Goal: Book appointment/travel/reservation

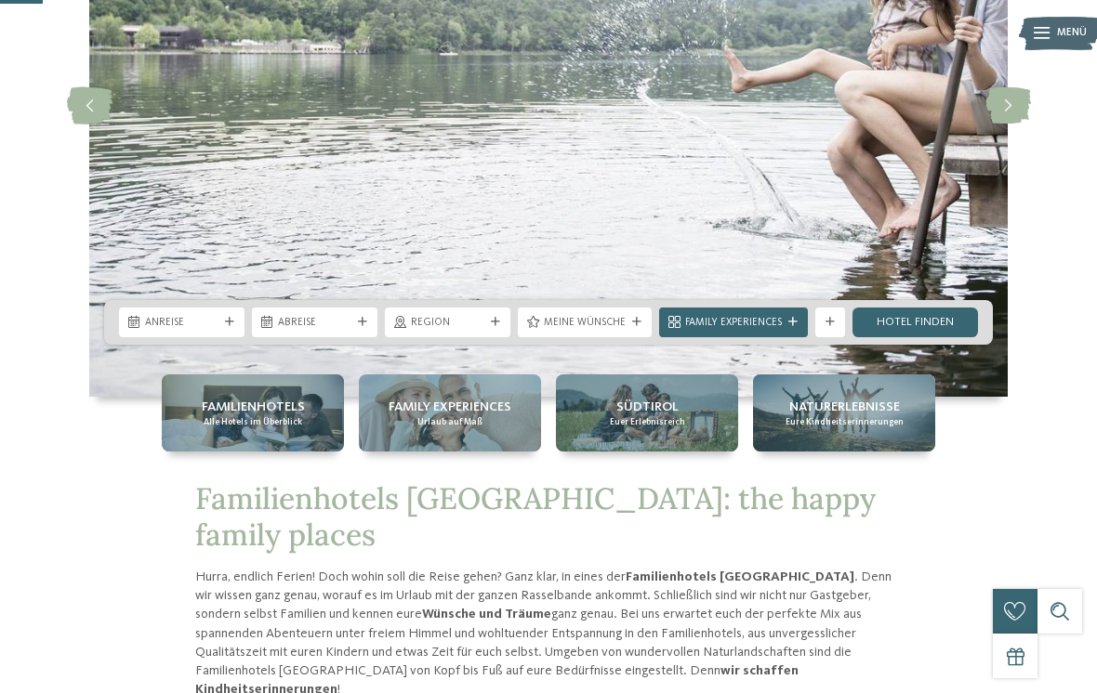
click at [199, 331] on span "Anreise" at bounding box center [181, 323] width 73 height 15
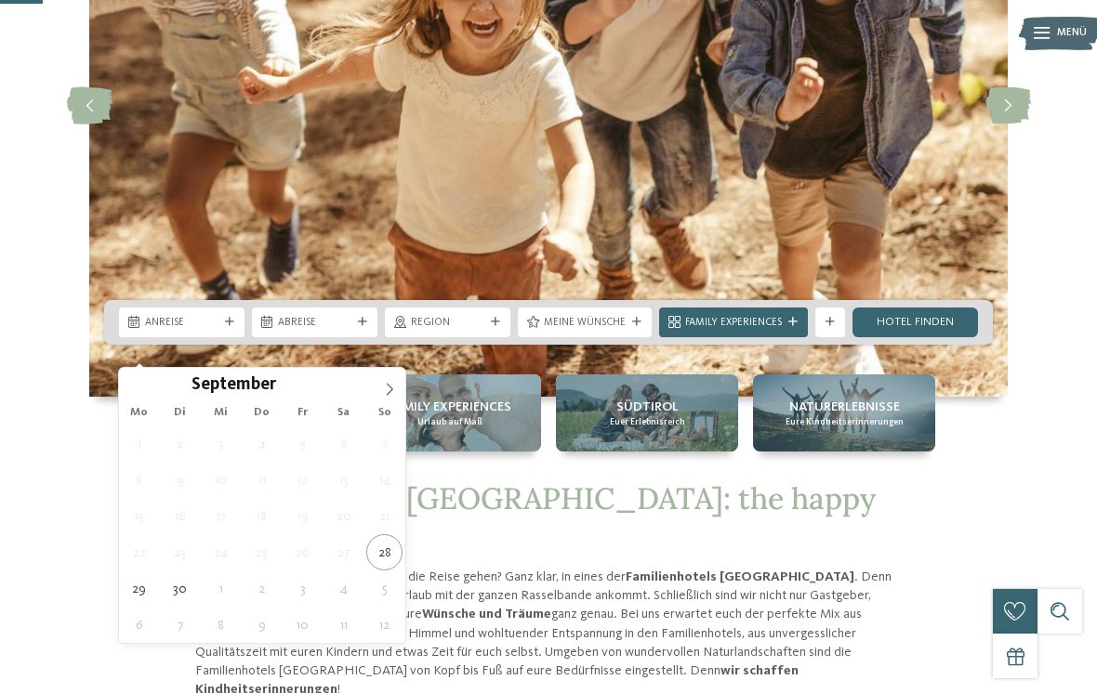
click at [390, 399] on span at bounding box center [390, 384] width 32 height 32
click at [387, 399] on span at bounding box center [390, 384] width 32 height 32
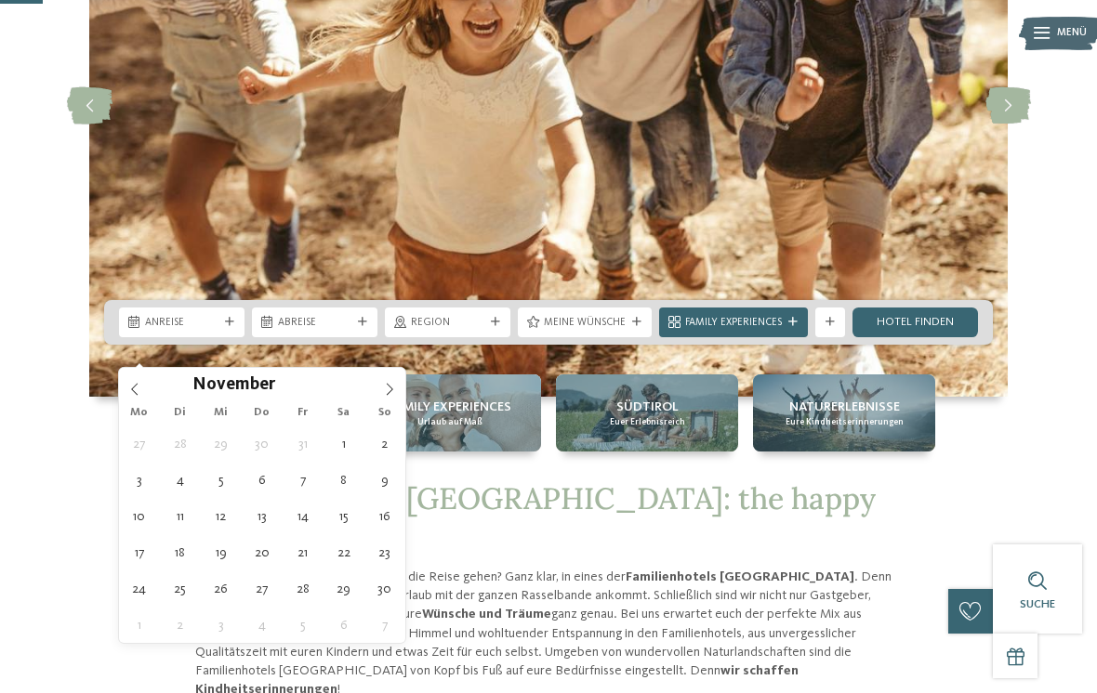
click at [392, 394] on icon at bounding box center [389, 389] width 13 height 13
type div "[DATE]"
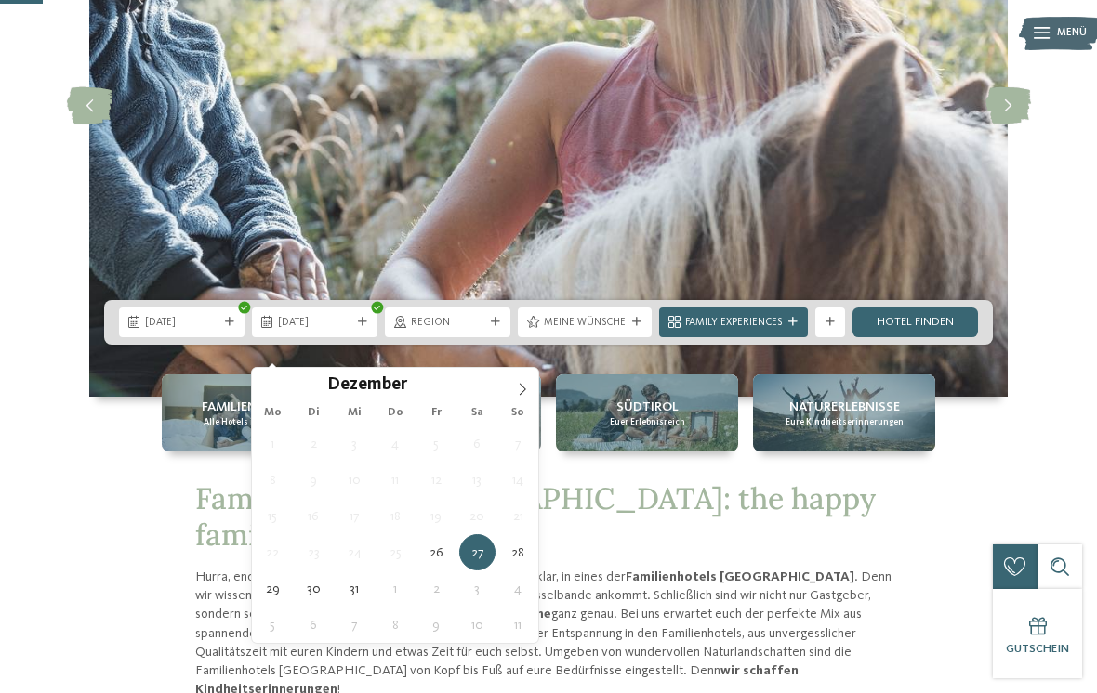
click at [522, 390] on icon at bounding box center [522, 389] width 13 height 13
type input "****"
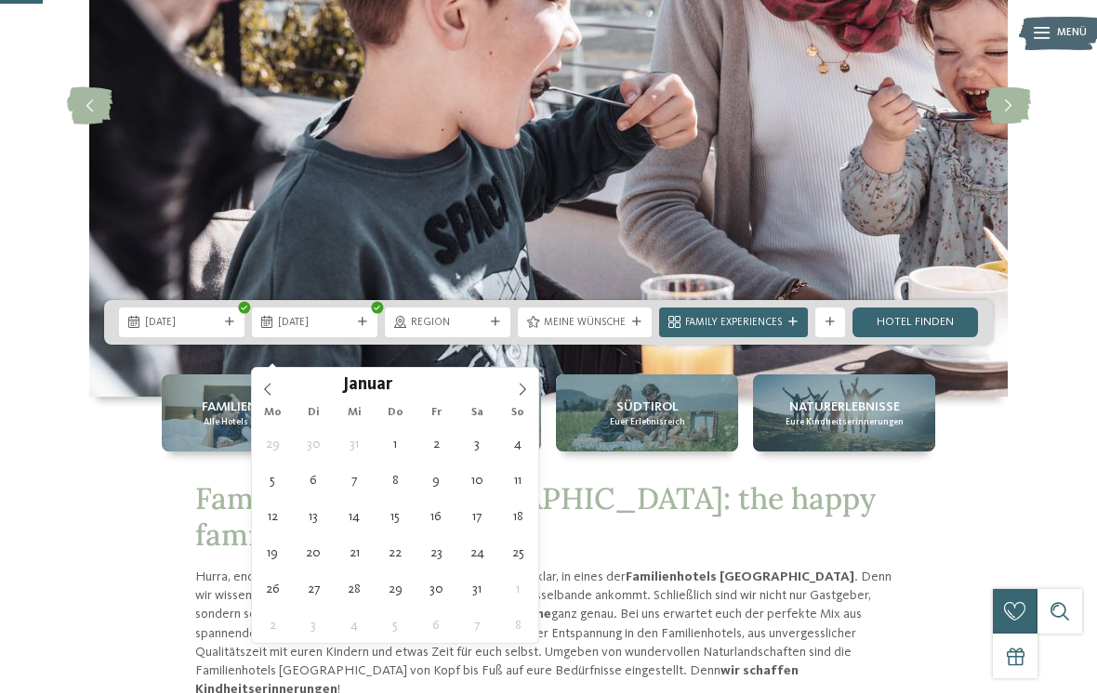
type div "[DATE]"
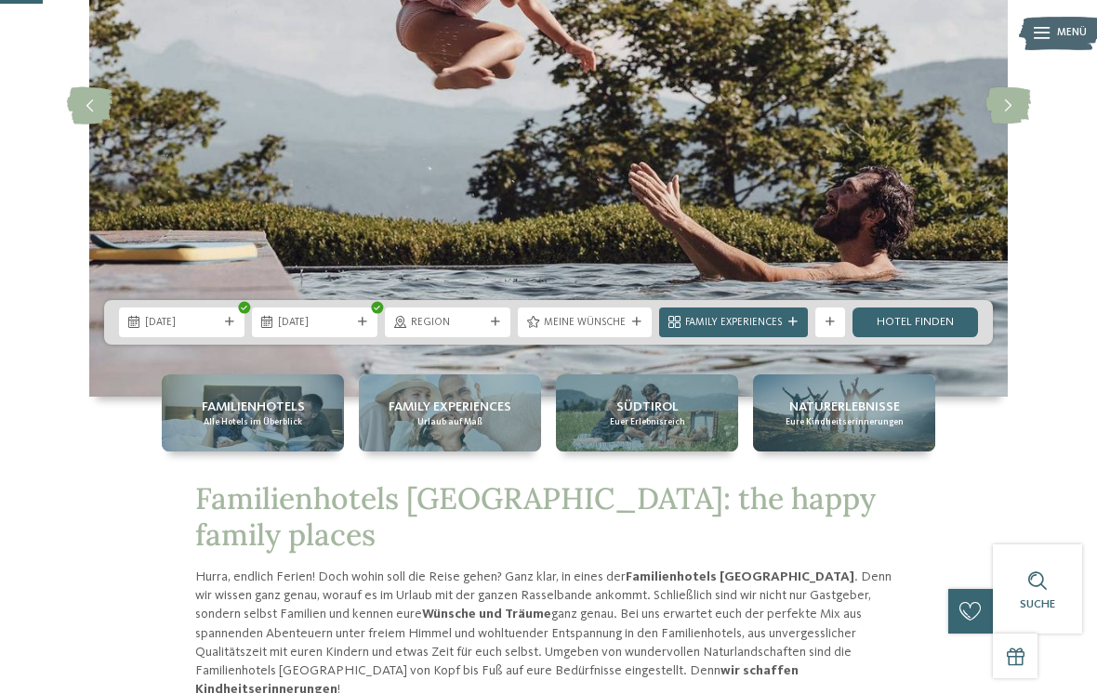
click at [784, 330] on div "Family Experiences" at bounding box center [733, 322] width 104 height 16
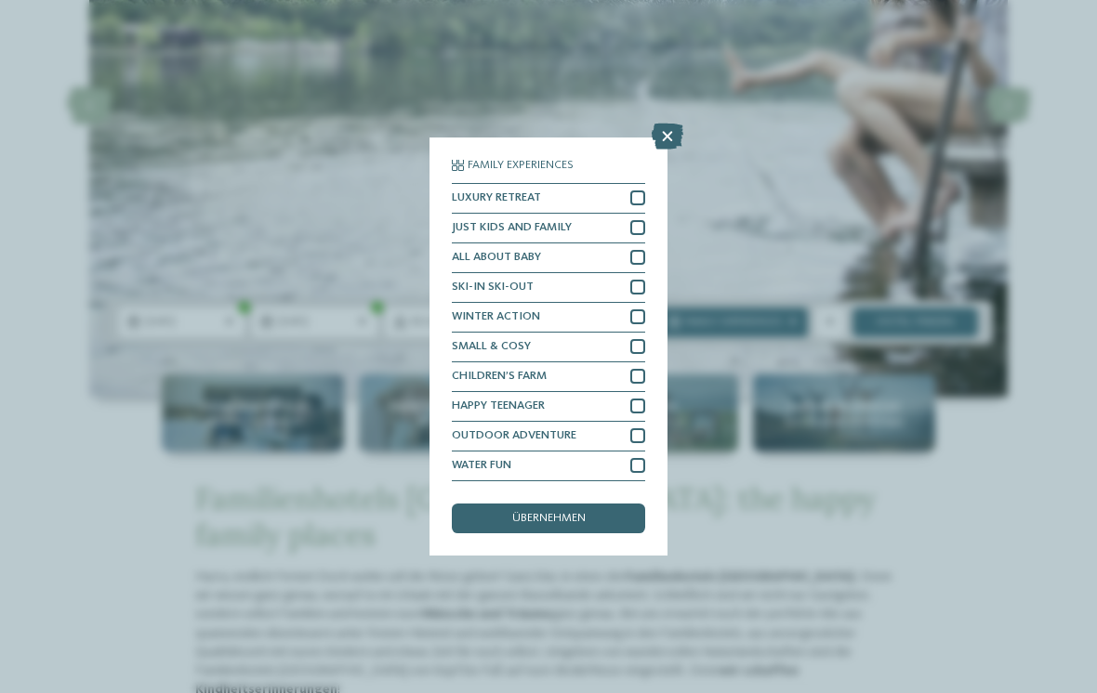
click at [639, 310] on div at bounding box center [637, 317] width 15 height 15
click at [641, 369] on div at bounding box center [637, 376] width 15 height 15
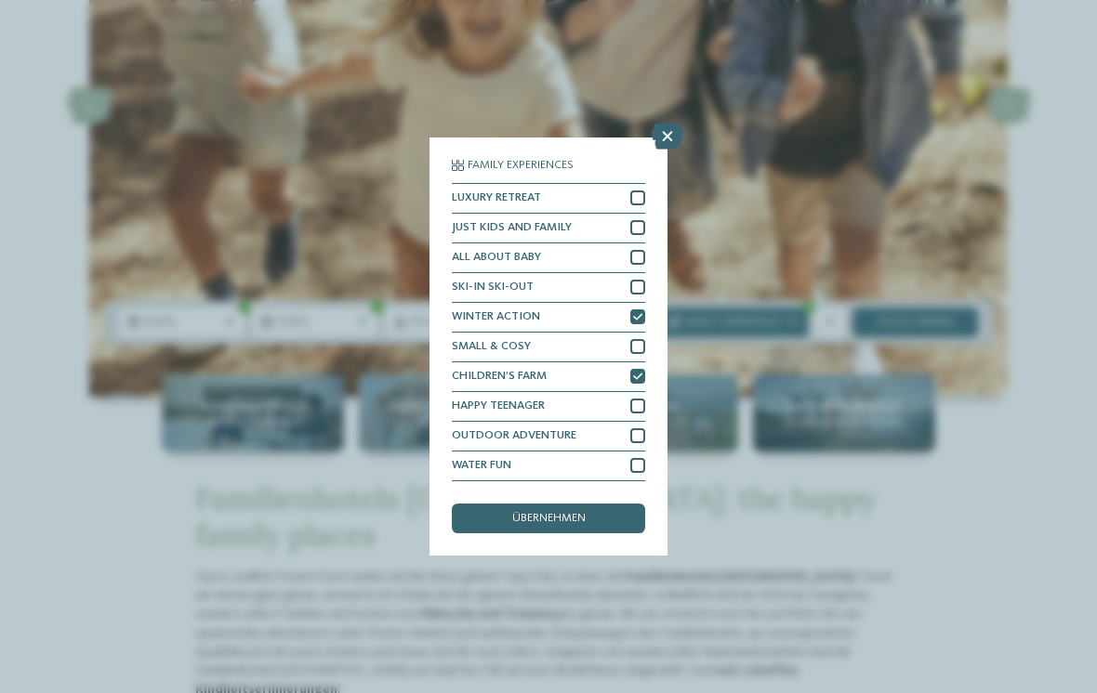
scroll to position [21, 0]
click at [641, 458] on div at bounding box center [637, 465] width 15 height 15
click at [642, 429] on div at bounding box center [637, 436] width 15 height 15
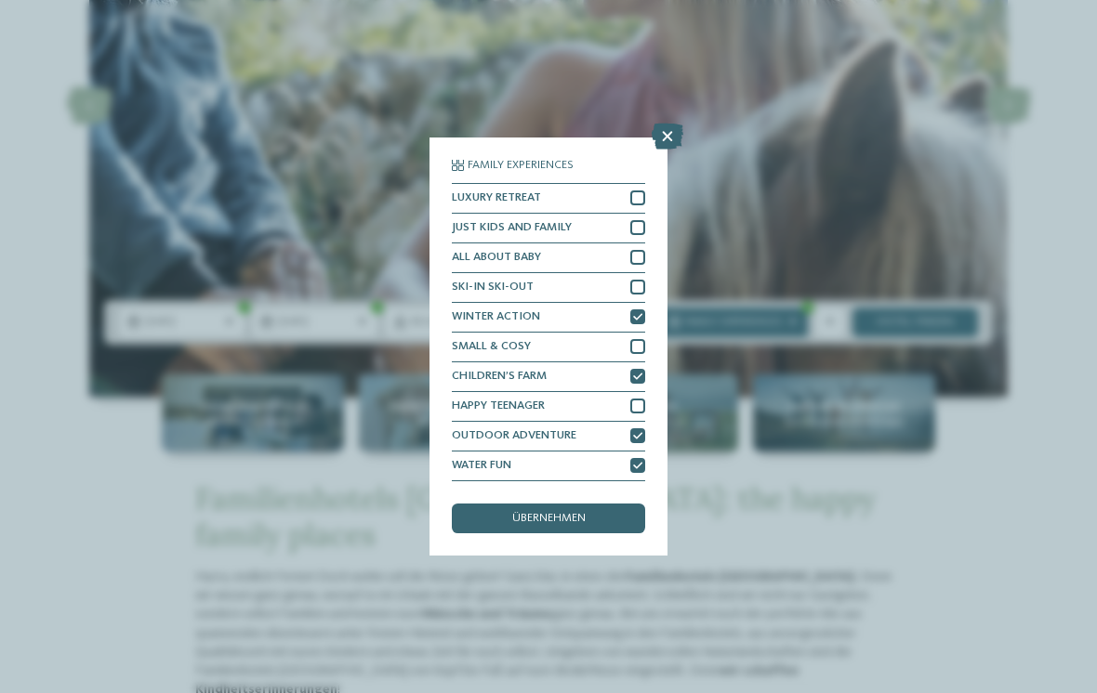
click at [605, 504] on div "übernehmen" at bounding box center [548, 519] width 193 height 30
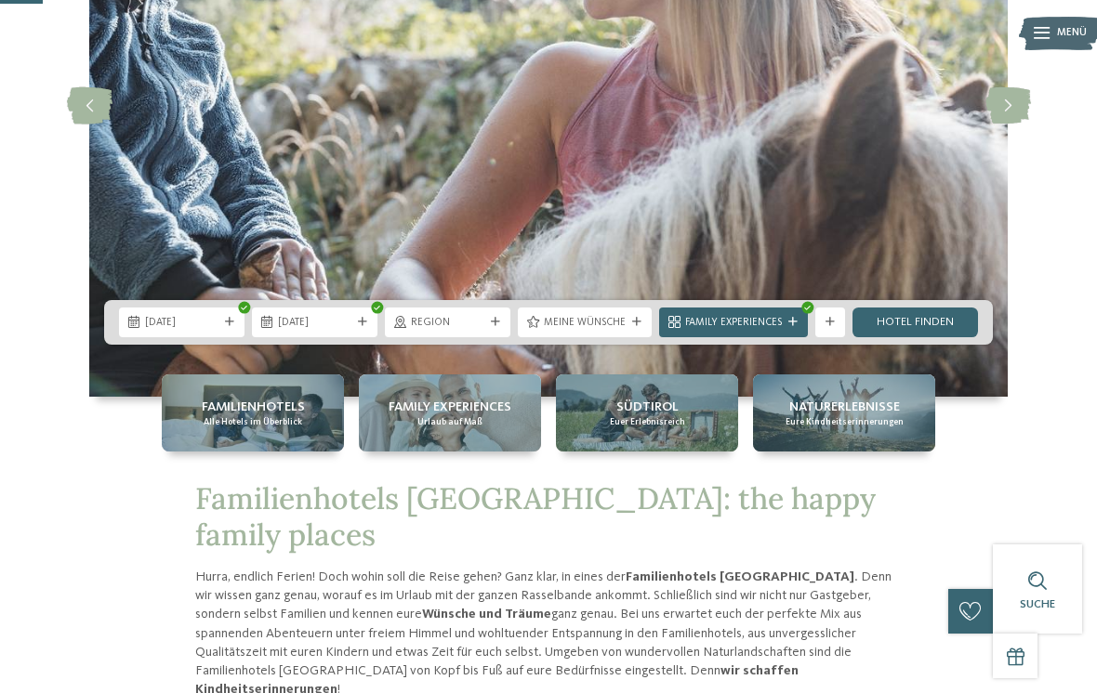
click at [916, 337] on link "Hotel finden" at bounding box center [914, 323] width 125 height 30
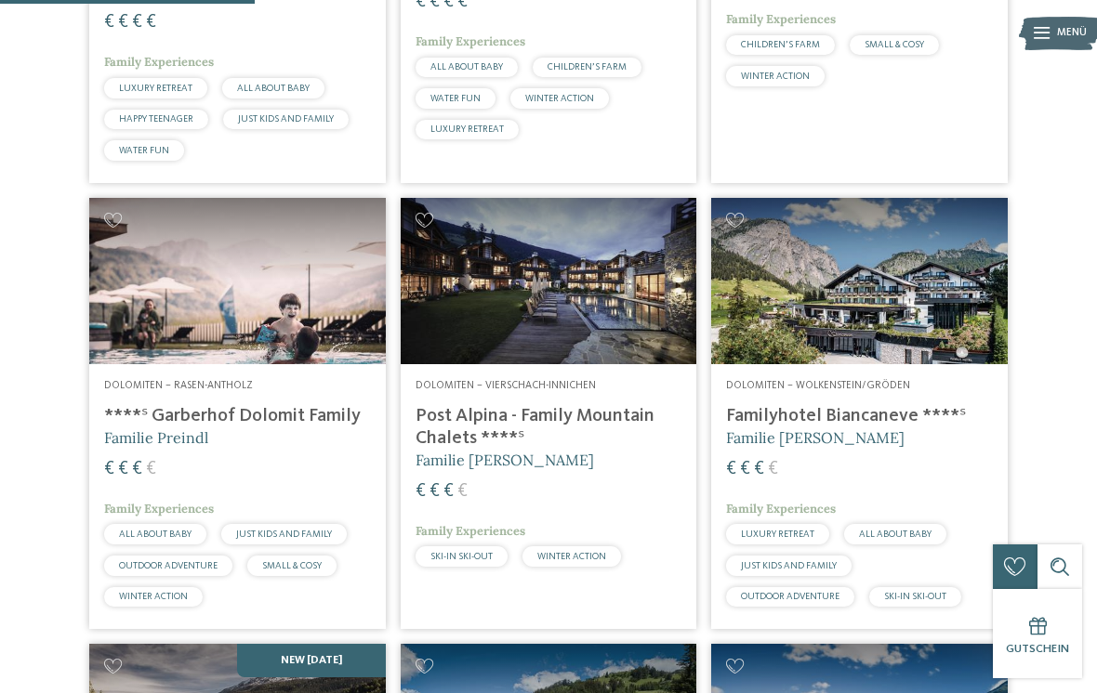
scroll to position [825, 0]
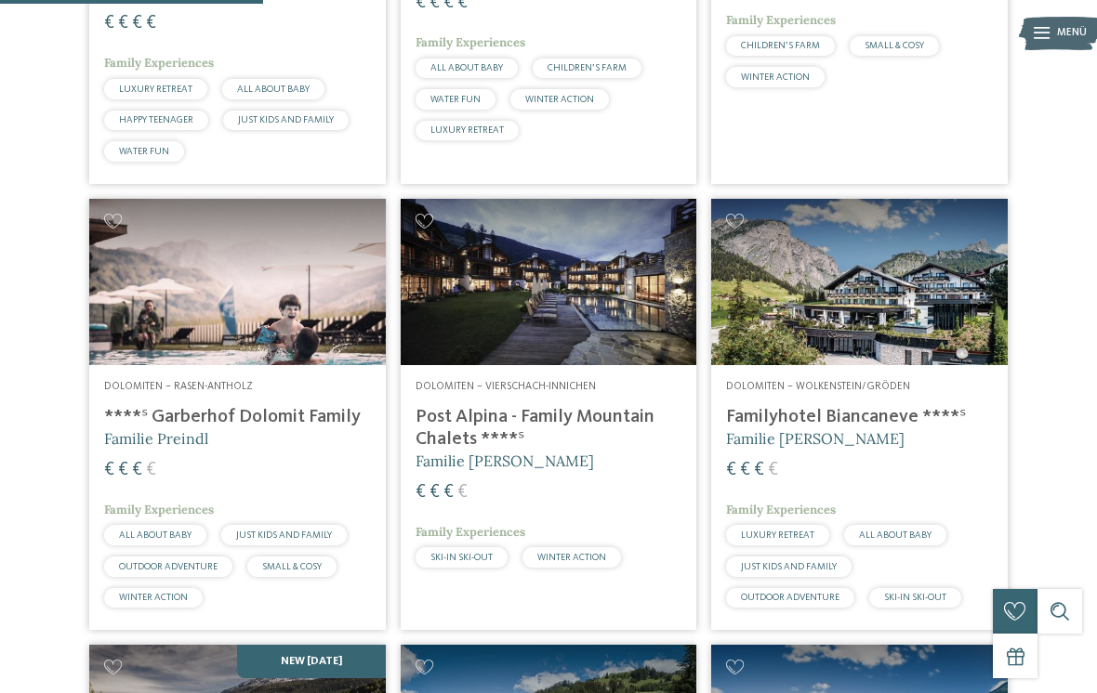
click at [595, 445] on h4 "Post Alpina - Family Mountain Chalets ****ˢ" at bounding box center [549, 428] width 267 height 45
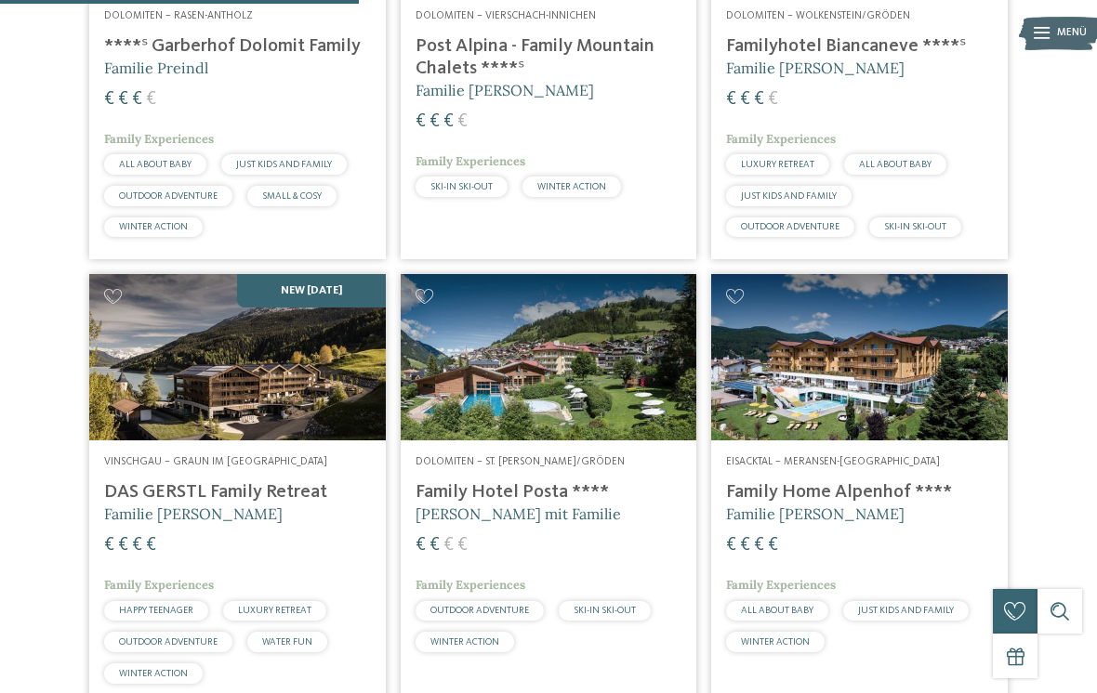
scroll to position [1267, 0]
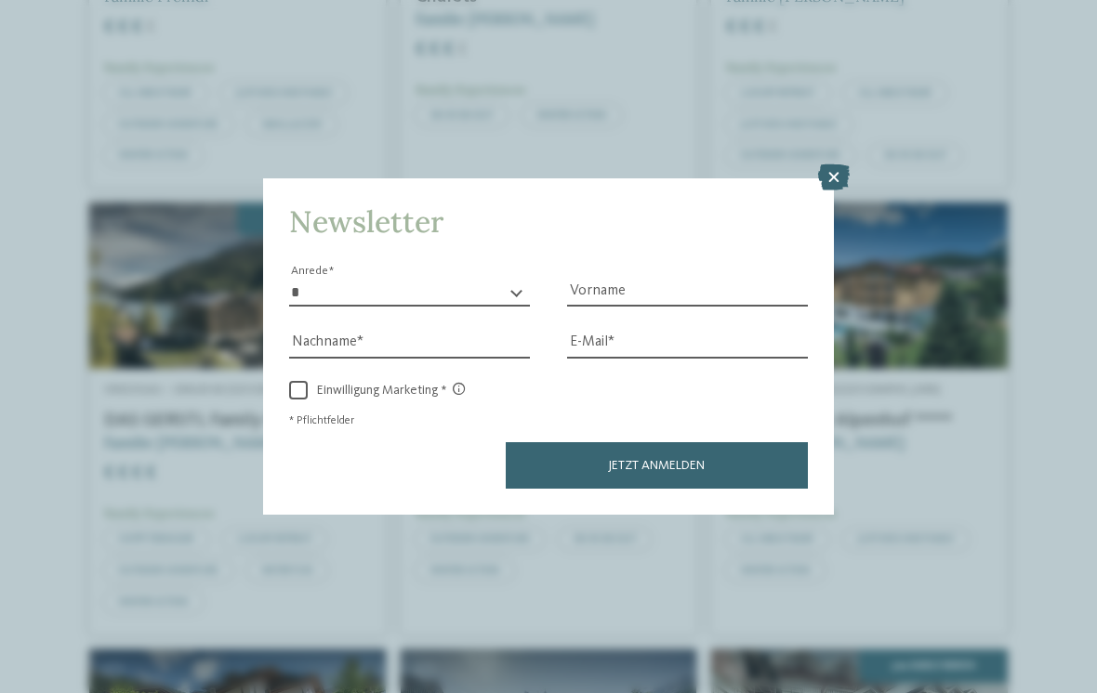
click at [838, 165] on icon at bounding box center [834, 178] width 32 height 26
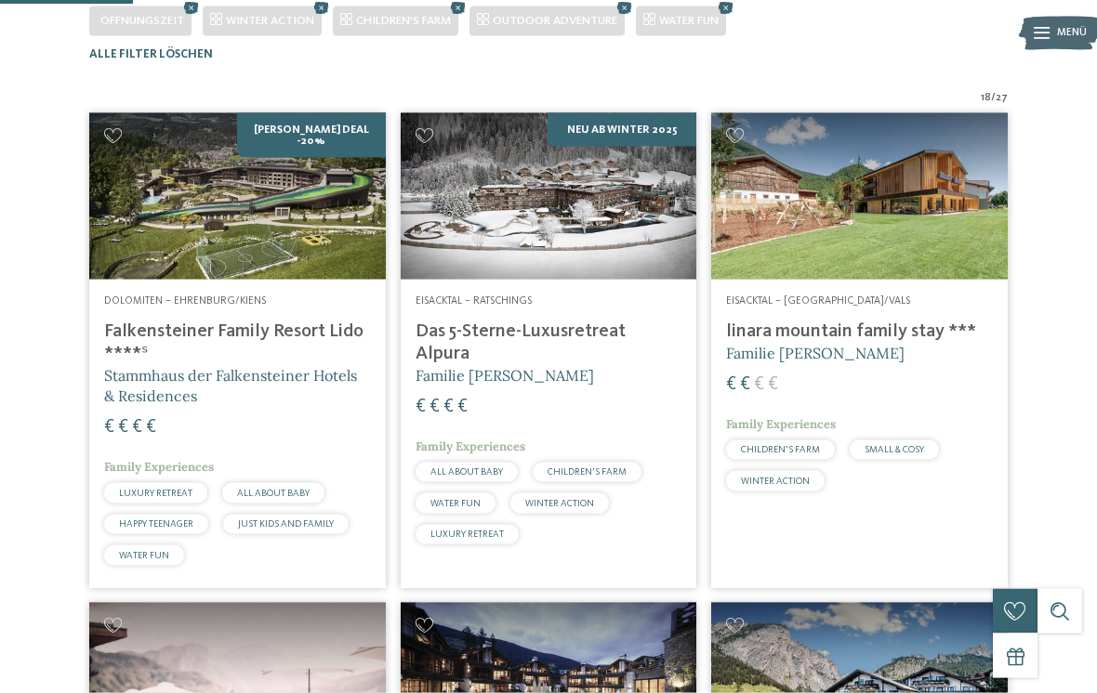
scroll to position [421, 0]
click at [268, 364] on h4 "Falkensteiner Family Resort Lido ****ˢ" at bounding box center [237, 342] width 267 height 45
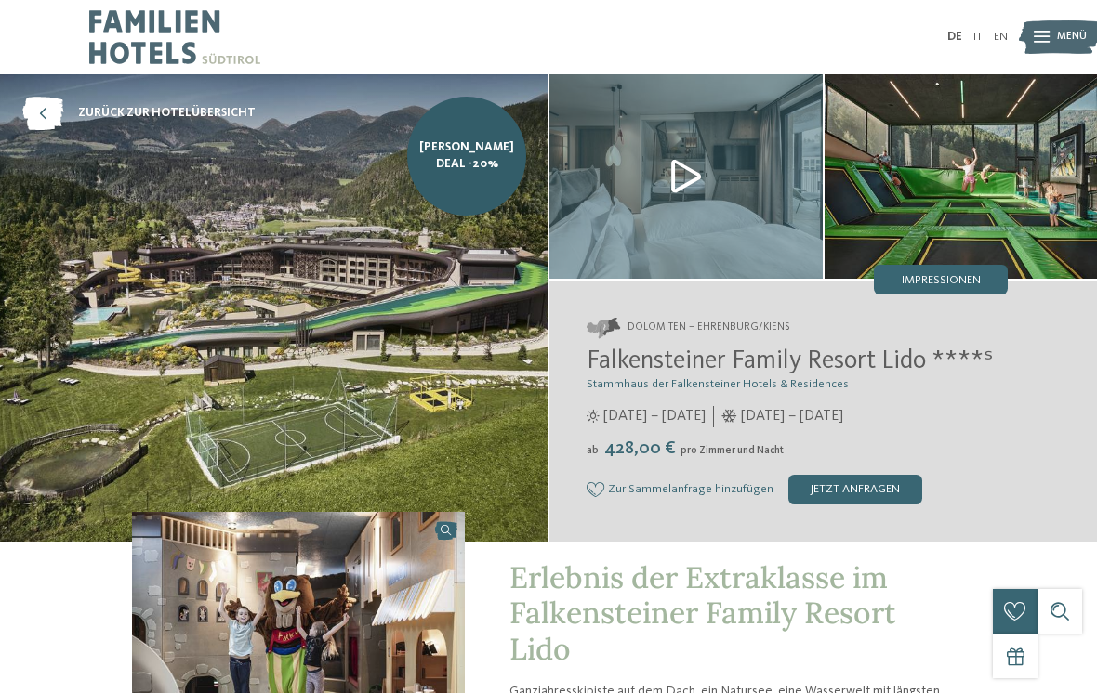
click at [469, 326] on img at bounding box center [274, 308] width 548 height 468
click at [1054, 25] on img at bounding box center [1060, 37] width 82 height 41
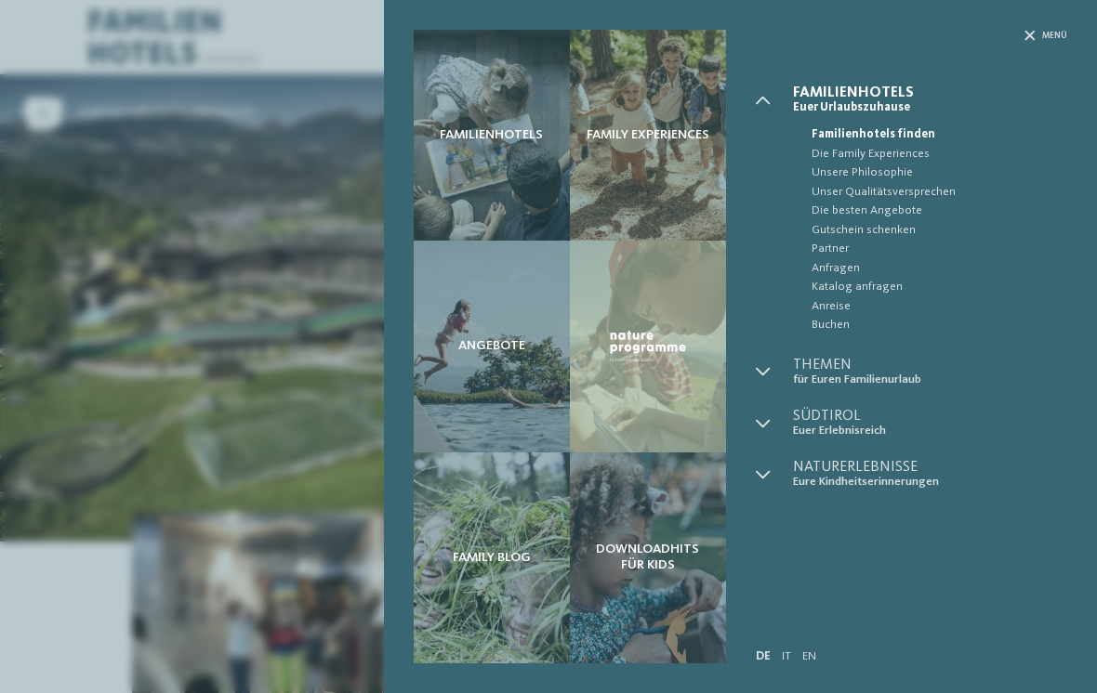
click at [504, 180] on div "Familienhotels" at bounding box center [492, 135] width 156 height 211
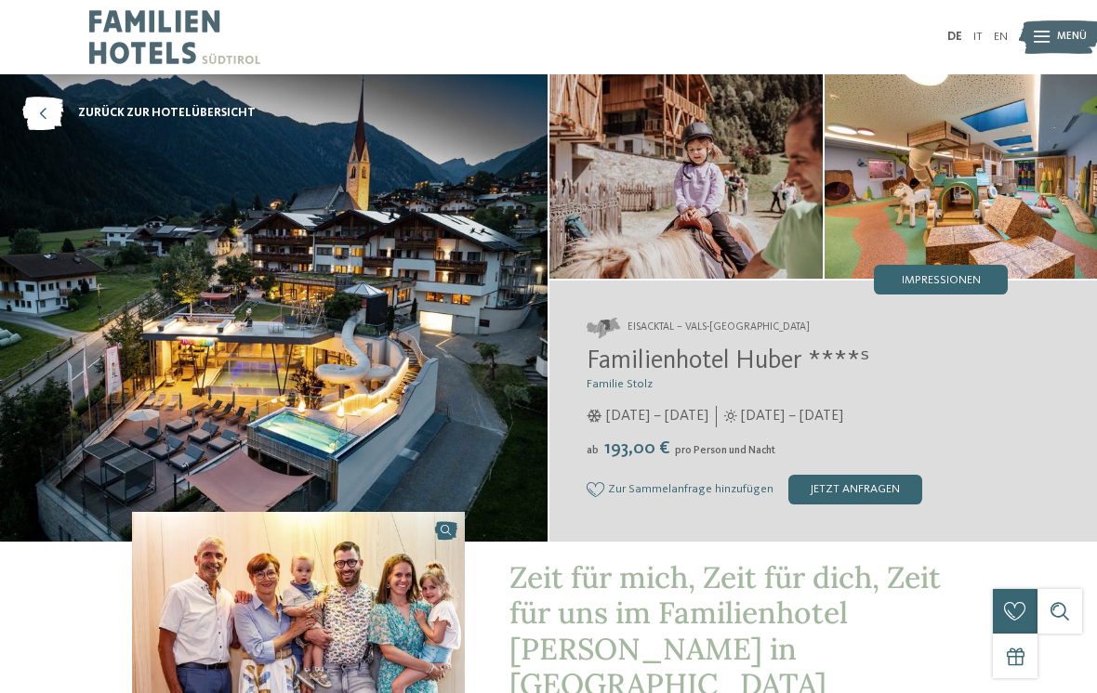
click at [962, 271] on div "Impressionen" at bounding box center [941, 280] width 134 height 30
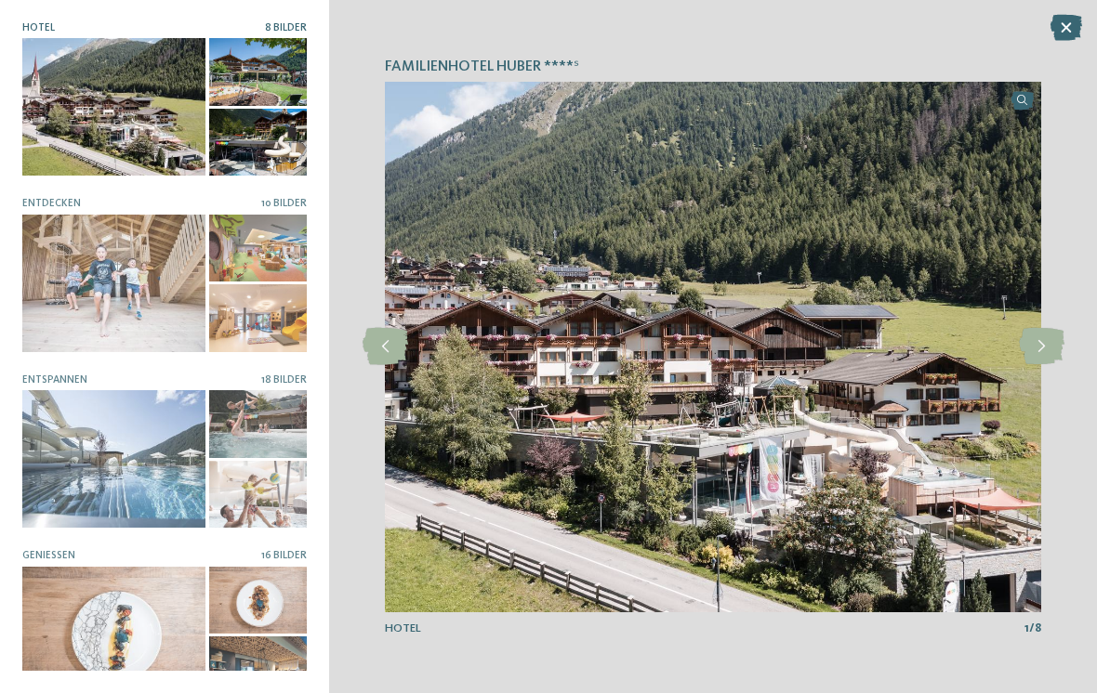
click at [1044, 333] on icon at bounding box center [1042, 346] width 46 height 37
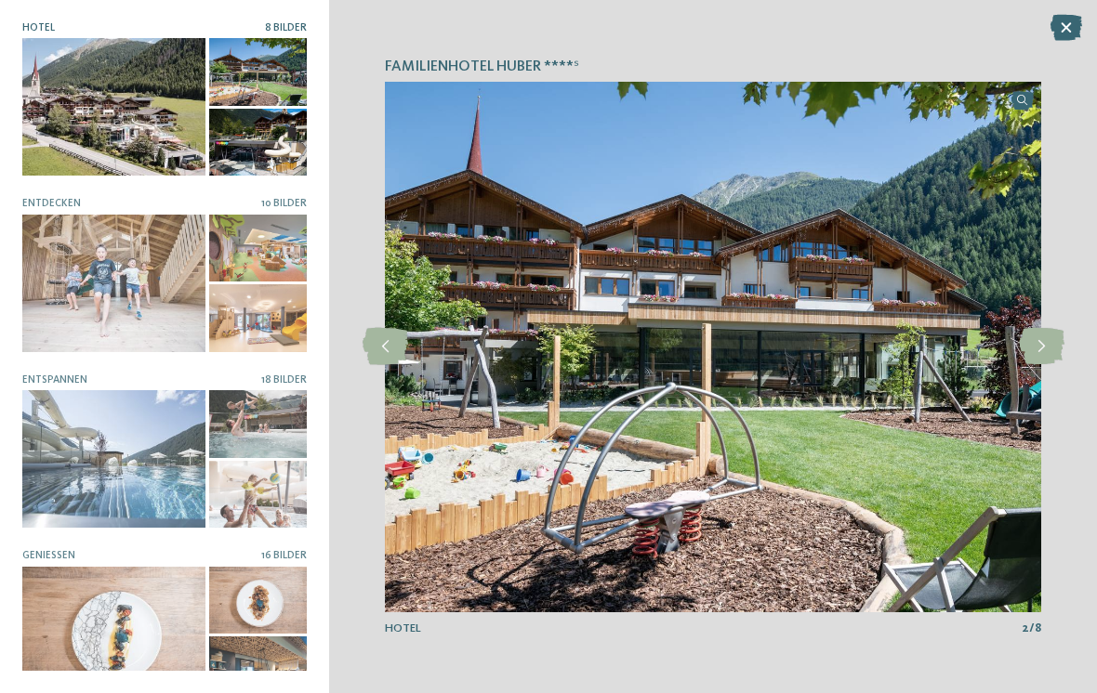
click at [1040, 346] on icon at bounding box center [1042, 346] width 46 height 37
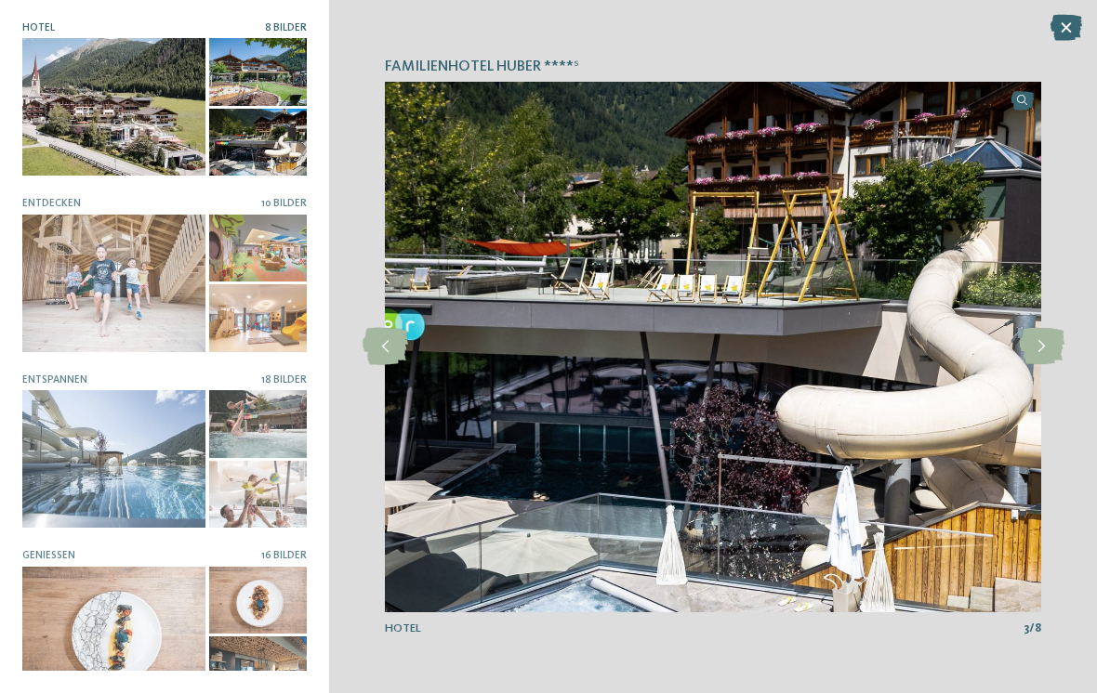
click at [1044, 347] on icon at bounding box center [1042, 346] width 46 height 37
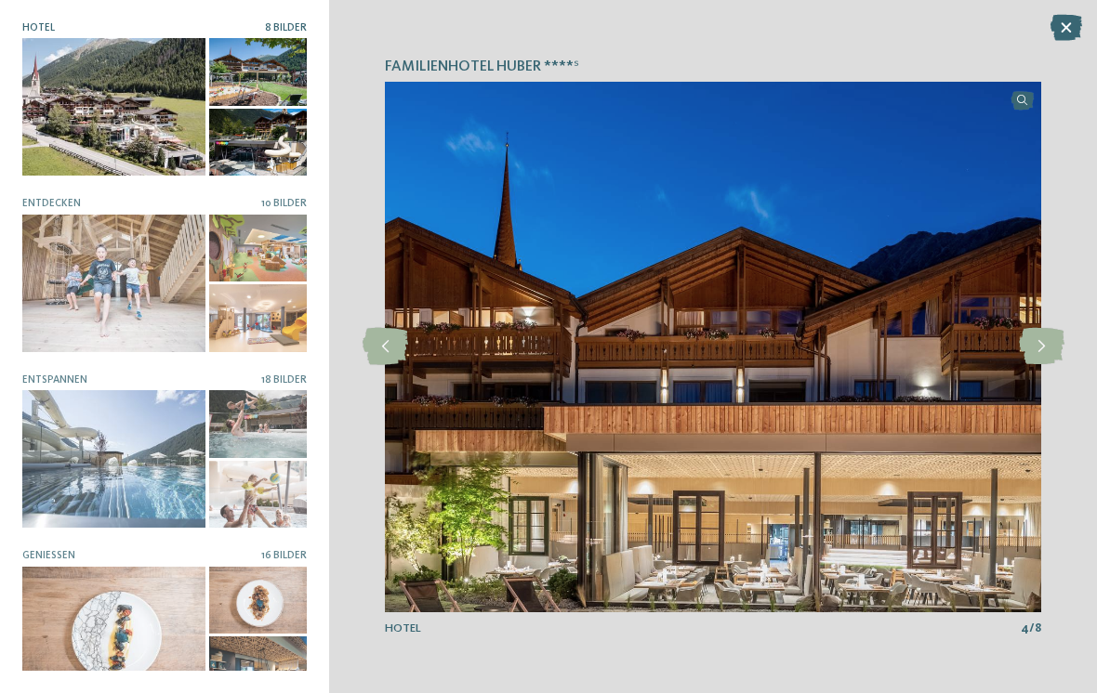
click at [1040, 350] on icon at bounding box center [1042, 346] width 46 height 37
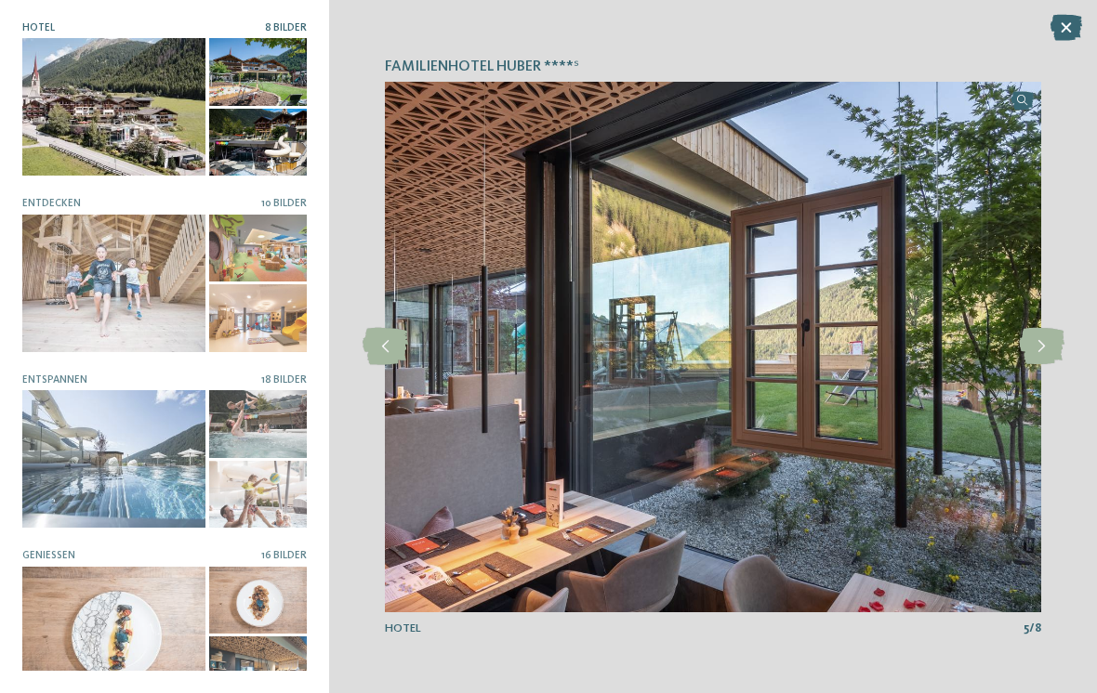
click at [1042, 350] on icon at bounding box center [1042, 346] width 46 height 37
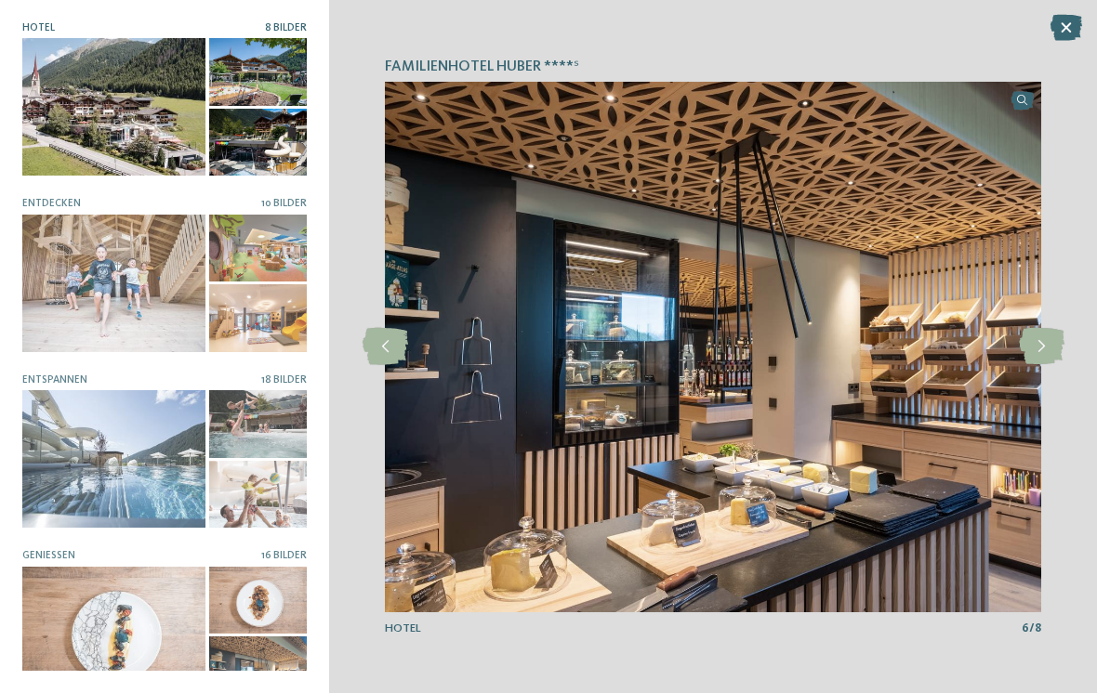
click at [1042, 344] on icon at bounding box center [1042, 346] width 46 height 37
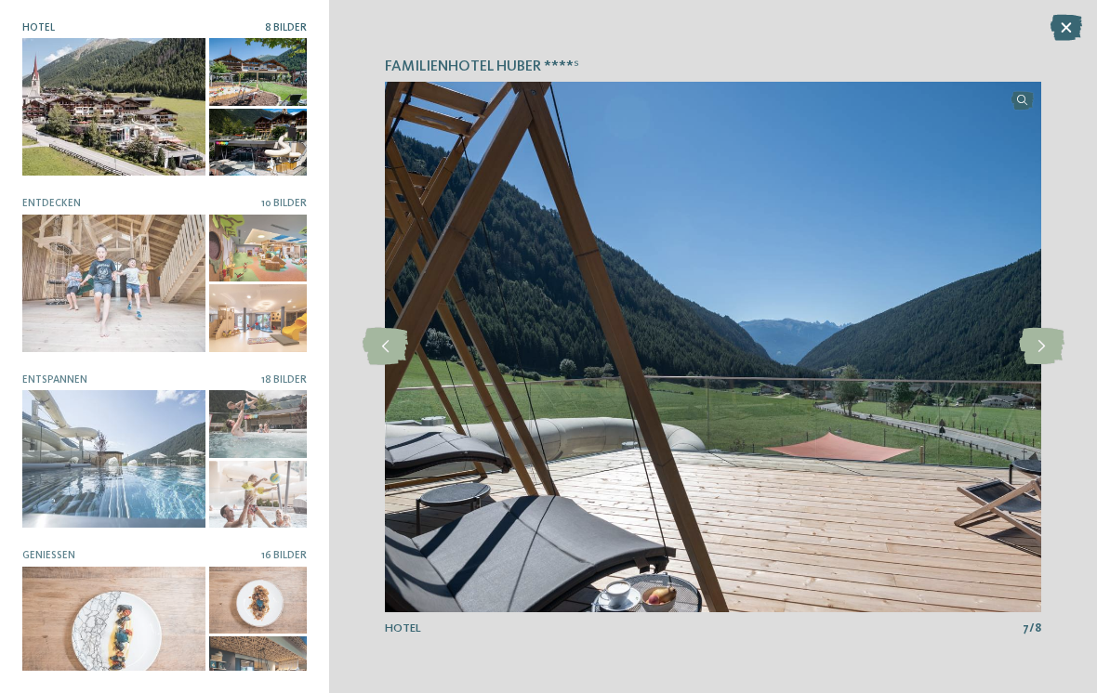
click at [1041, 347] on icon at bounding box center [1042, 346] width 46 height 37
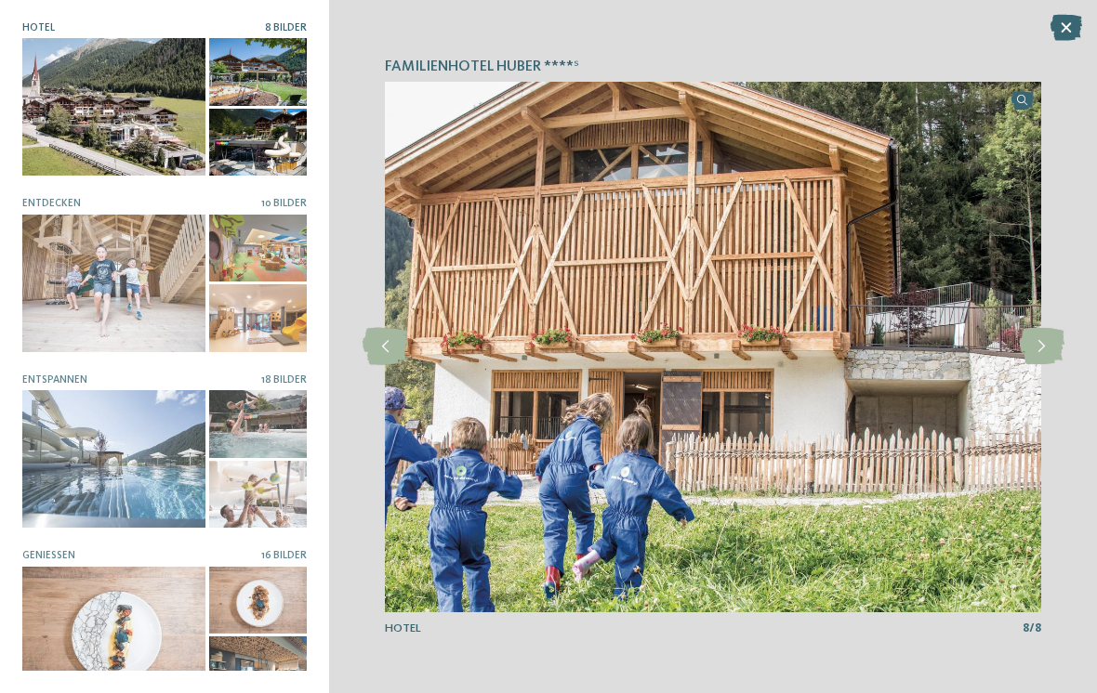
click at [1043, 347] on icon at bounding box center [1042, 346] width 46 height 37
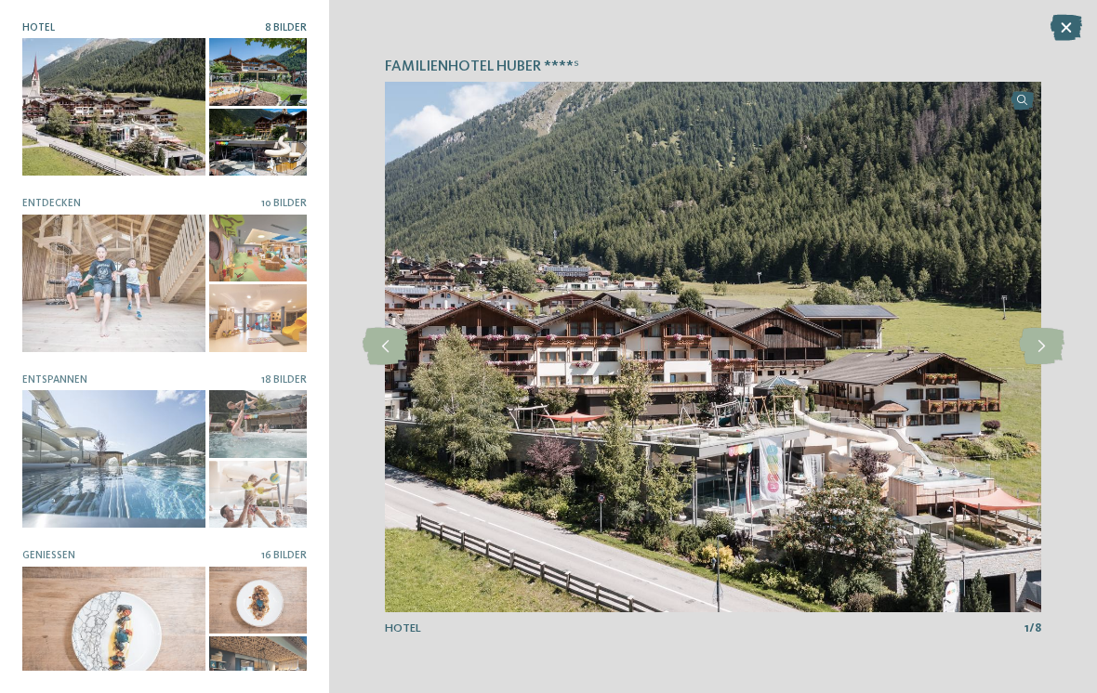
click at [1040, 346] on icon at bounding box center [1042, 346] width 46 height 37
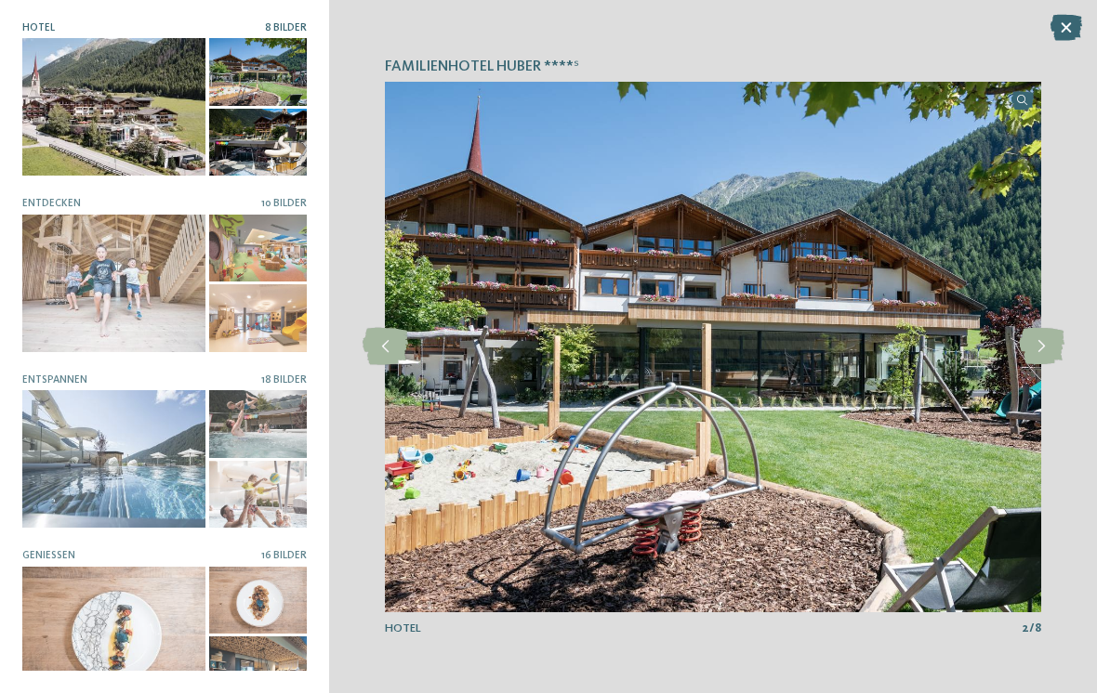
click at [1047, 350] on icon at bounding box center [1042, 346] width 46 height 37
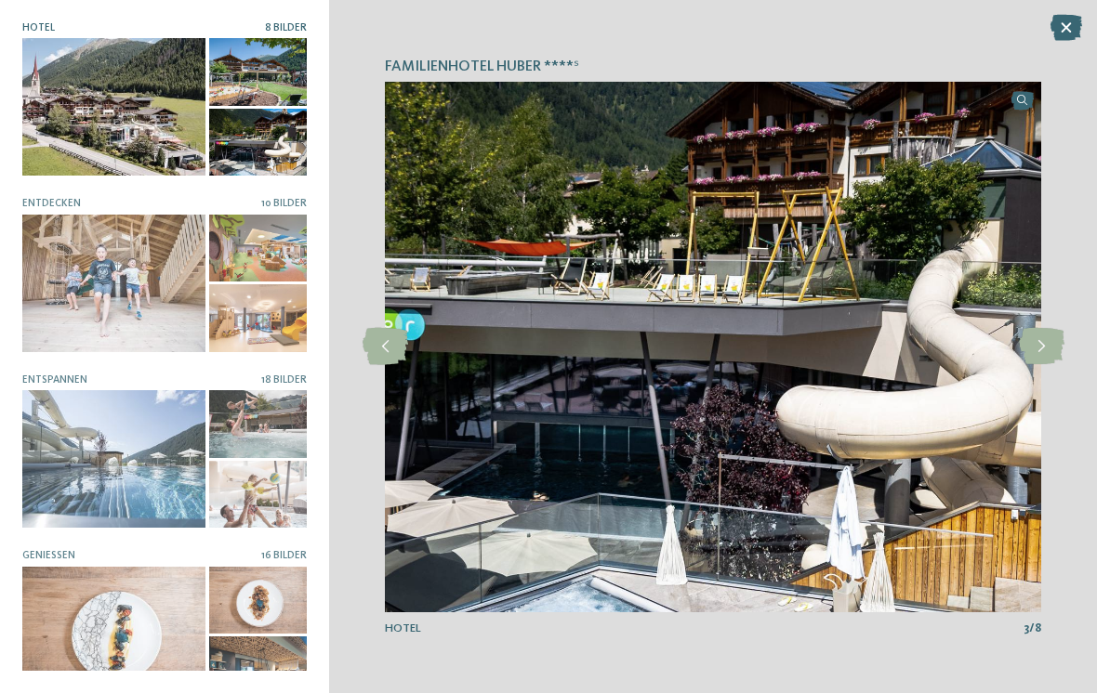
click at [148, 310] on div at bounding box center [113, 284] width 183 height 138
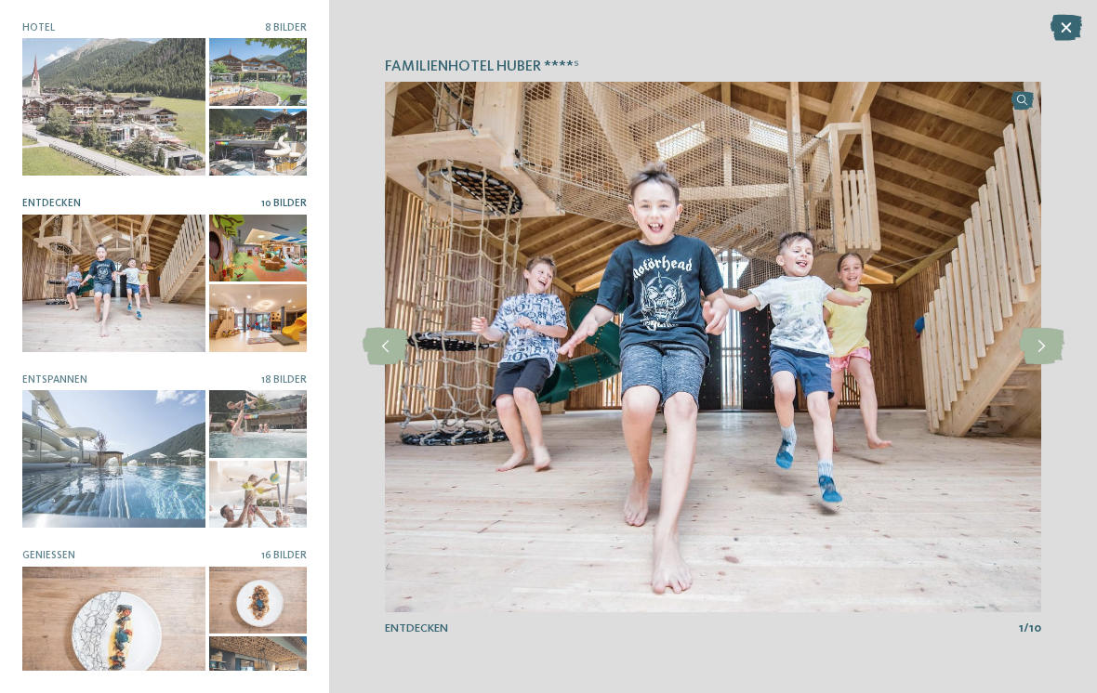
click at [1047, 346] on icon at bounding box center [1042, 346] width 46 height 37
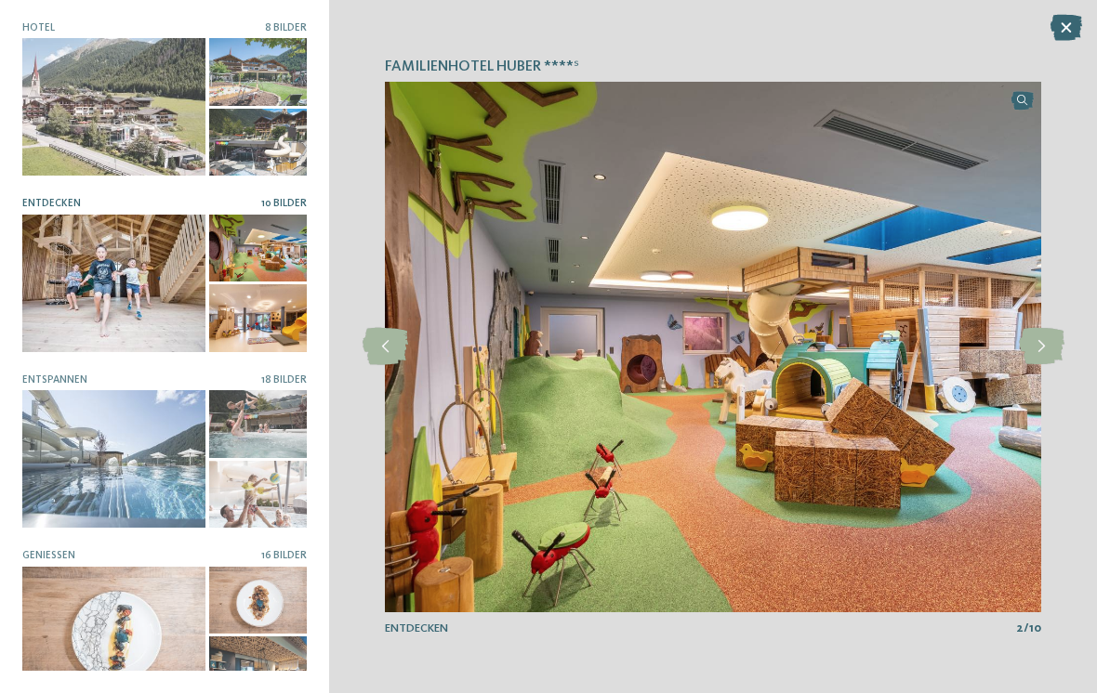
click at [1059, 332] on icon at bounding box center [1042, 346] width 46 height 37
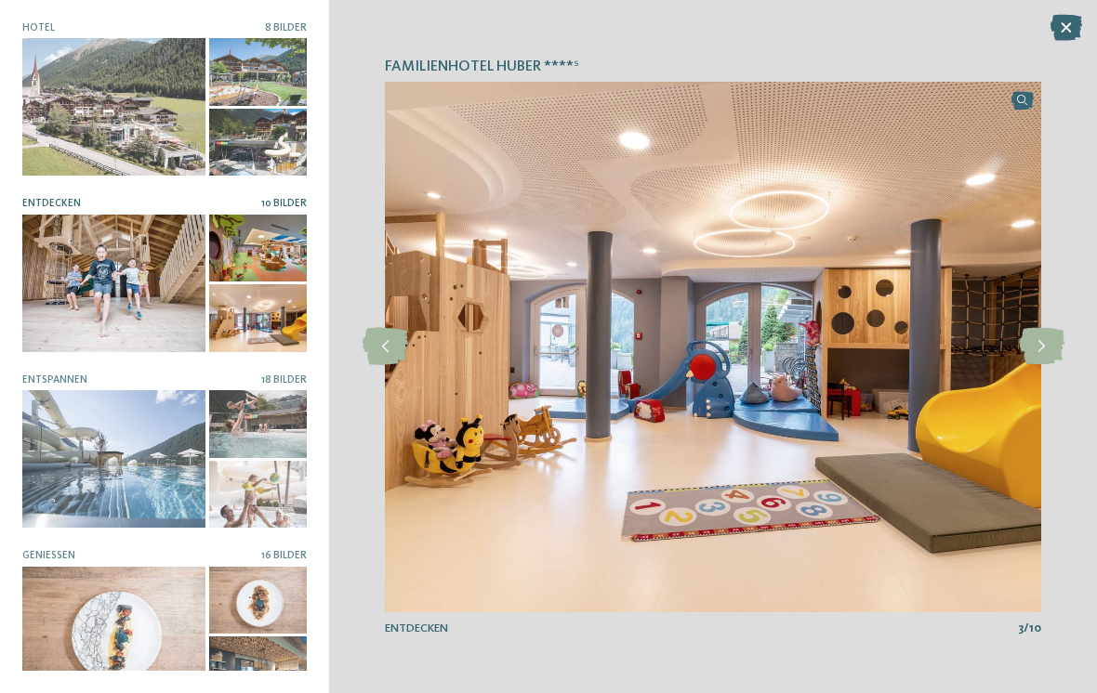
click at [1042, 348] on icon at bounding box center [1042, 346] width 46 height 37
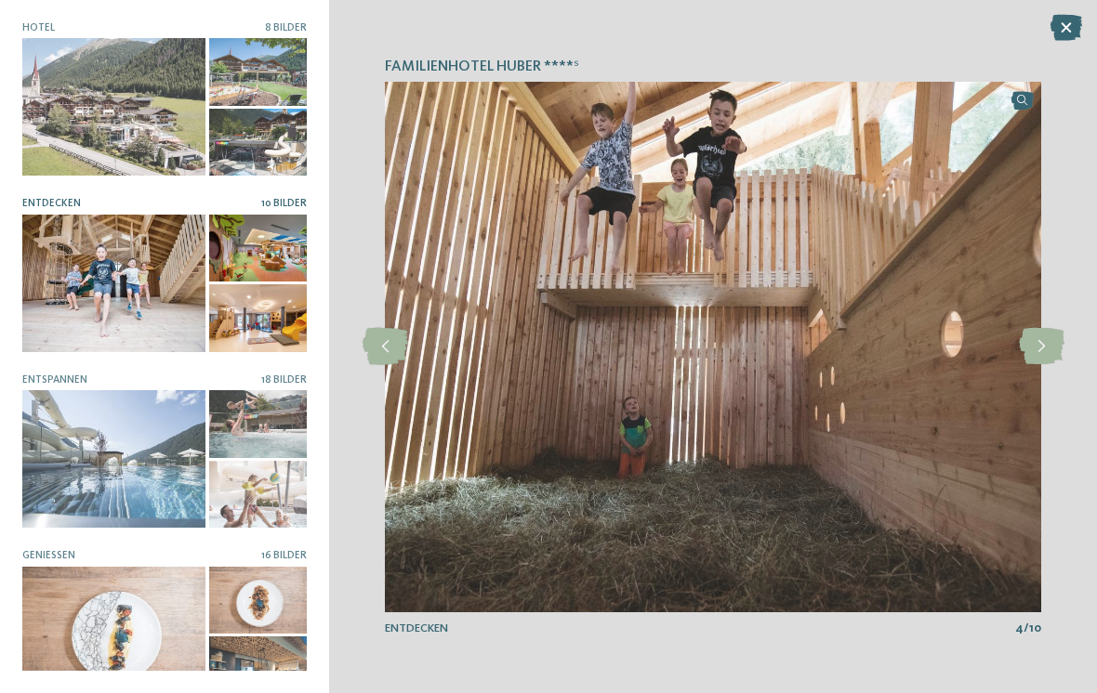
click at [1040, 345] on icon at bounding box center [1042, 346] width 46 height 37
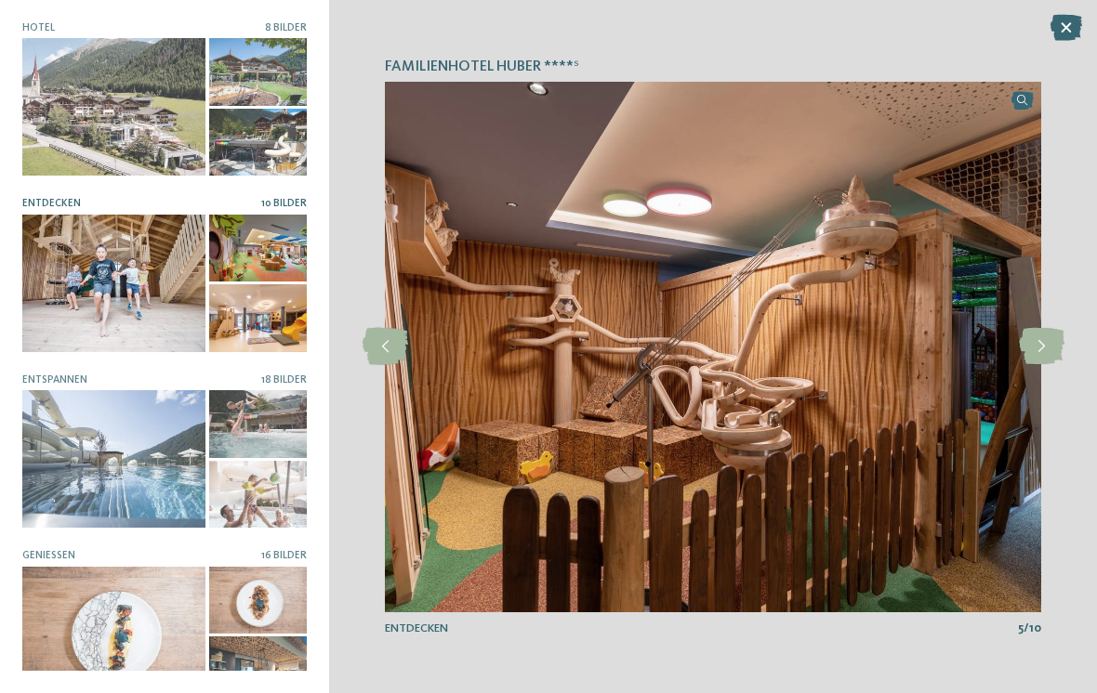
click at [1041, 349] on icon at bounding box center [1042, 346] width 46 height 37
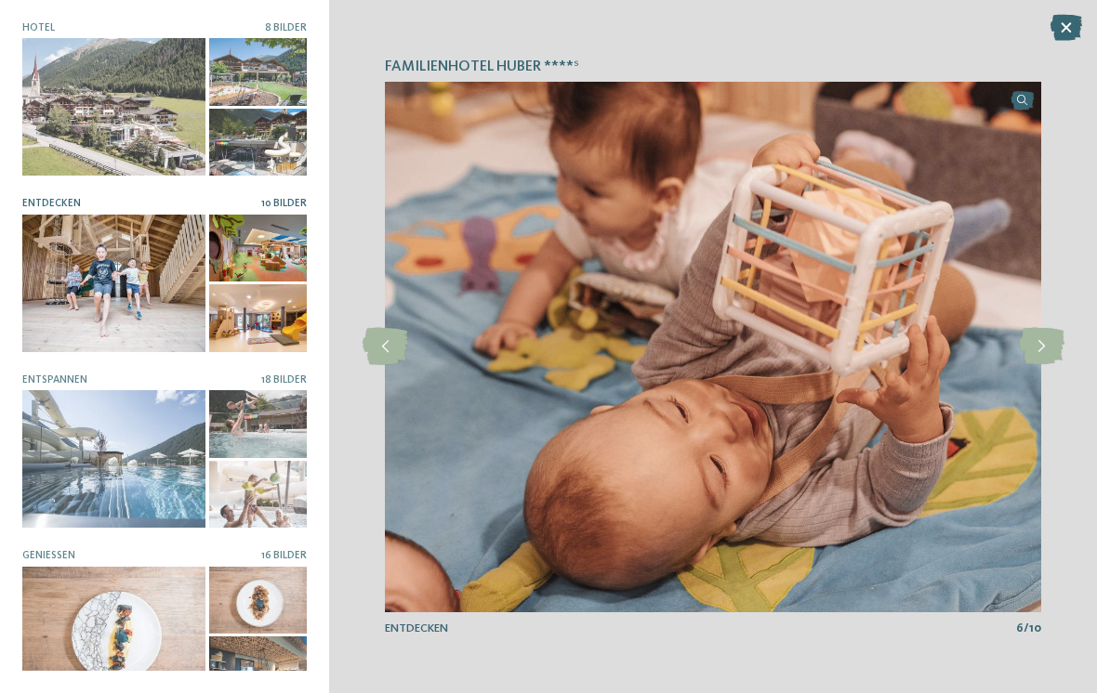
click at [1039, 361] on icon at bounding box center [1042, 346] width 46 height 37
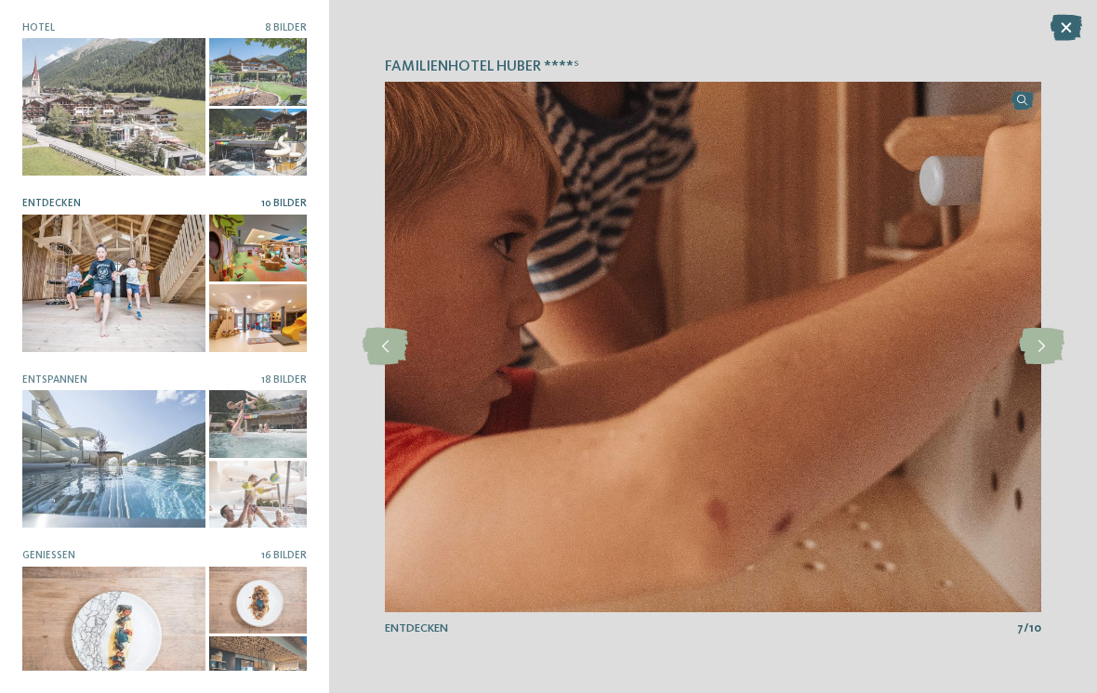
click at [1050, 347] on icon at bounding box center [1042, 346] width 46 height 37
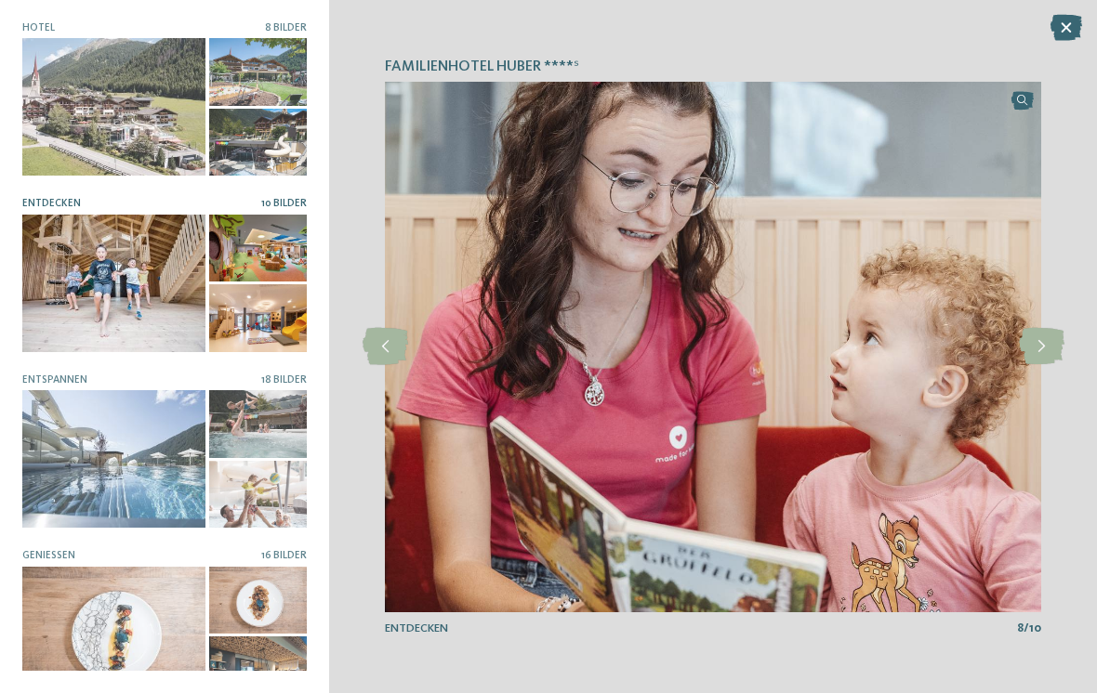
click at [1051, 342] on icon at bounding box center [1042, 346] width 46 height 37
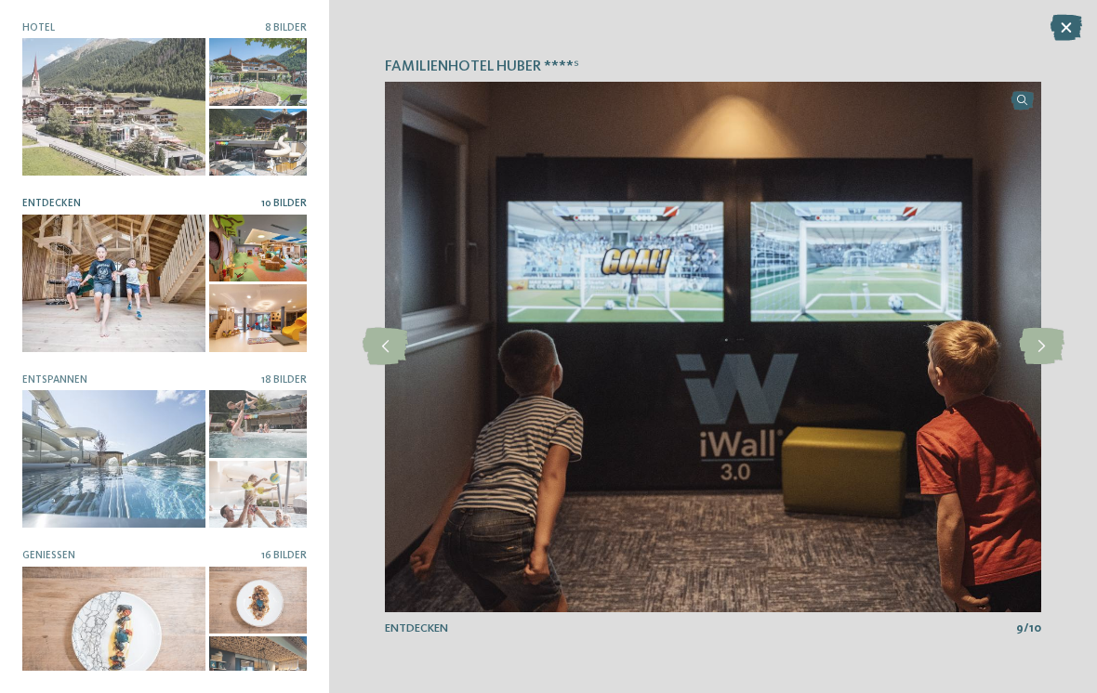
click at [1050, 348] on icon at bounding box center [1042, 346] width 46 height 37
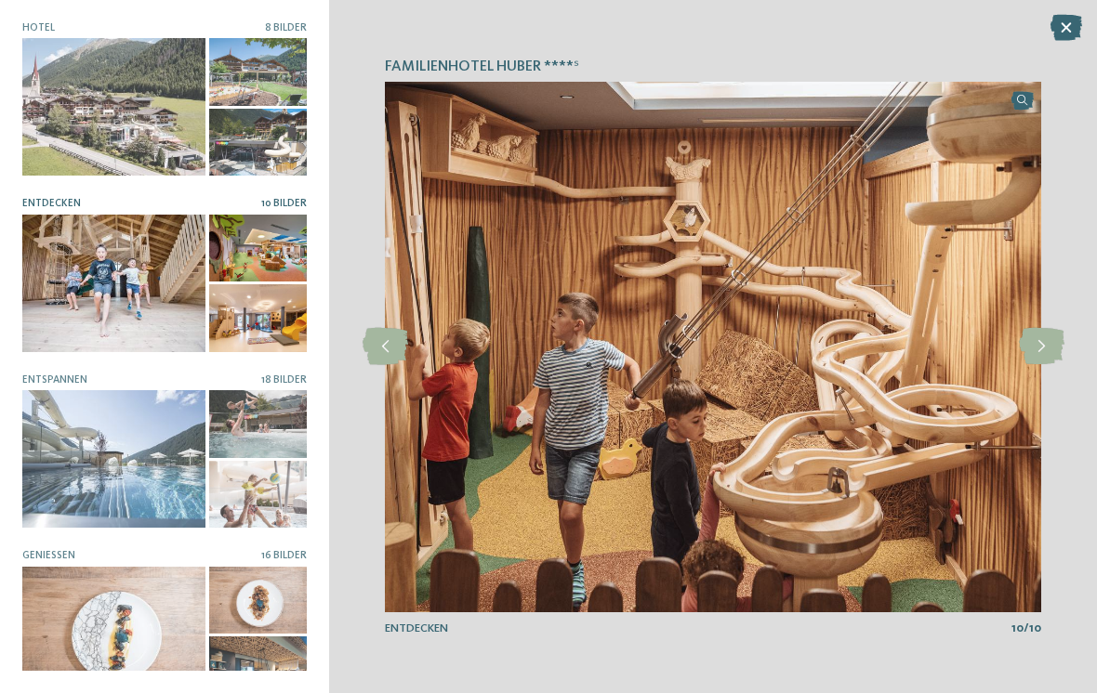
click at [1059, 343] on icon at bounding box center [1042, 346] width 46 height 37
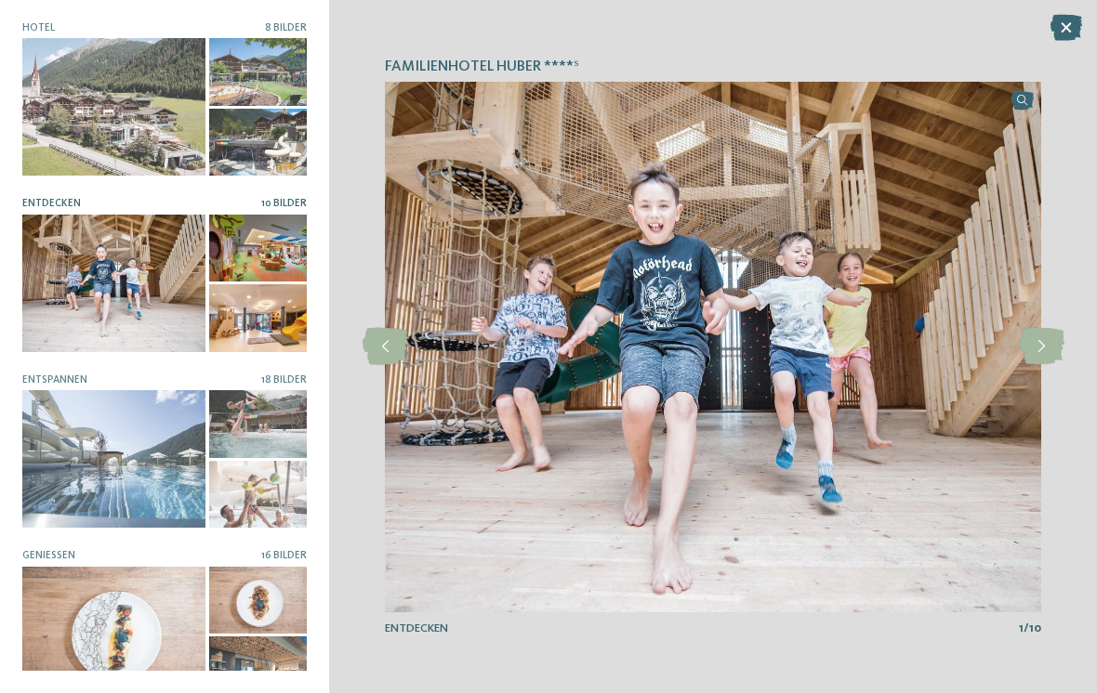
click at [1056, 340] on icon at bounding box center [1042, 346] width 46 height 37
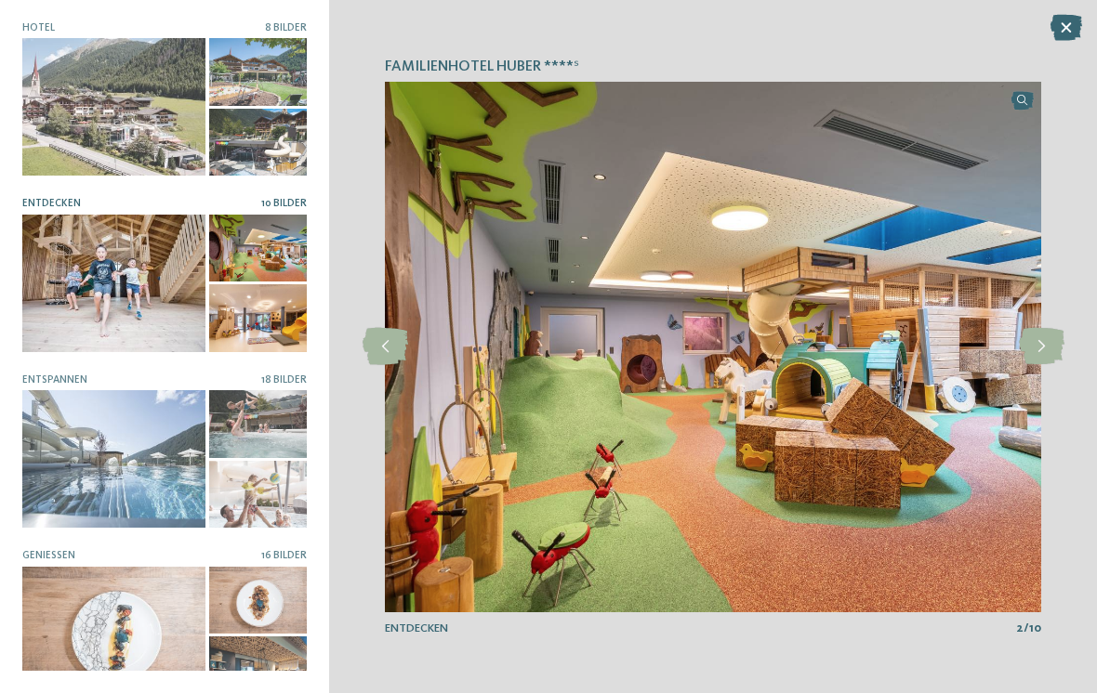
click at [123, 476] on div at bounding box center [113, 459] width 183 height 138
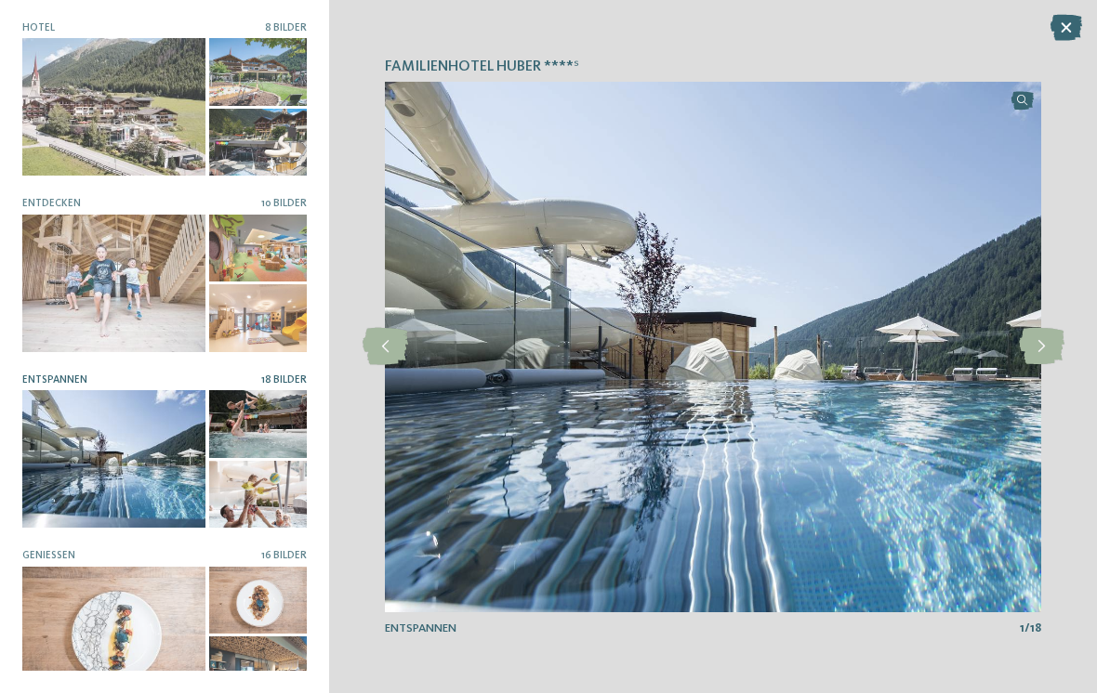
click at [1045, 341] on icon at bounding box center [1042, 346] width 46 height 37
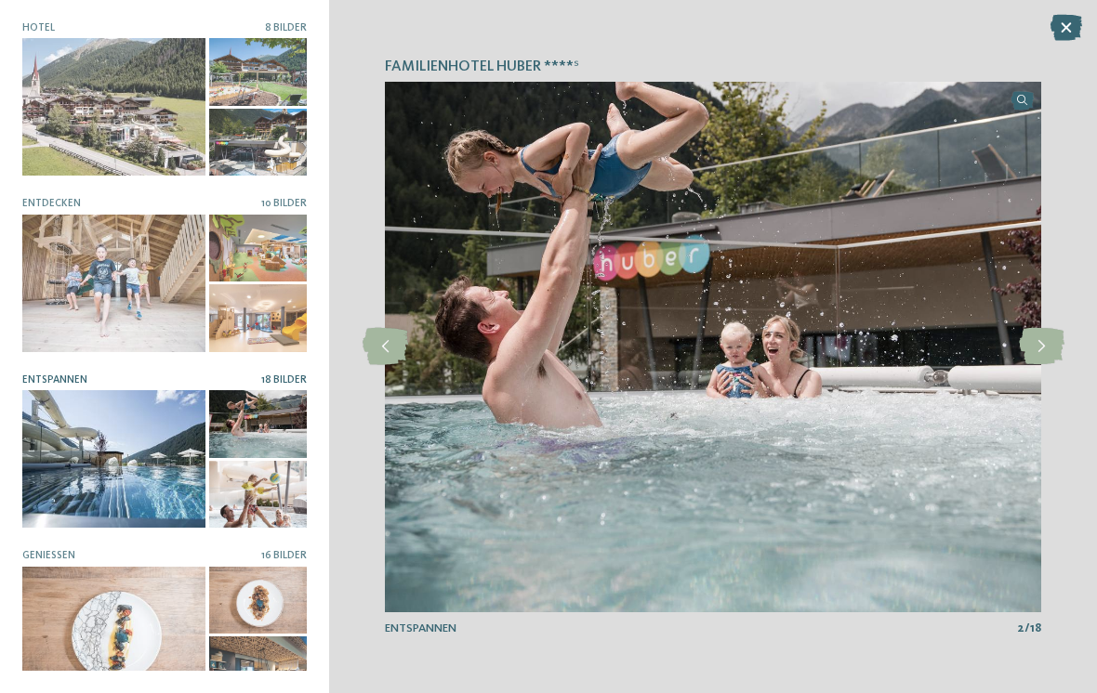
click at [1053, 330] on icon at bounding box center [1042, 346] width 46 height 37
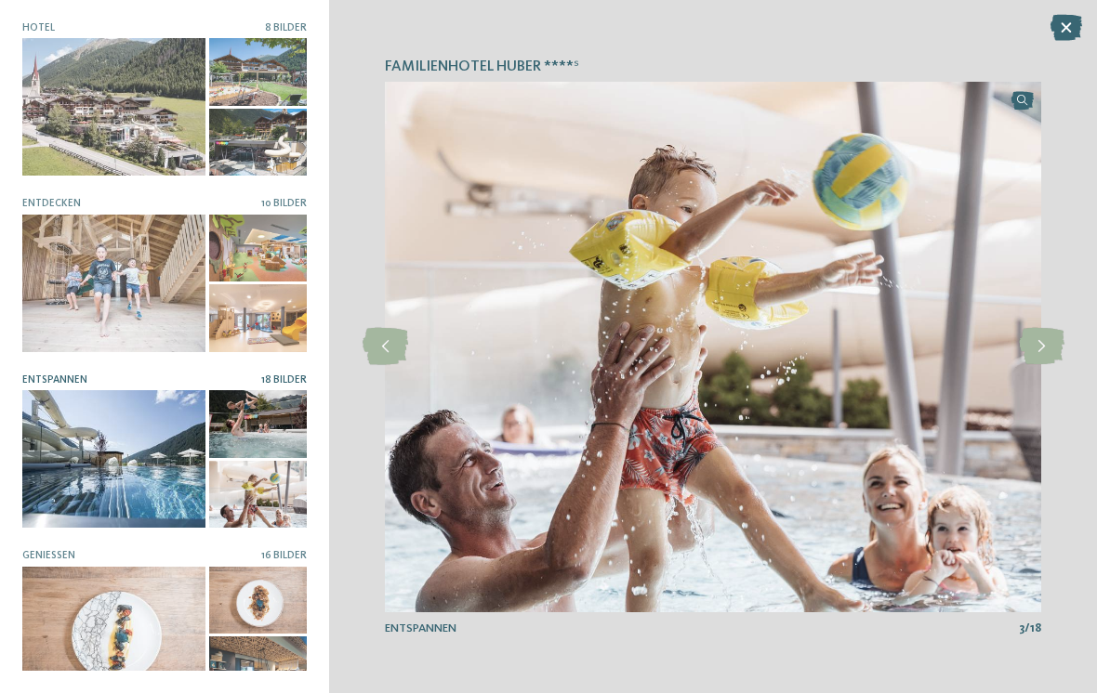
click at [1053, 337] on icon at bounding box center [1042, 346] width 46 height 37
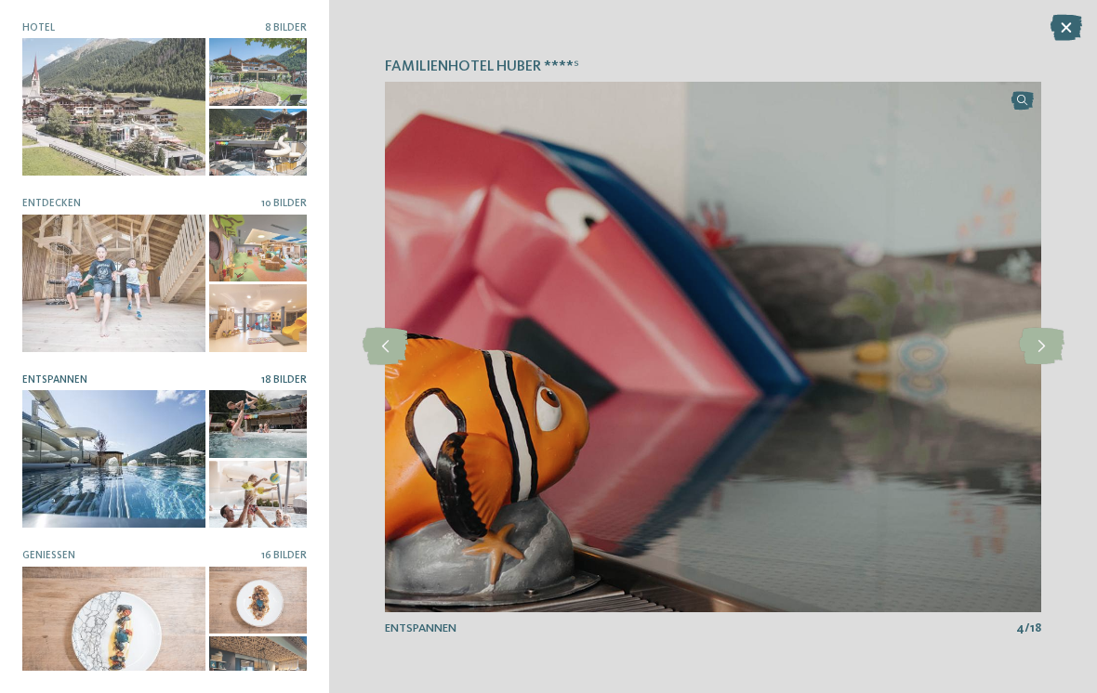
click at [1056, 335] on icon at bounding box center [1042, 346] width 46 height 37
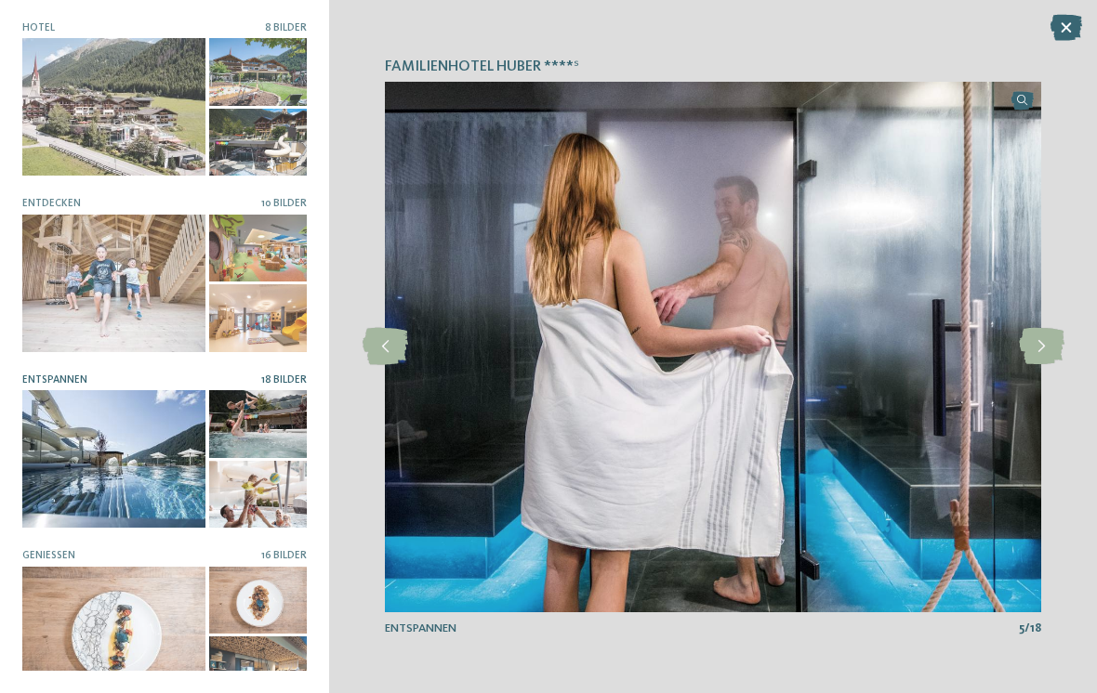
click at [1051, 347] on icon at bounding box center [1042, 346] width 46 height 37
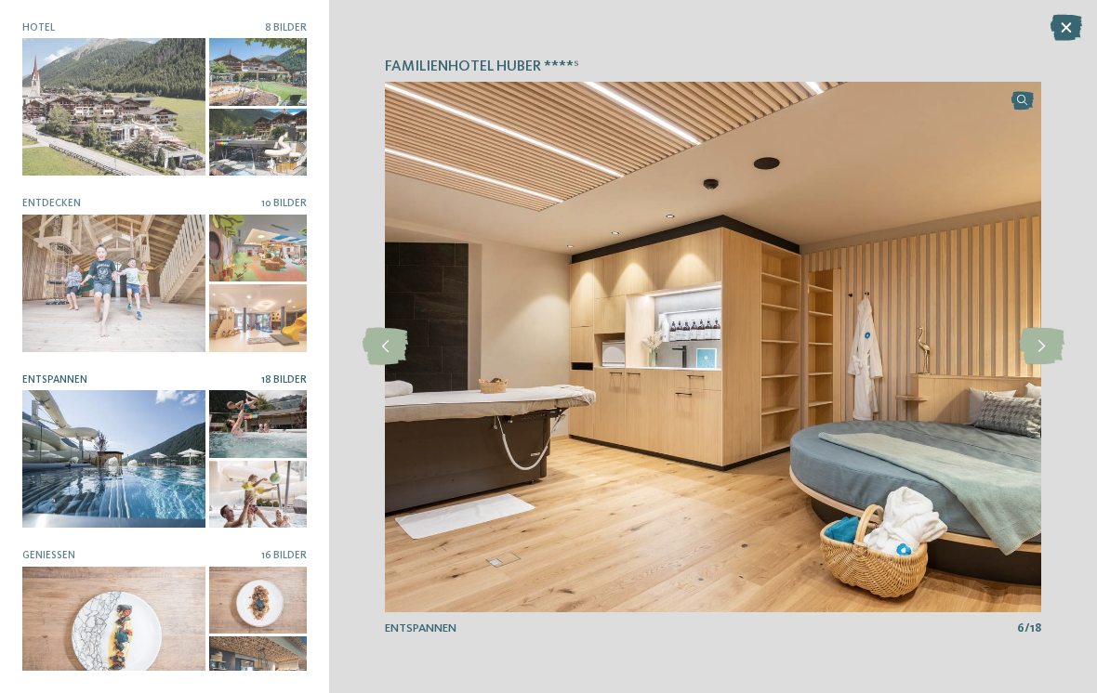
click at [391, 366] on div at bounding box center [384, 346] width 41 height 41
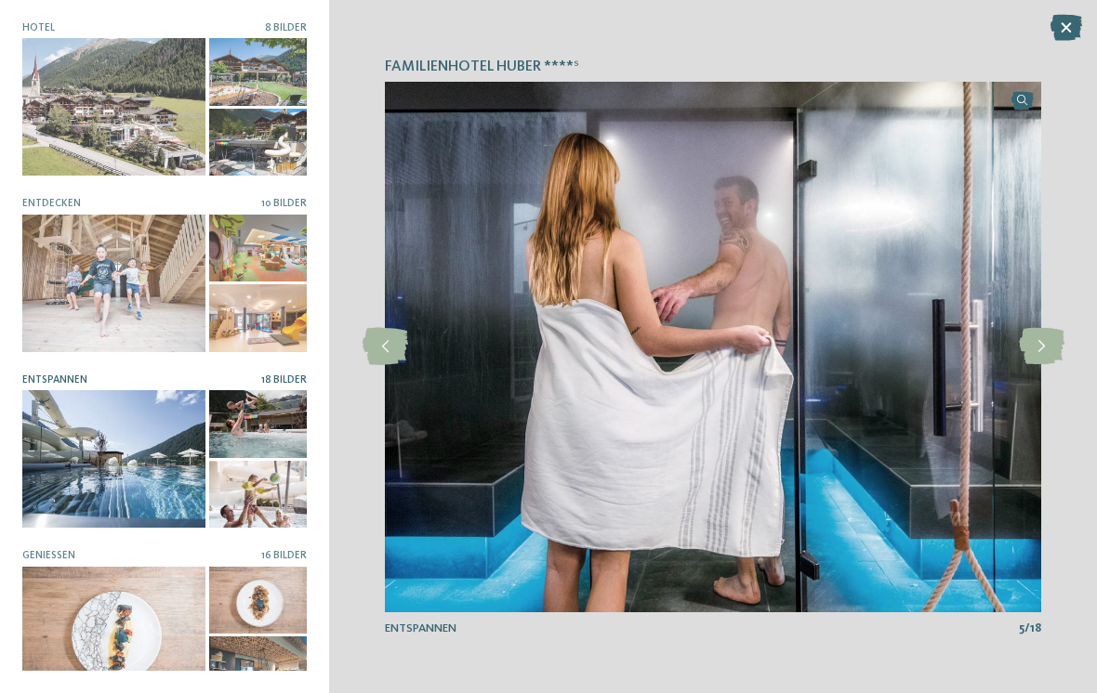
click at [1050, 335] on icon at bounding box center [1042, 346] width 46 height 37
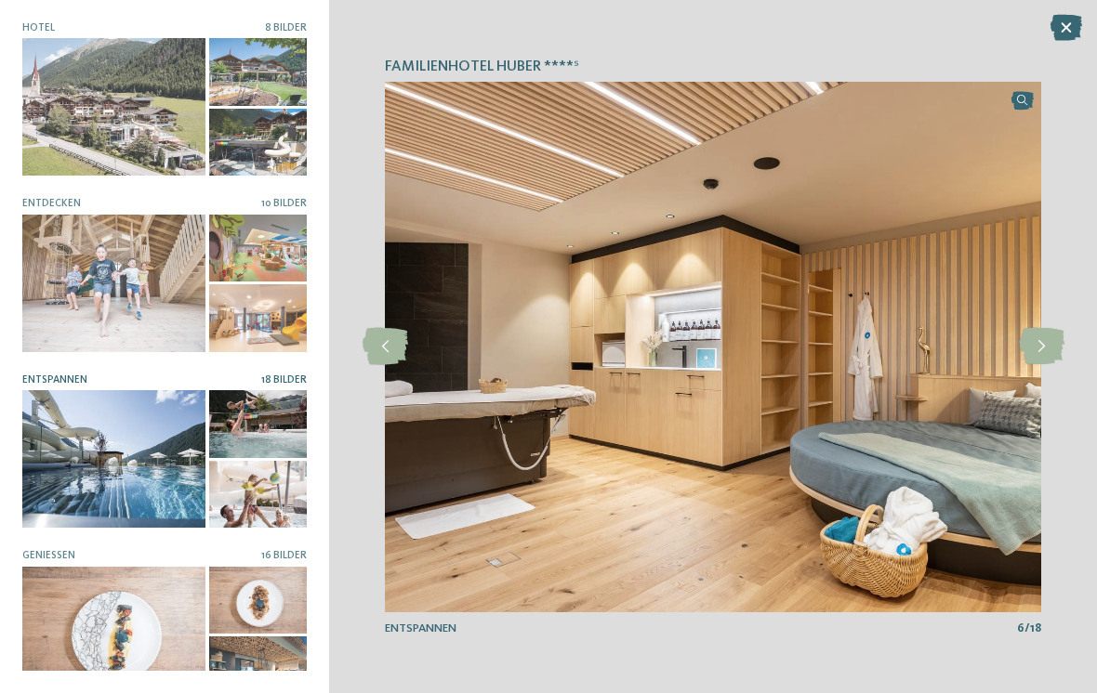
click at [1044, 337] on icon at bounding box center [1042, 346] width 46 height 37
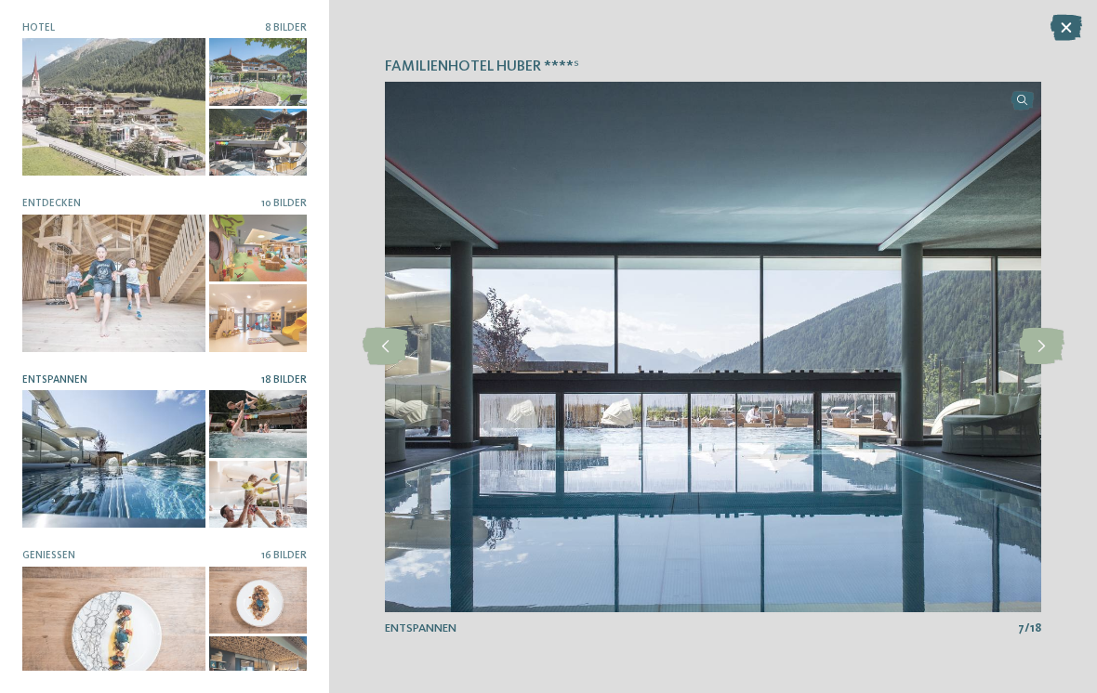
click at [388, 350] on icon at bounding box center [386, 346] width 46 height 37
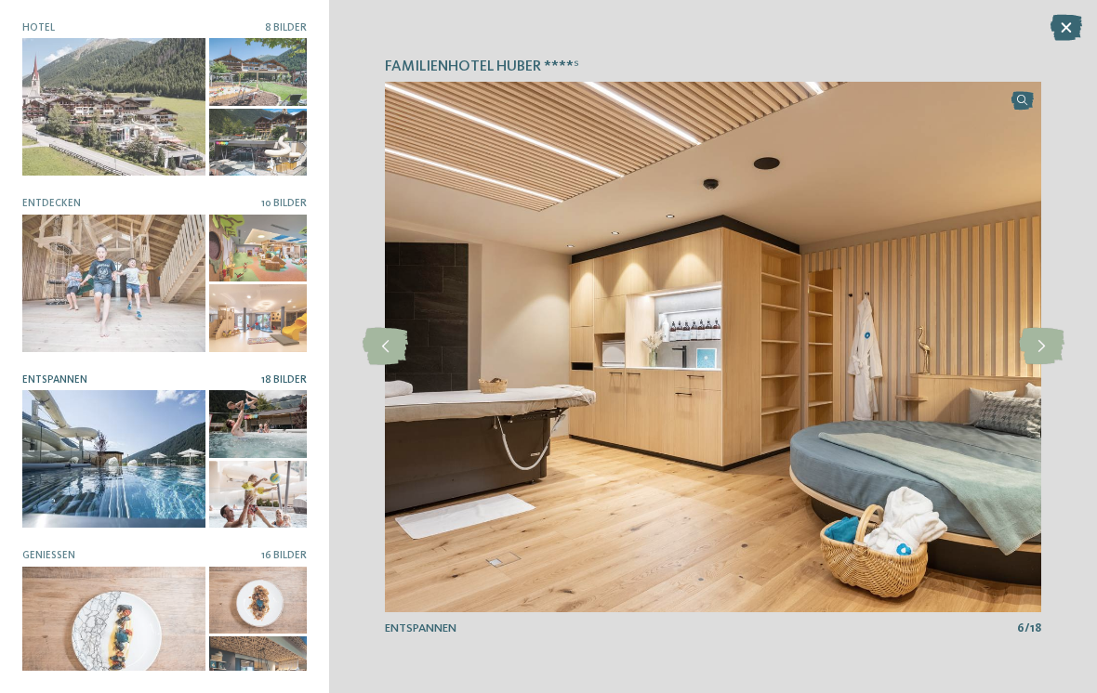
click at [1045, 349] on icon at bounding box center [1042, 346] width 46 height 37
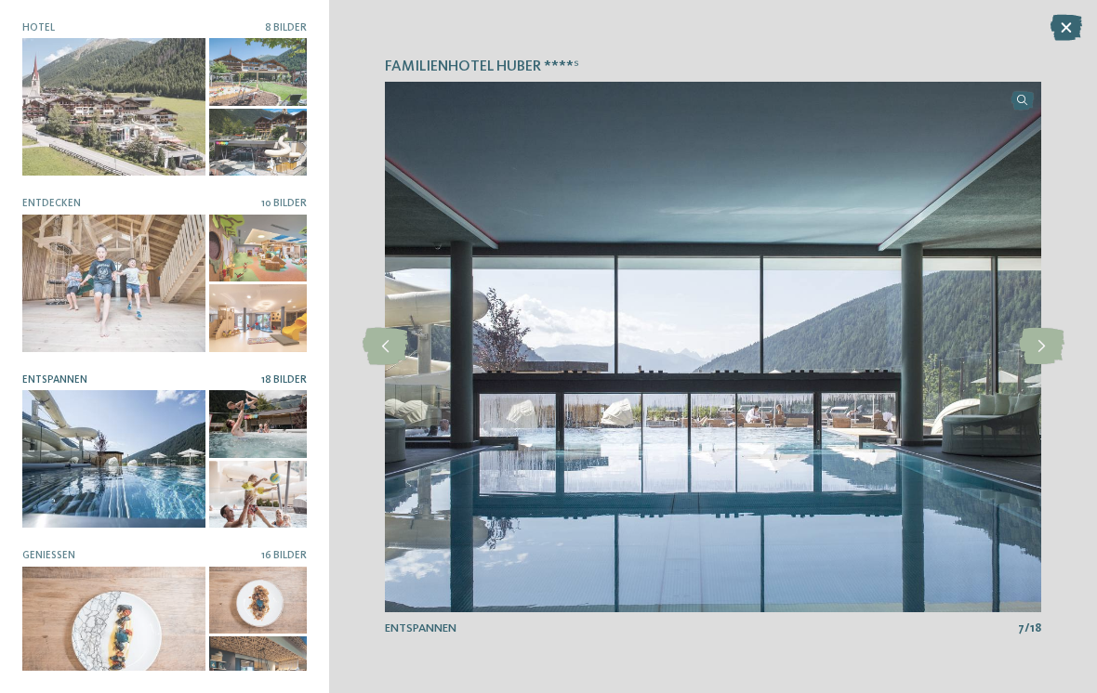
click at [1039, 344] on icon at bounding box center [1042, 346] width 46 height 37
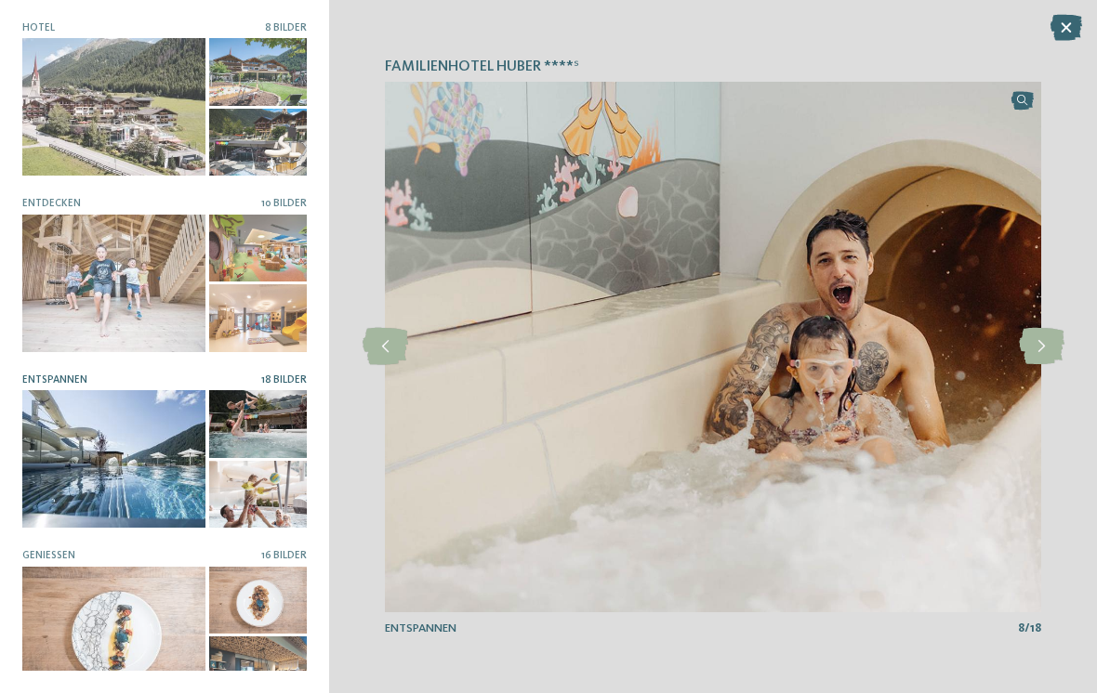
click at [1039, 344] on icon at bounding box center [1042, 346] width 46 height 37
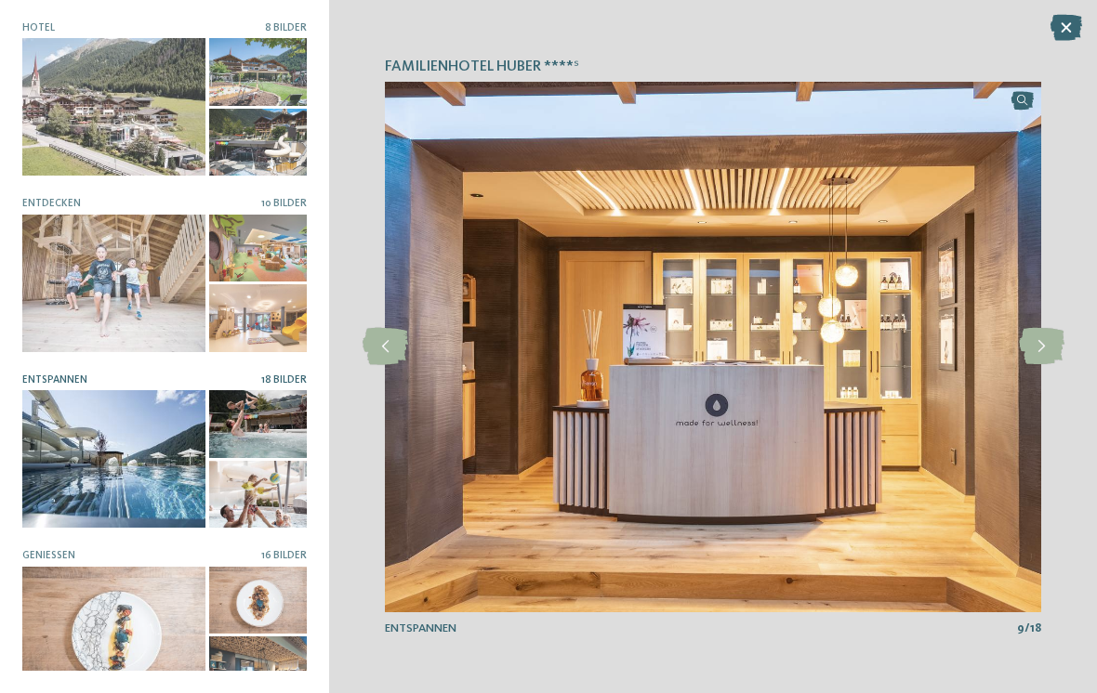
click at [1046, 348] on icon at bounding box center [1042, 346] width 46 height 37
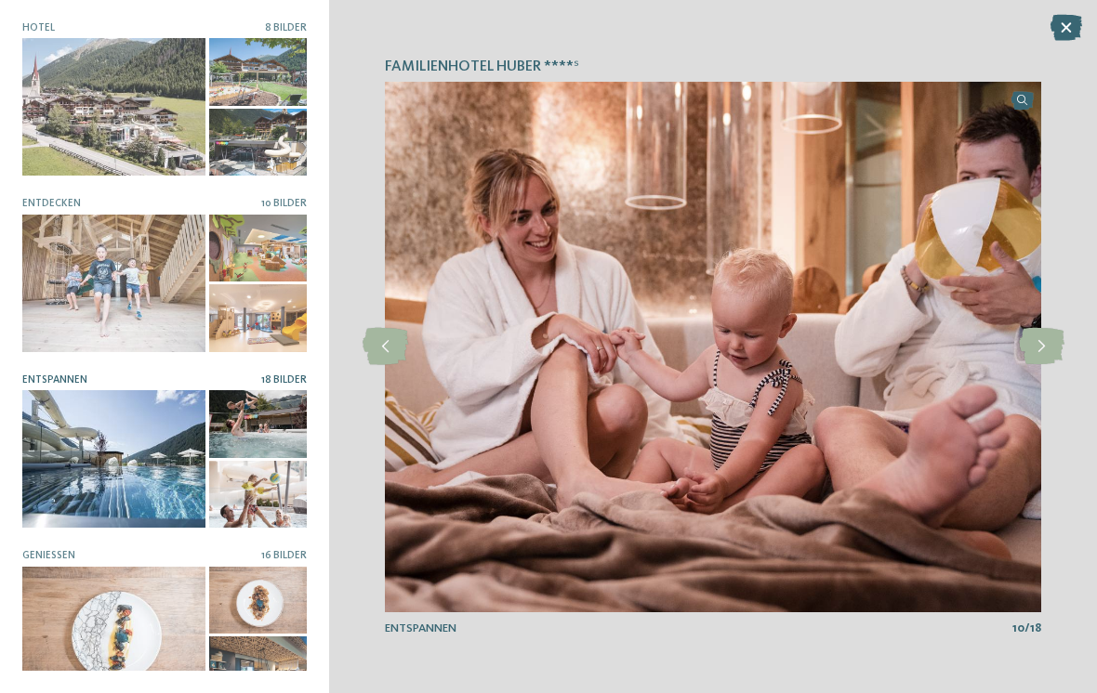
click at [1039, 340] on icon at bounding box center [1042, 346] width 46 height 37
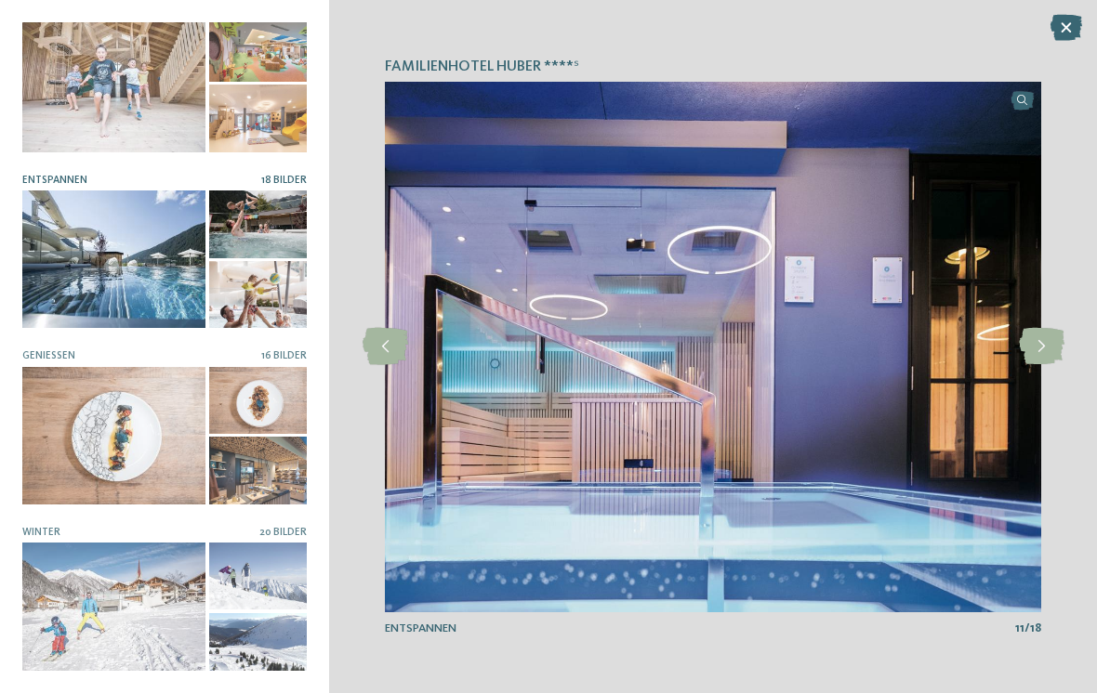
scroll to position [199, 0]
click at [162, 457] on div at bounding box center [113, 437] width 183 height 138
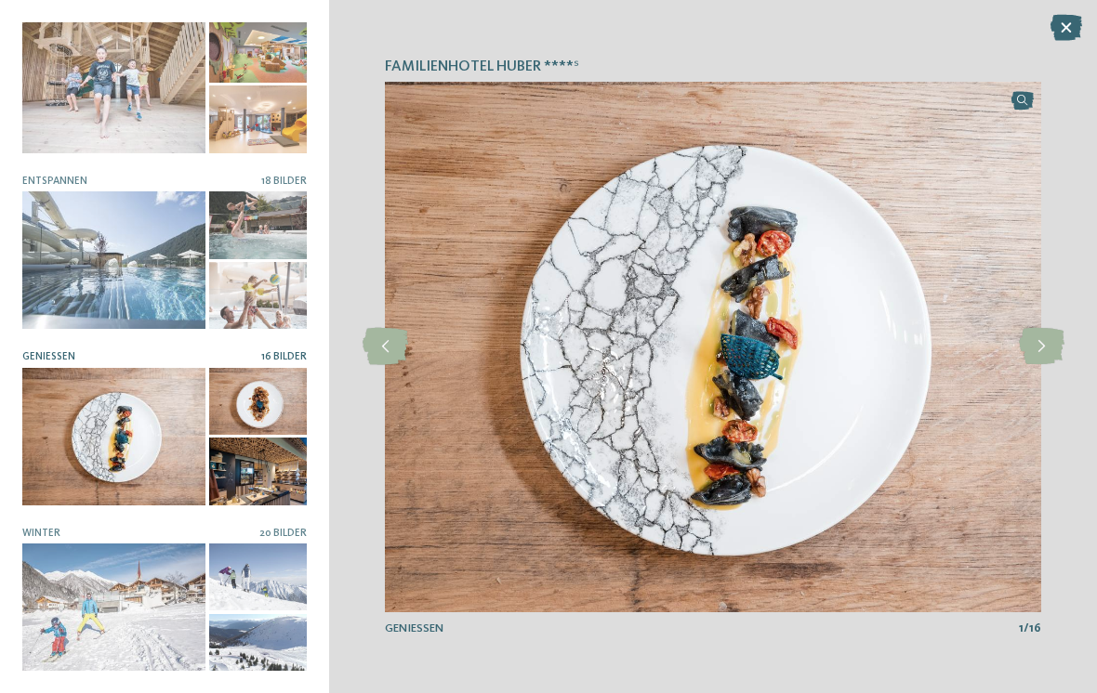
click at [1046, 340] on icon at bounding box center [1042, 346] width 46 height 37
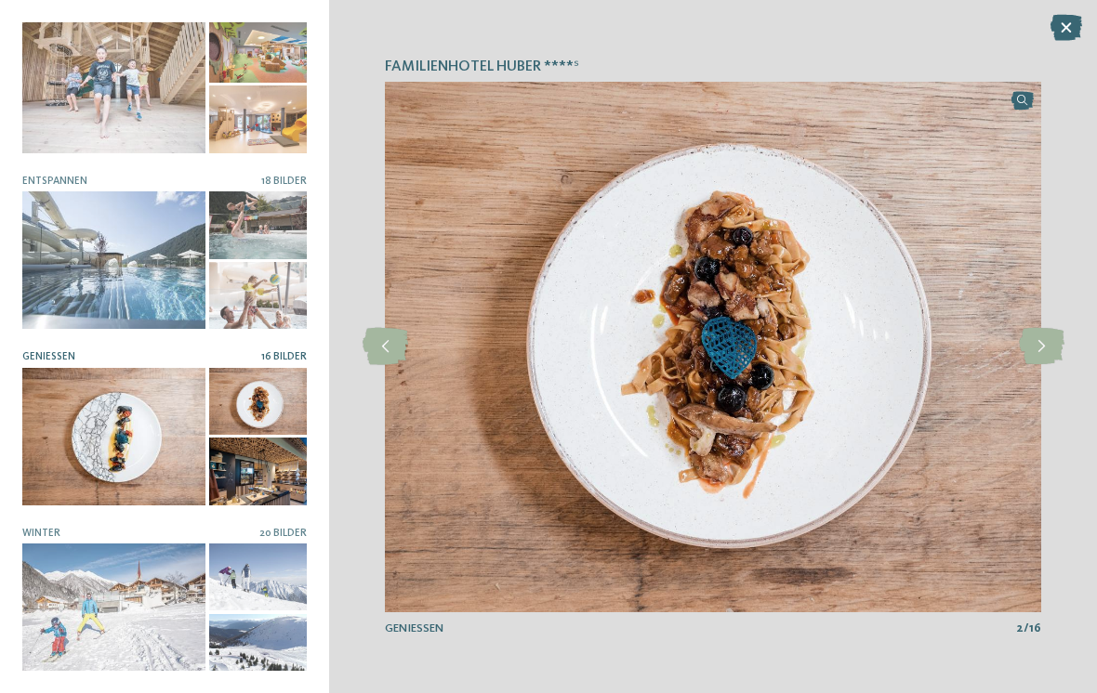
click at [1047, 349] on icon at bounding box center [1042, 346] width 46 height 37
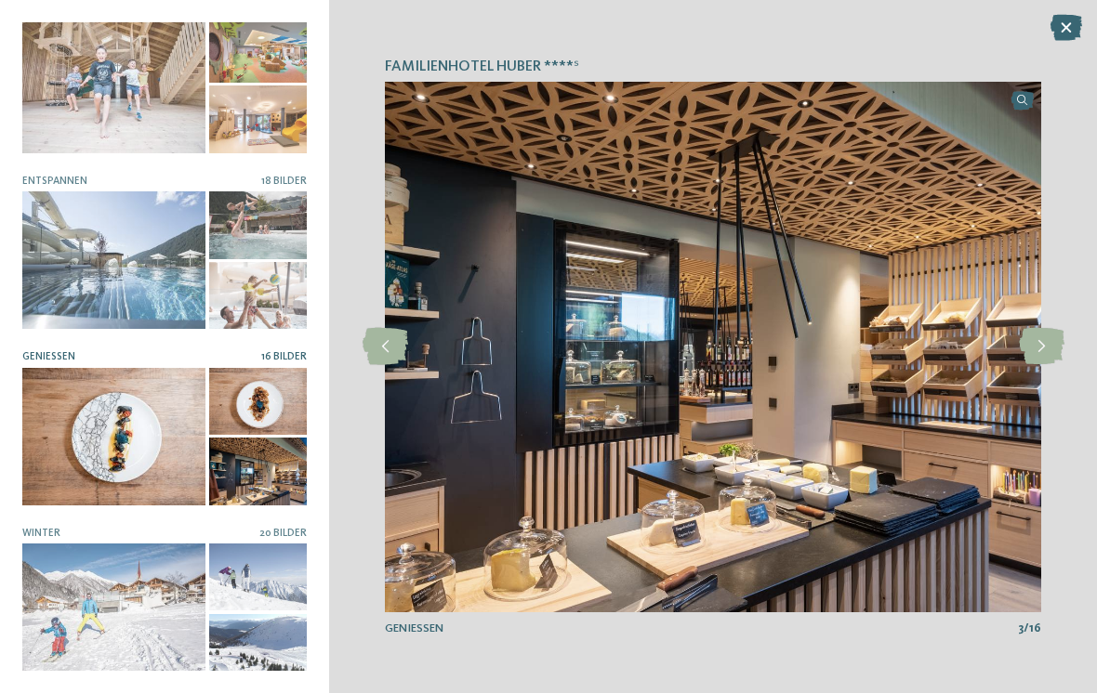
click at [1031, 350] on icon at bounding box center [1042, 346] width 46 height 37
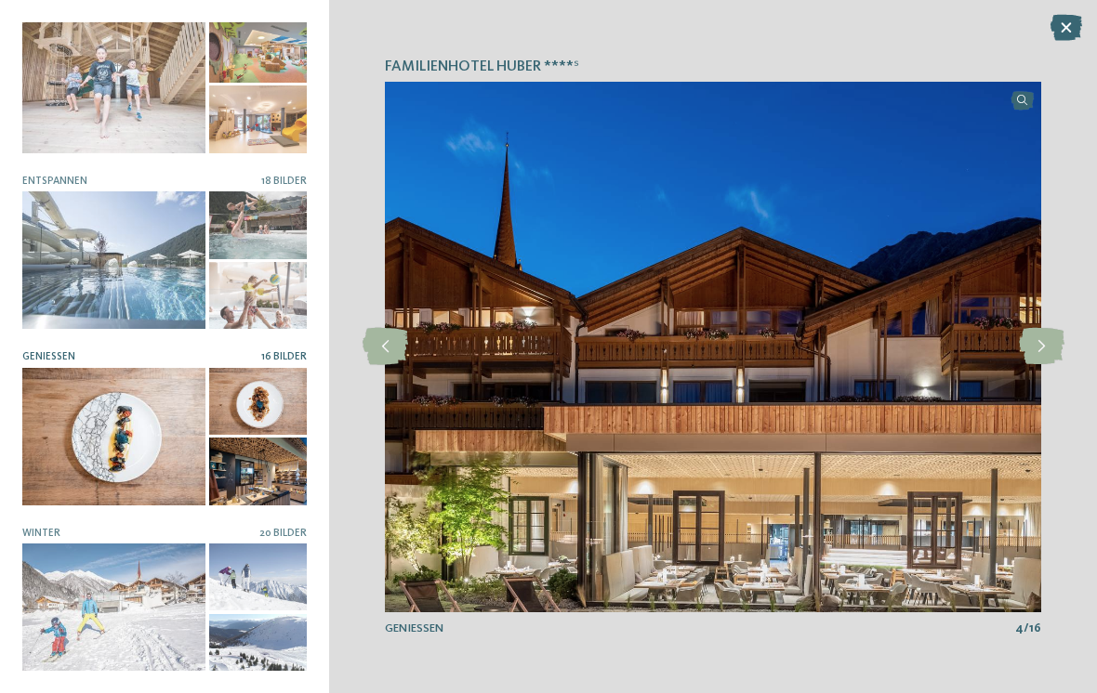
click at [1037, 339] on icon at bounding box center [1042, 346] width 46 height 37
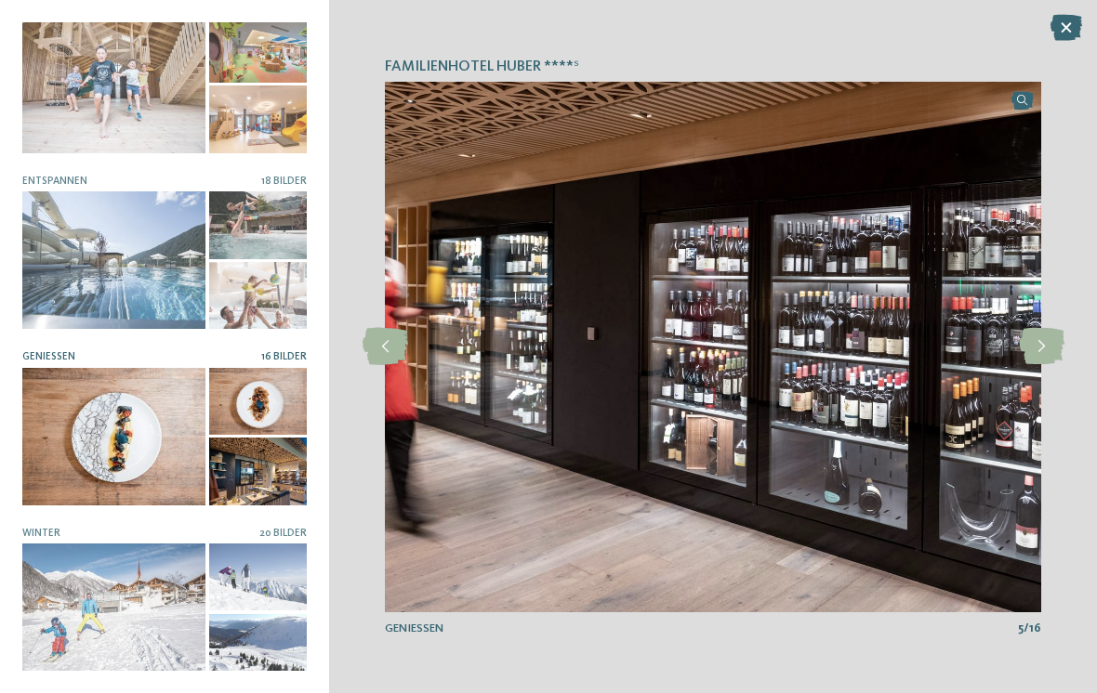
click at [1039, 347] on icon at bounding box center [1042, 346] width 46 height 37
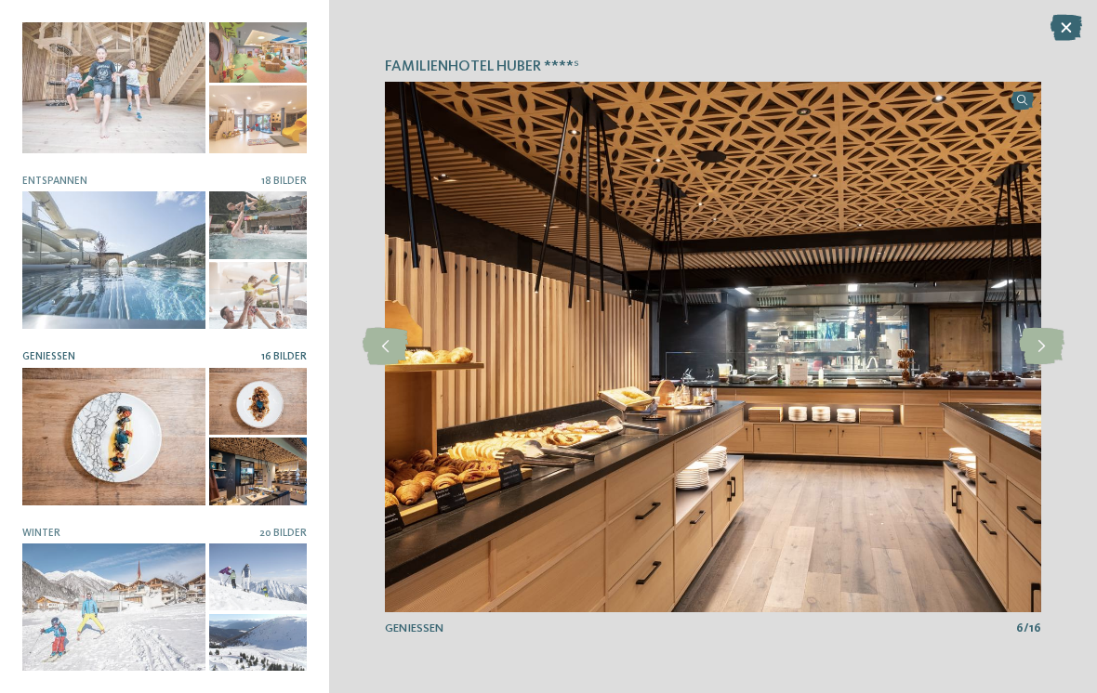
click at [1039, 332] on icon at bounding box center [1042, 346] width 46 height 37
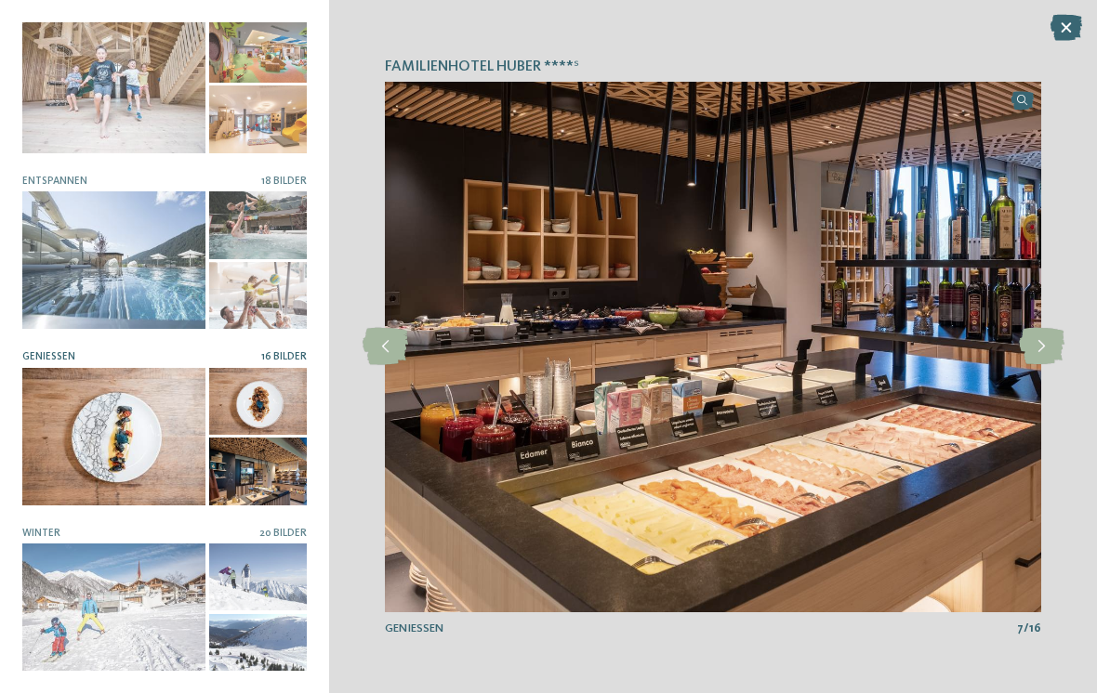
click at [1044, 342] on icon at bounding box center [1042, 346] width 46 height 37
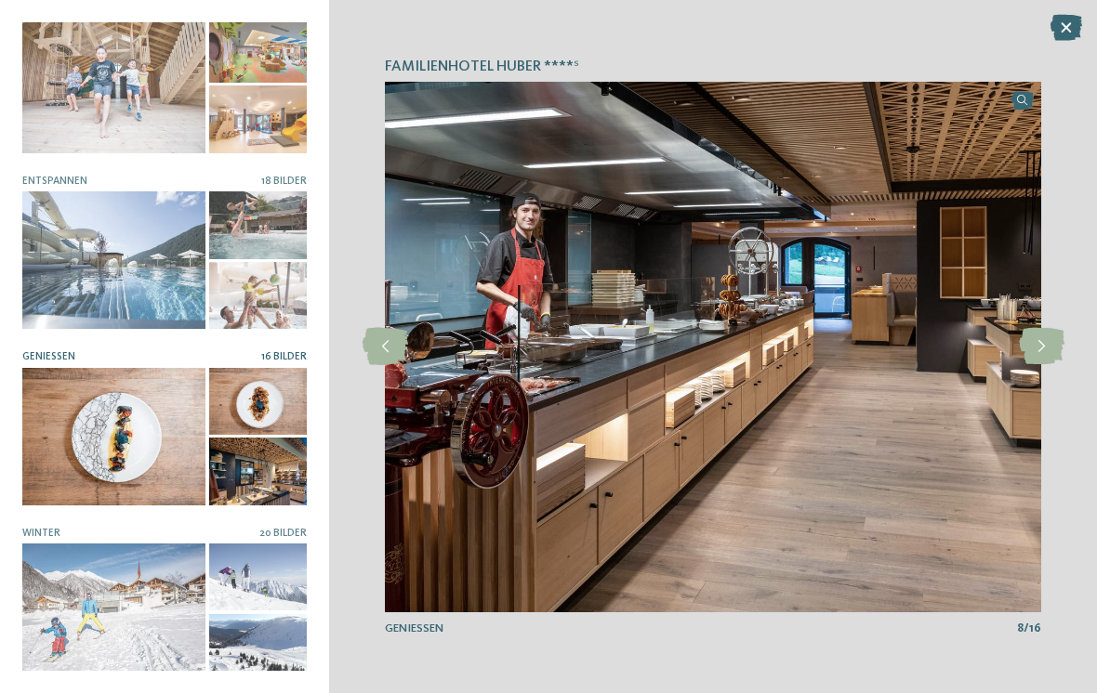
click at [1051, 340] on icon at bounding box center [1042, 346] width 46 height 37
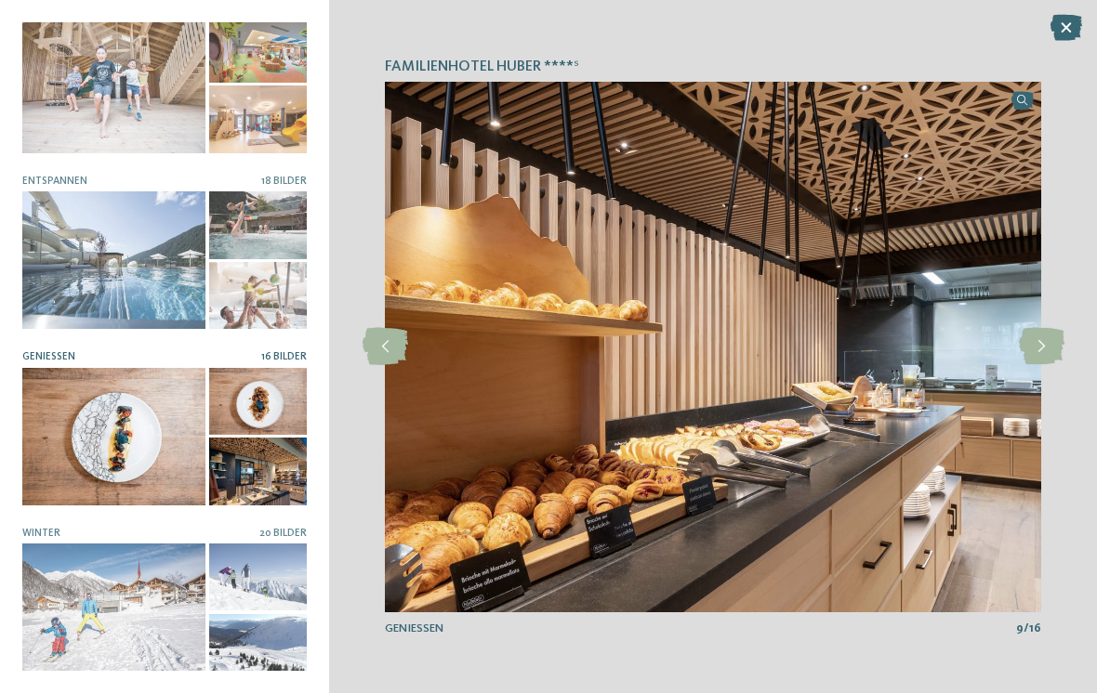
click at [1056, 336] on icon at bounding box center [1042, 346] width 46 height 37
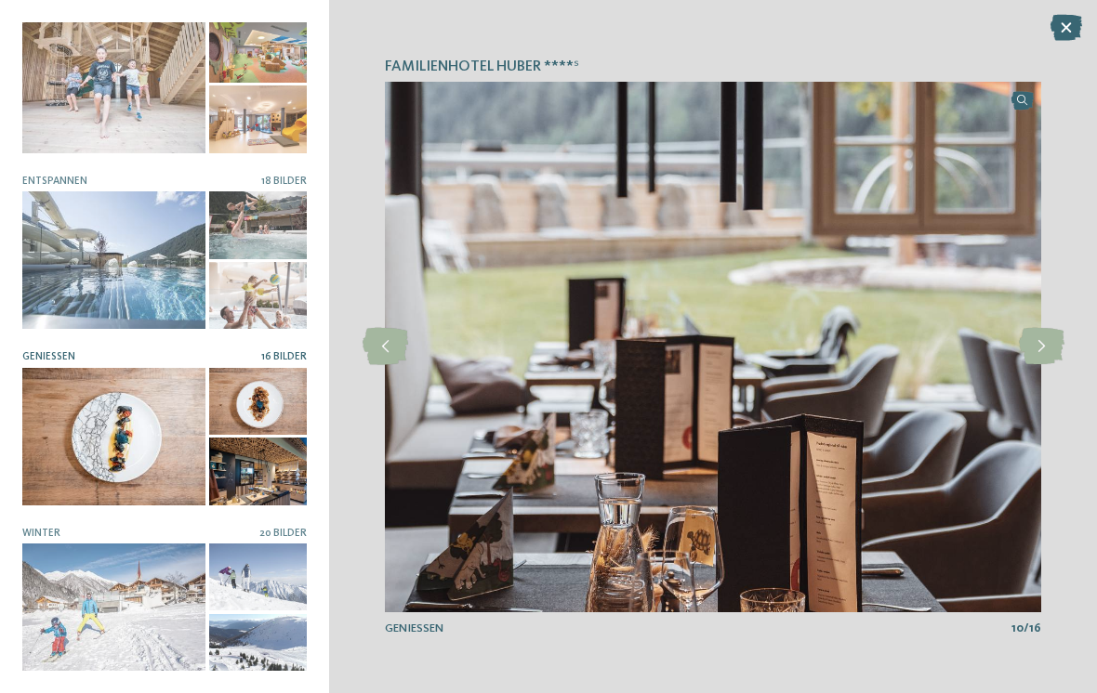
click at [137, 593] on div at bounding box center [113, 613] width 183 height 138
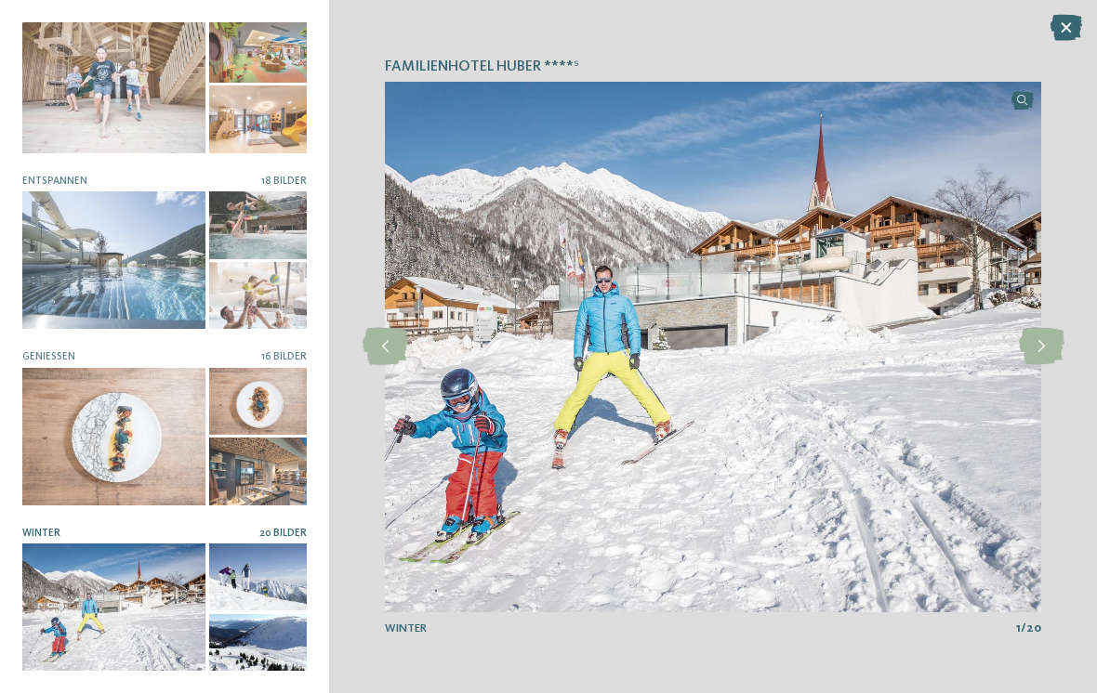
click at [1040, 338] on icon at bounding box center [1042, 346] width 46 height 37
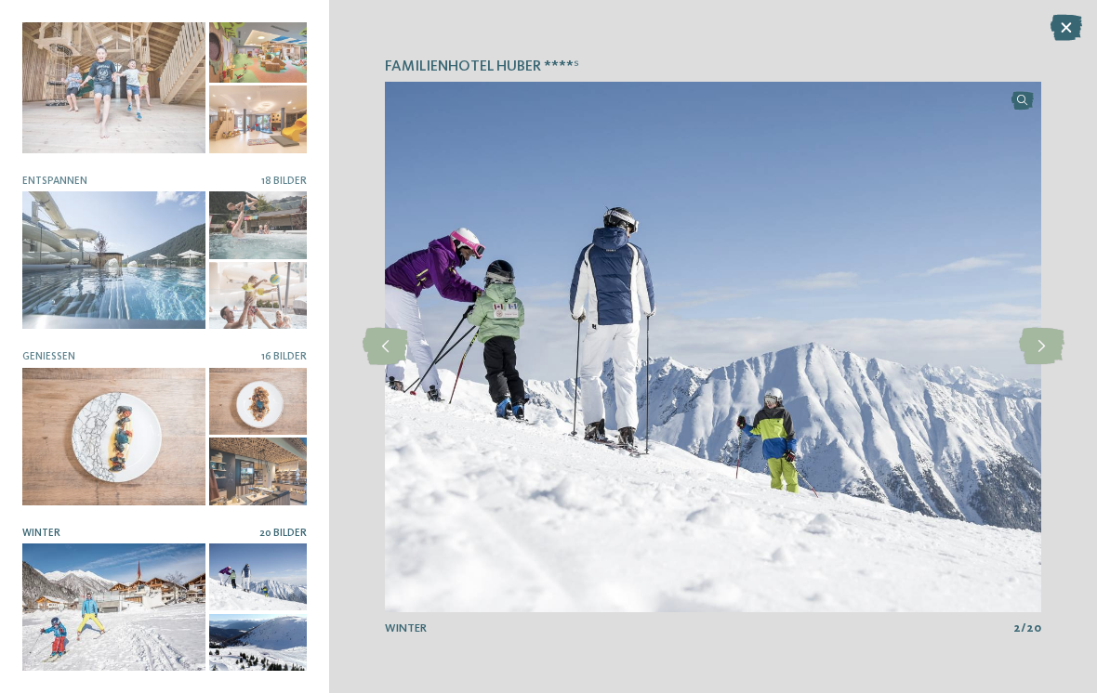
click at [1036, 335] on icon at bounding box center [1042, 346] width 46 height 37
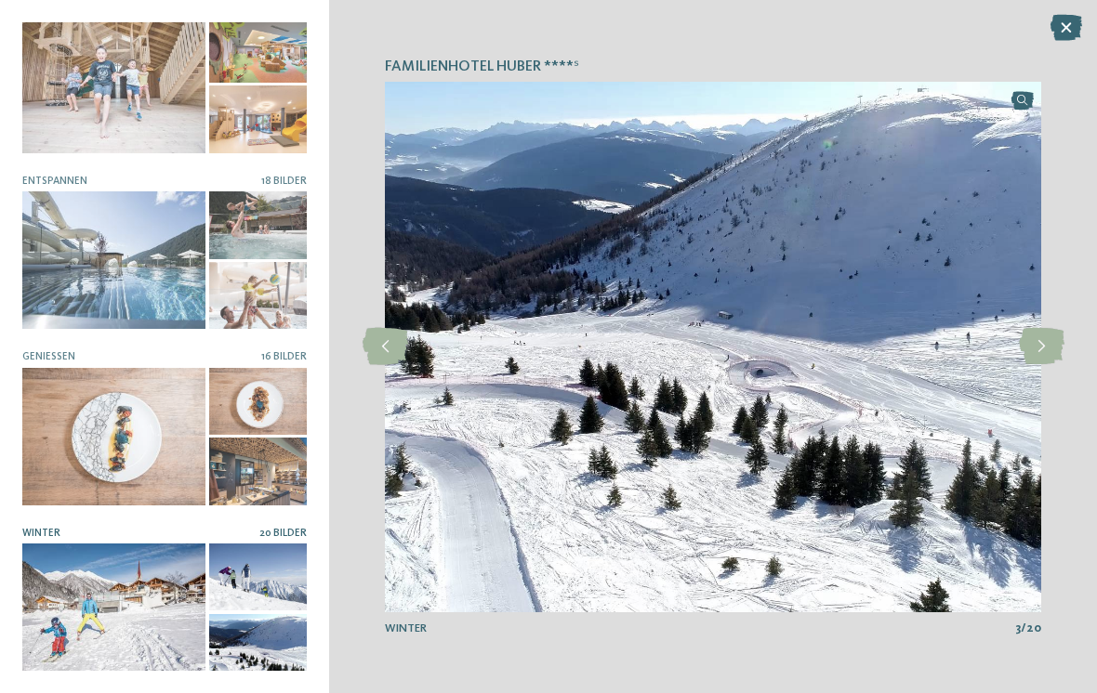
click at [1033, 339] on icon at bounding box center [1042, 346] width 46 height 37
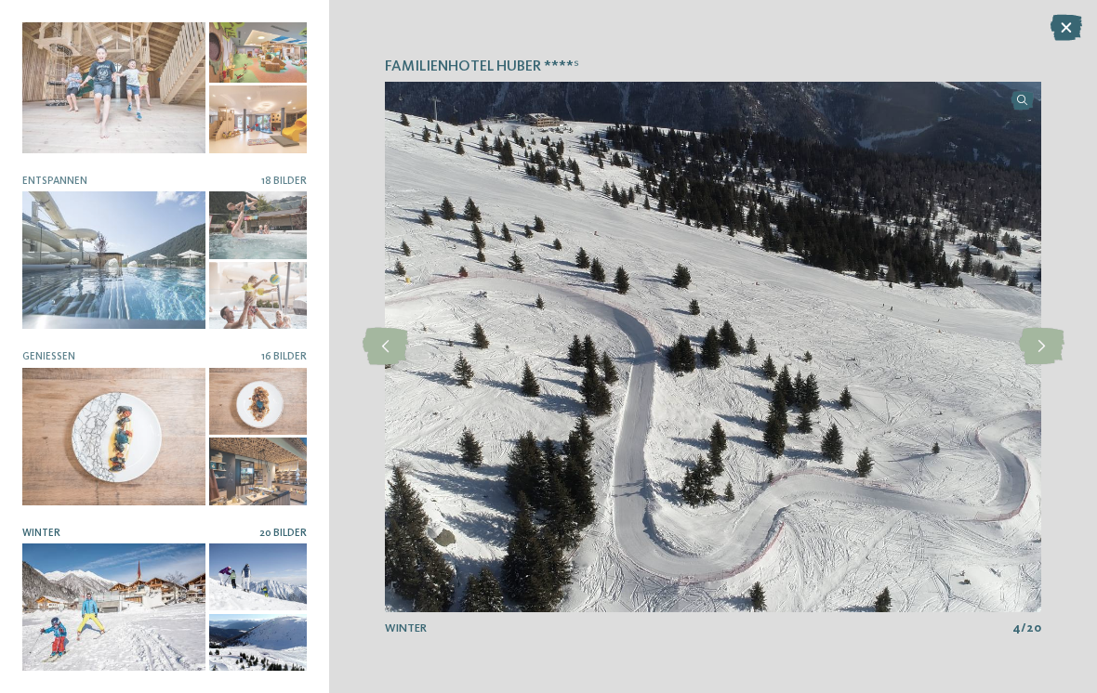
click at [1030, 331] on icon at bounding box center [1042, 346] width 46 height 37
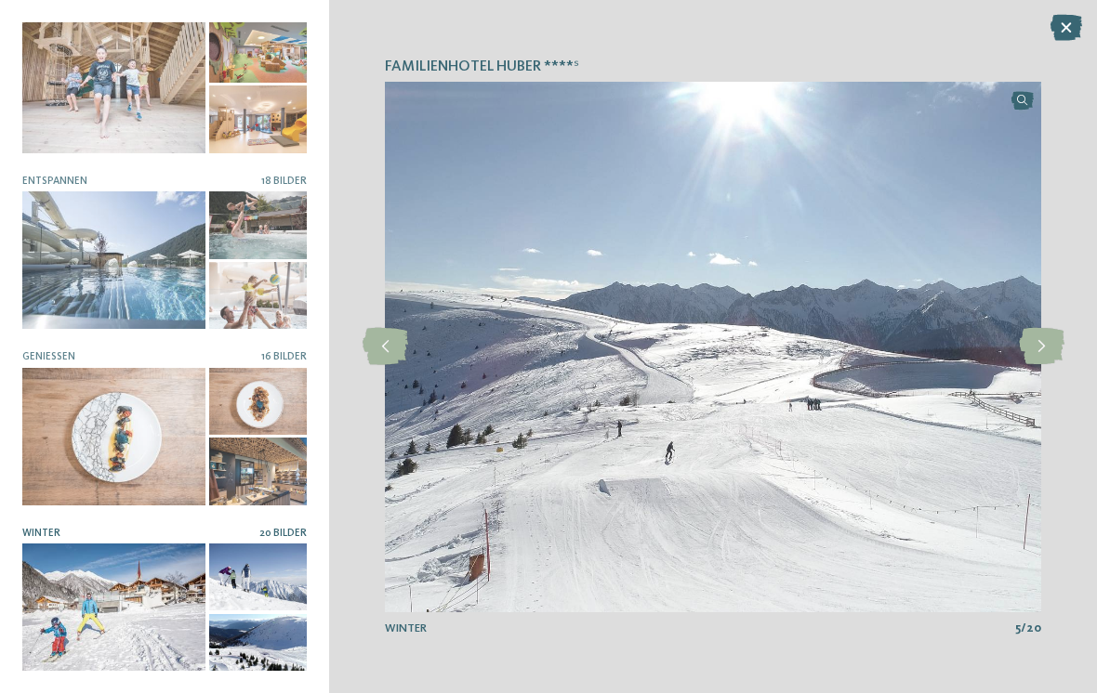
click at [1038, 337] on icon at bounding box center [1042, 346] width 46 height 37
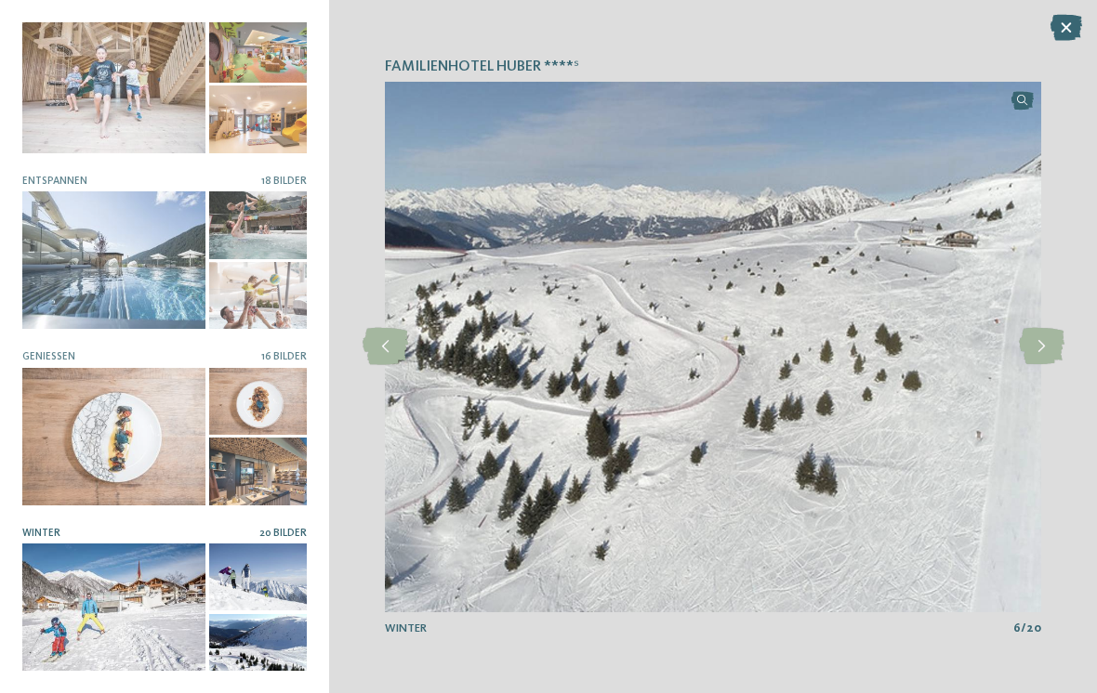
click at [1046, 340] on icon at bounding box center [1042, 346] width 46 height 37
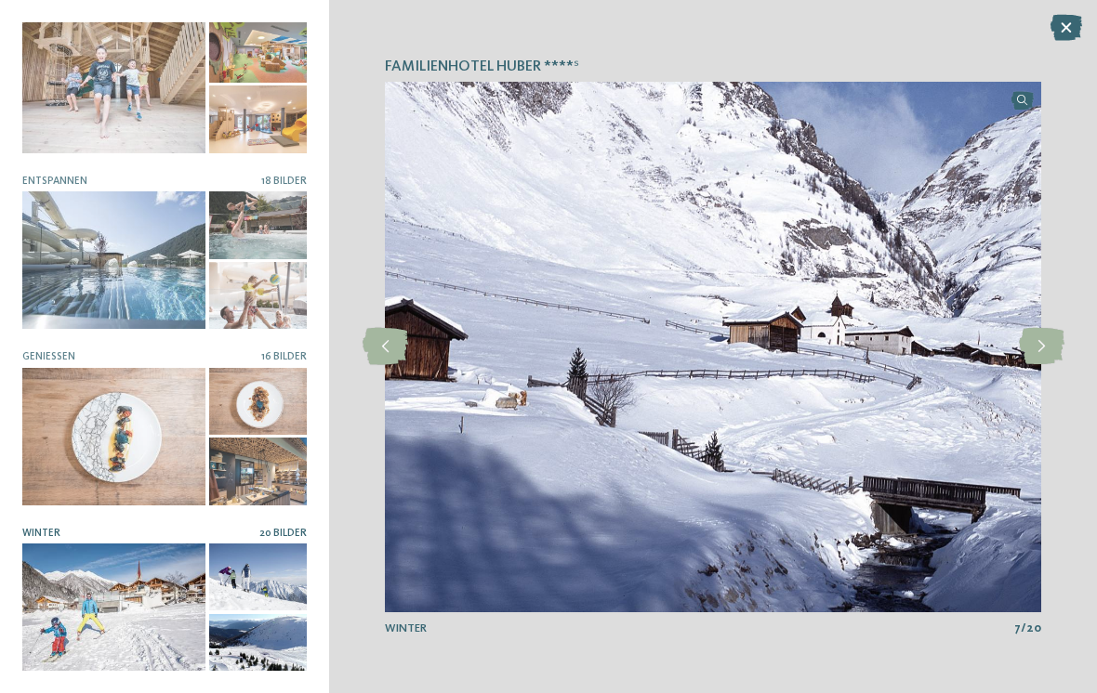
click at [1045, 328] on icon at bounding box center [1042, 346] width 46 height 37
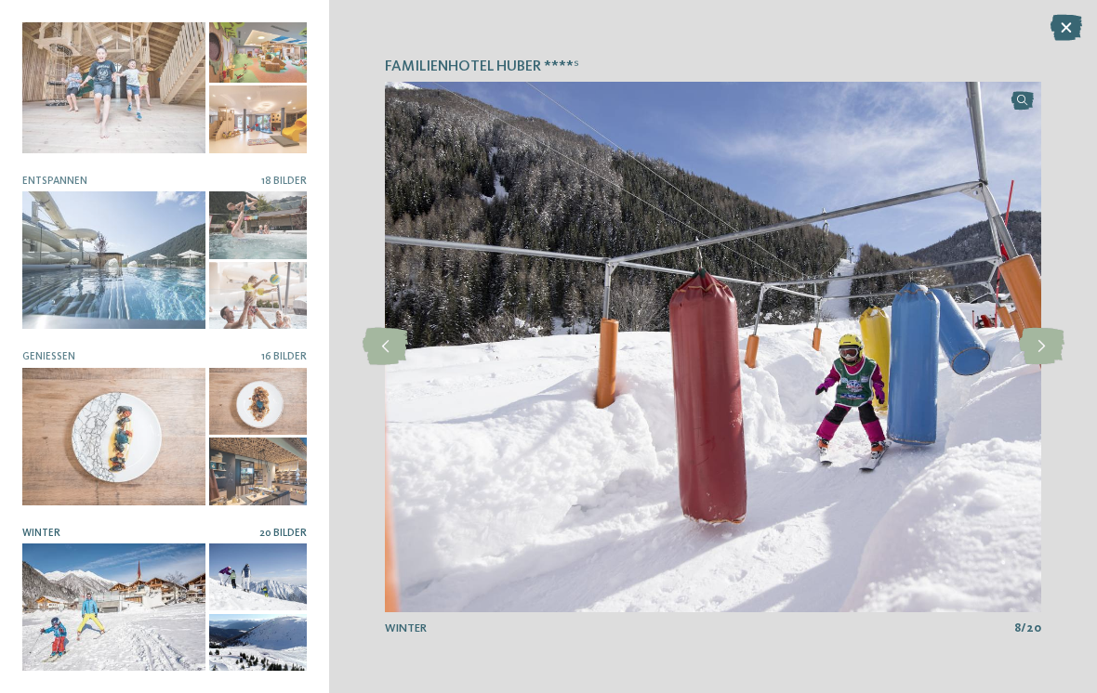
click at [1031, 336] on icon at bounding box center [1042, 346] width 46 height 37
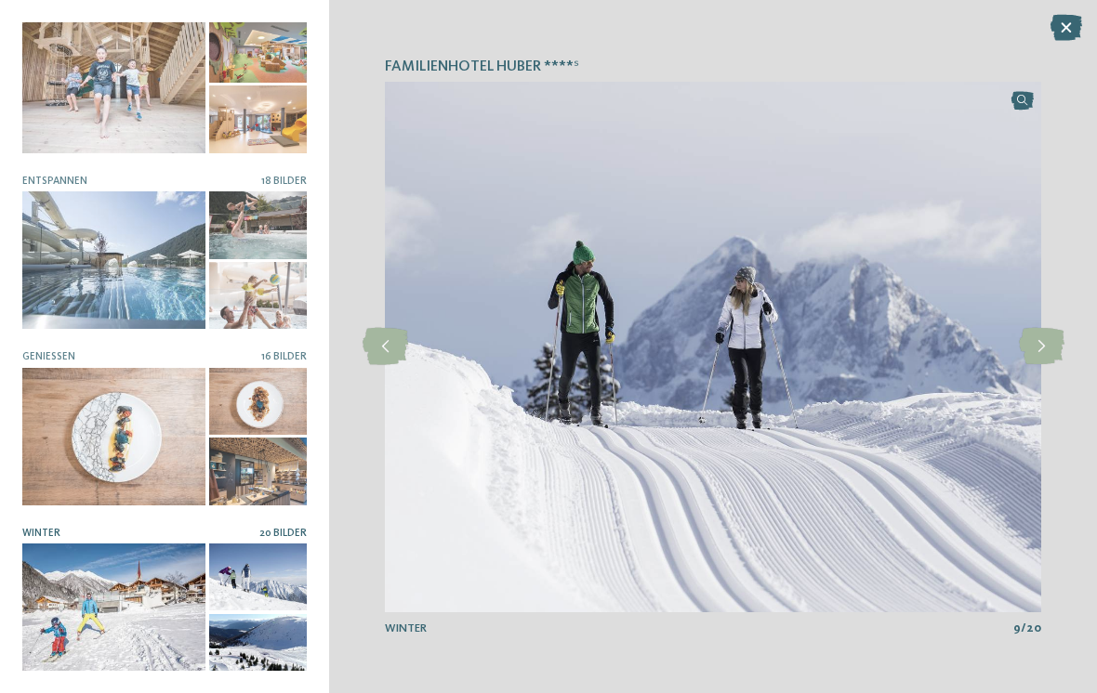
click at [1036, 345] on icon at bounding box center [1042, 346] width 46 height 37
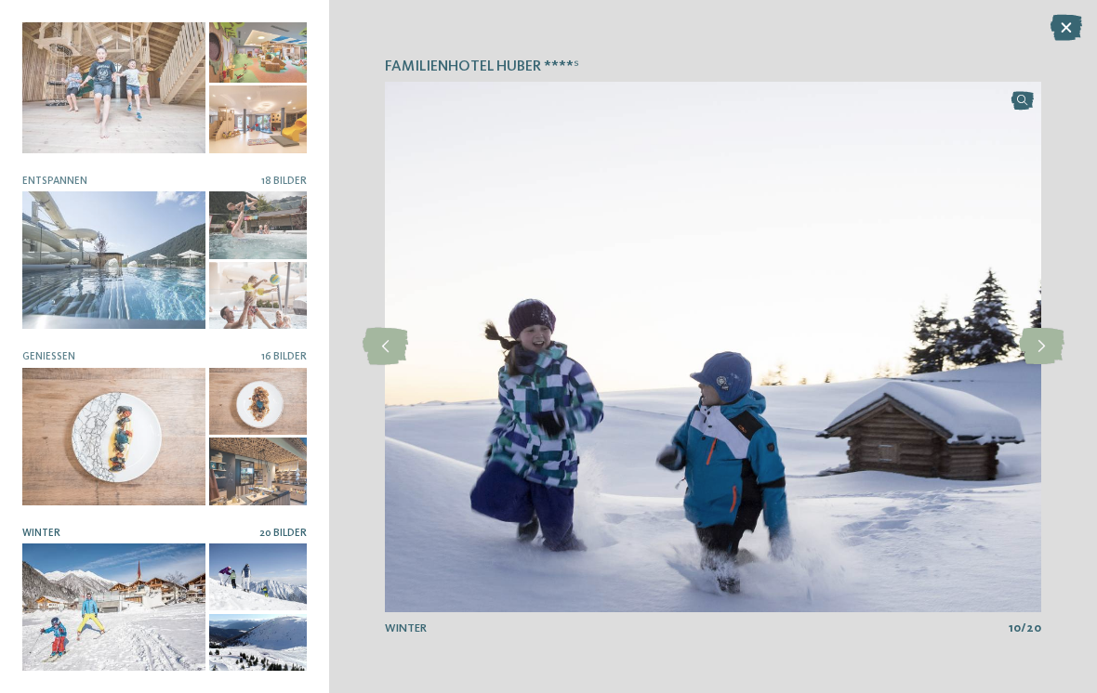
click at [1038, 349] on icon at bounding box center [1042, 346] width 46 height 37
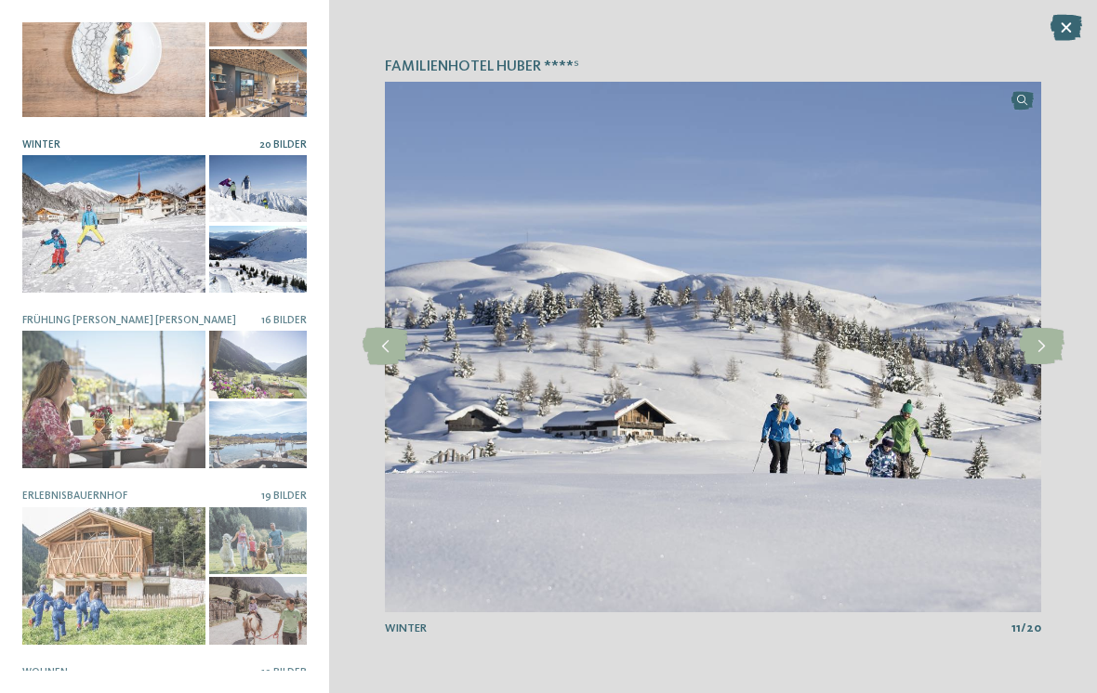
scroll to position [620, 0]
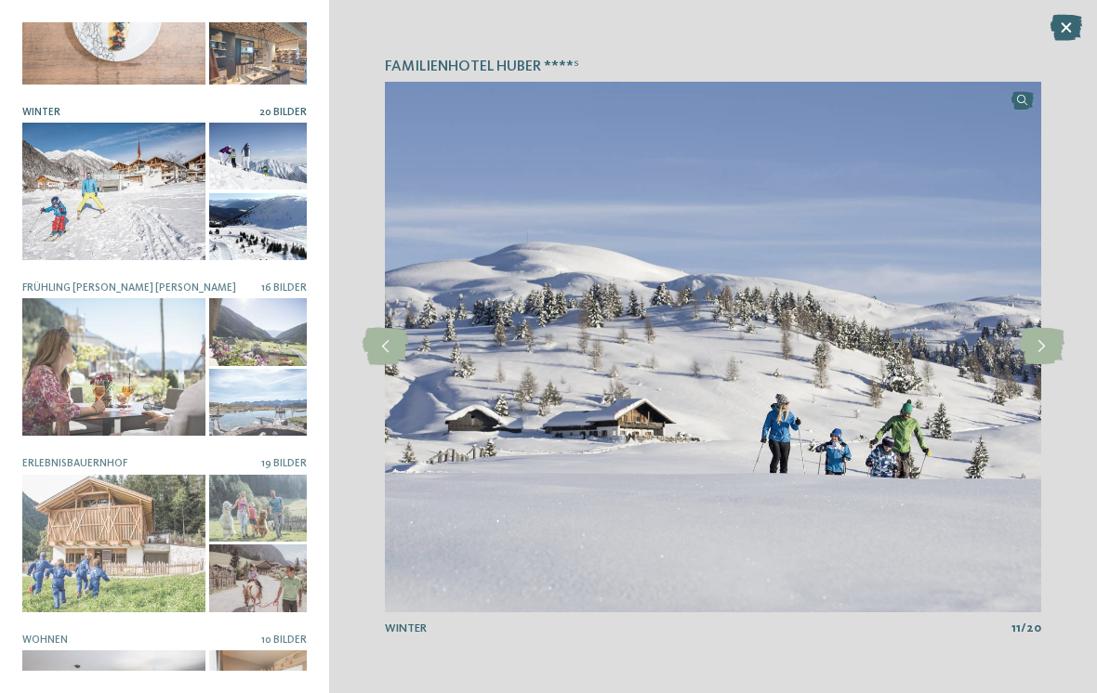
click at [145, 535] on div at bounding box center [113, 544] width 183 height 138
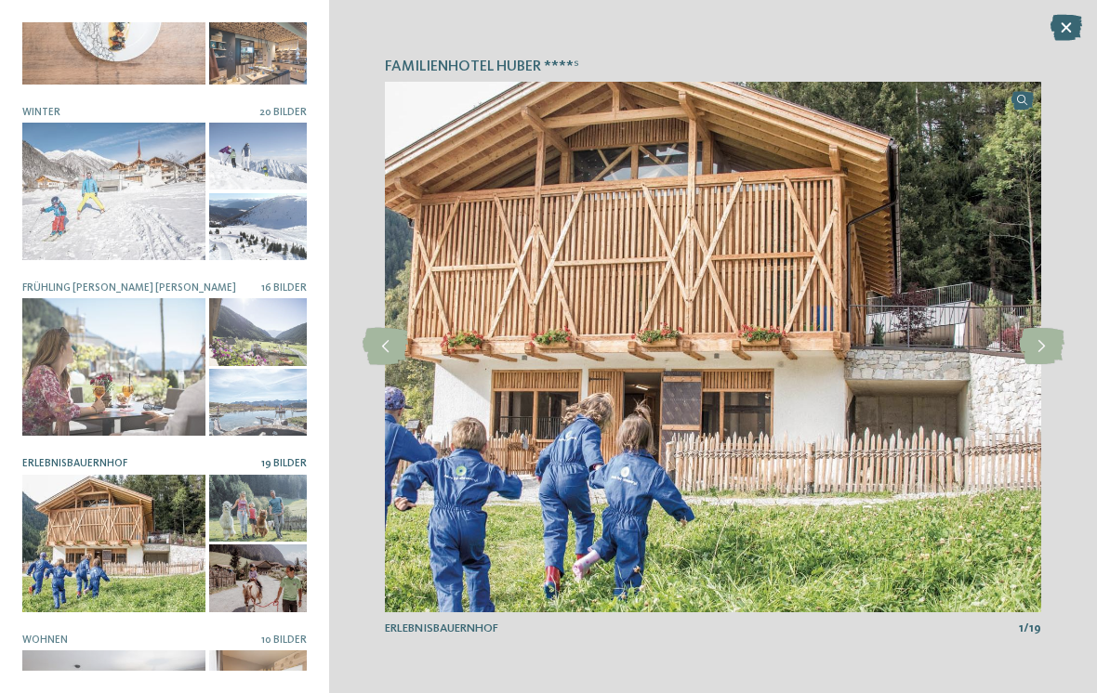
click at [1048, 350] on icon at bounding box center [1042, 346] width 46 height 37
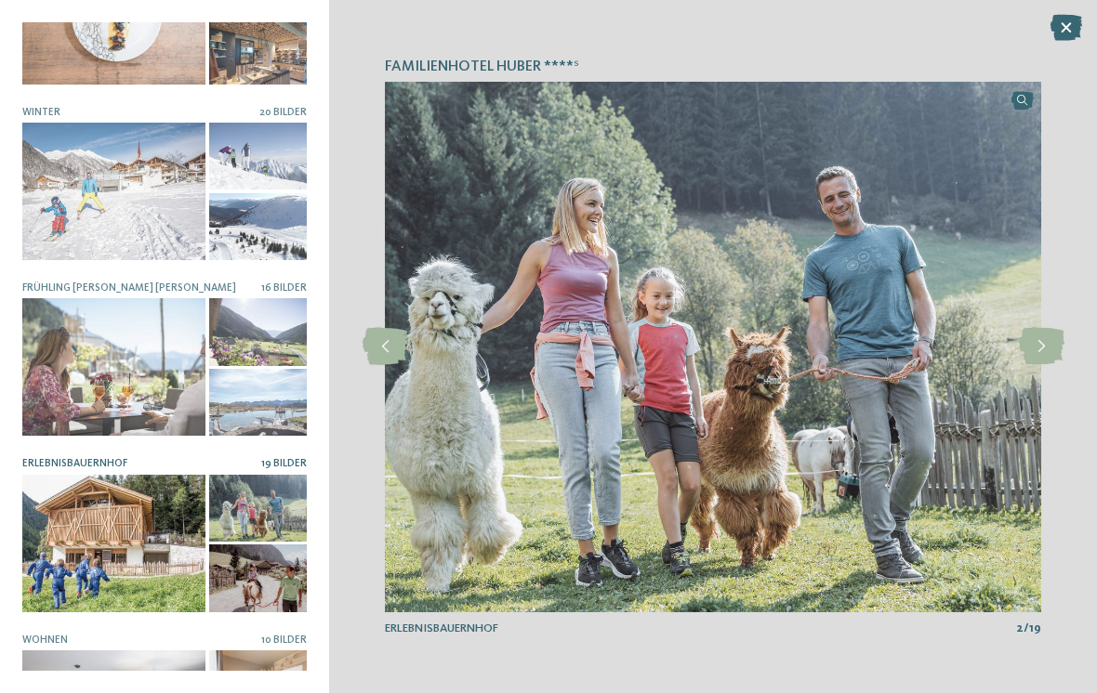
click at [1048, 337] on icon at bounding box center [1042, 346] width 46 height 37
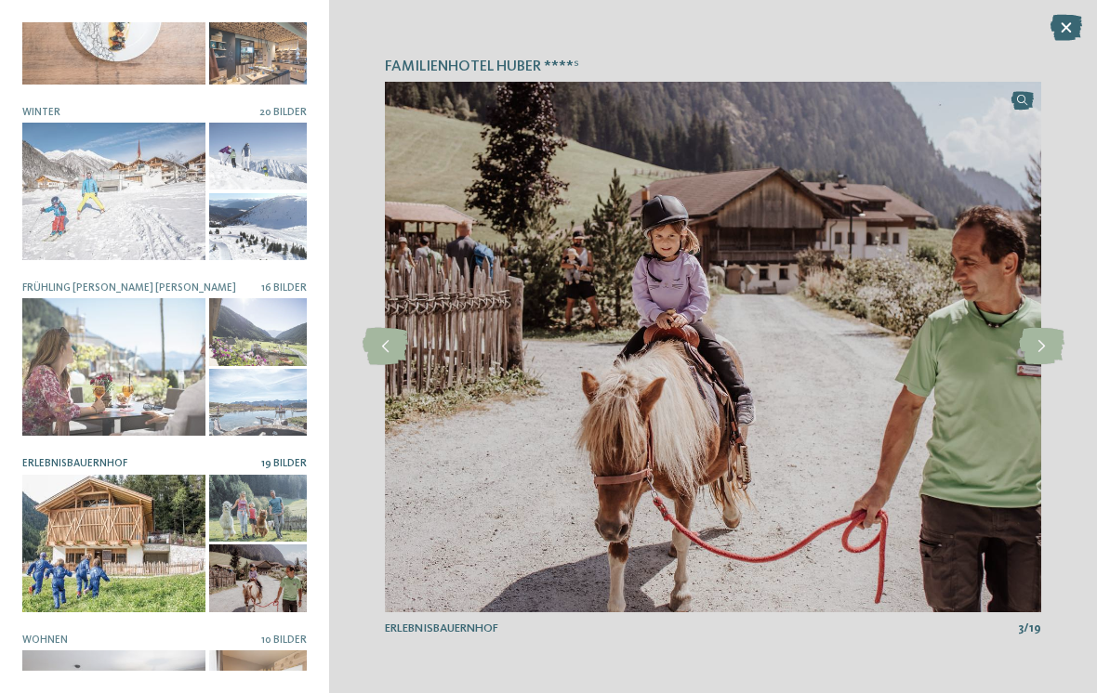
click at [1052, 336] on icon at bounding box center [1042, 346] width 46 height 37
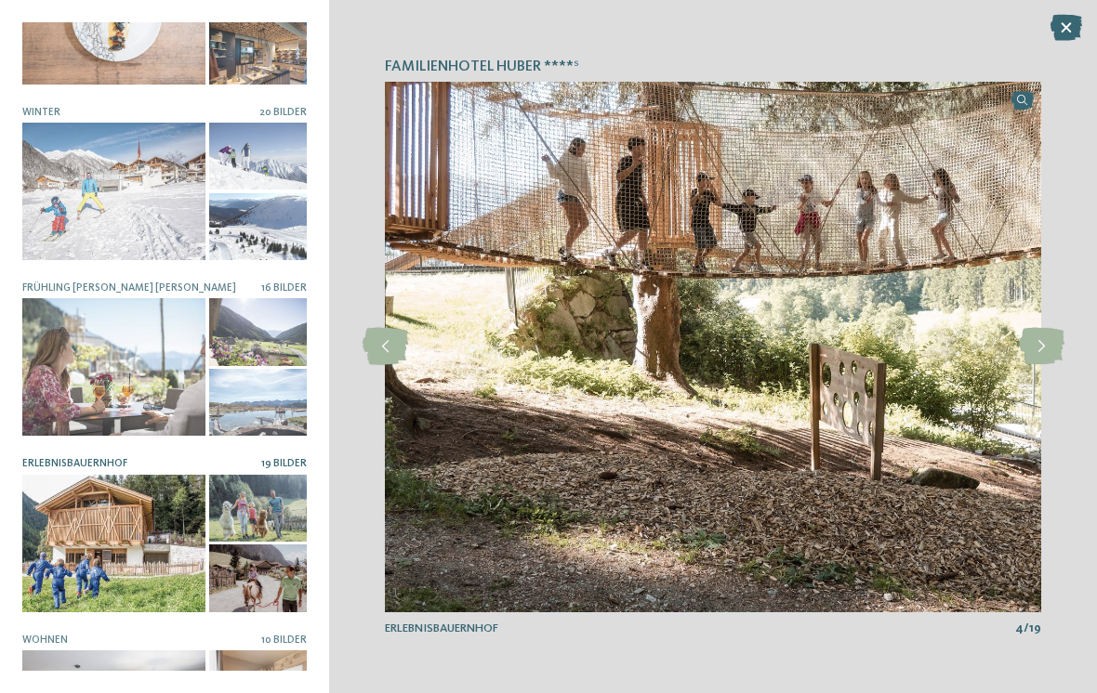
click at [1041, 350] on icon at bounding box center [1042, 346] width 46 height 37
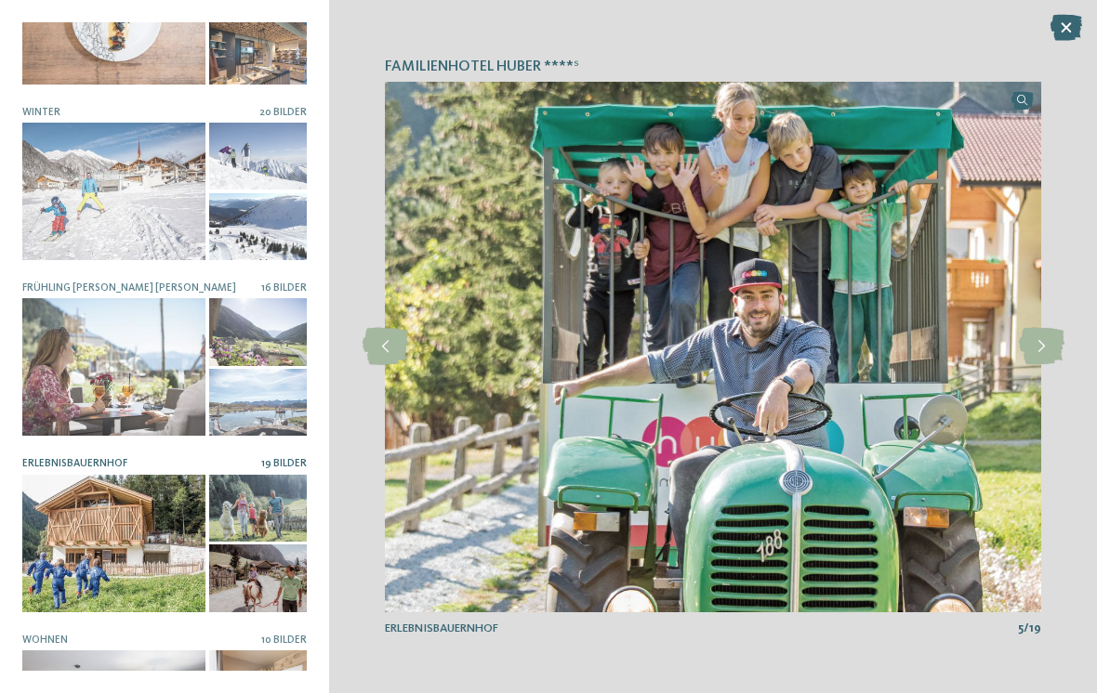
click at [1061, 345] on icon at bounding box center [1042, 346] width 46 height 37
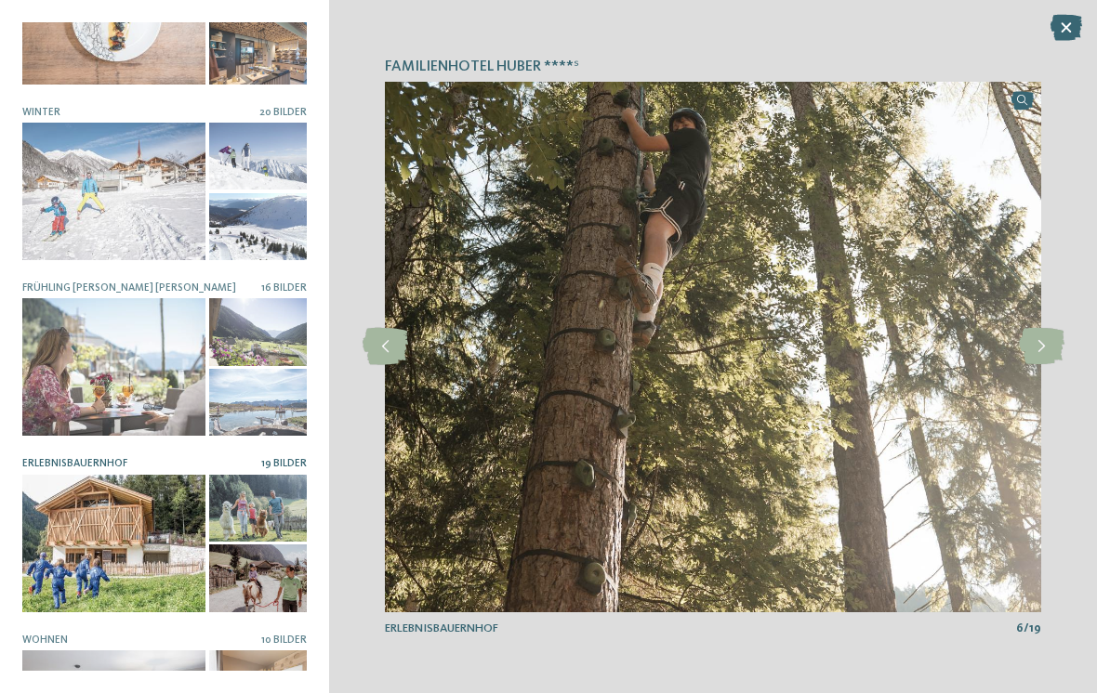
click at [1049, 339] on icon at bounding box center [1042, 346] width 46 height 37
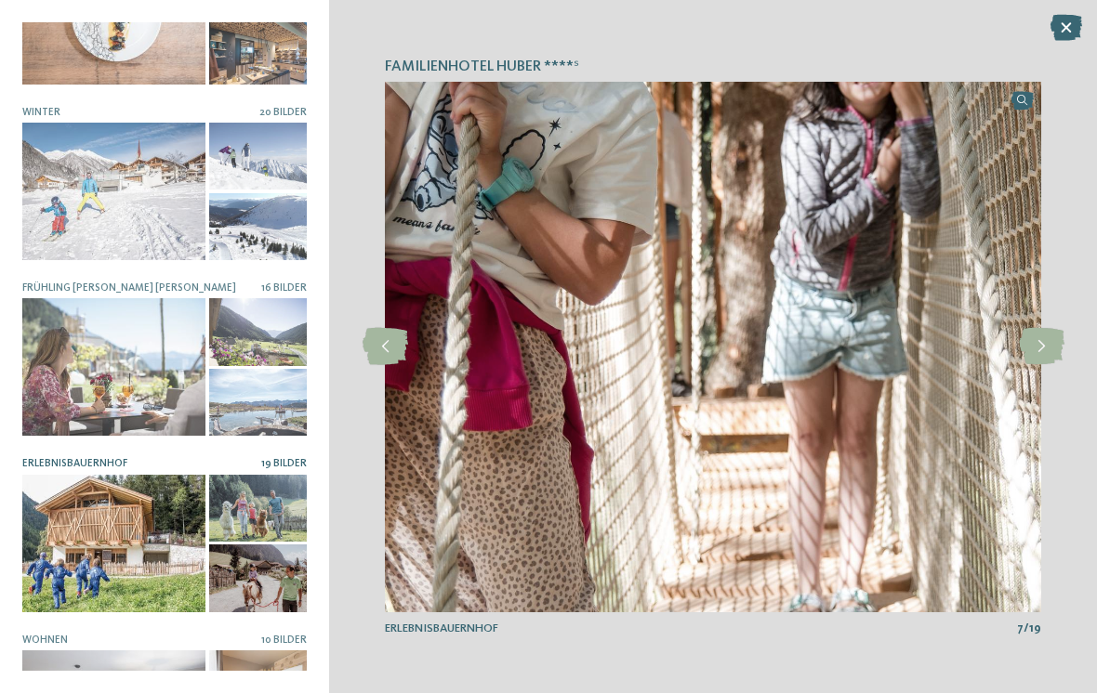
click at [1045, 337] on icon at bounding box center [1042, 346] width 46 height 37
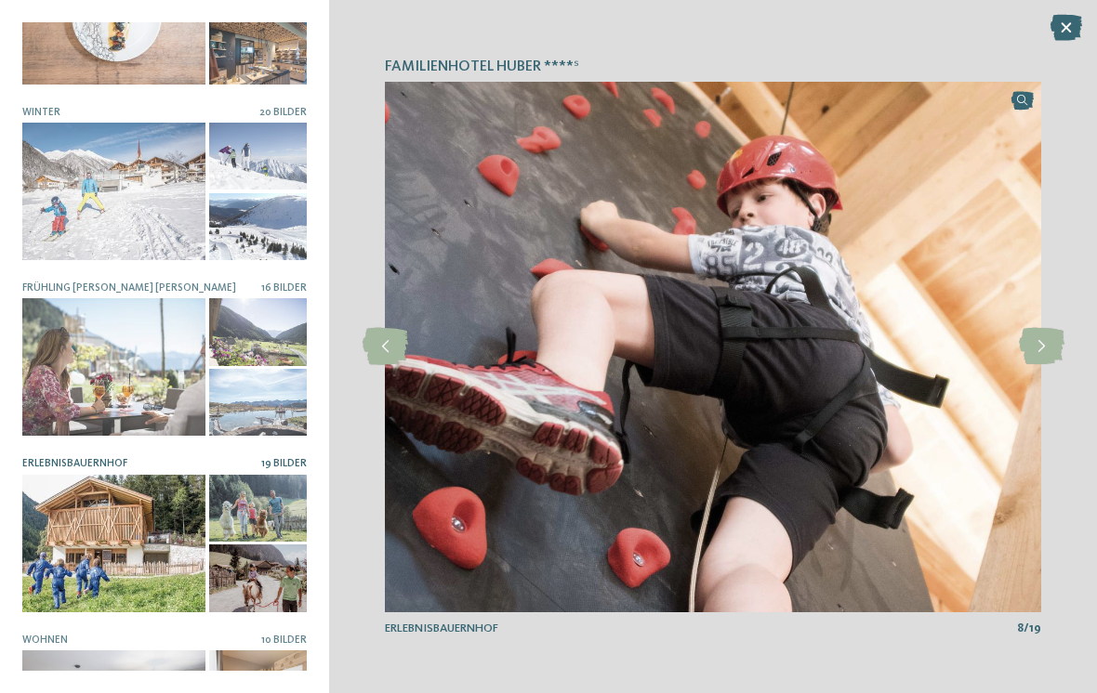
click at [1032, 341] on icon at bounding box center [1042, 346] width 46 height 37
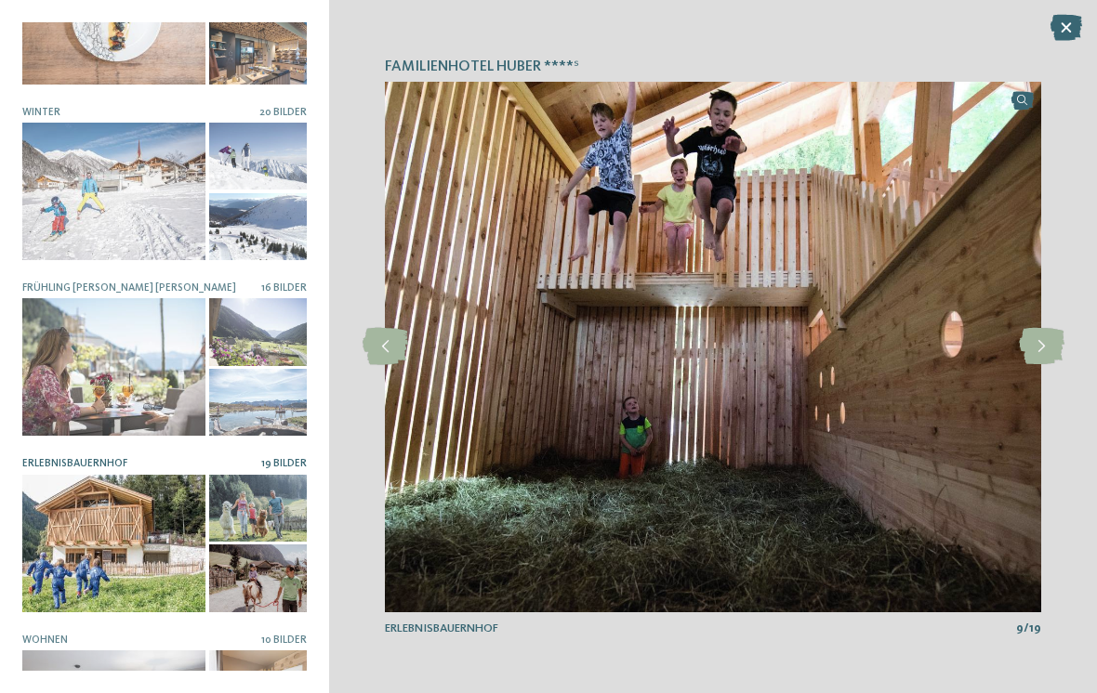
click at [1035, 341] on icon at bounding box center [1042, 346] width 46 height 37
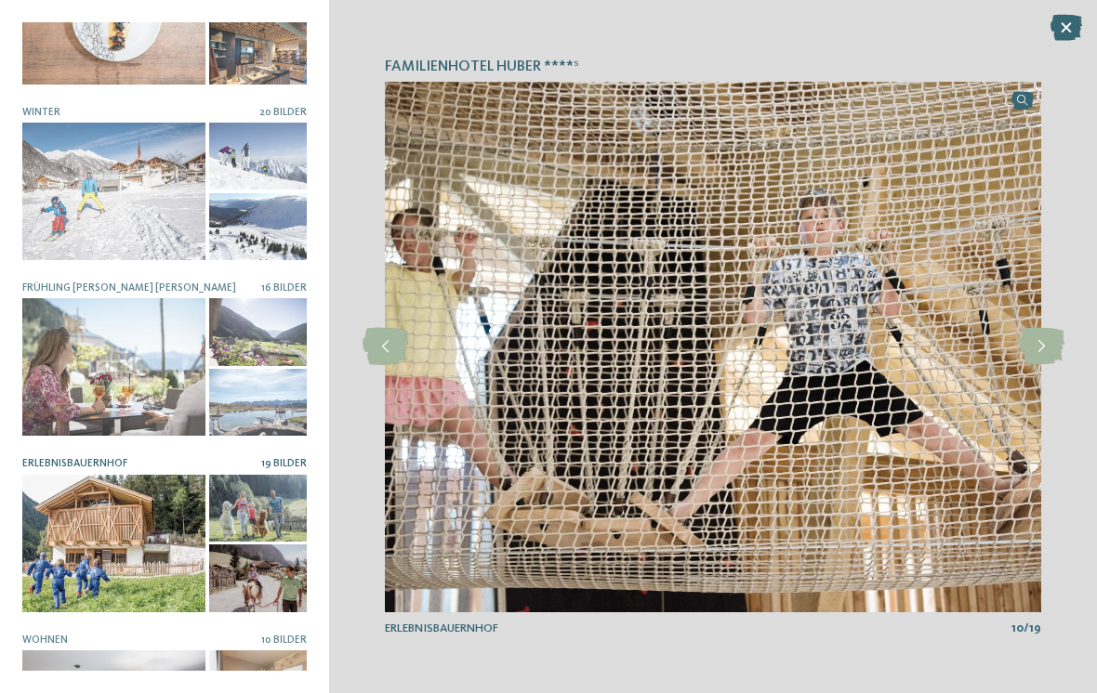
click at [1044, 347] on icon at bounding box center [1042, 346] width 46 height 37
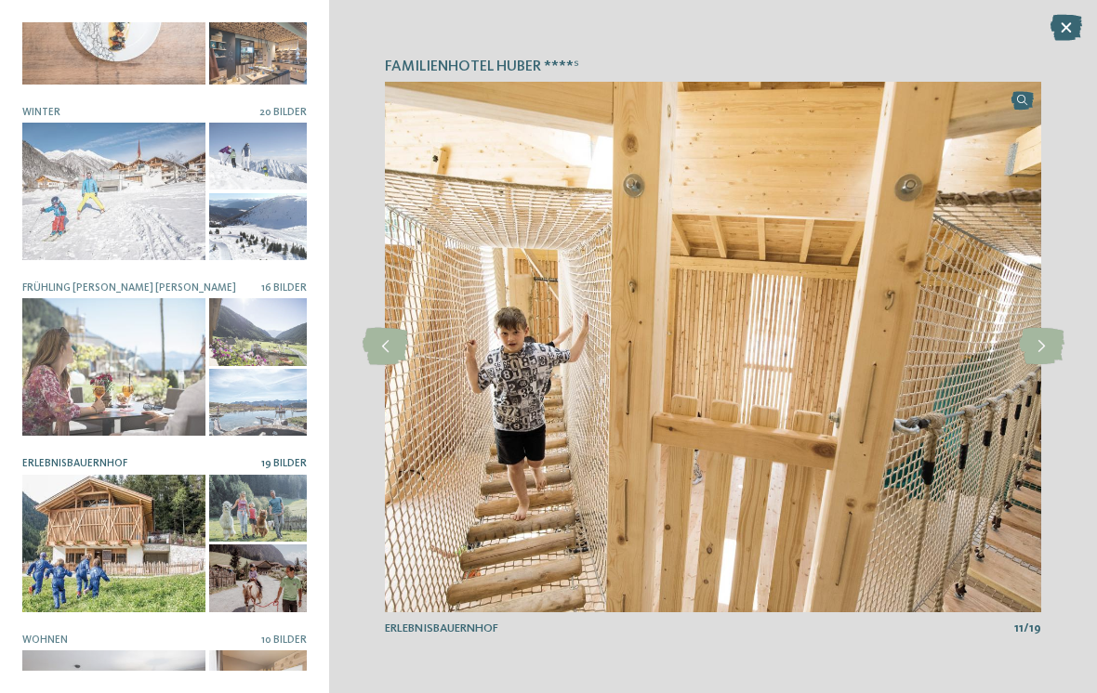
click at [1046, 350] on icon at bounding box center [1042, 346] width 46 height 37
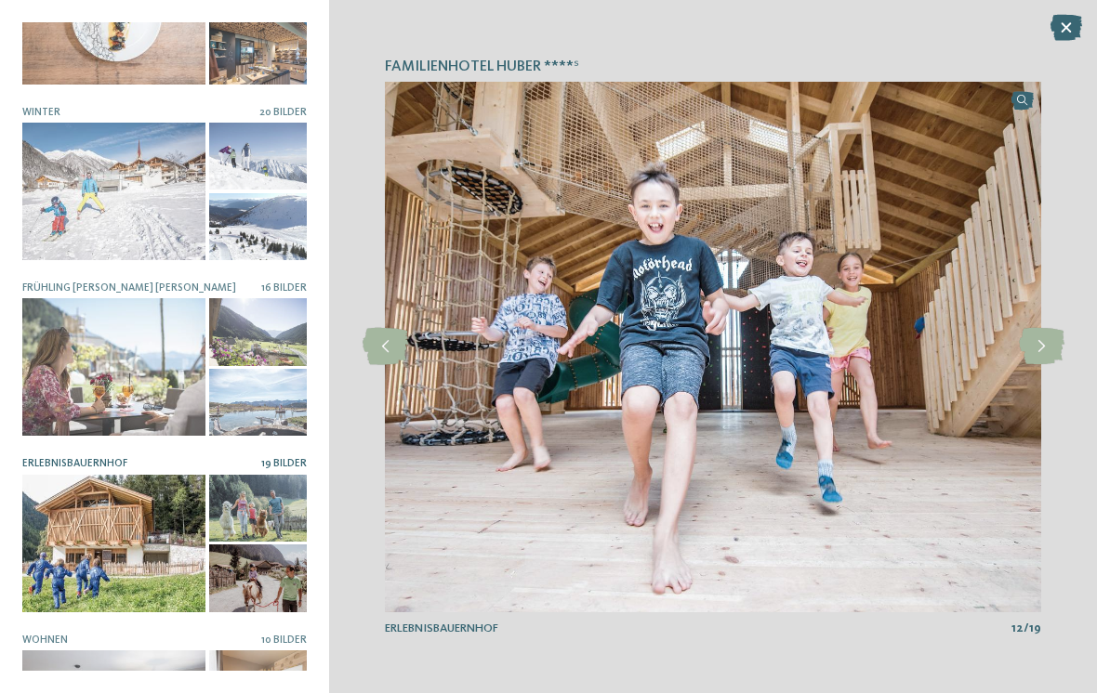
click at [1031, 348] on icon at bounding box center [1042, 346] width 46 height 37
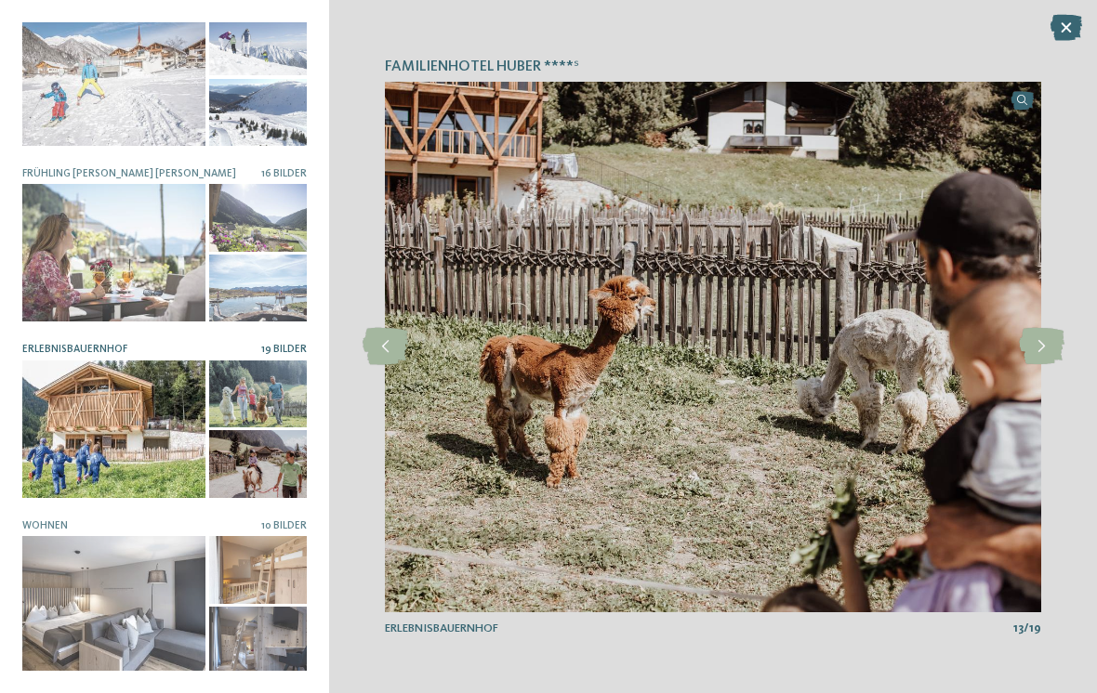
scroll to position [734, 0]
click at [155, 619] on div at bounding box center [113, 605] width 183 height 138
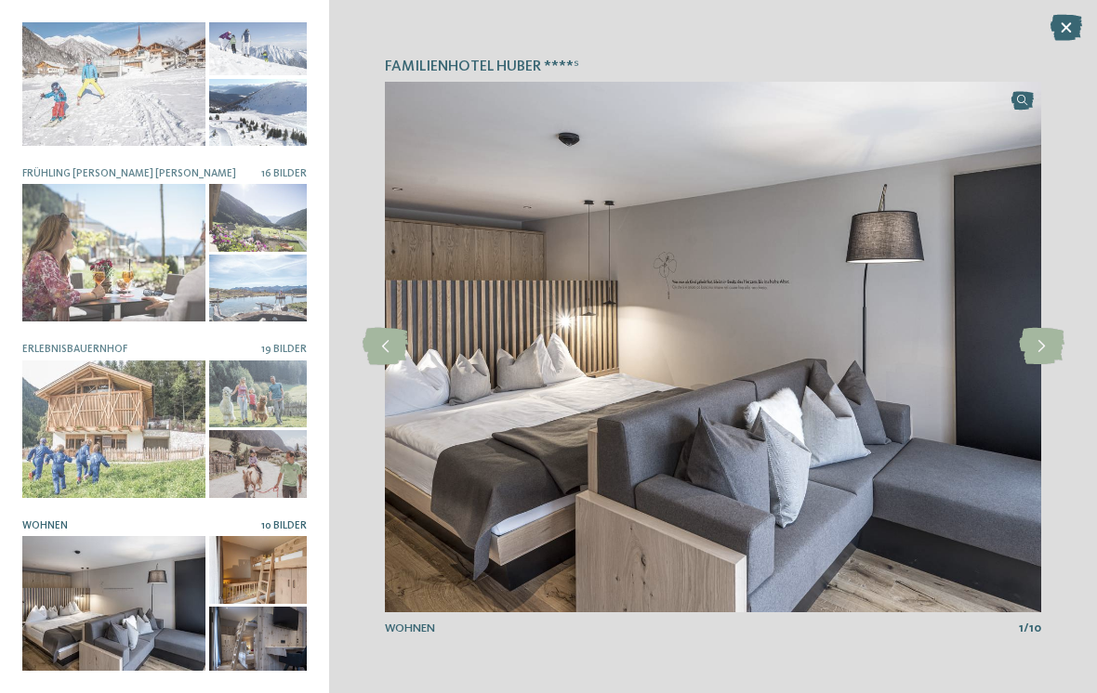
click at [1050, 351] on icon at bounding box center [1042, 346] width 46 height 37
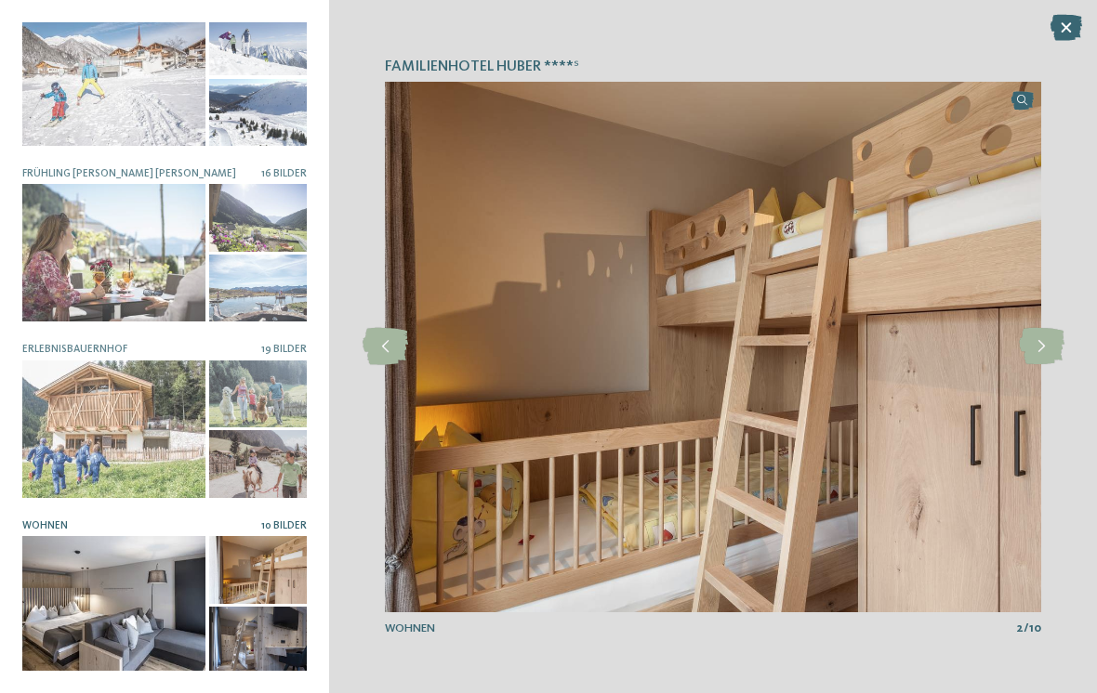
click at [1048, 338] on icon at bounding box center [1042, 346] width 46 height 37
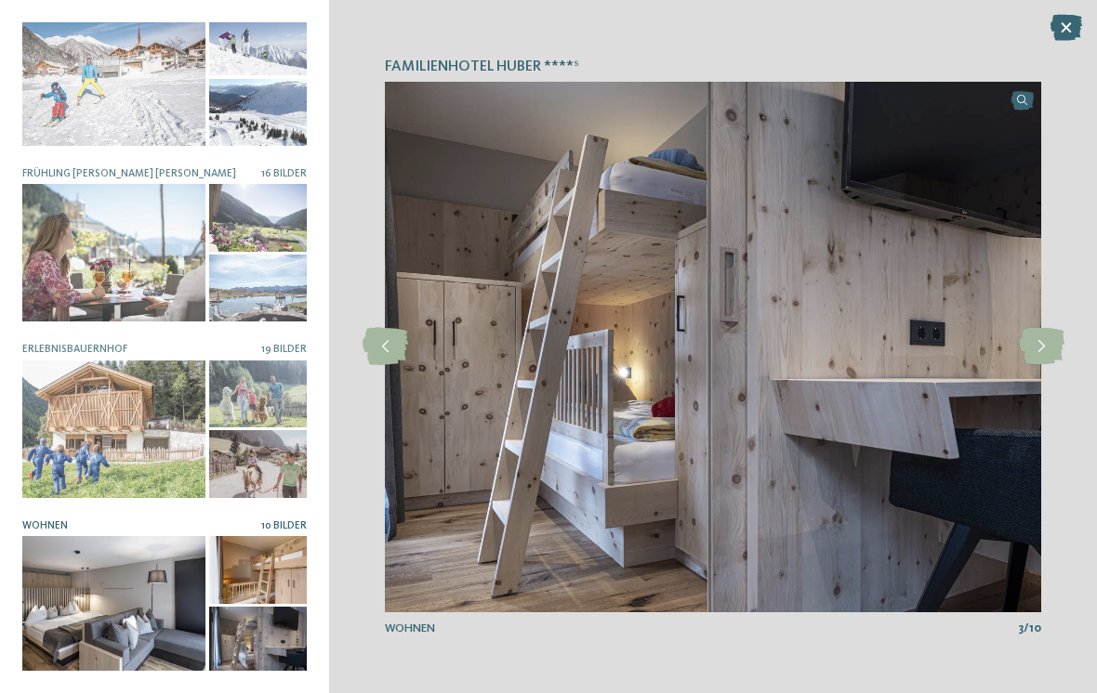
click at [384, 340] on icon at bounding box center [386, 346] width 46 height 37
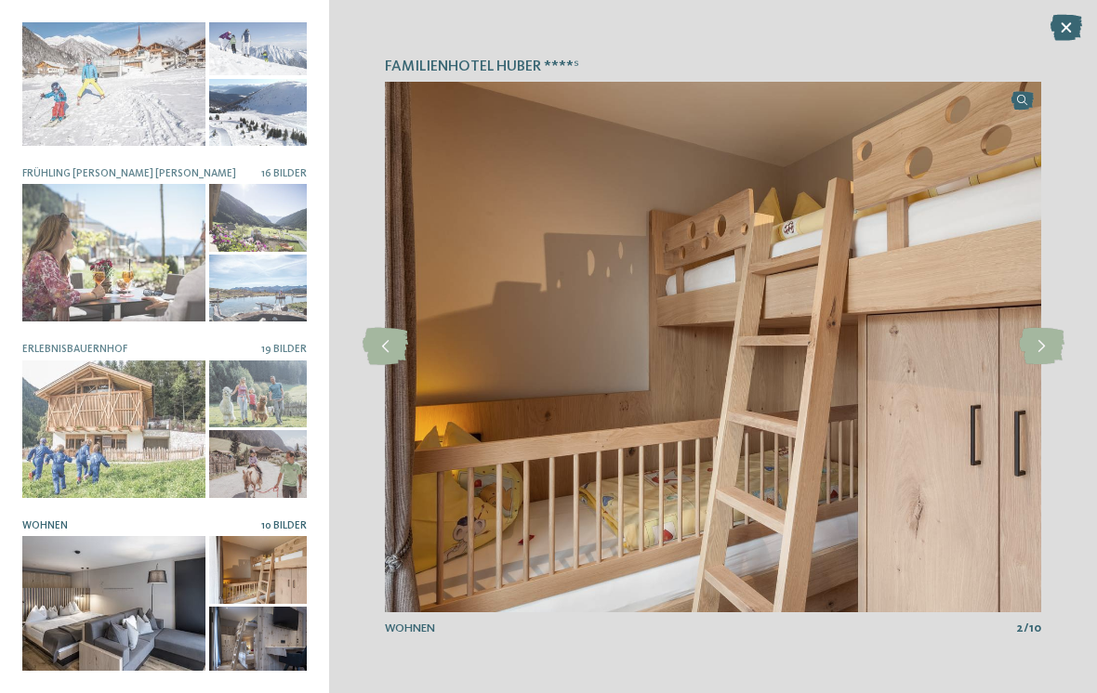
click at [1050, 344] on icon at bounding box center [1042, 346] width 46 height 37
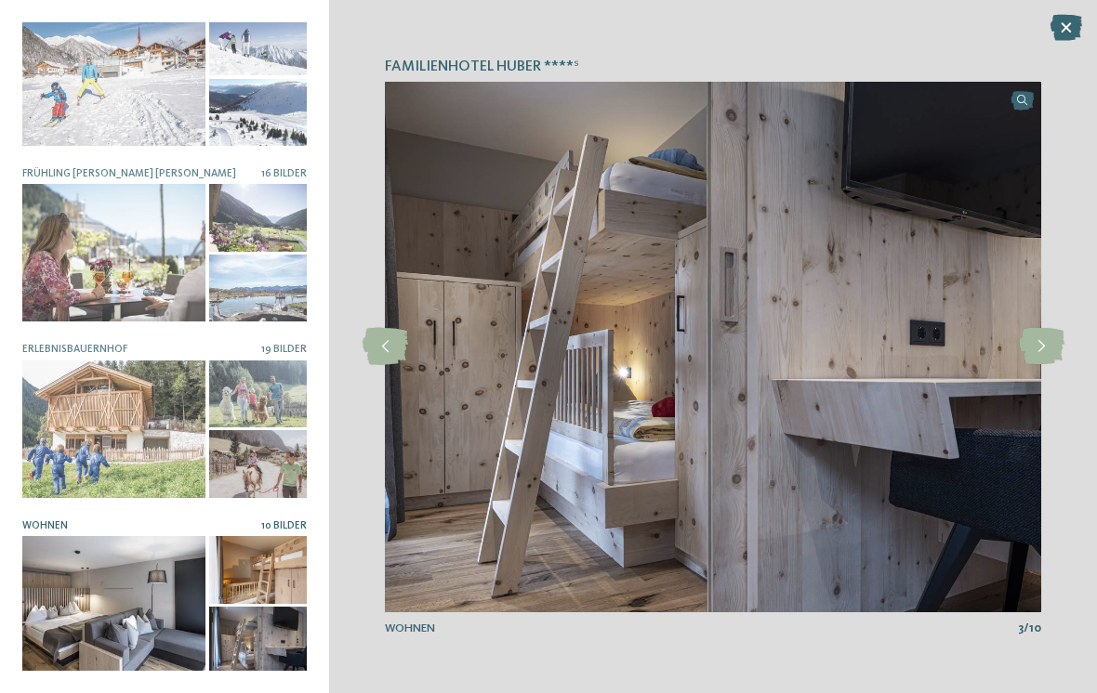
click at [1043, 349] on icon at bounding box center [1042, 346] width 46 height 37
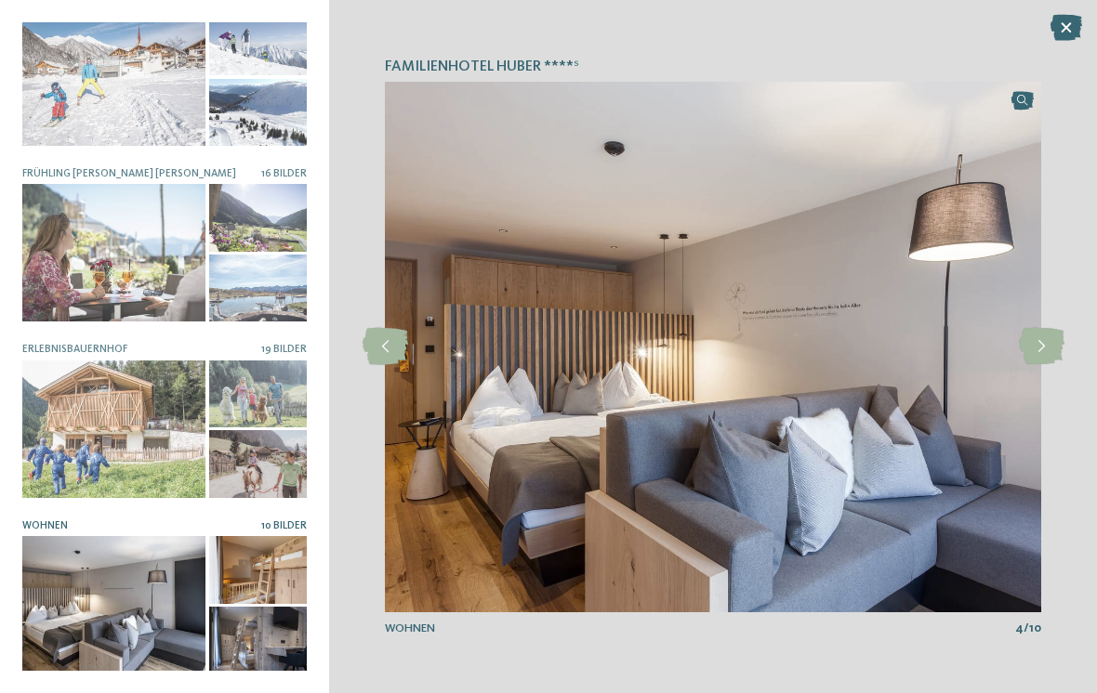
click at [1042, 342] on icon at bounding box center [1042, 346] width 46 height 37
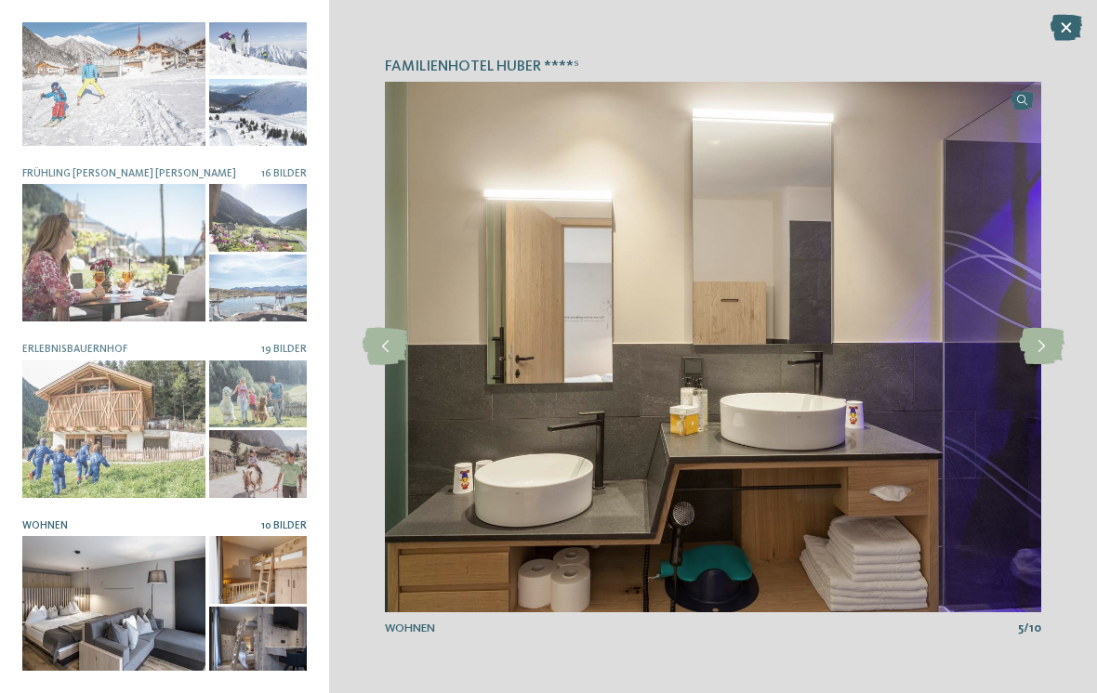
click at [1039, 344] on icon at bounding box center [1042, 346] width 46 height 37
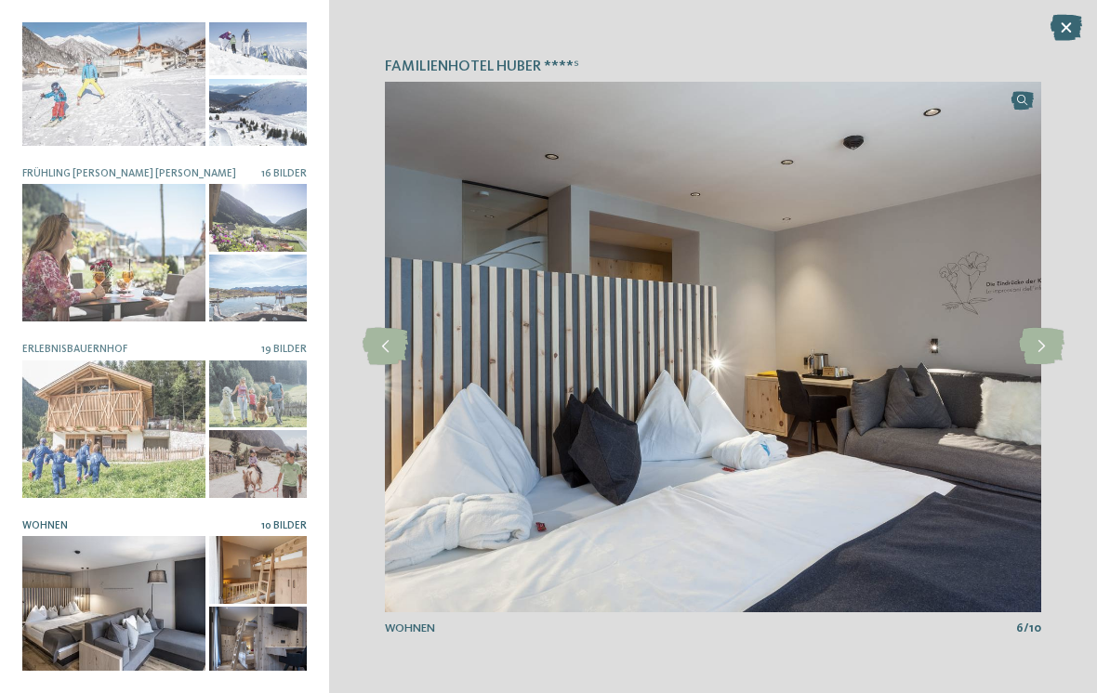
click at [388, 332] on icon at bounding box center [386, 346] width 46 height 37
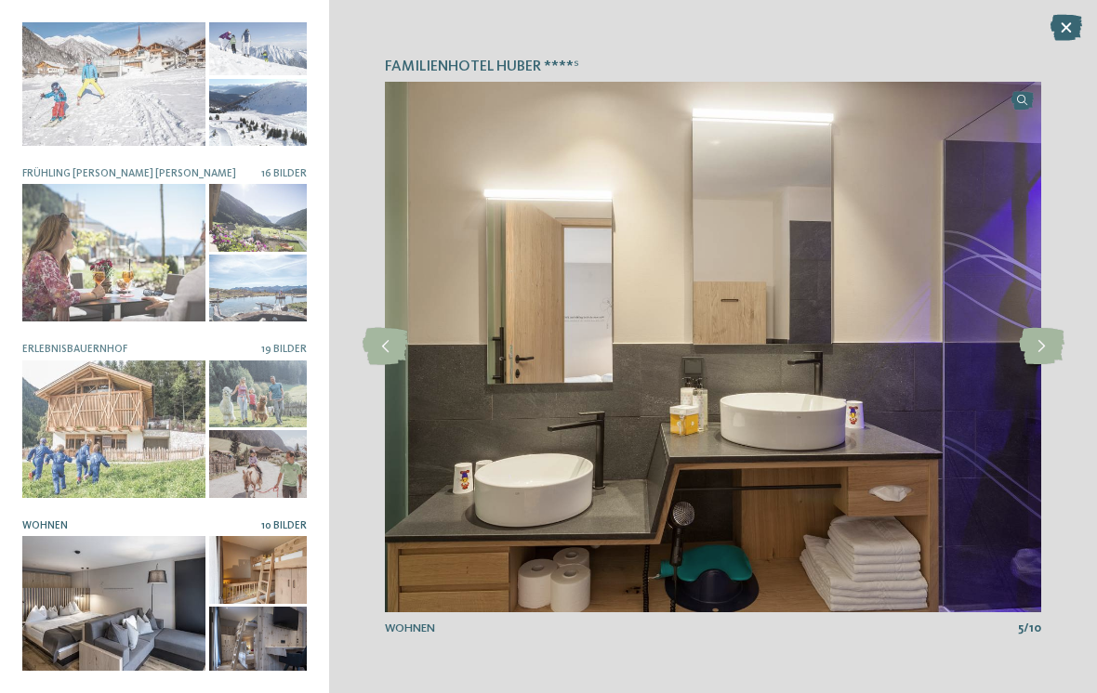
click at [1054, 314] on div "Familienhotel Huber ****ˢ slide 3 of 8" at bounding box center [713, 346] width 768 height 693
click at [1041, 347] on icon at bounding box center [1042, 346] width 46 height 37
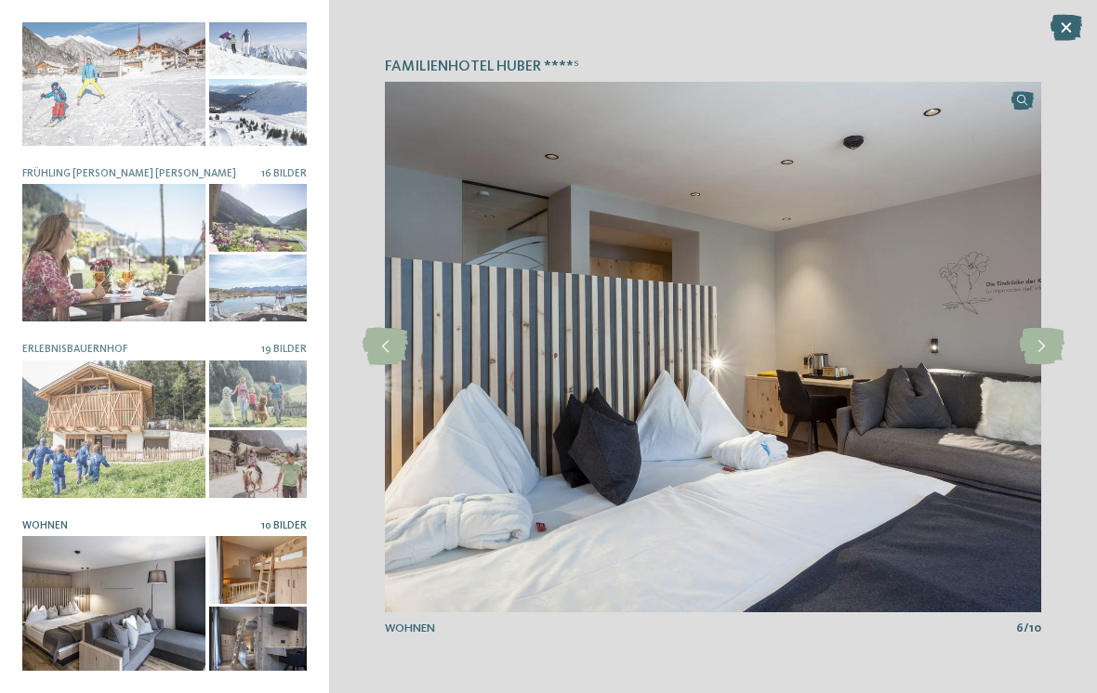
click at [1039, 350] on icon at bounding box center [1042, 346] width 46 height 37
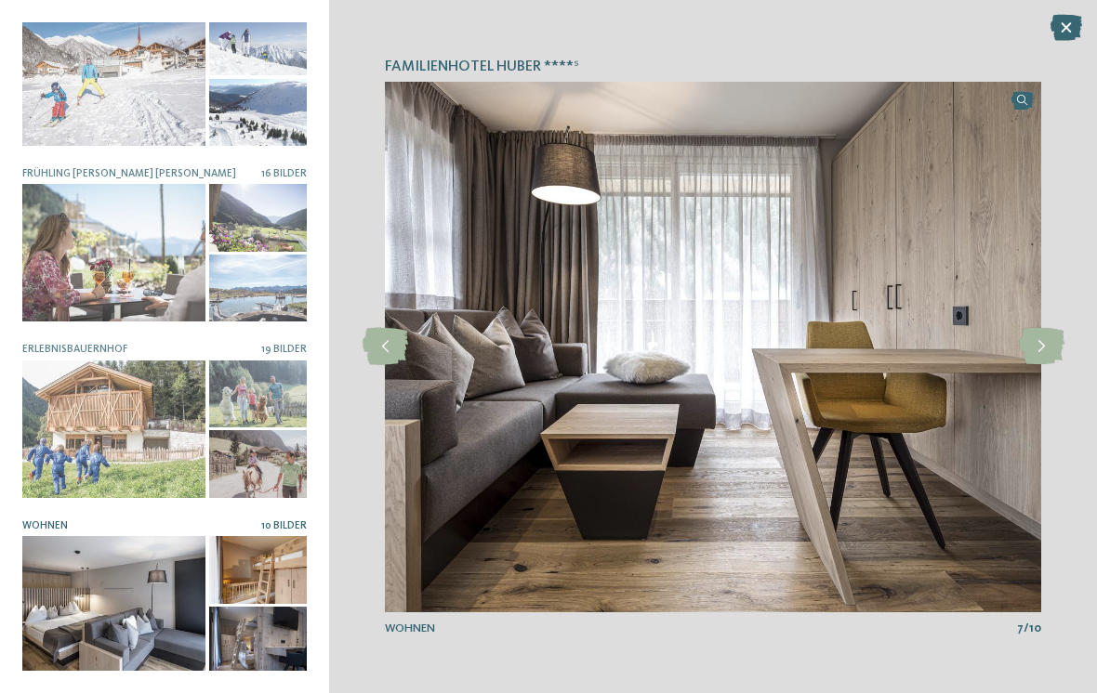
click at [1051, 353] on icon at bounding box center [1042, 346] width 46 height 37
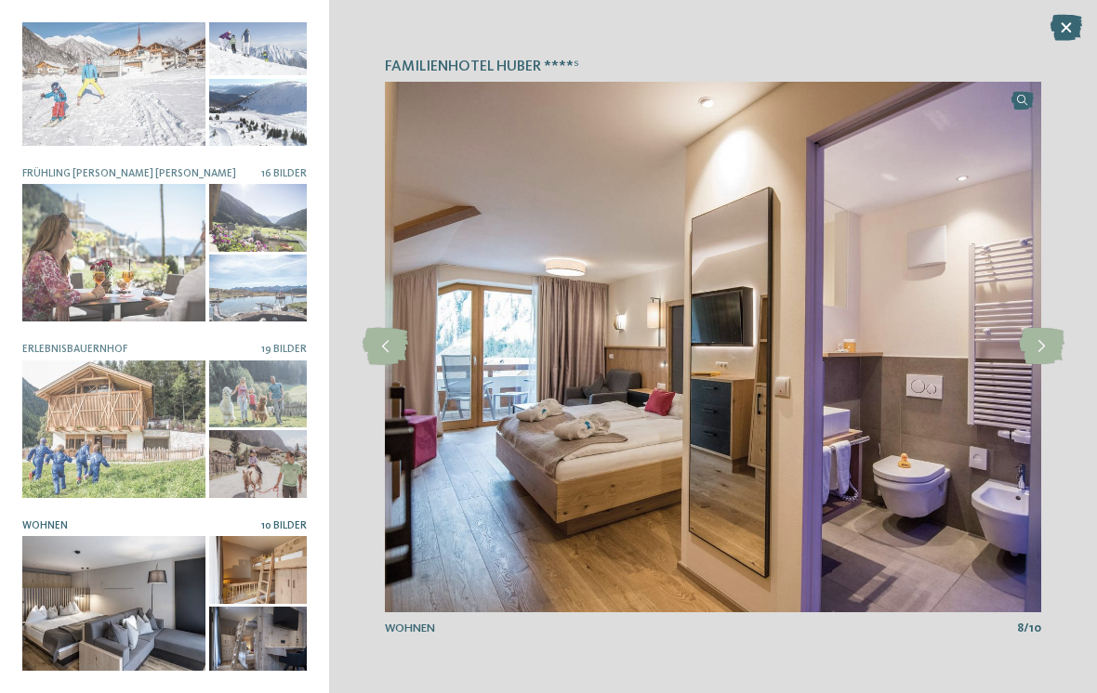
click at [1048, 346] on icon at bounding box center [1042, 346] width 46 height 37
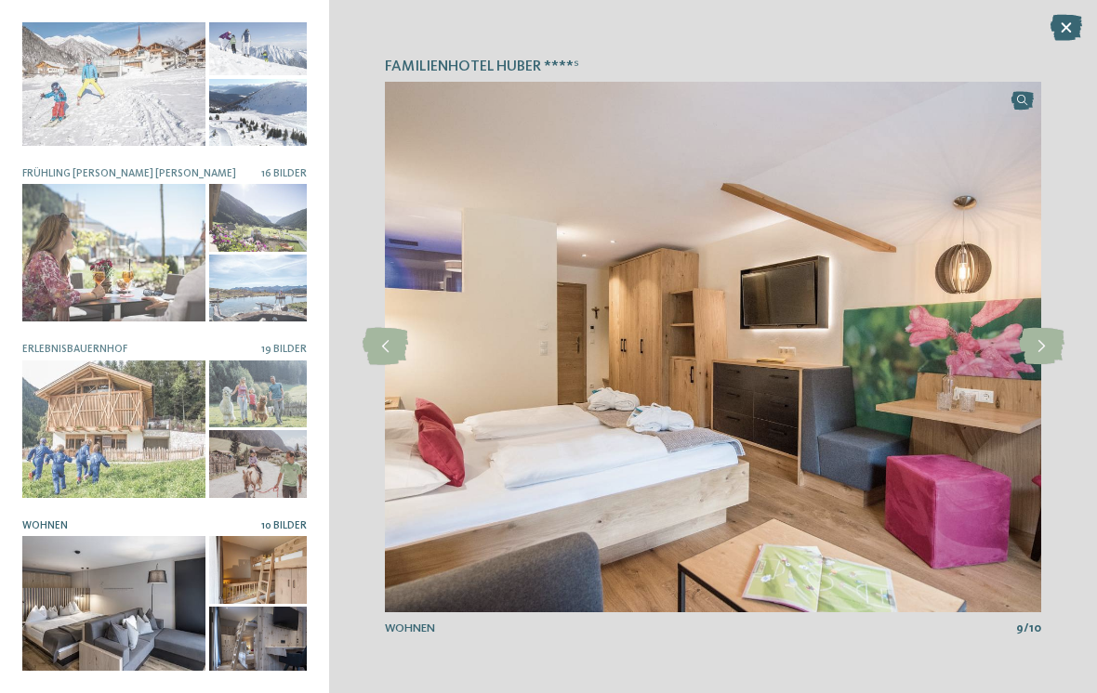
click at [1069, 26] on icon at bounding box center [1066, 28] width 32 height 26
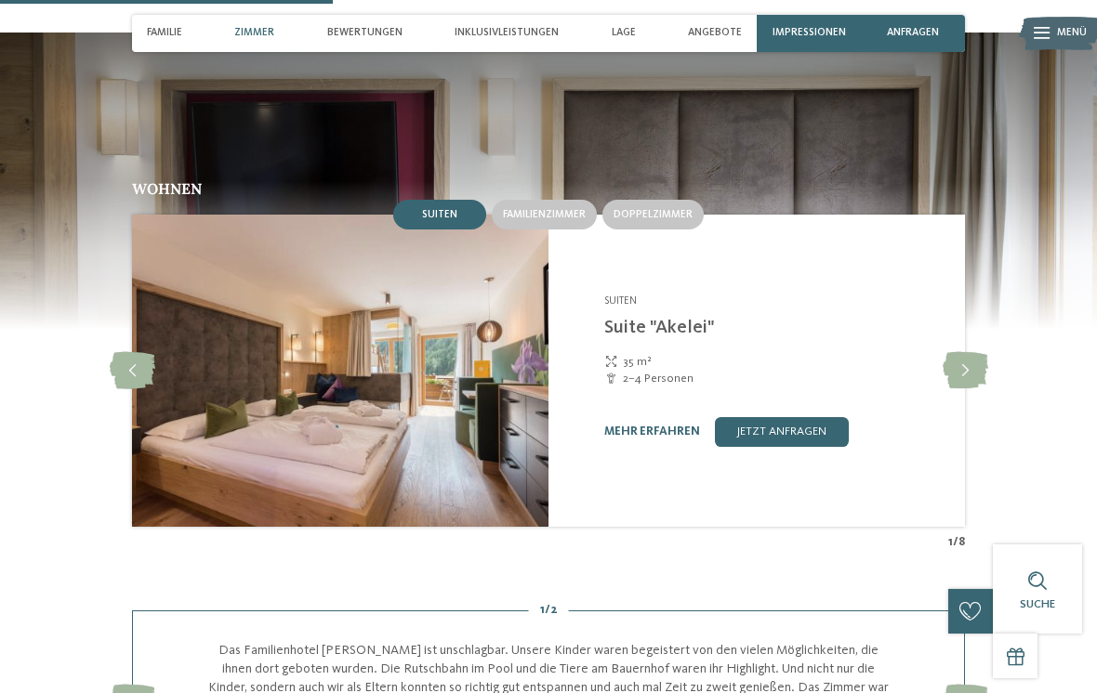
scroll to position [1622, 0]
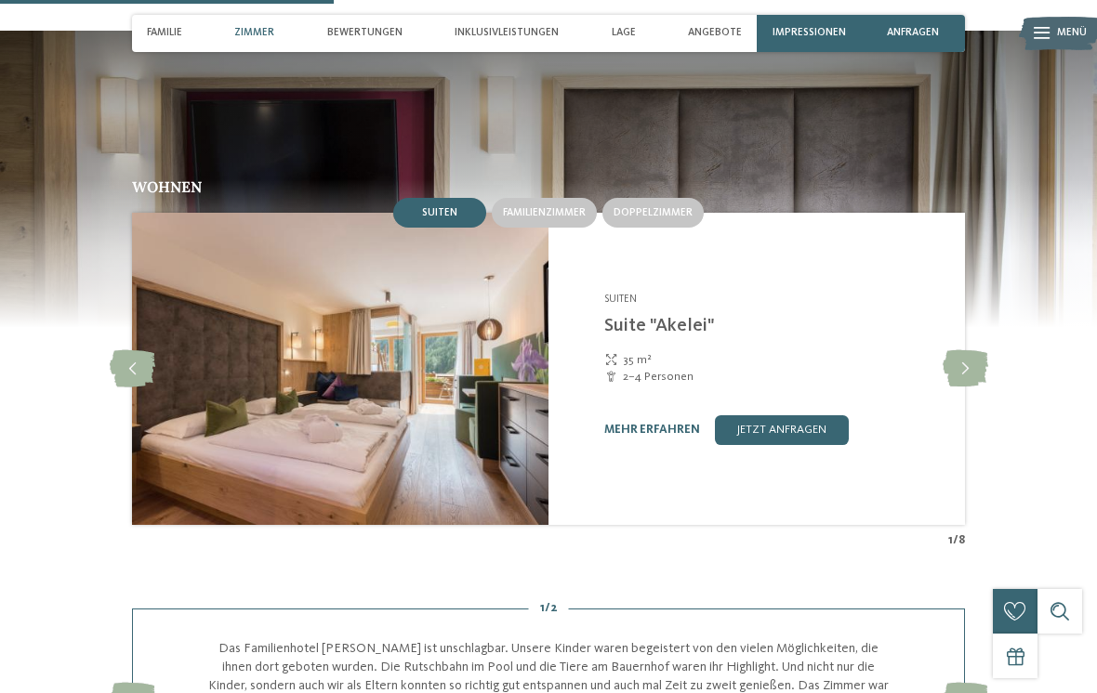
click at [971, 350] on icon at bounding box center [966, 368] width 46 height 37
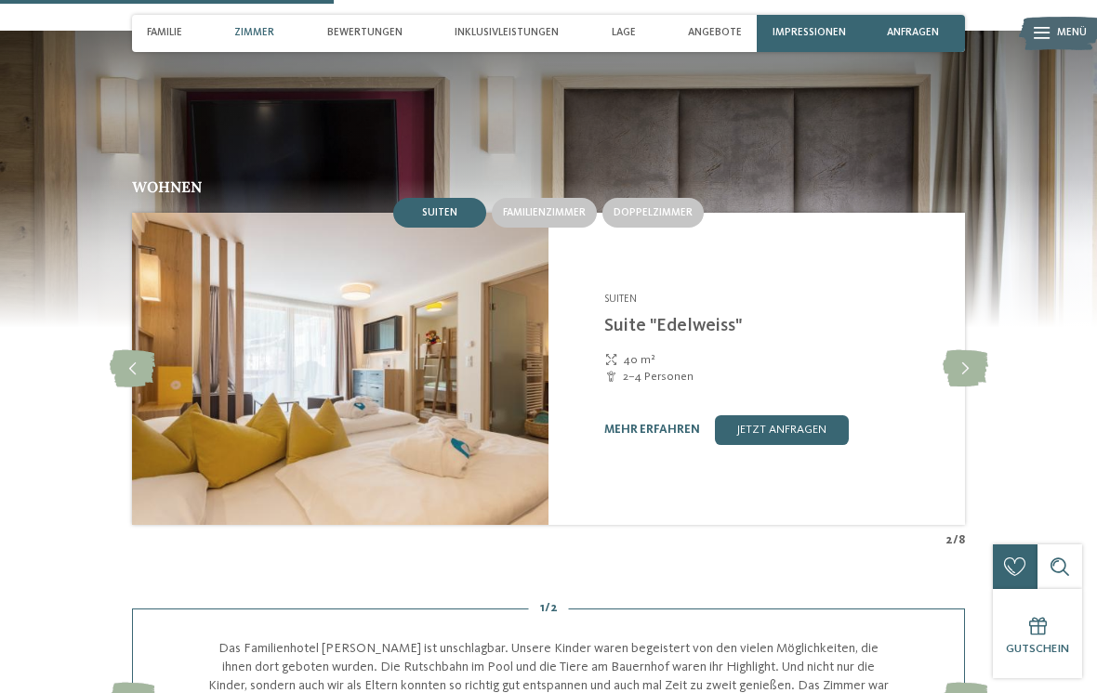
click at [547, 195] on div "Familienzimmer" at bounding box center [544, 212] width 111 height 35
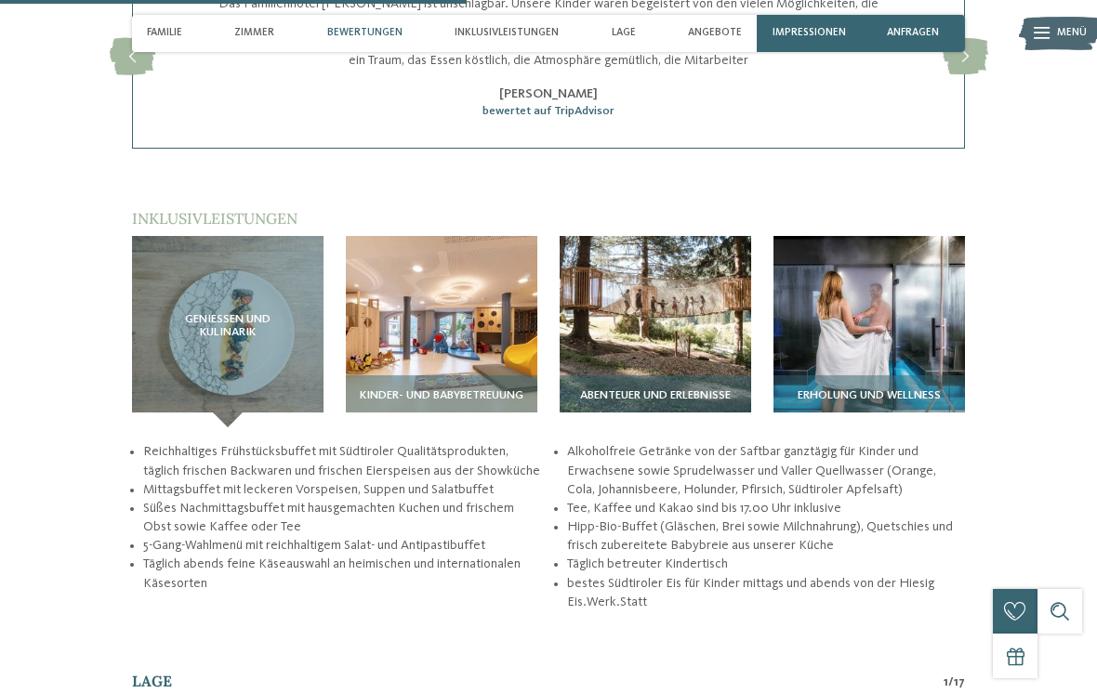
scroll to position [2260, 0]
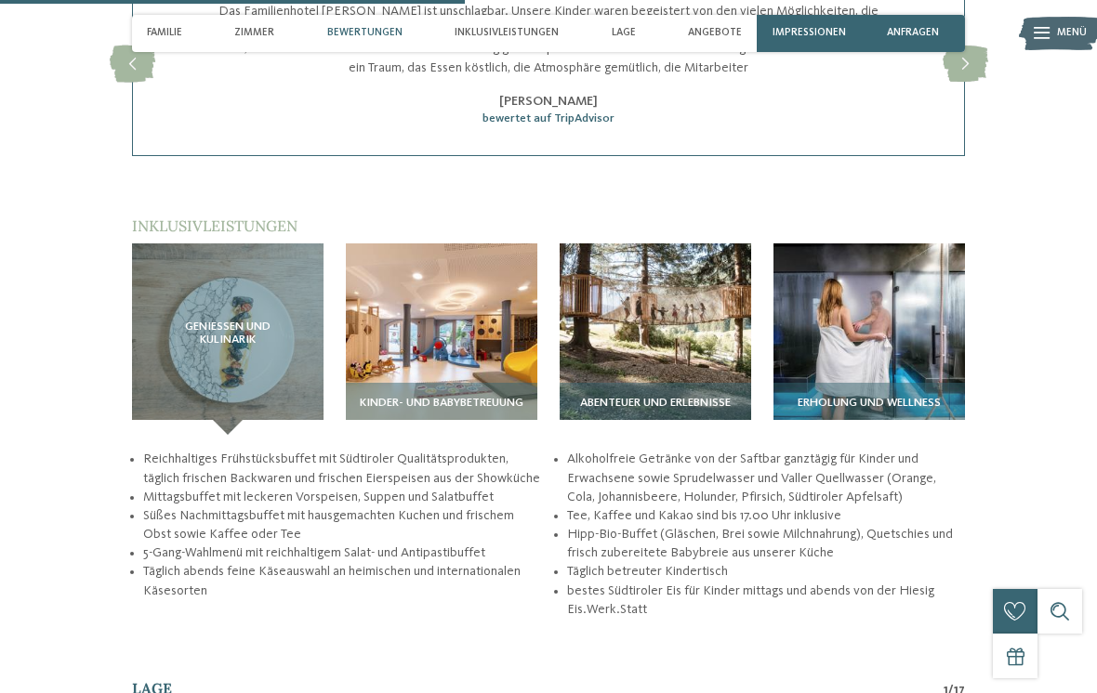
click at [468, 325] on img at bounding box center [442, 340] width 192 height 192
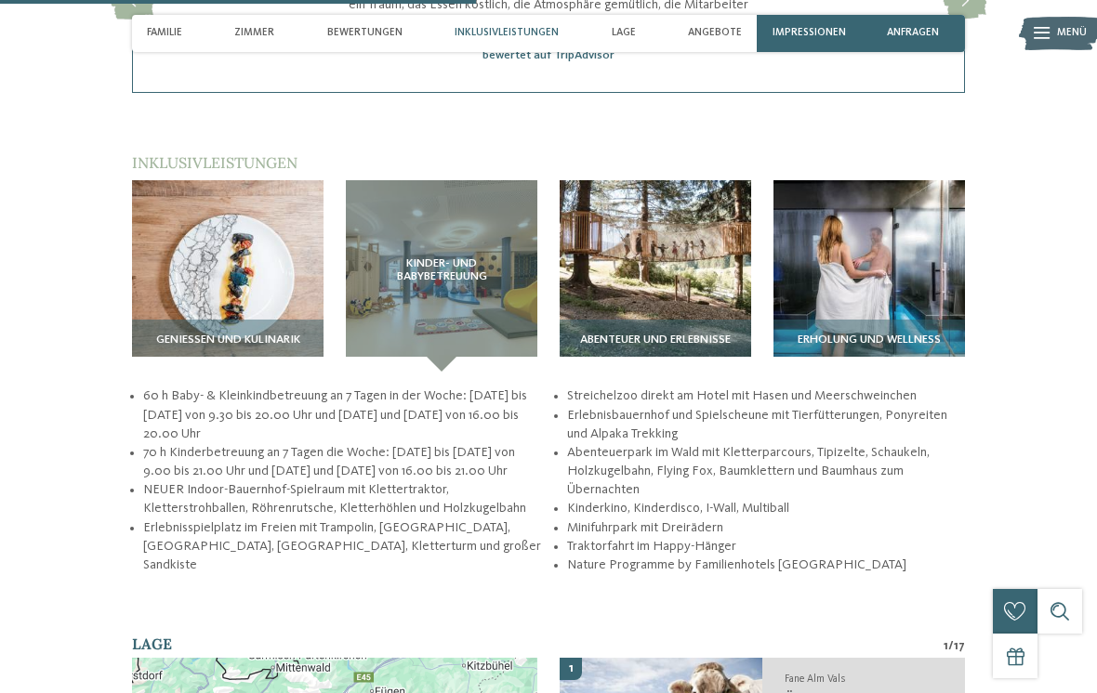
scroll to position [2320, 0]
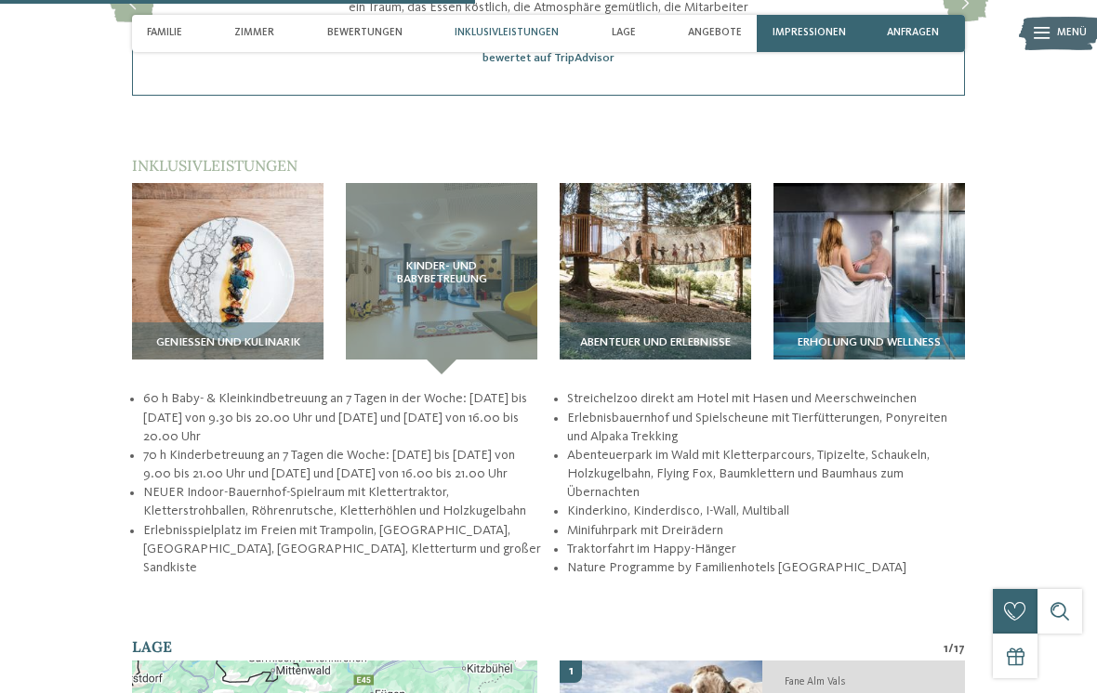
click at [661, 261] on img at bounding box center [656, 279] width 192 height 192
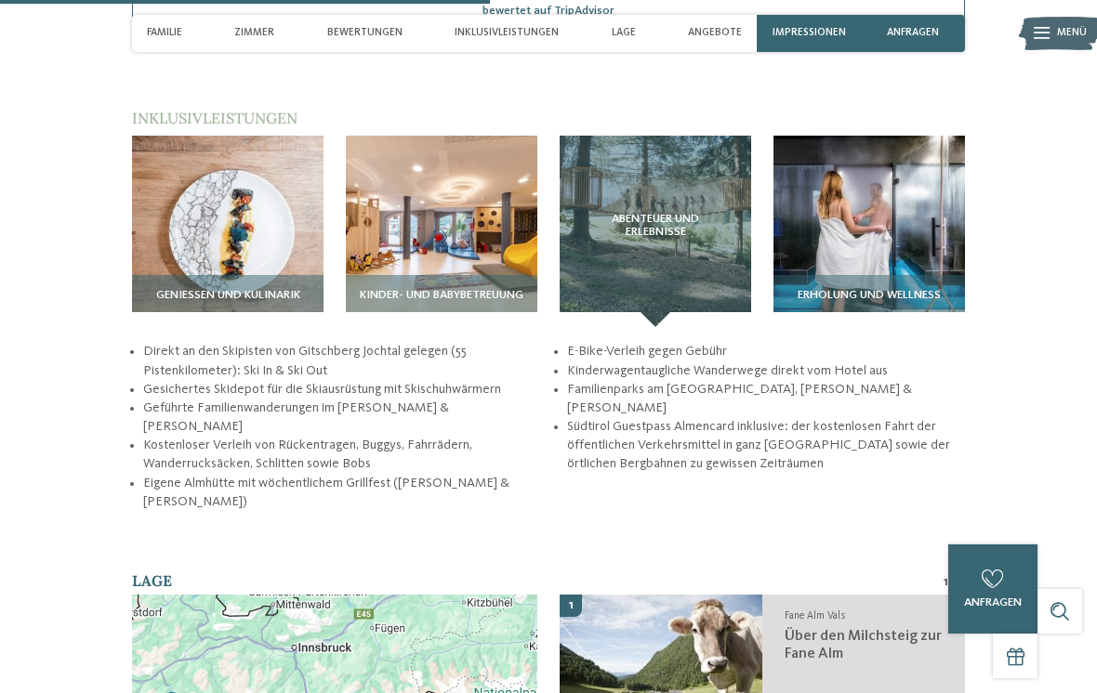
scroll to position [2367, 0]
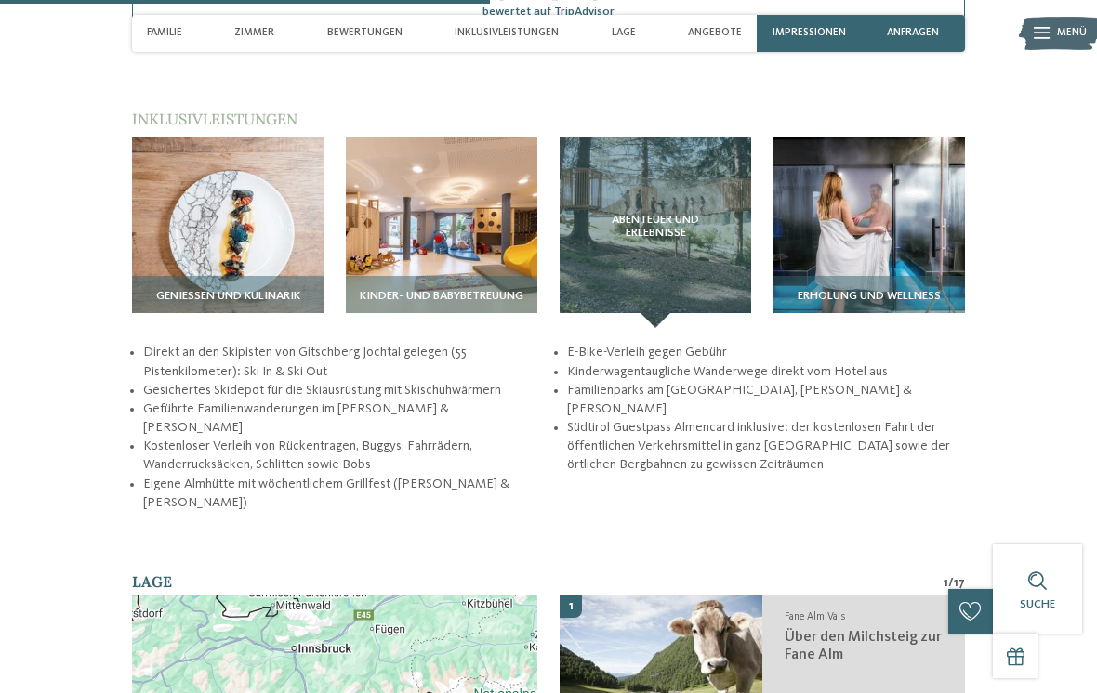
click at [876, 218] on img at bounding box center [869, 233] width 192 height 192
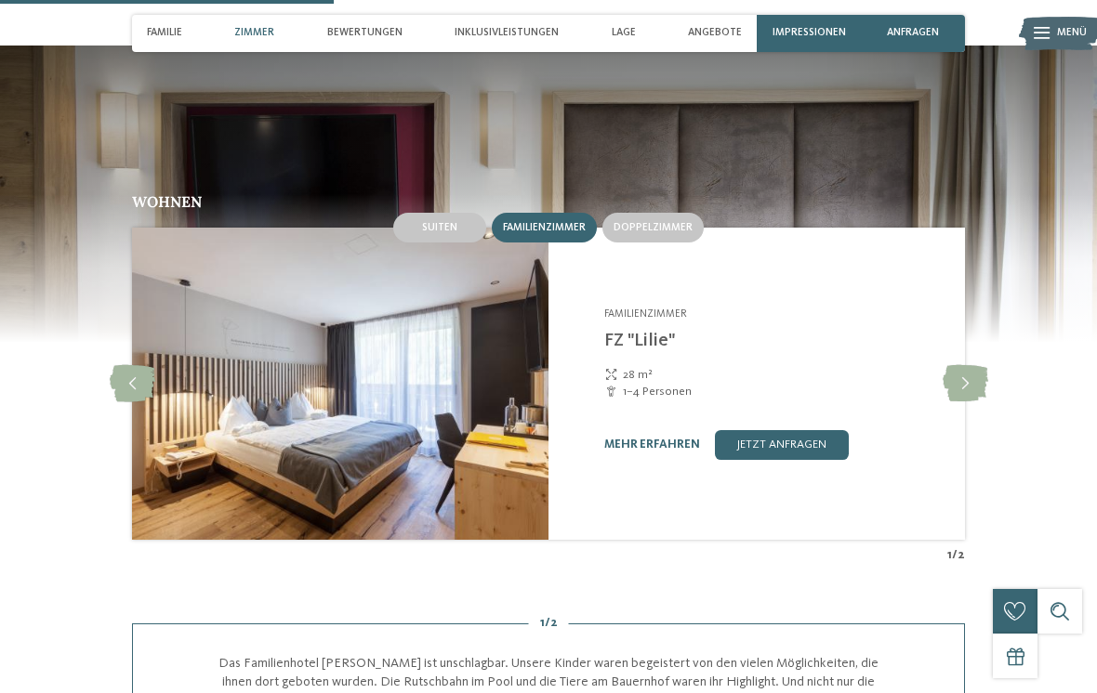
scroll to position [1609, 0]
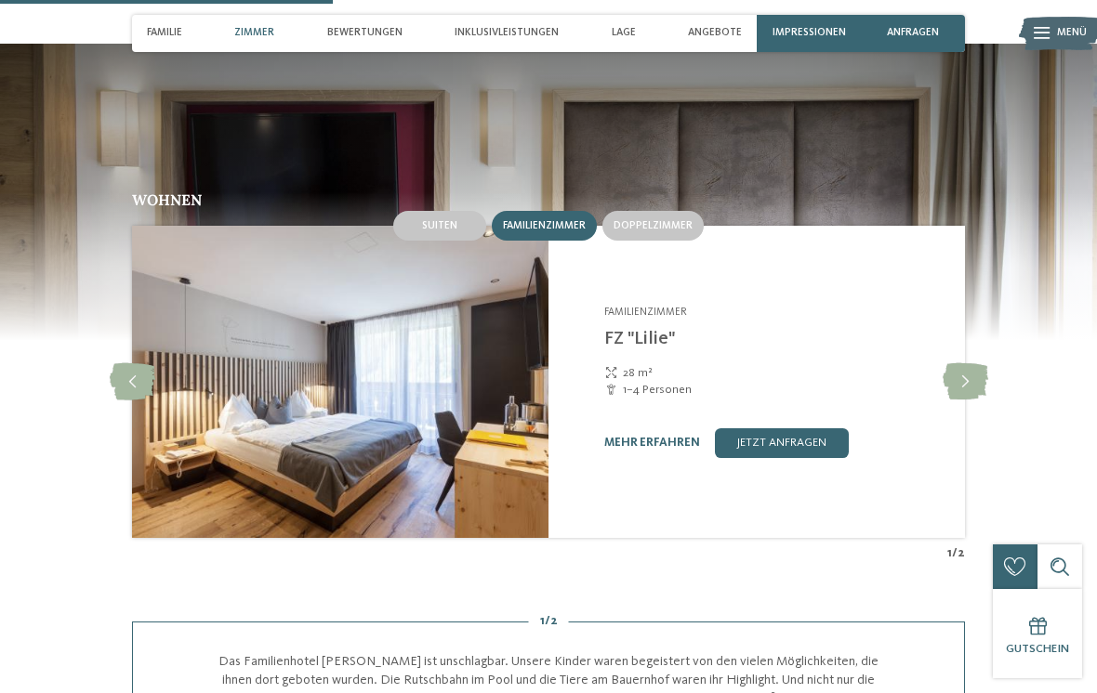
click at [976, 363] on icon at bounding box center [966, 381] width 46 height 37
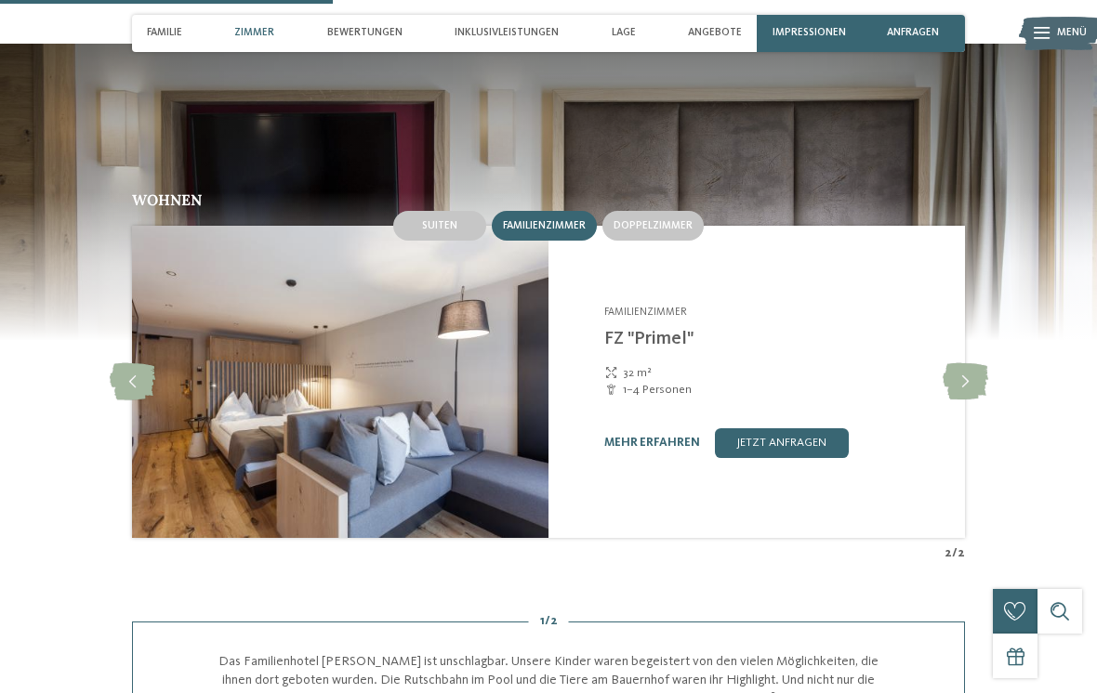
click at [131, 363] on icon at bounding box center [133, 381] width 46 height 37
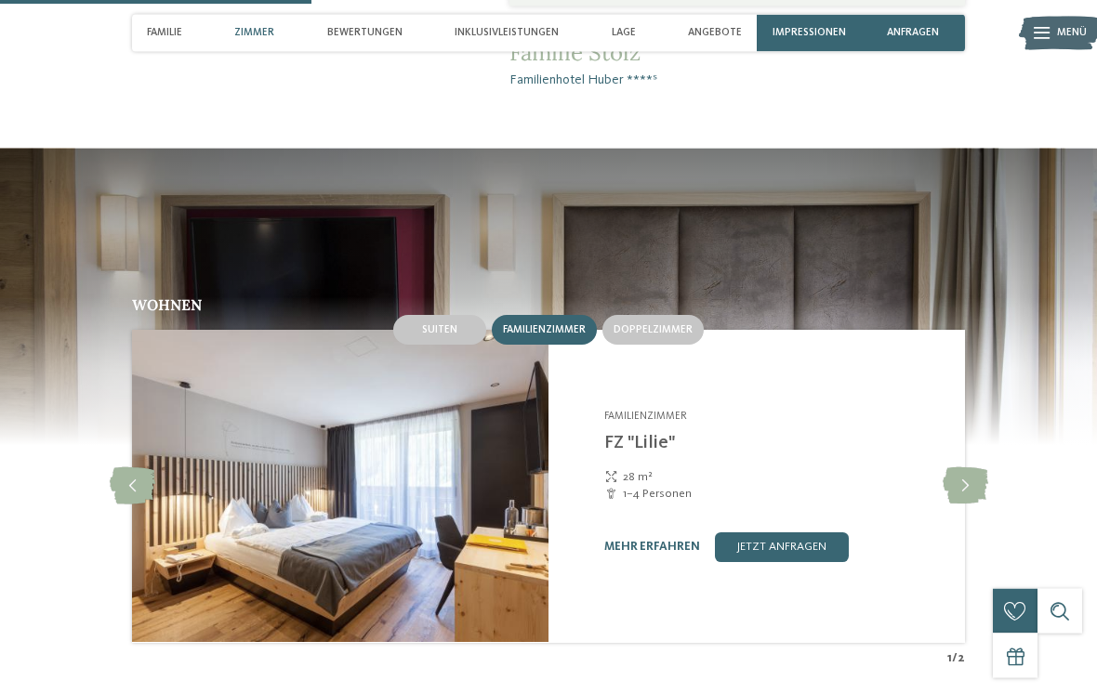
scroll to position [1505, 0]
click at [445, 324] on span "Suiten" at bounding box center [439, 329] width 35 height 11
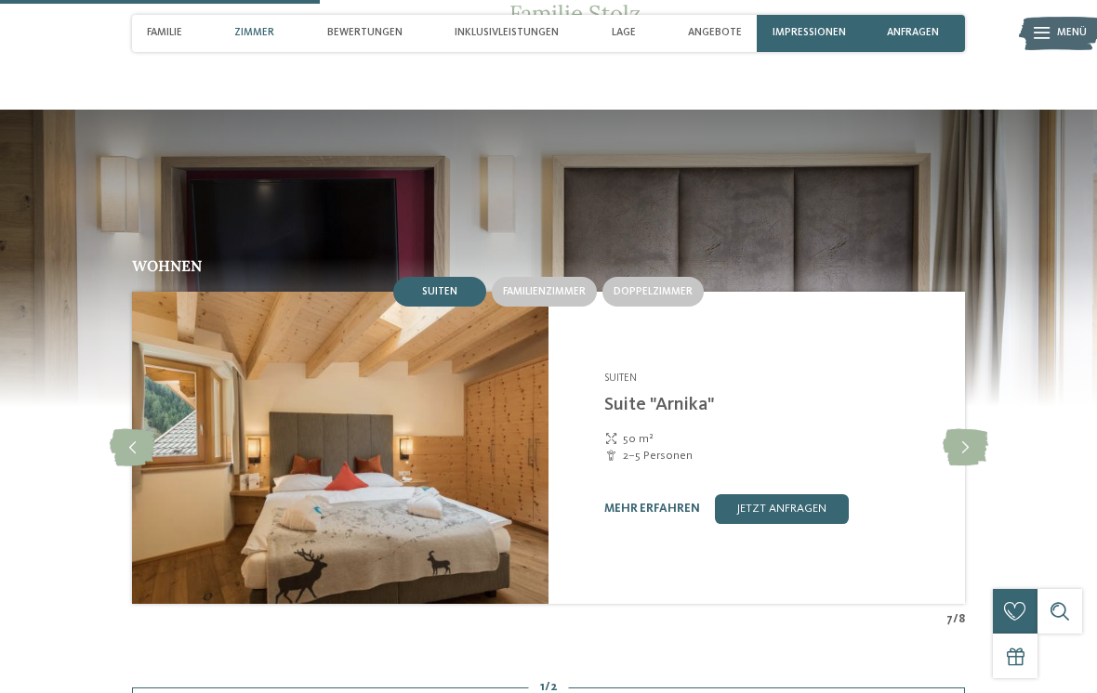
scroll to position [1552, 0]
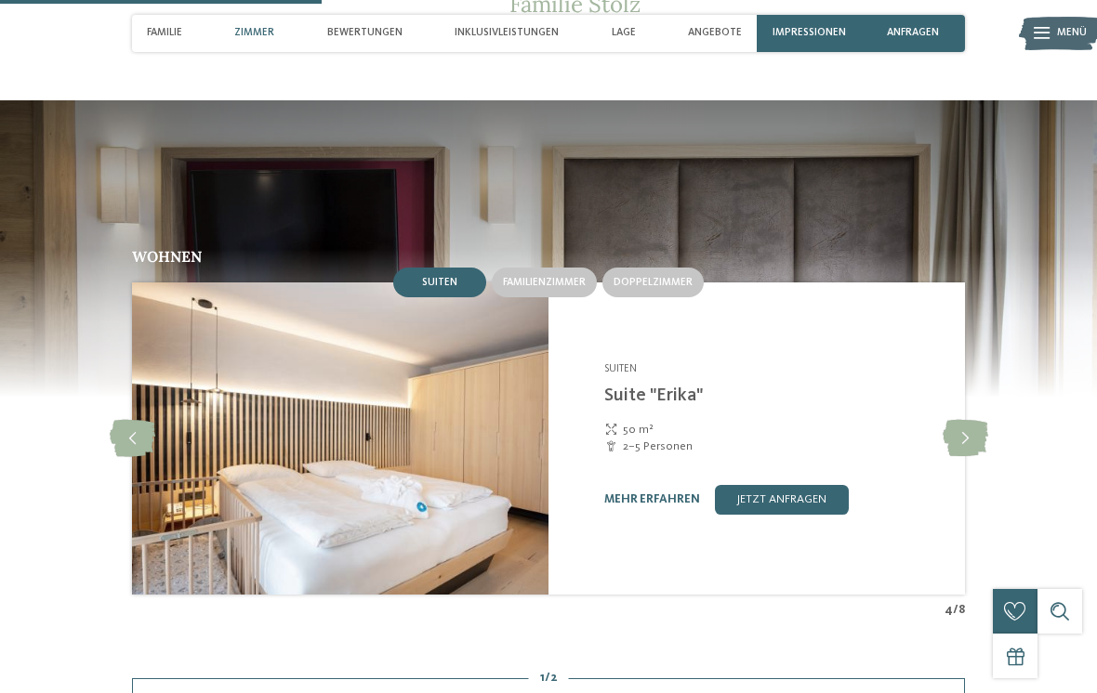
click at [532, 268] on div "Familienzimmer" at bounding box center [544, 283] width 105 height 30
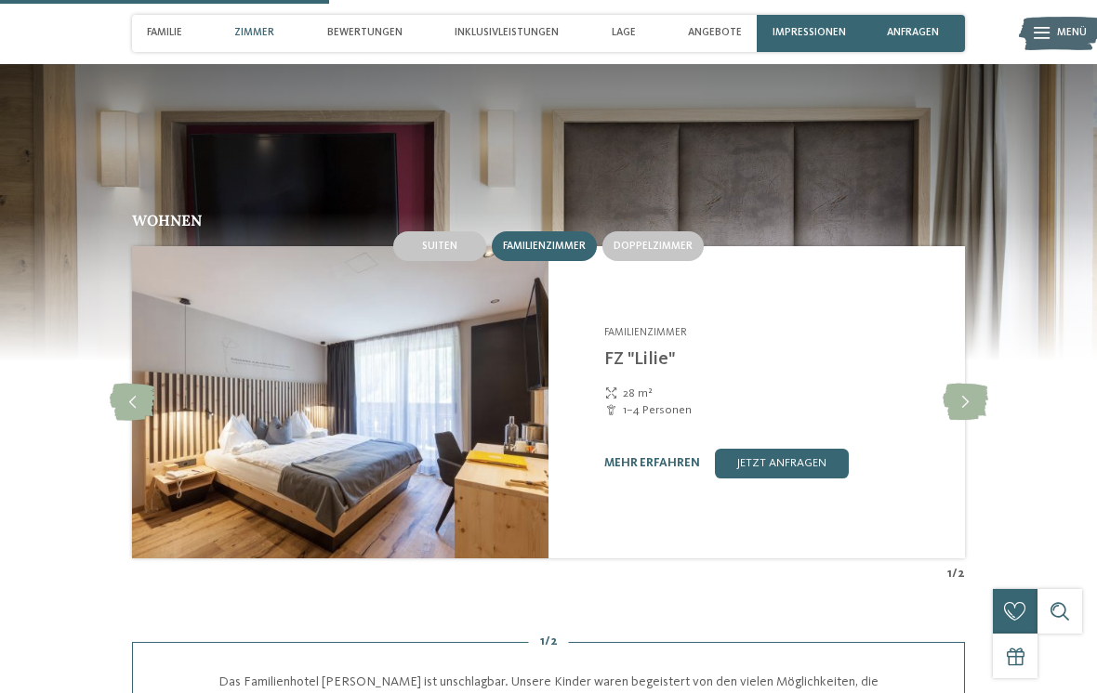
scroll to position [1588, 0]
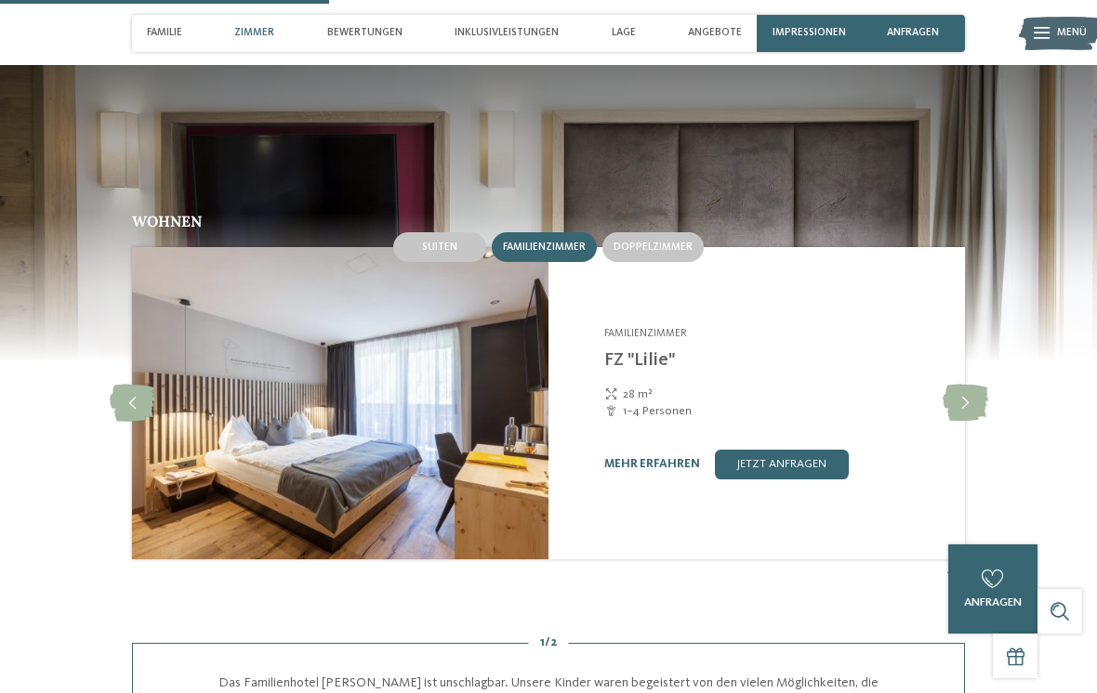
click at [637, 242] on span "Doppelzimmer" at bounding box center [653, 247] width 79 height 11
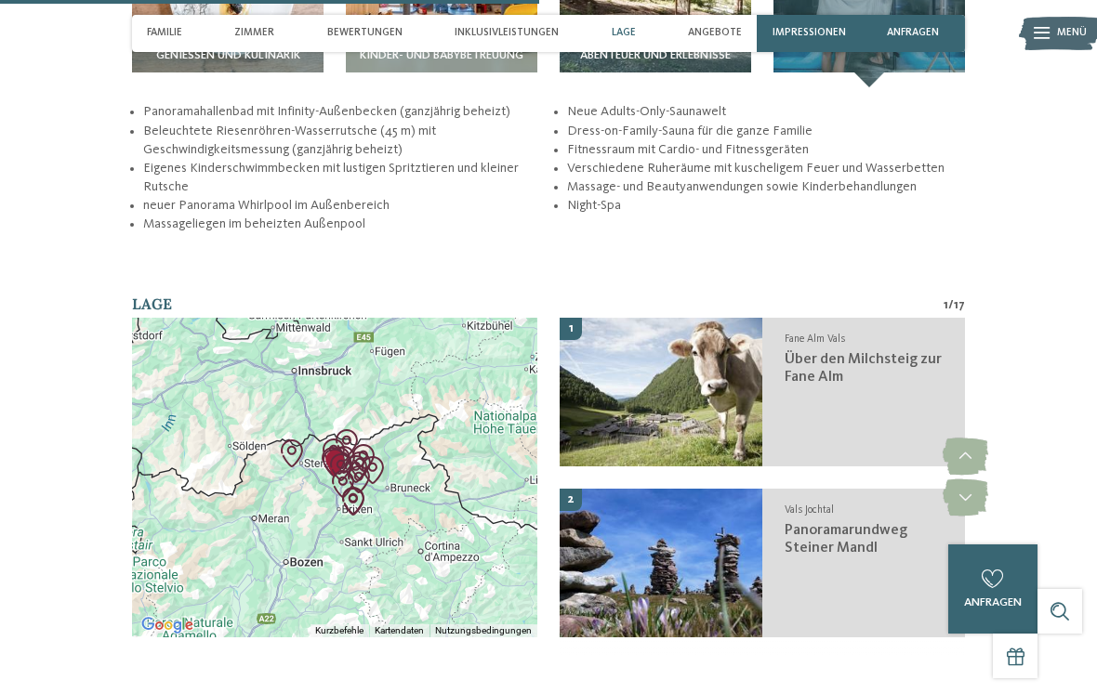
scroll to position [2609, 0]
click at [443, 487] on div at bounding box center [334, 477] width 405 height 320
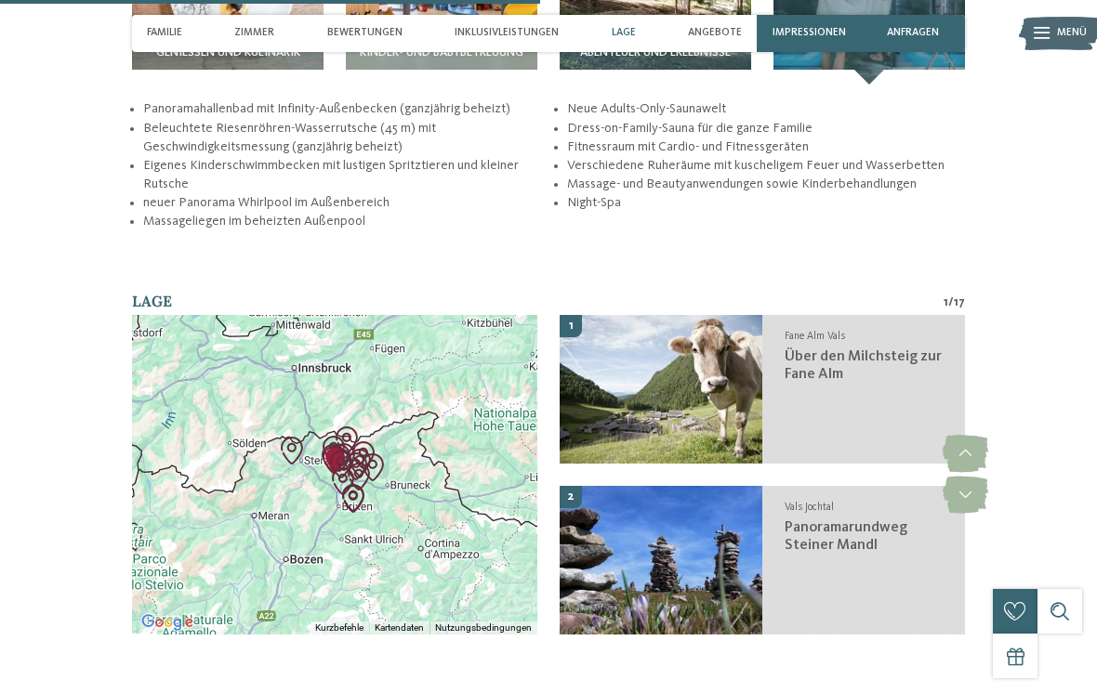
click at [405, 463] on div at bounding box center [334, 475] width 405 height 320
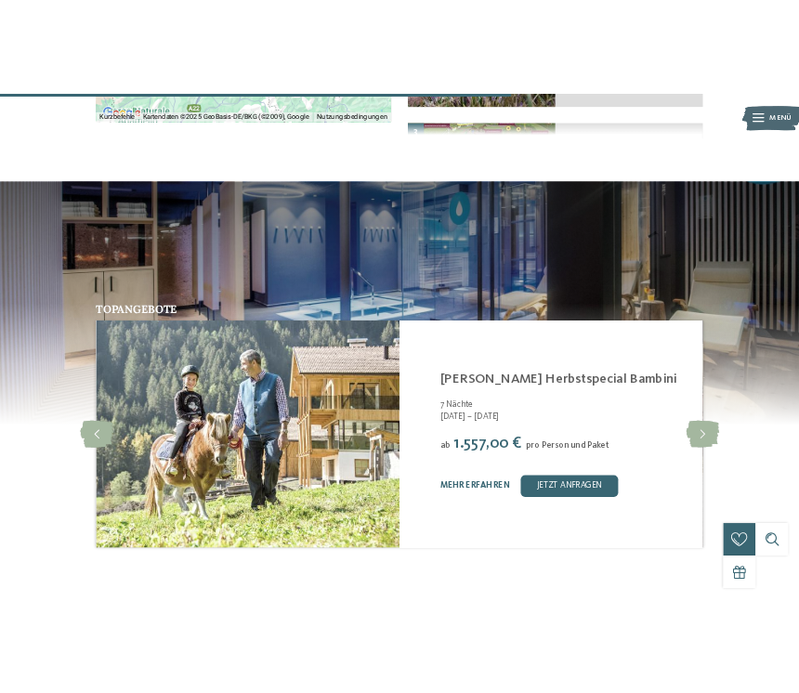
scroll to position [4232, 0]
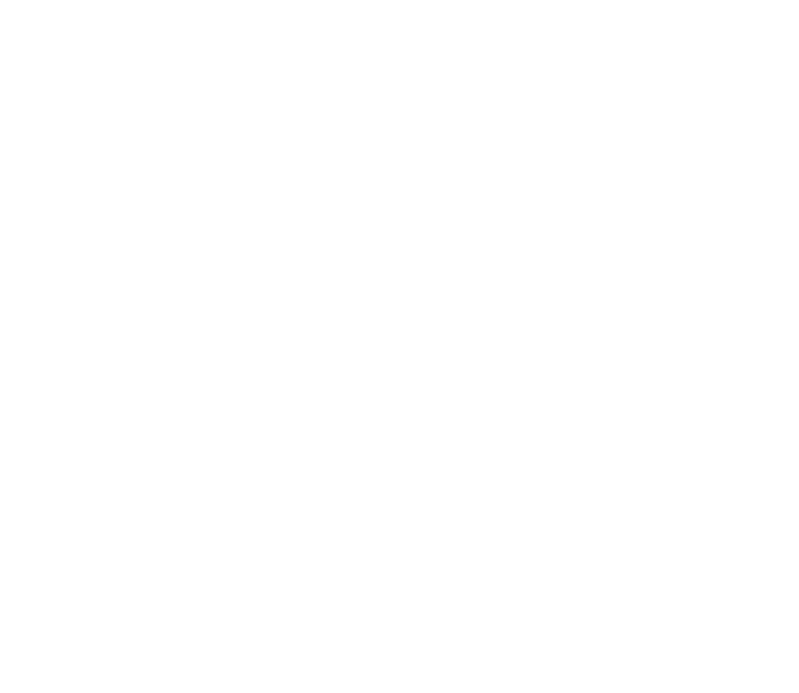
click at [531, 584] on span "Jetzt unverbindlich anfragen oder gleich buchen!" at bounding box center [399, 597] width 601 height 26
click at [69, 314] on img at bounding box center [218, 382] width 363 height 325
click at [24, 311] on div "Angebot slide 2 of 18 ab" at bounding box center [399, 346] width 799 height 693
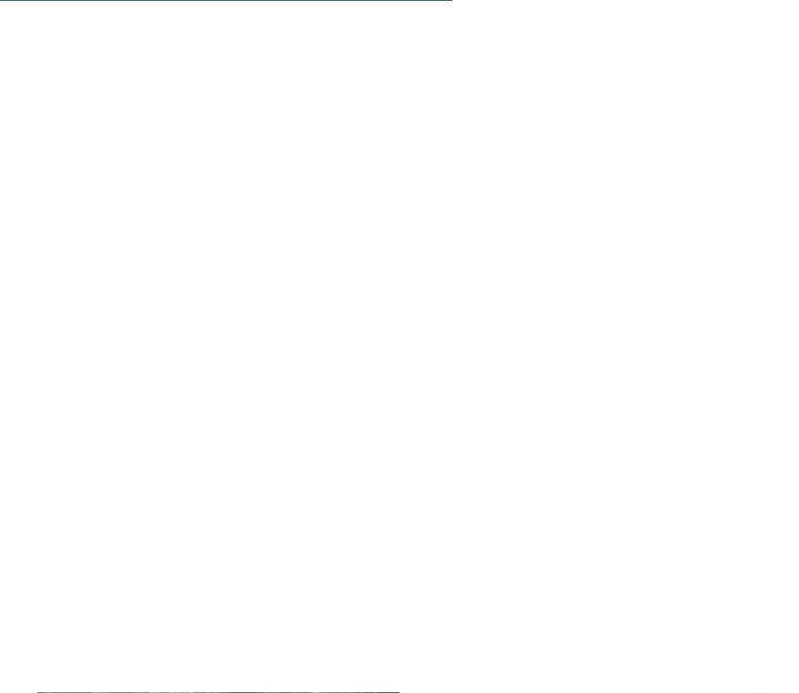
scroll to position [3819, 0]
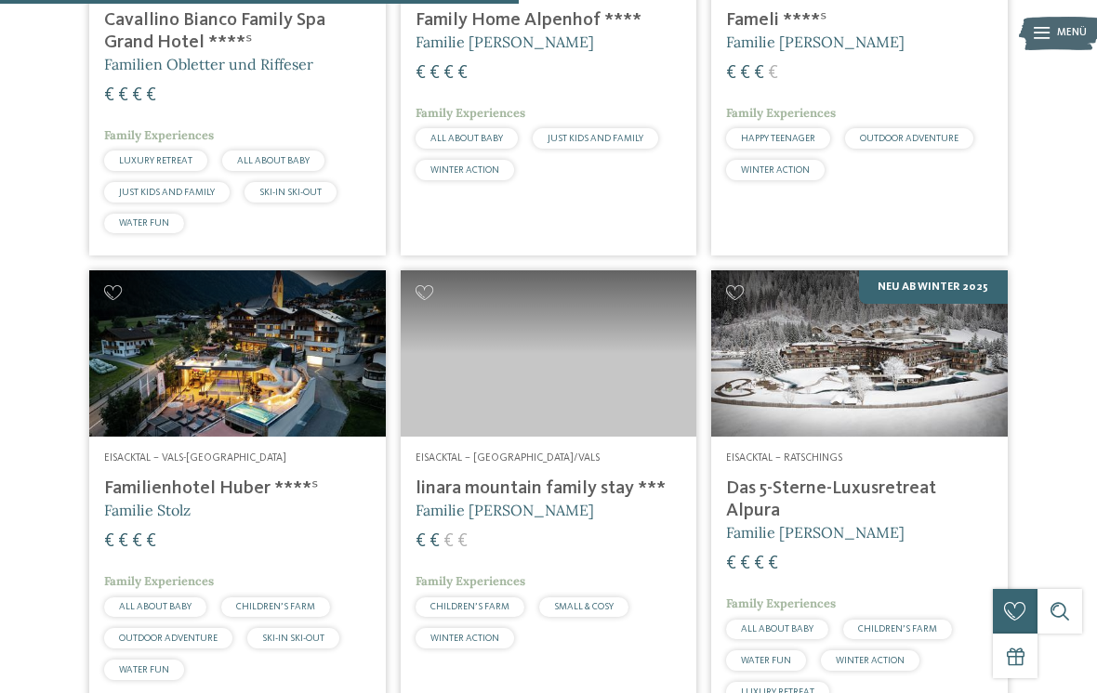
scroll to position [1627, 0]
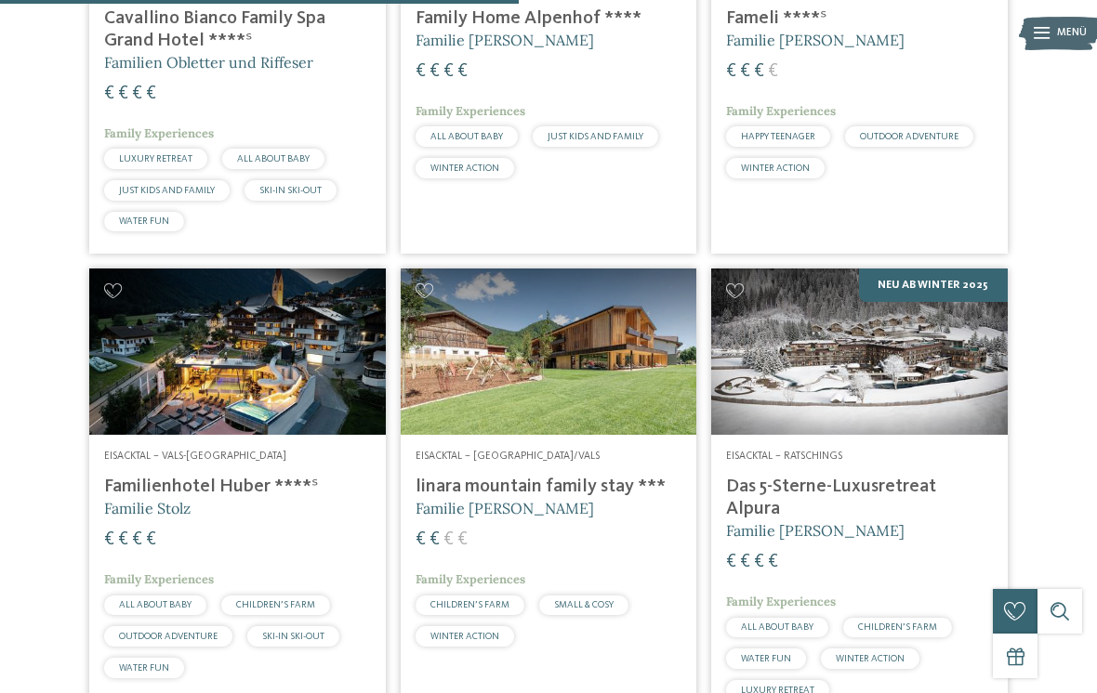
click at [267, 399] on img at bounding box center [237, 352] width 297 height 166
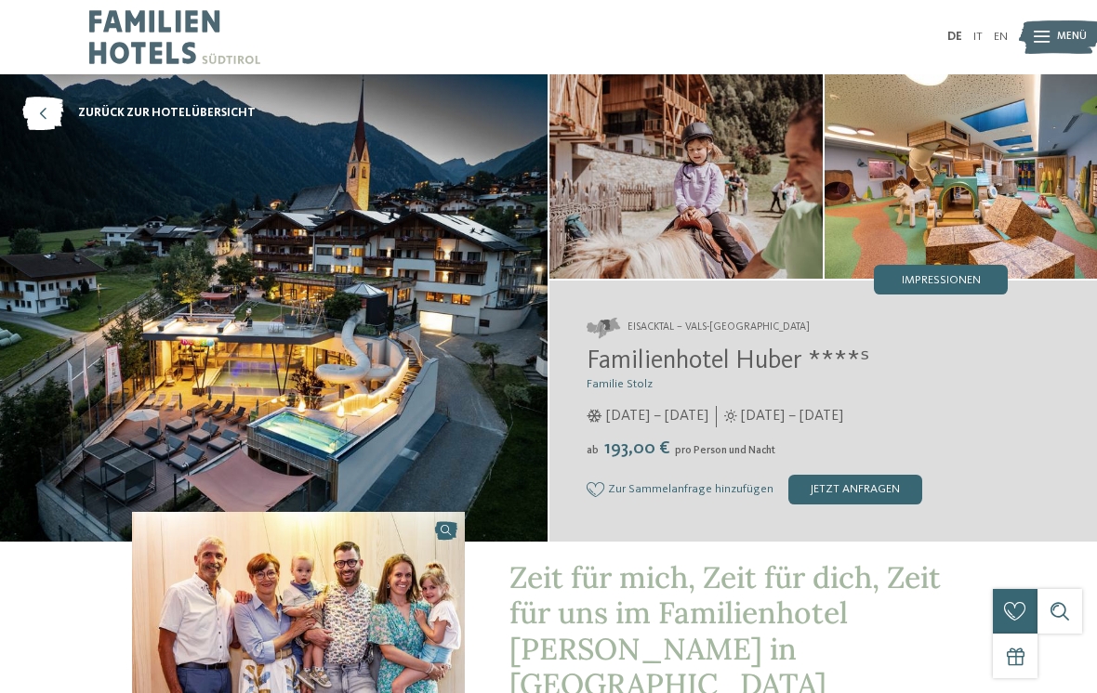
click at [759, 201] on img at bounding box center [685, 176] width 273 height 205
click at [848, 136] on img at bounding box center [961, 176] width 273 height 205
click at [905, 154] on img at bounding box center [961, 176] width 273 height 205
click at [710, 232] on img at bounding box center [685, 176] width 273 height 205
click at [986, 284] on div "Impressionen" at bounding box center [941, 280] width 134 height 30
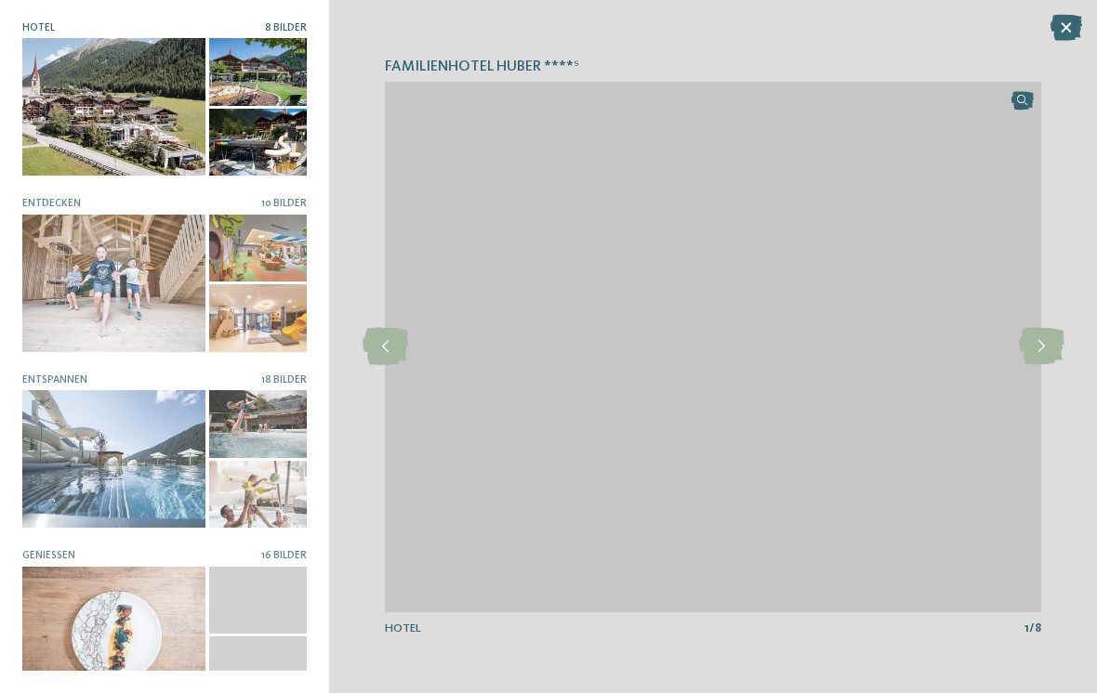
click at [710, 229] on img at bounding box center [713, 347] width 656 height 531
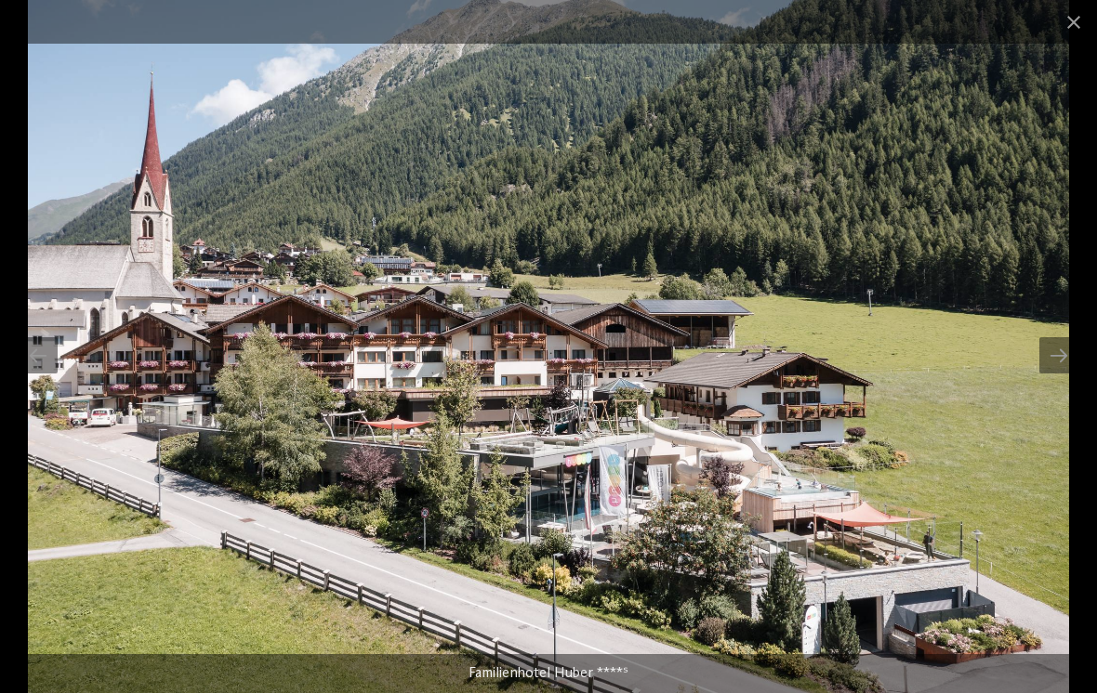
click at [1076, 21] on span at bounding box center [1073, 22] width 46 height 44
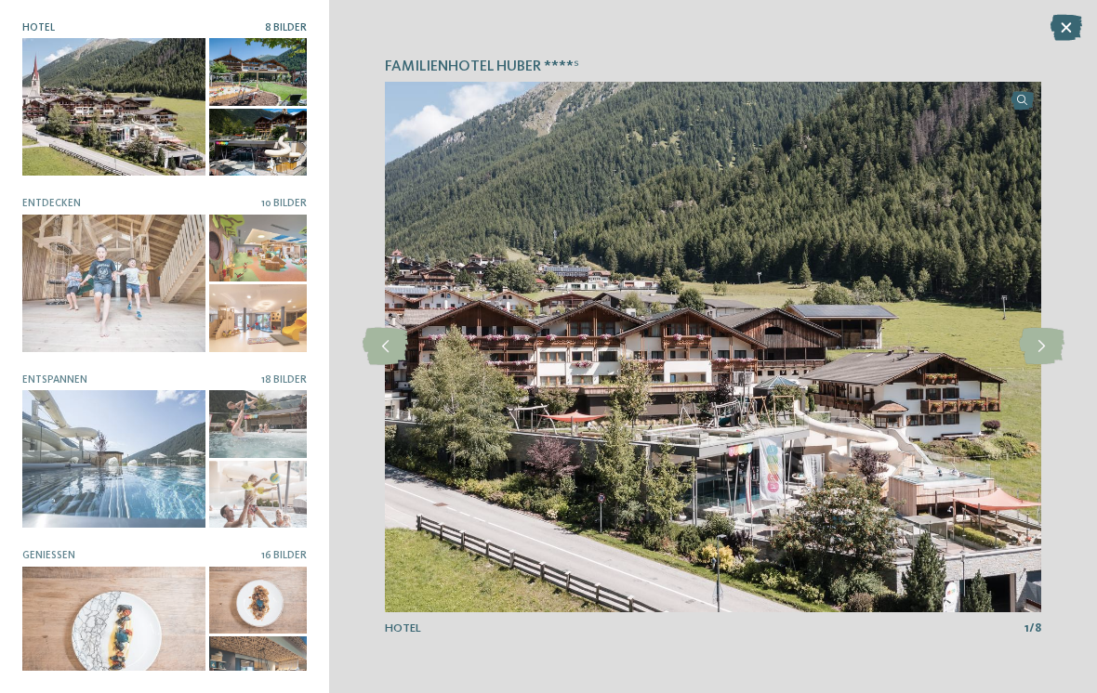
click at [1021, 91] on img at bounding box center [713, 347] width 656 height 531
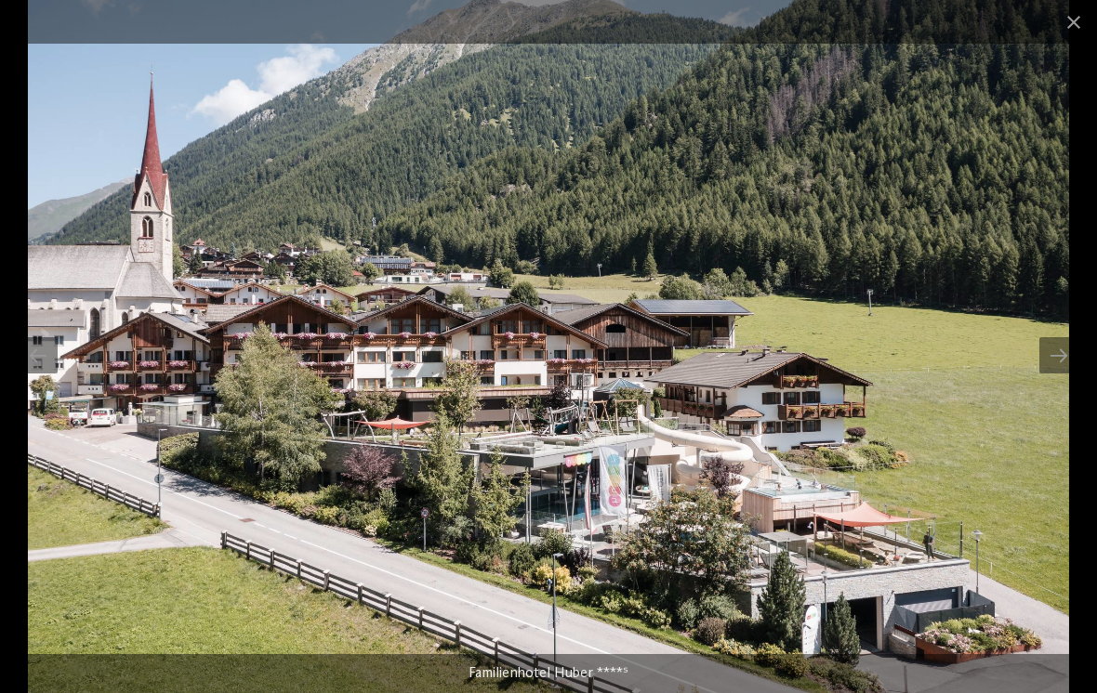
click at [1046, 343] on div at bounding box center [1058, 355] width 39 height 36
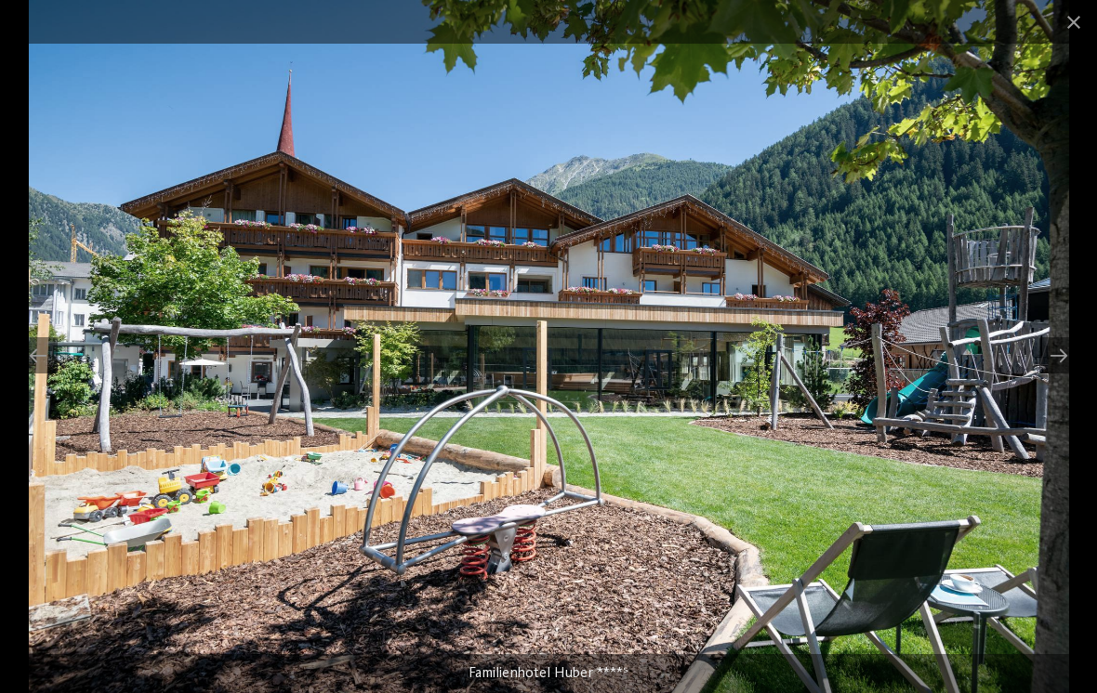
click at [1051, 358] on div at bounding box center [1058, 355] width 39 height 36
click at [1058, 355] on div at bounding box center [1058, 355] width 39 height 36
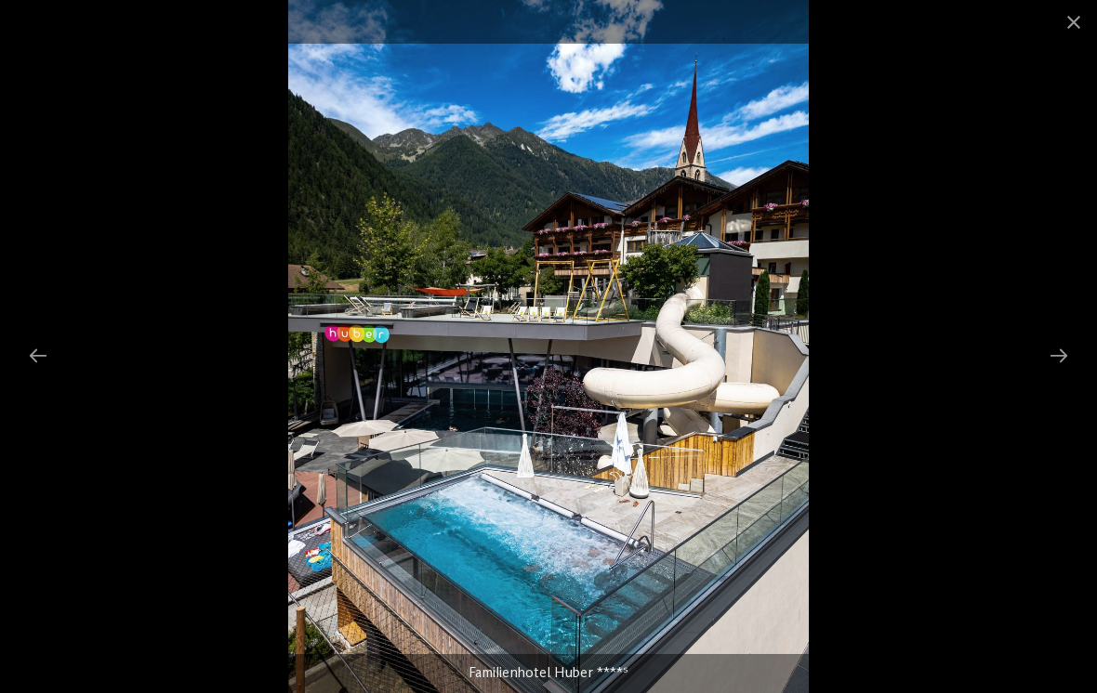
click at [1050, 351] on div at bounding box center [1058, 355] width 39 height 36
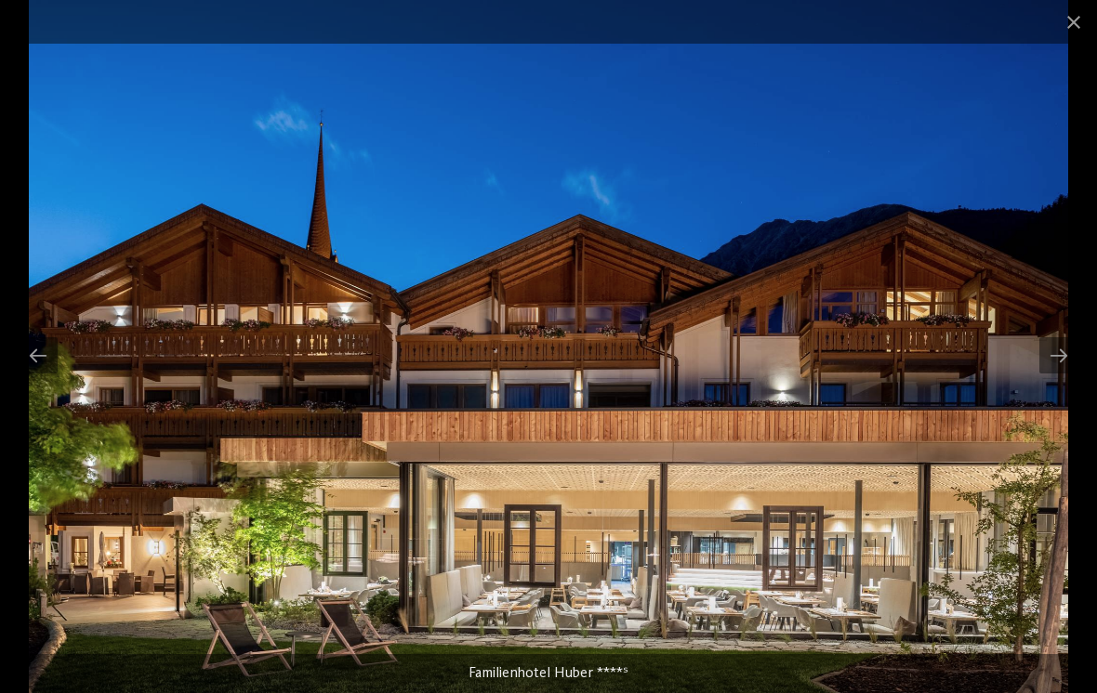
click at [1062, 360] on div at bounding box center [1058, 355] width 39 height 36
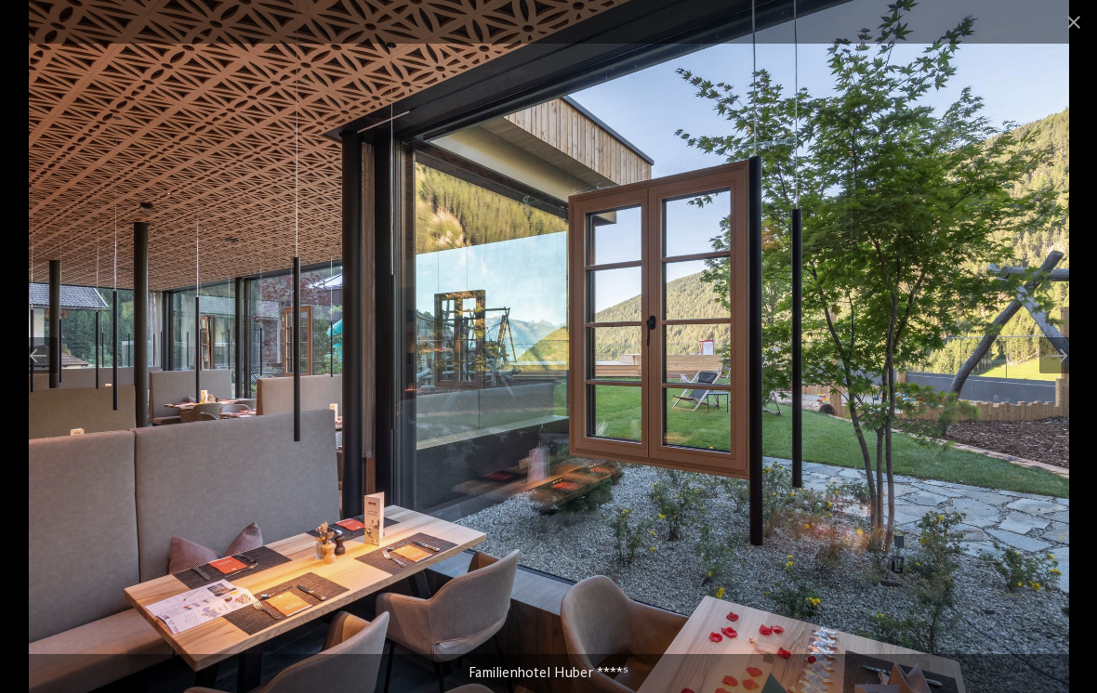
click at [1061, 358] on div at bounding box center [1058, 355] width 39 height 36
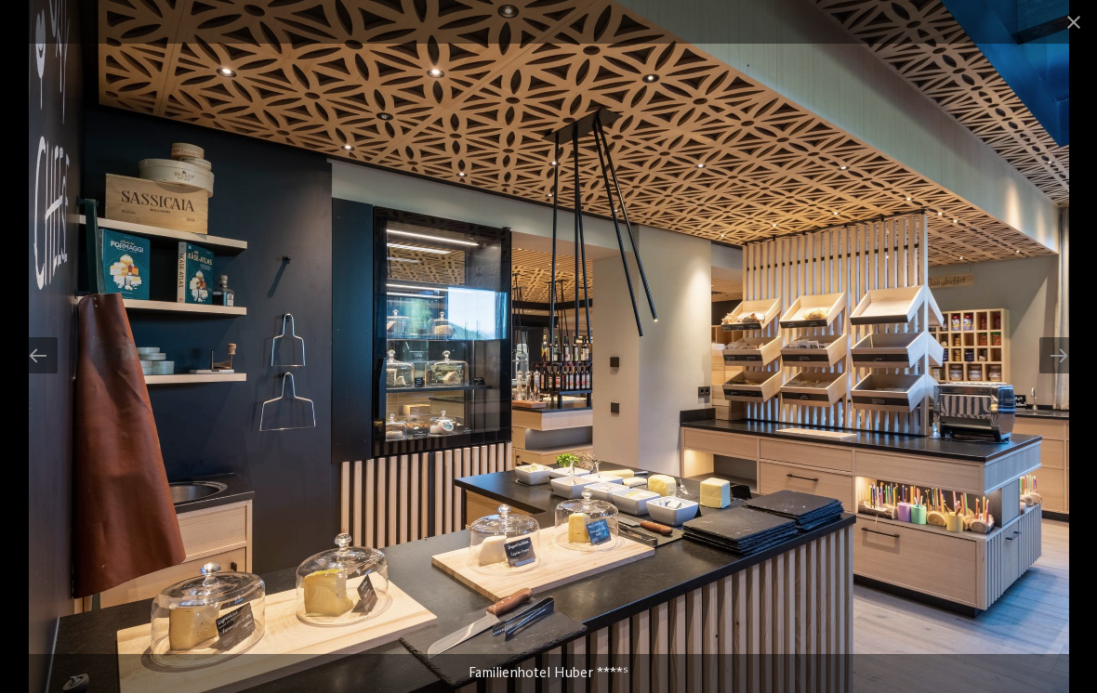
click at [1064, 355] on div at bounding box center [1058, 355] width 39 height 36
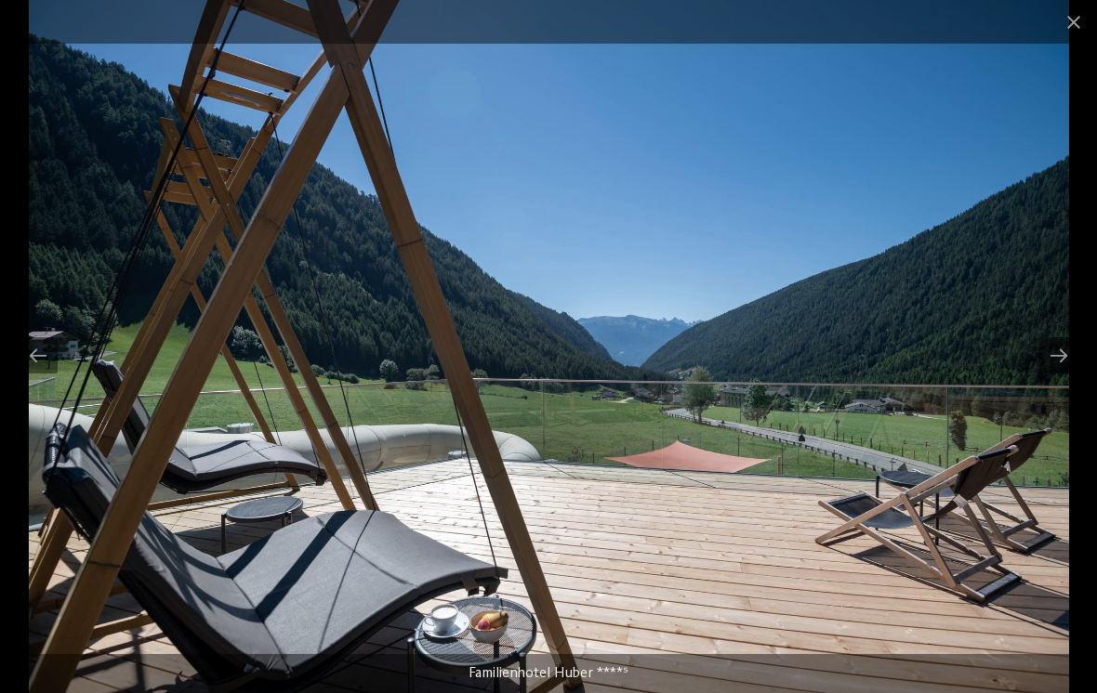
click at [1060, 350] on div at bounding box center [1058, 355] width 39 height 36
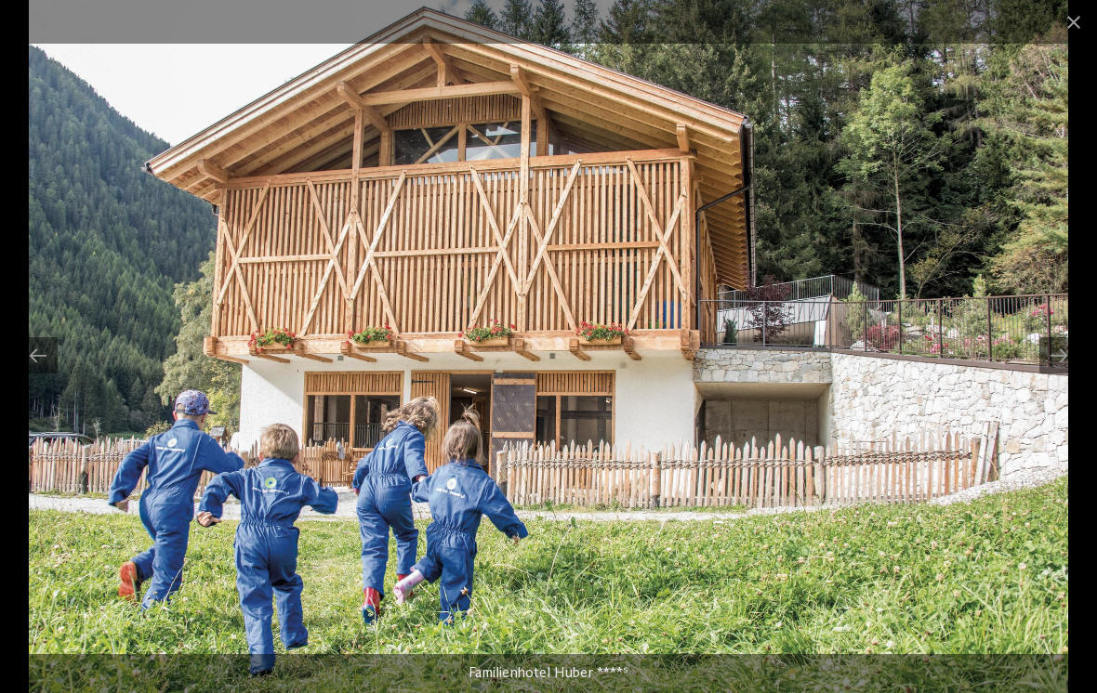
click at [1073, 25] on span at bounding box center [1073, 22] width 46 height 44
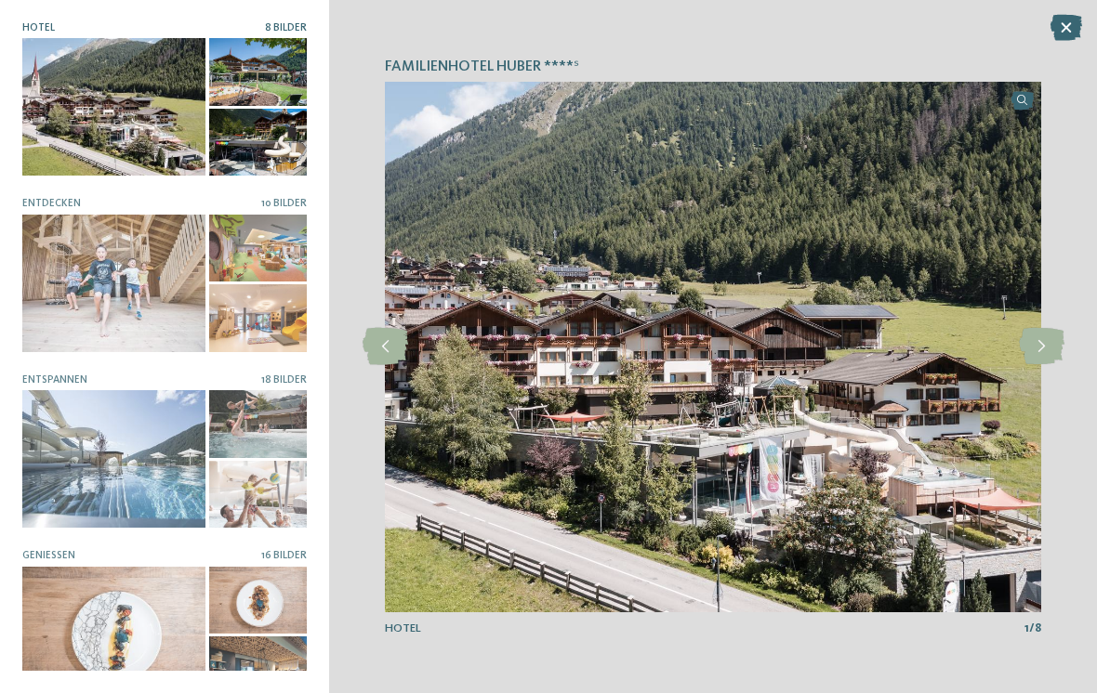
click at [1037, 347] on icon at bounding box center [1042, 346] width 46 height 37
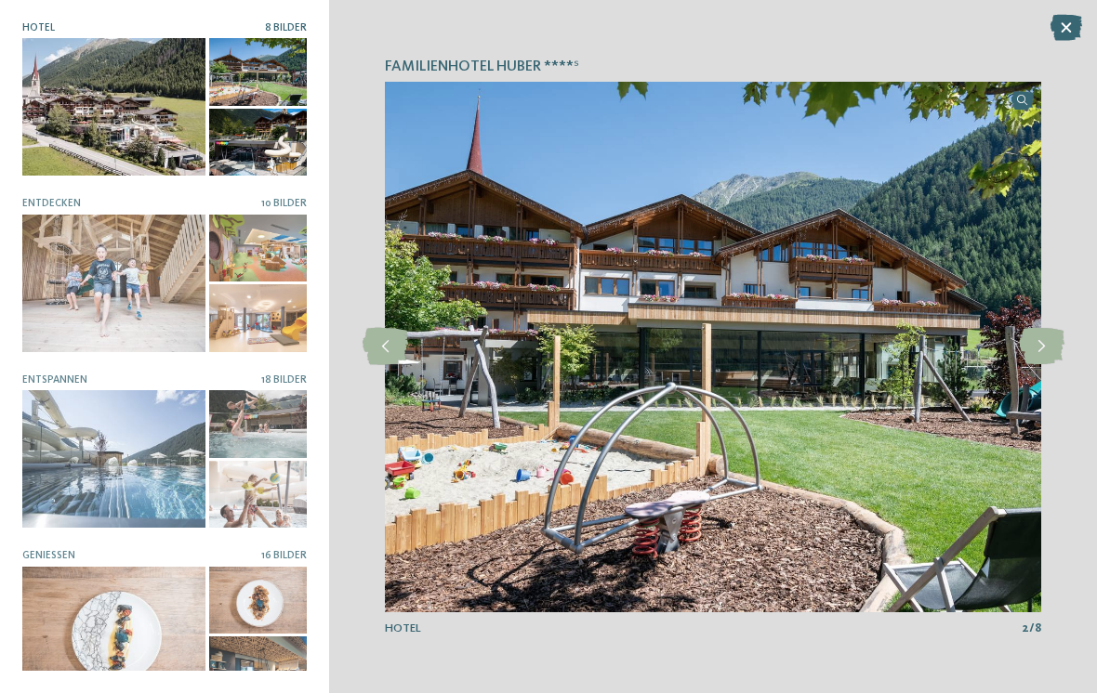
click at [1030, 352] on icon at bounding box center [1042, 346] width 46 height 37
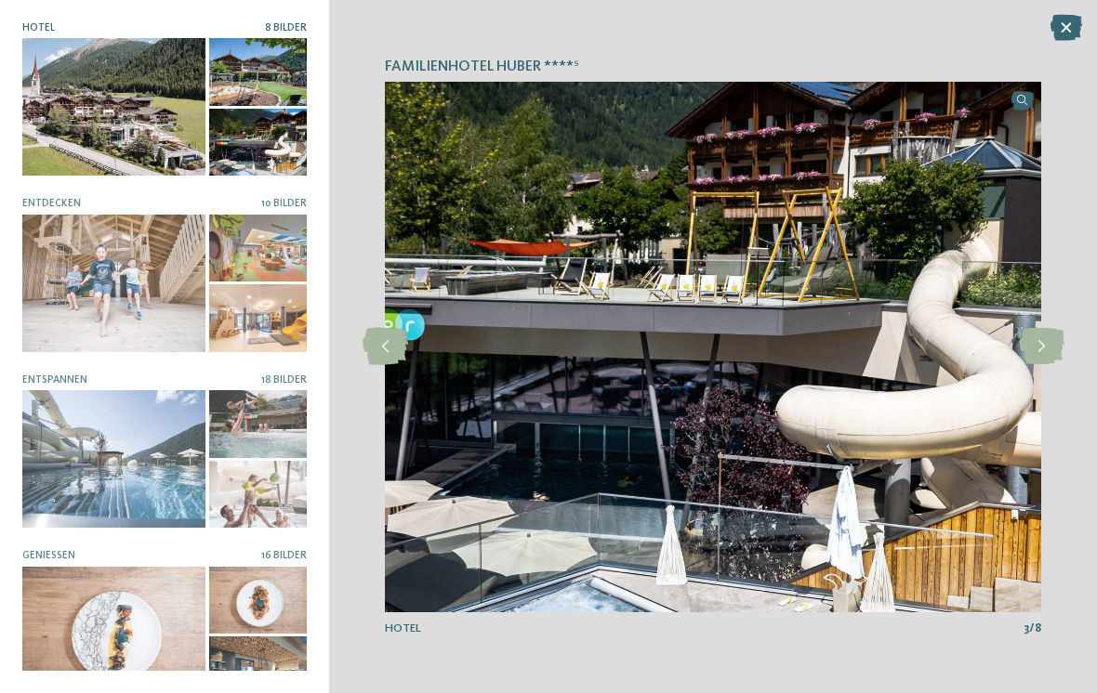
click at [1027, 357] on icon at bounding box center [1042, 346] width 46 height 37
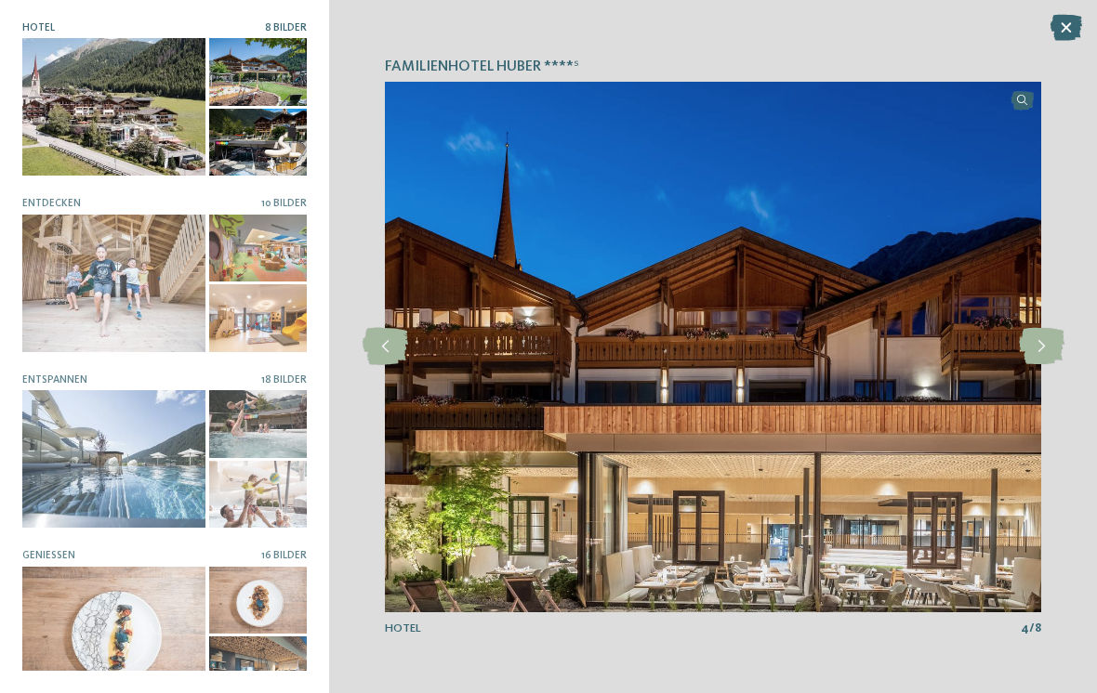
click at [1045, 353] on icon at bounding box center [1042, 346] width 46 height 37
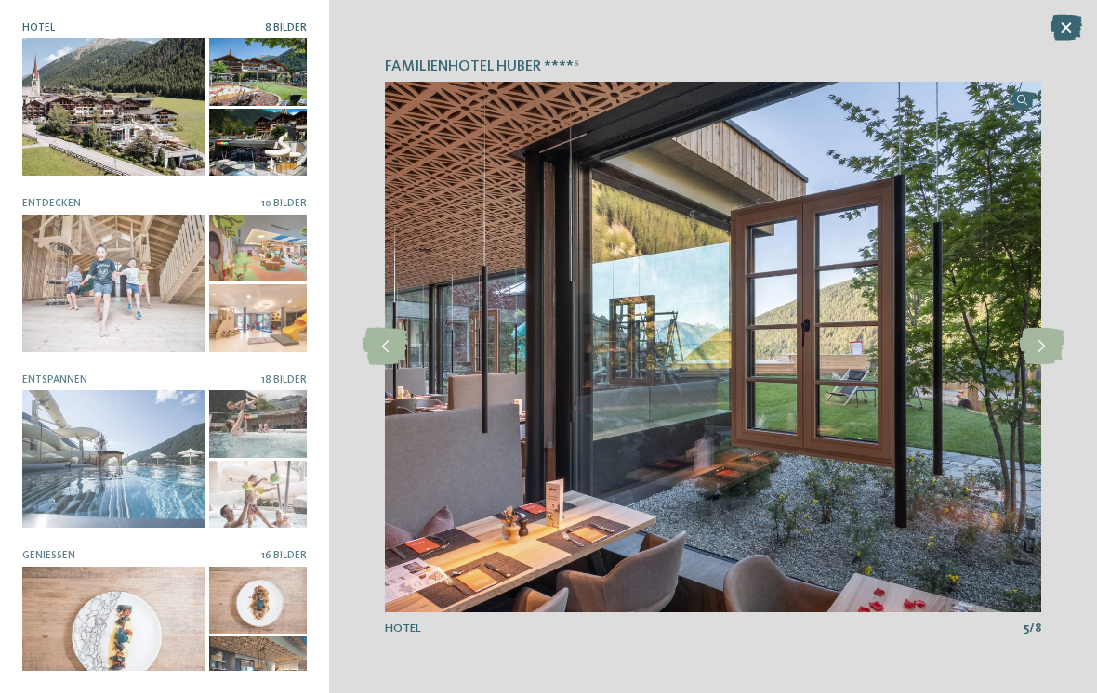
click at [1046, 351] on icon at bounding box center [1042, 346] width 46 height 37
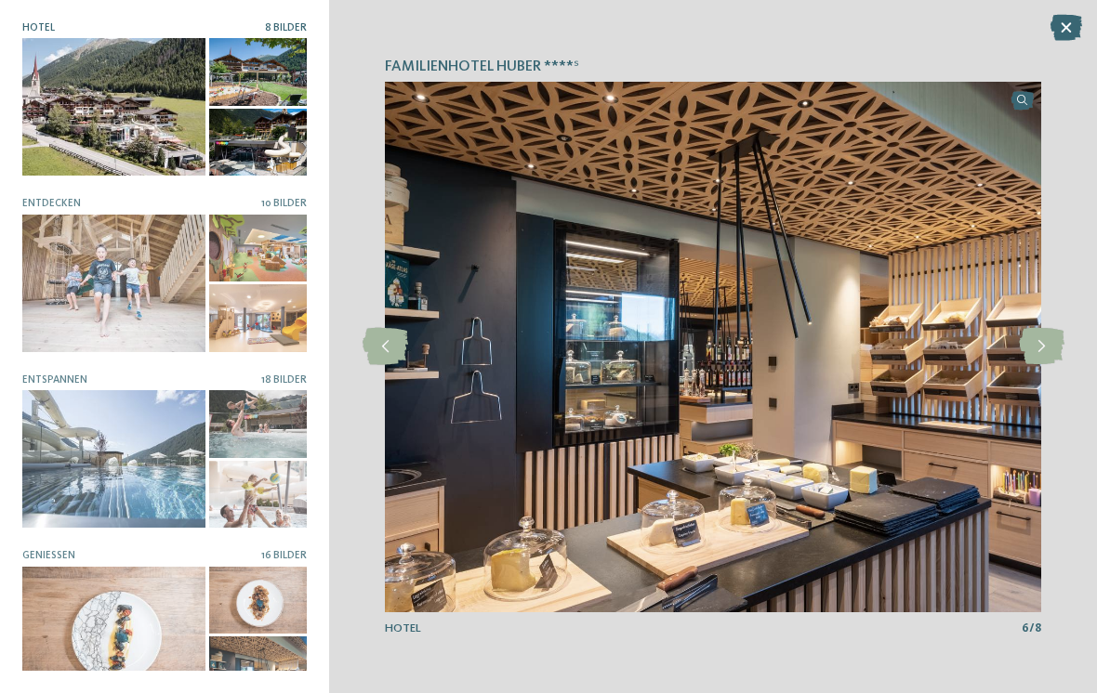
click at [1052, 351] on icon at bounding box center [1042, 346] width 46 height 37
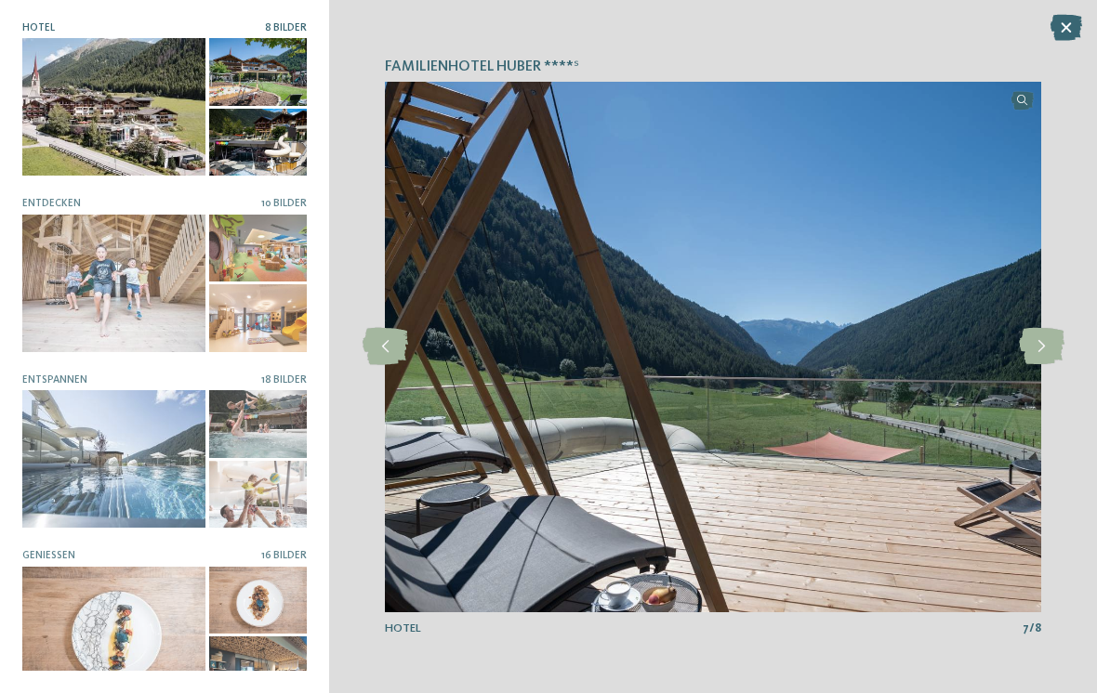
click at [1051, 350] on icon at bounding box center [1042, 346] width 46 height 37
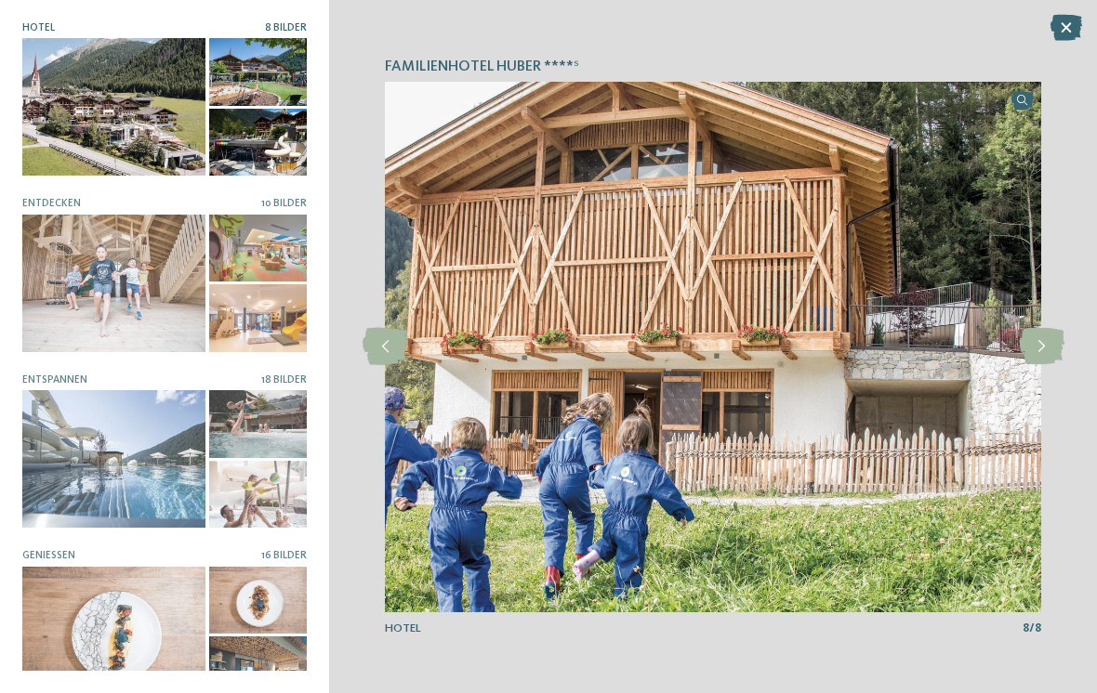
click at [1045, 350] on icon at bounding box center [1042, 346] width 46 height 37
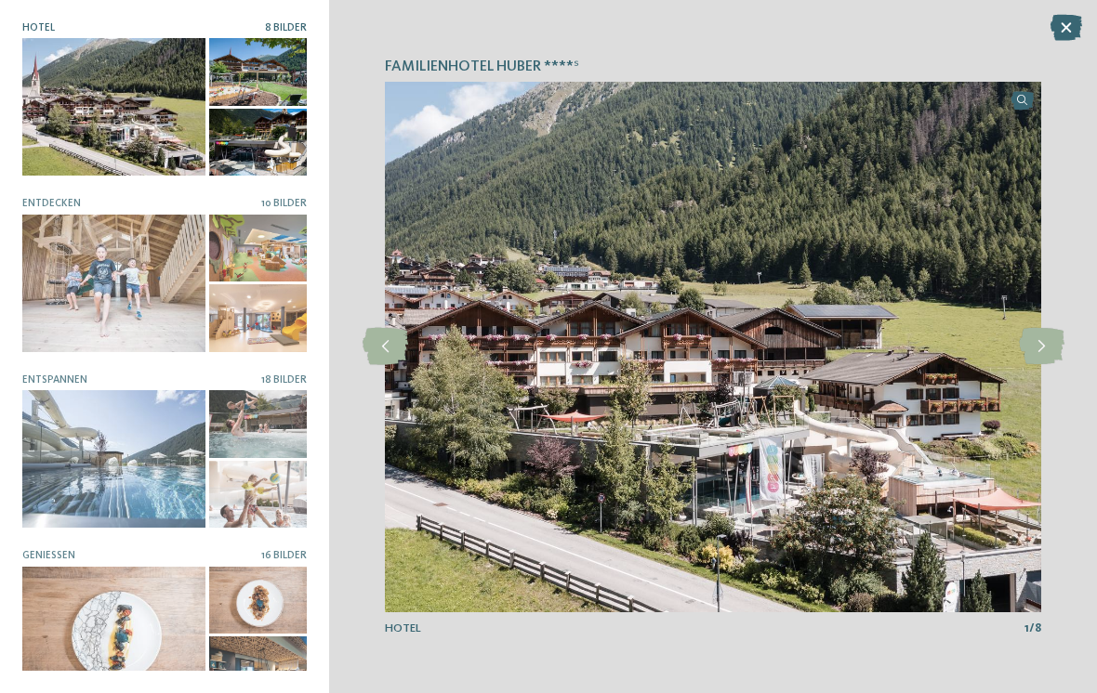
click at [1050, 349] on icon at bounding box center [1042, 346] width 46 height 37
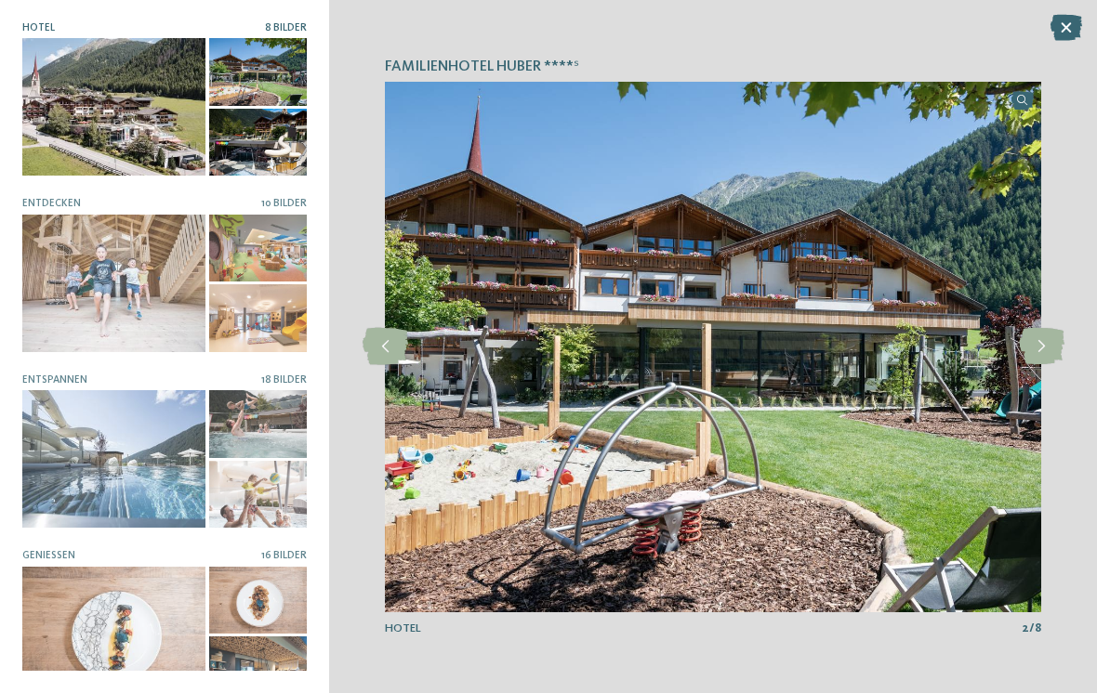
click at [1047, 350] on icon at bounding box center [1042, 346] width 46 height 37
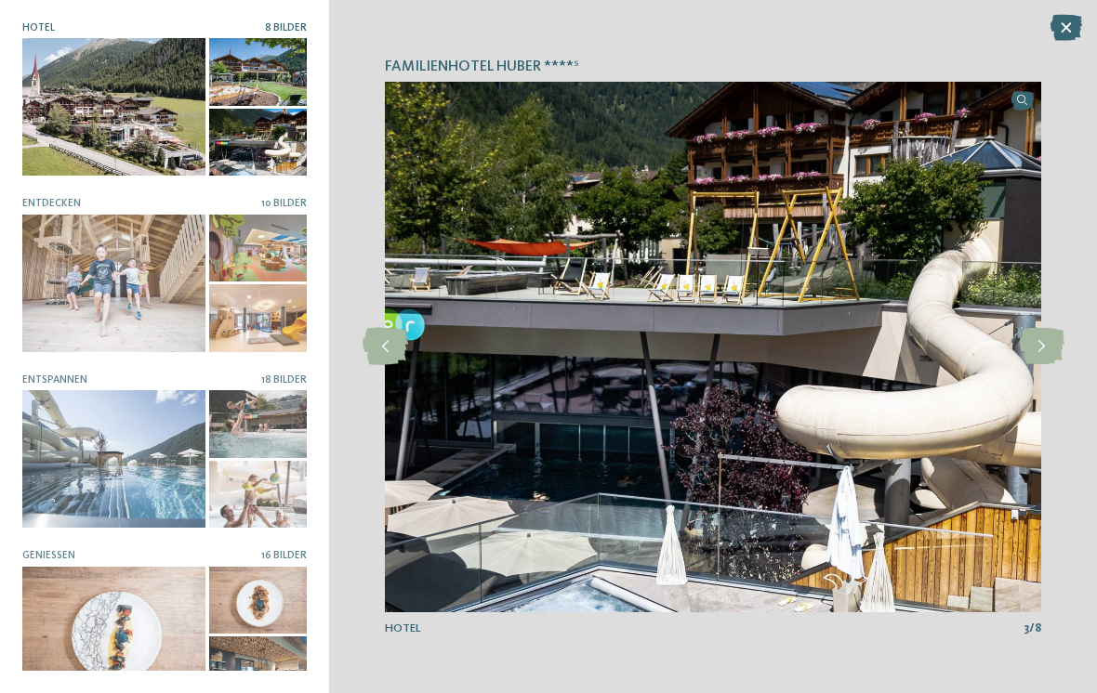
click at [1055, 345] on icon at bounding box center [1042, 346] width 46 height 37
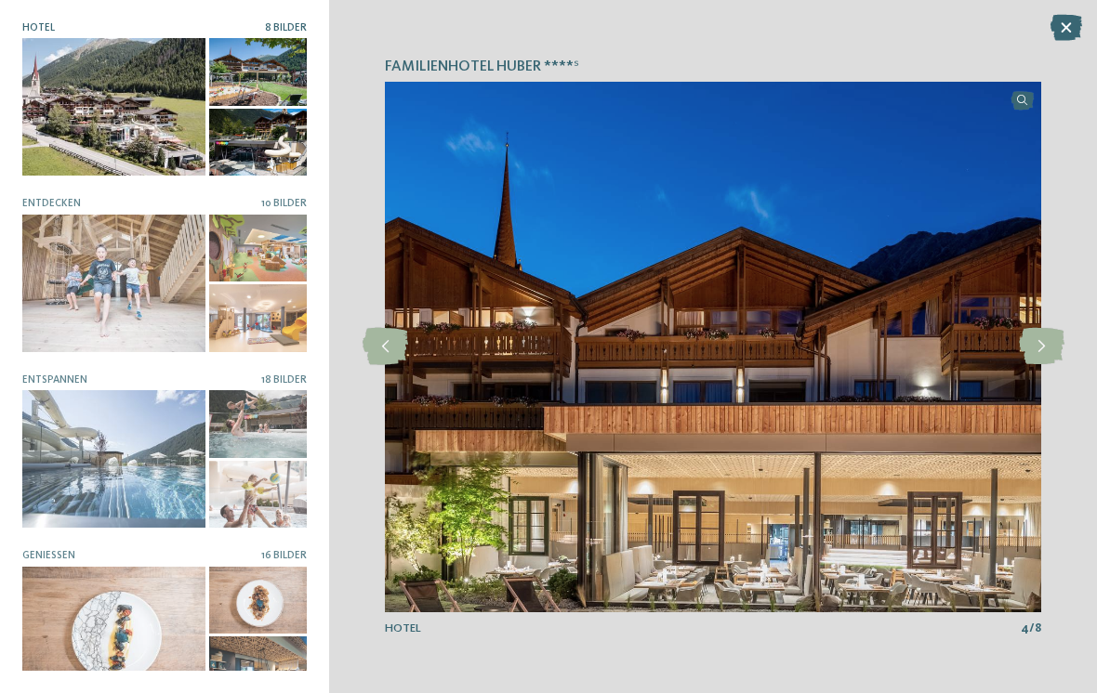
click at [1057, 342] on icon at bounding box center [1042, 346] width 46 height 37
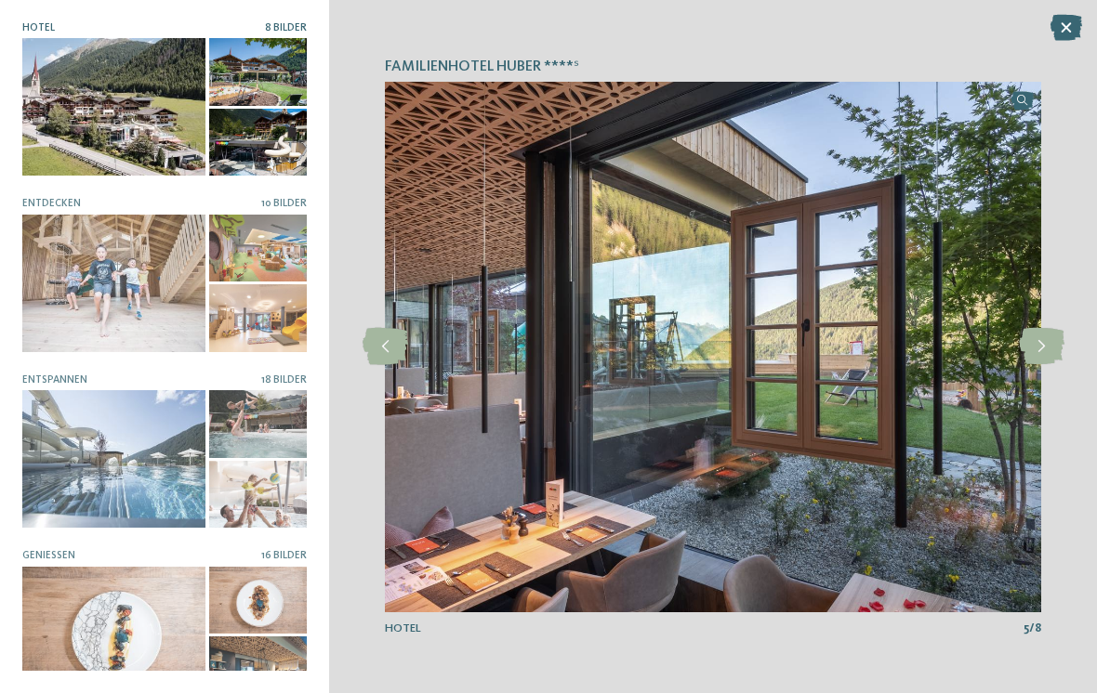
click at [1060, 339] on icon at bounding box center [1042, 346] width 46 height 37
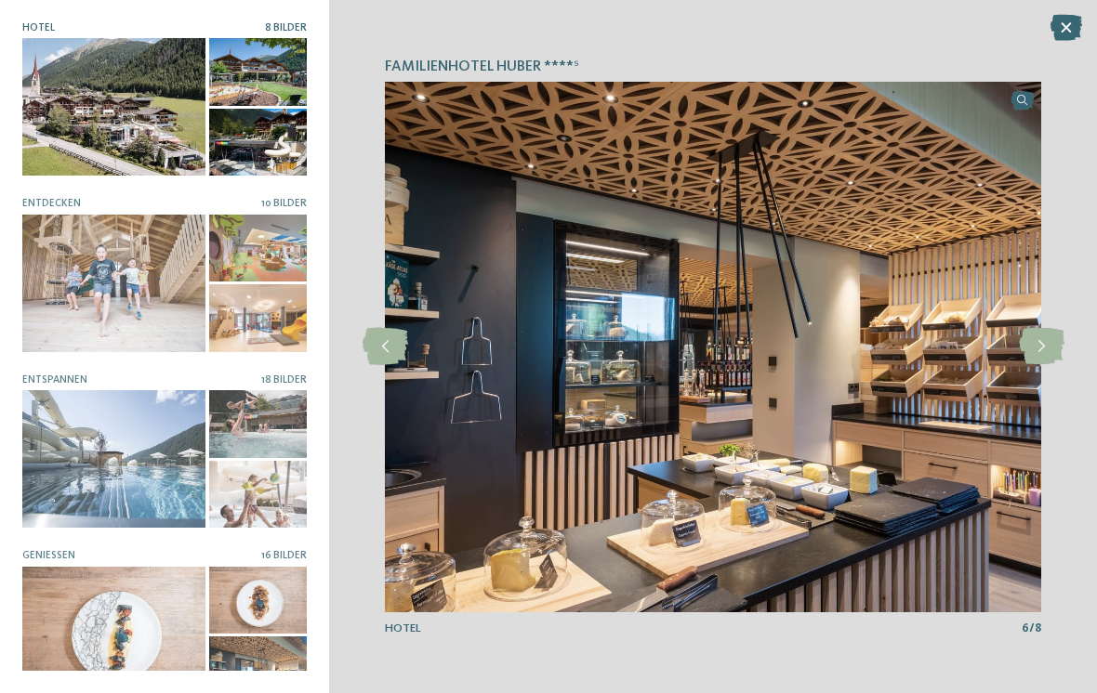
click at [1049, 336] on icon at bounding box center [1042, 346] width 46 height 37
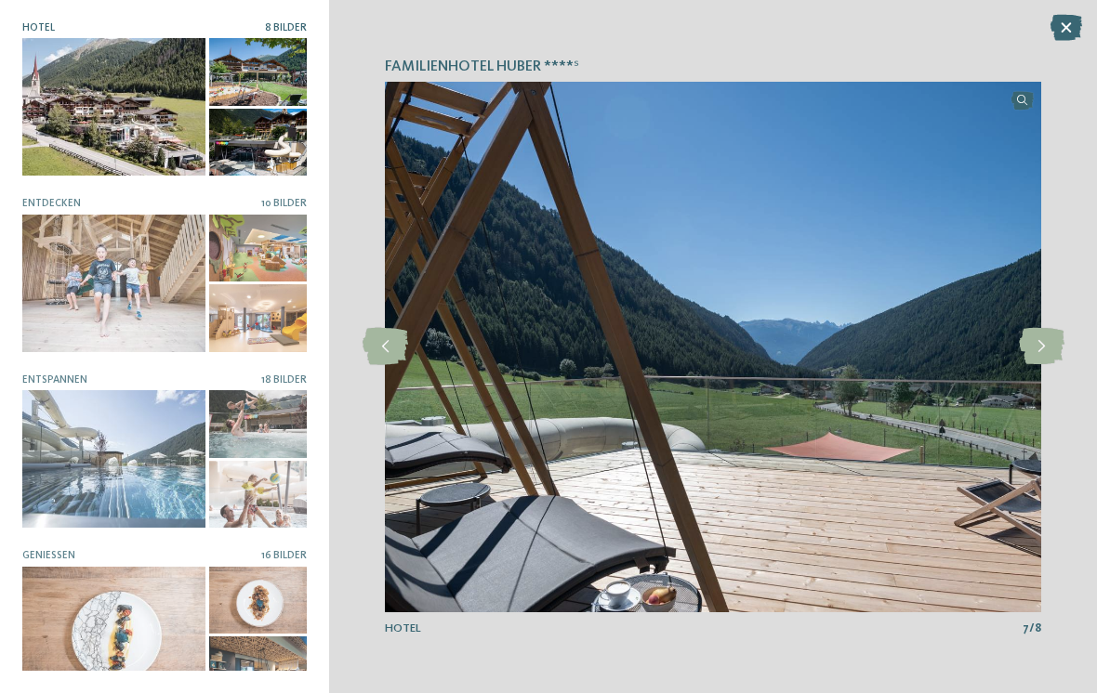
click at [1054, 337] on icon at bounding box center [1042, 346] width 46 height 37
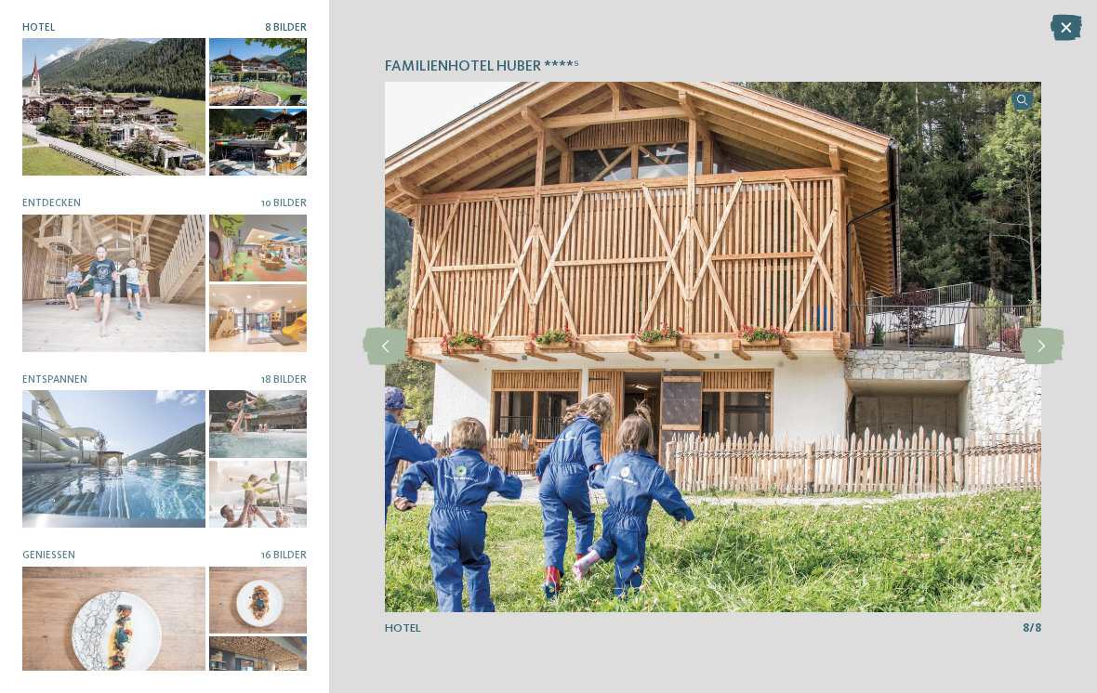
click at [1056, 343] on icon at bounding box center [1042, 346] width 46 height 37
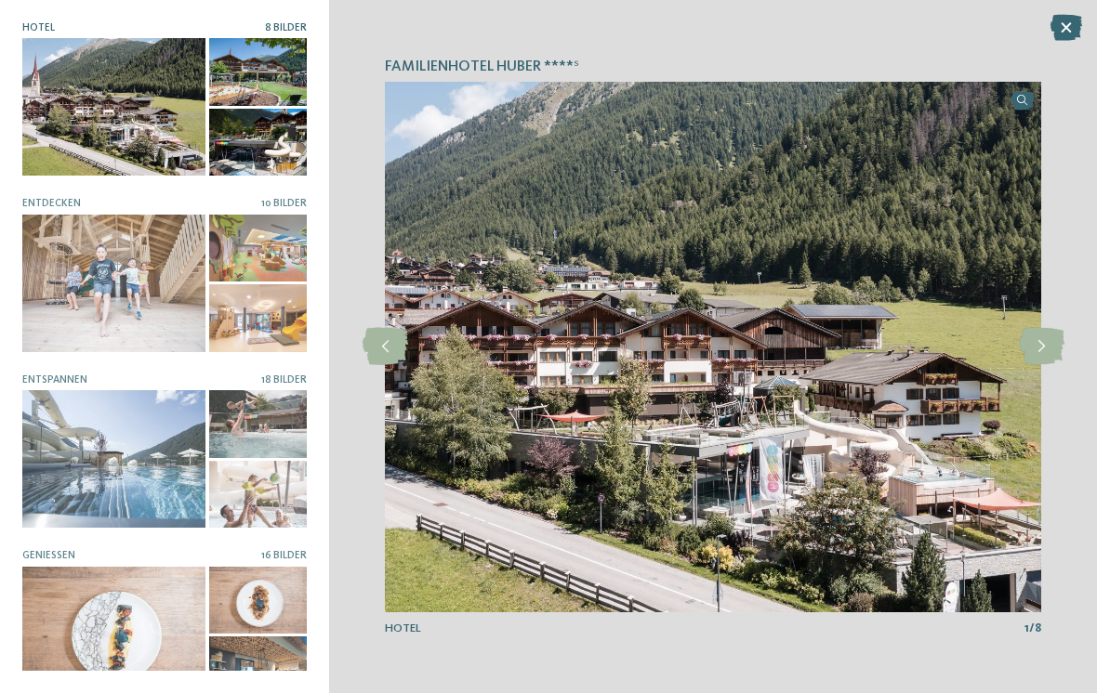
click at [103, 293] on div at bounding box center [113, 284] width 183 height 138
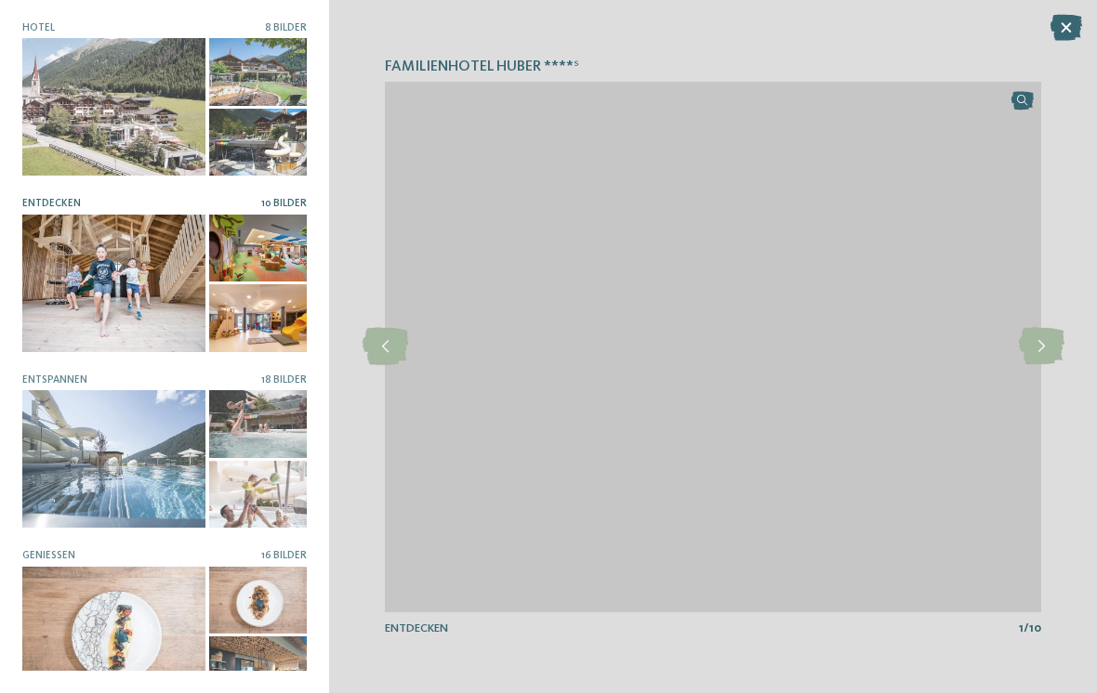
click at [1064, 377] on div "Familienhotel Huber ****ˢ slide 1 of 8" at bounding box center [713, 346] width 768 height 693
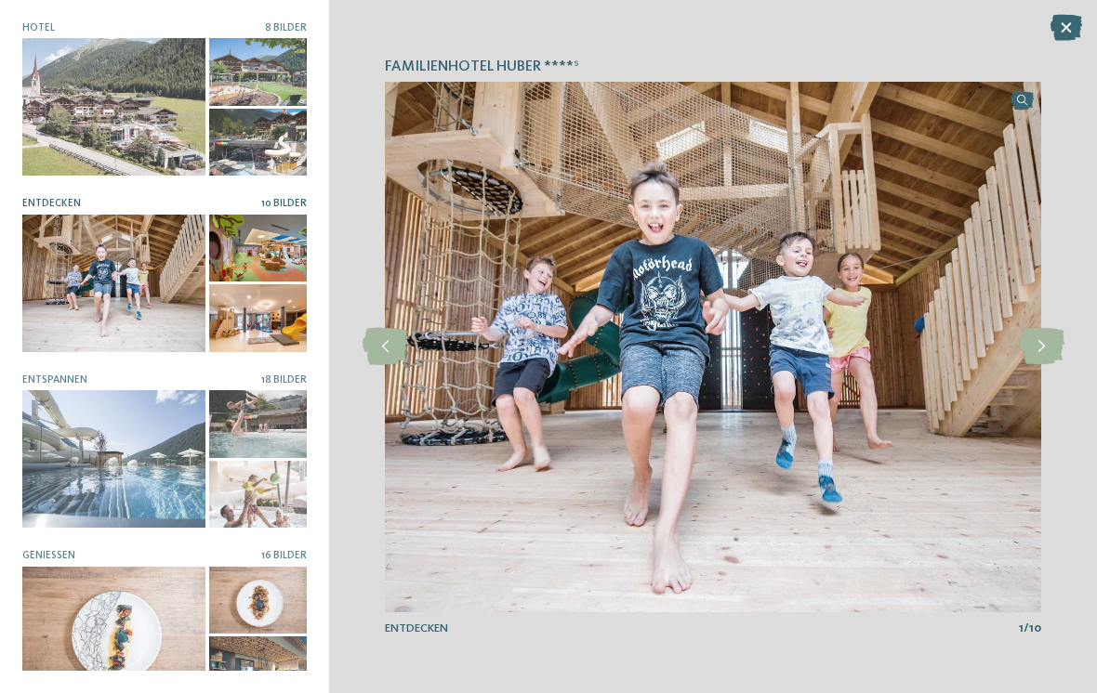
click at [1036, 351] on icon at bounding box center [1042, 346] width 46 height 37
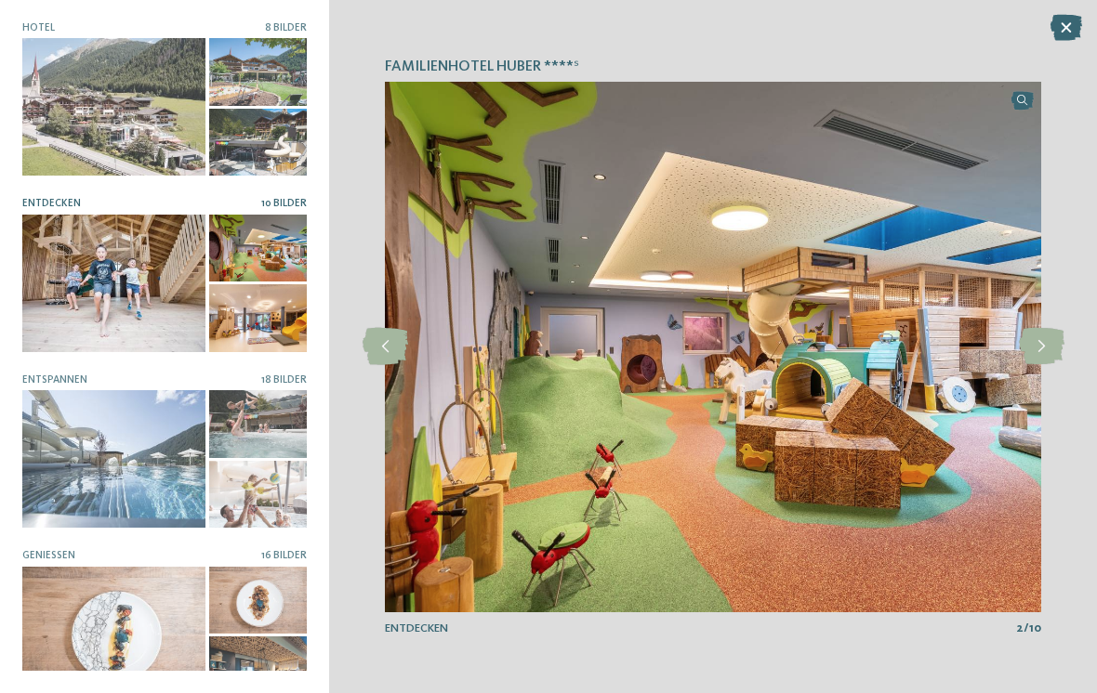
click at [1035, 344] on icon at bounding box center [1042, 346] width 46 height 37
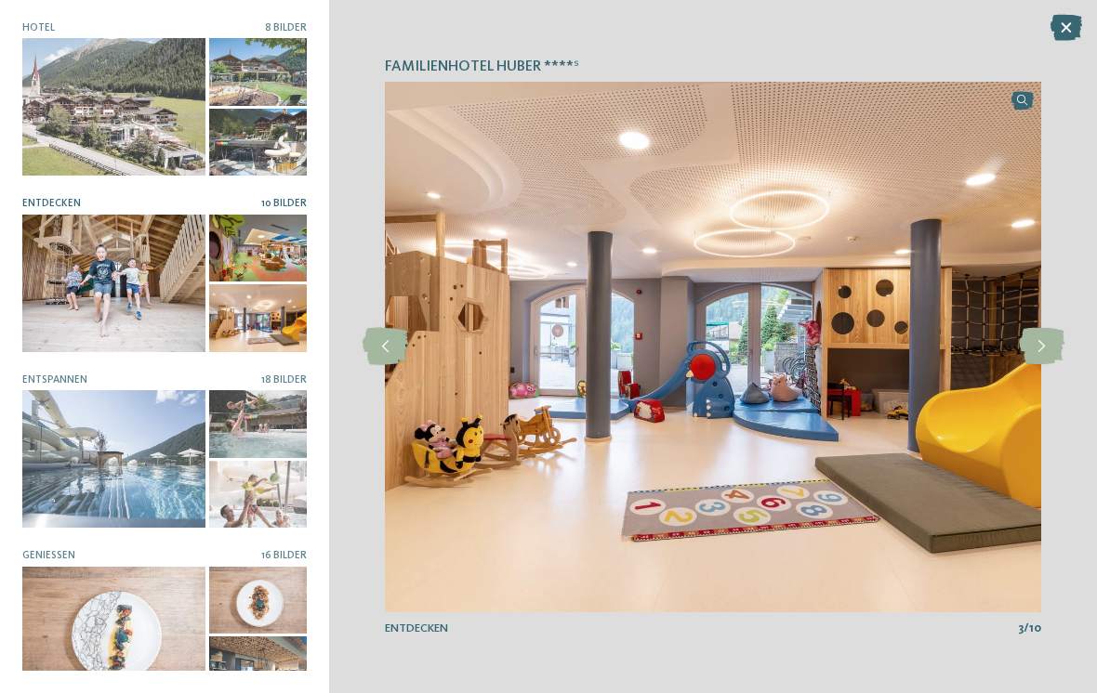
click at [1042, 346] on icon at bounding box center [1042, 346] width 46 height 37
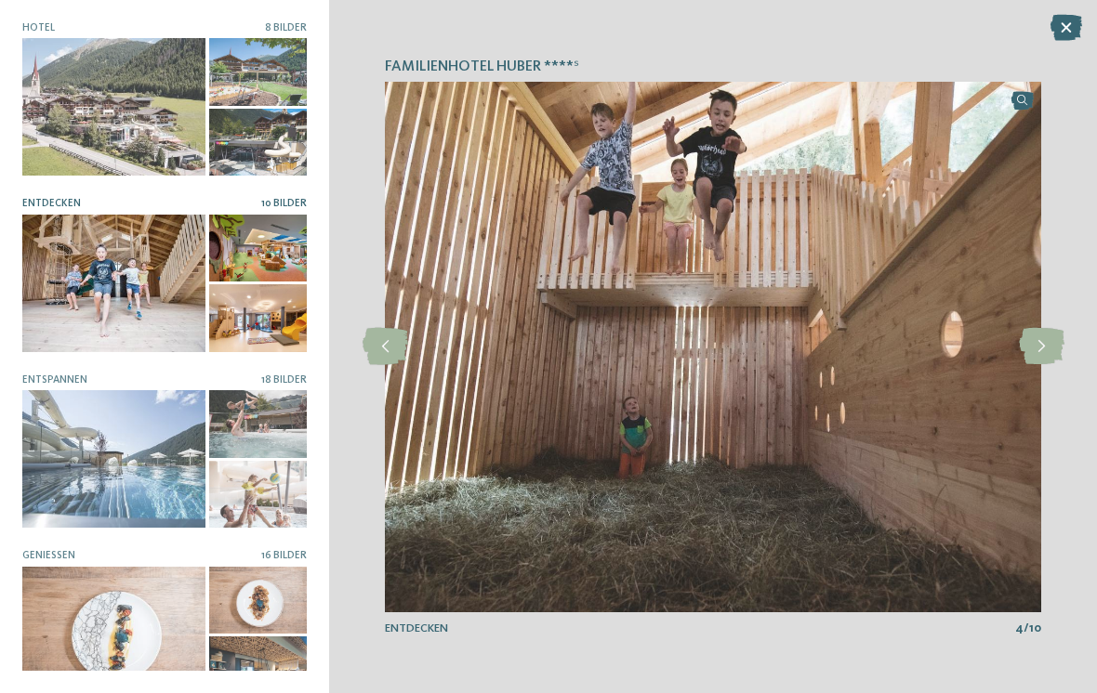
click at [1037, 345] on icon at bounding box center [1042, 346] width 46 height 37
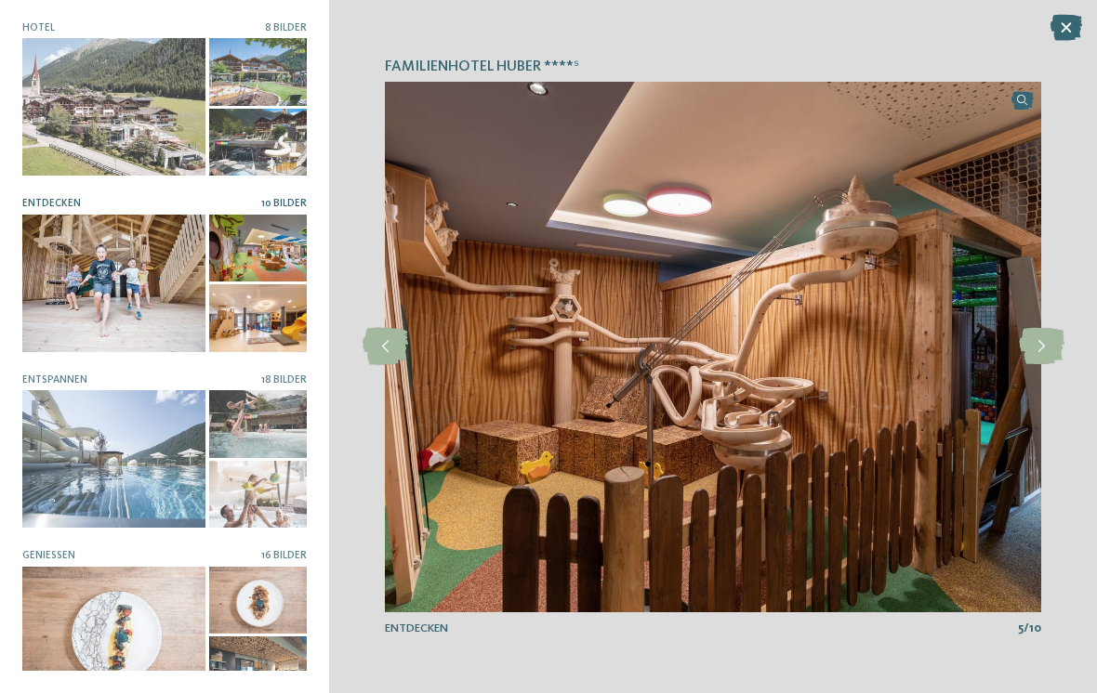
click at [1050, 351] on icon at bounding box center [1042, 346] width 46 height 37
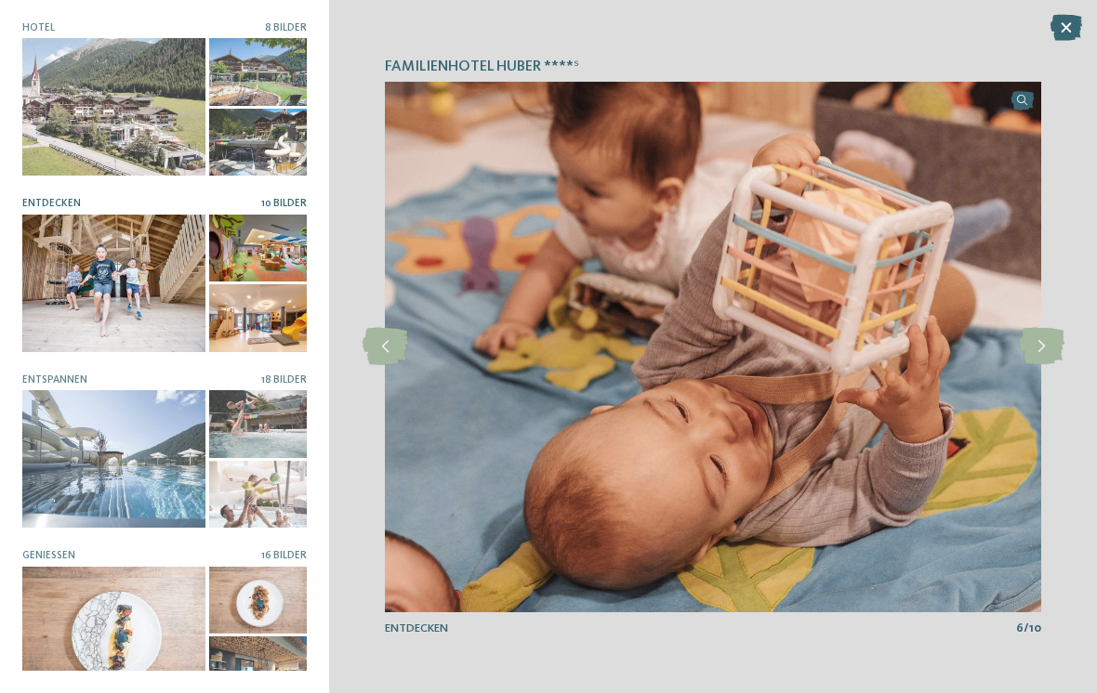
click at [1047, 353] on icon at bounding box center [1042, 346] width 46 height 37
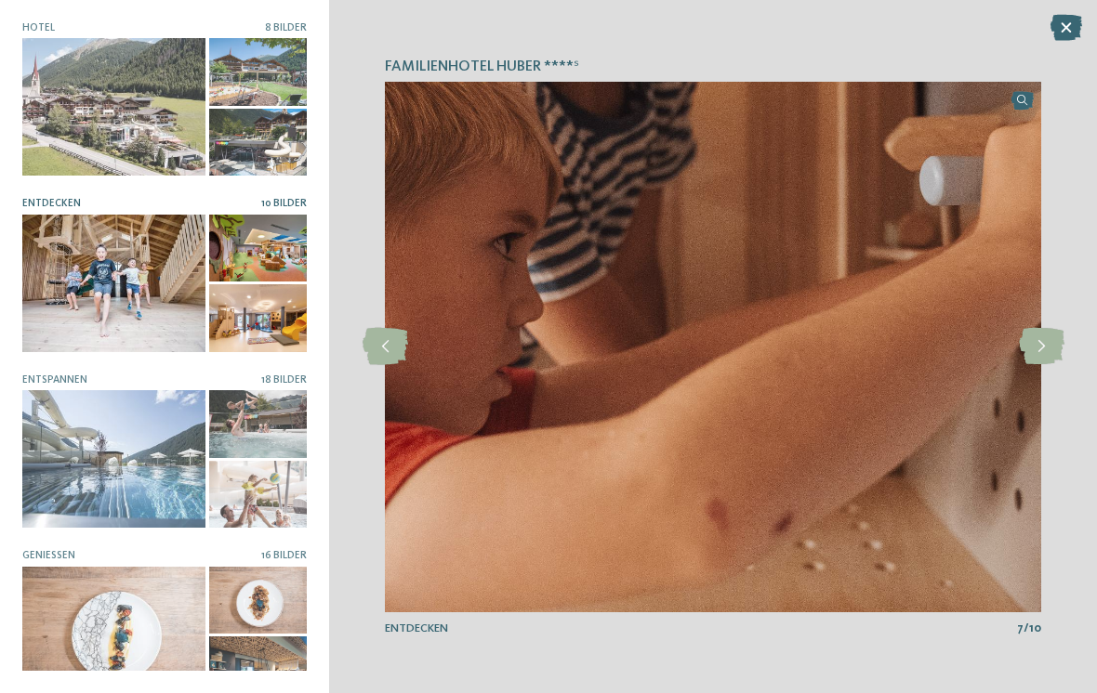
click at [1046, 351] on icon at bounding box center [1042, 346] width 46 height 37
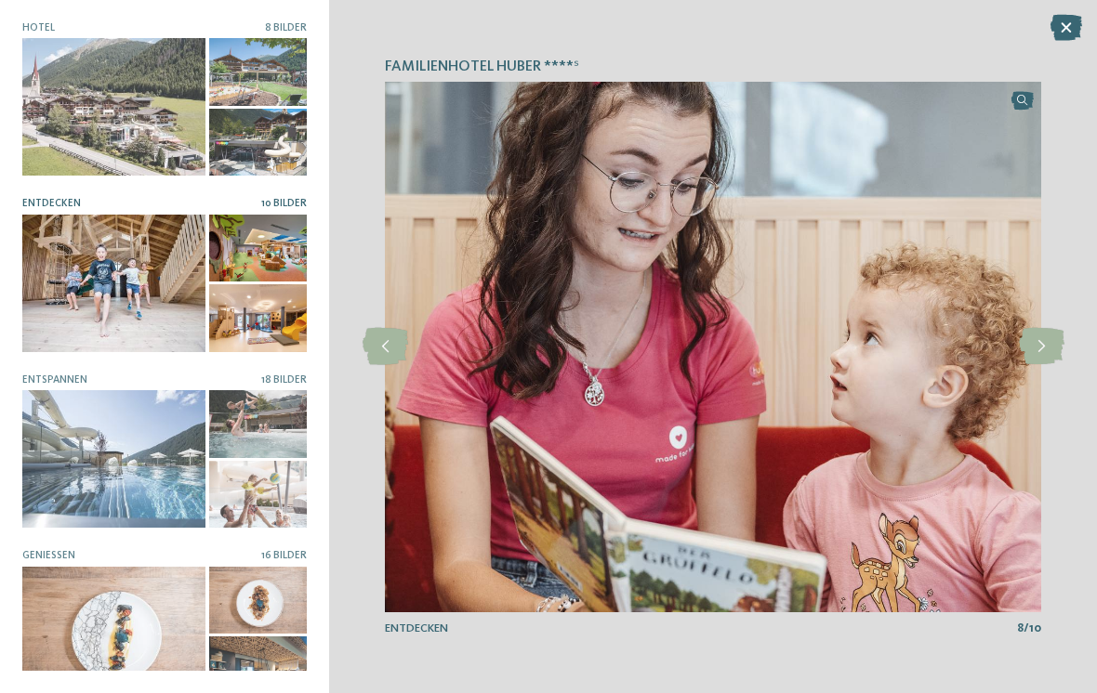
click at [1050, 347] on icon at bounding box center [1042, 346] width 46 height 37
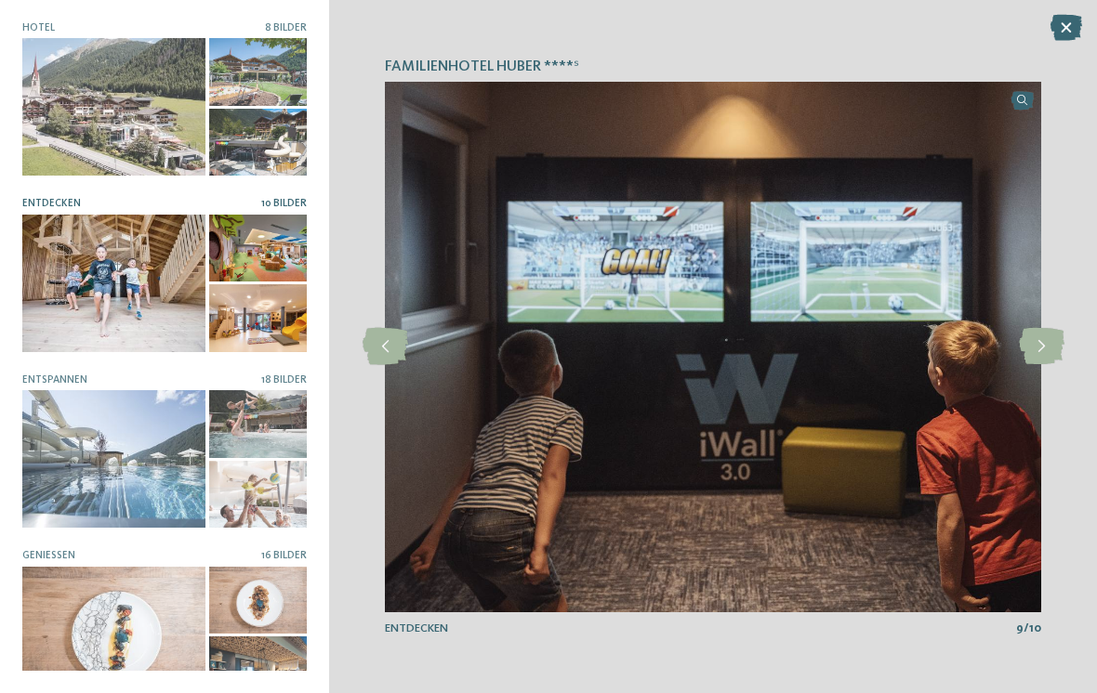
click at [1034, 344] on icon at bounding box center [1042, 346] width 46 height 37
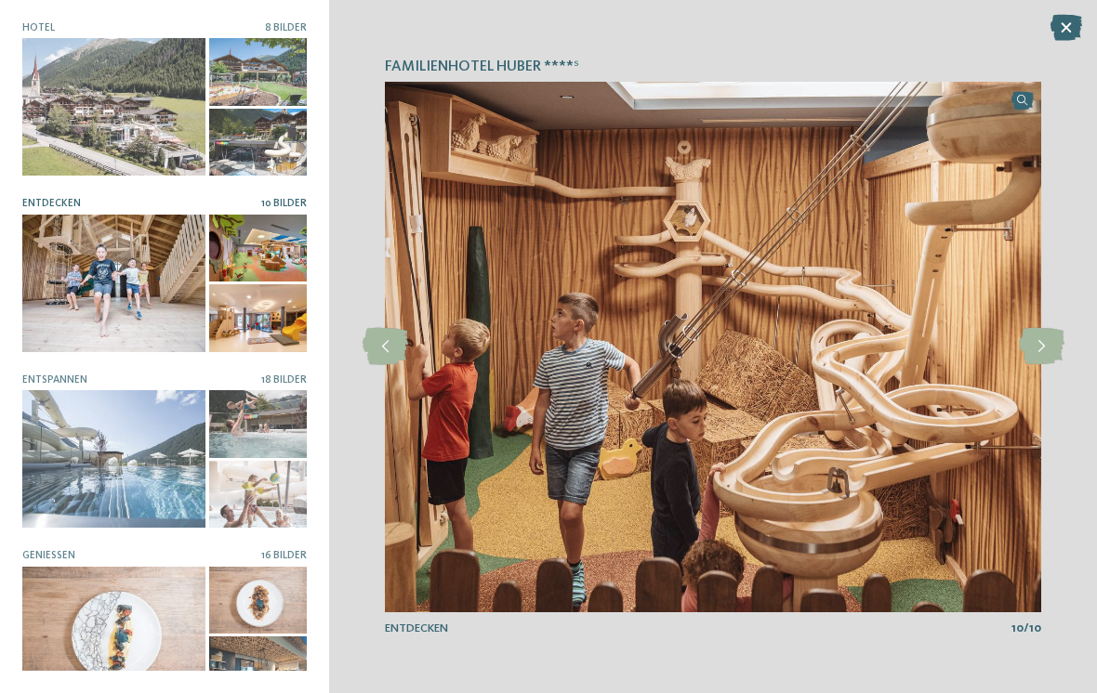
click at [1049, 341] on icon at bounding box center [1042, 346] width 46 height 37
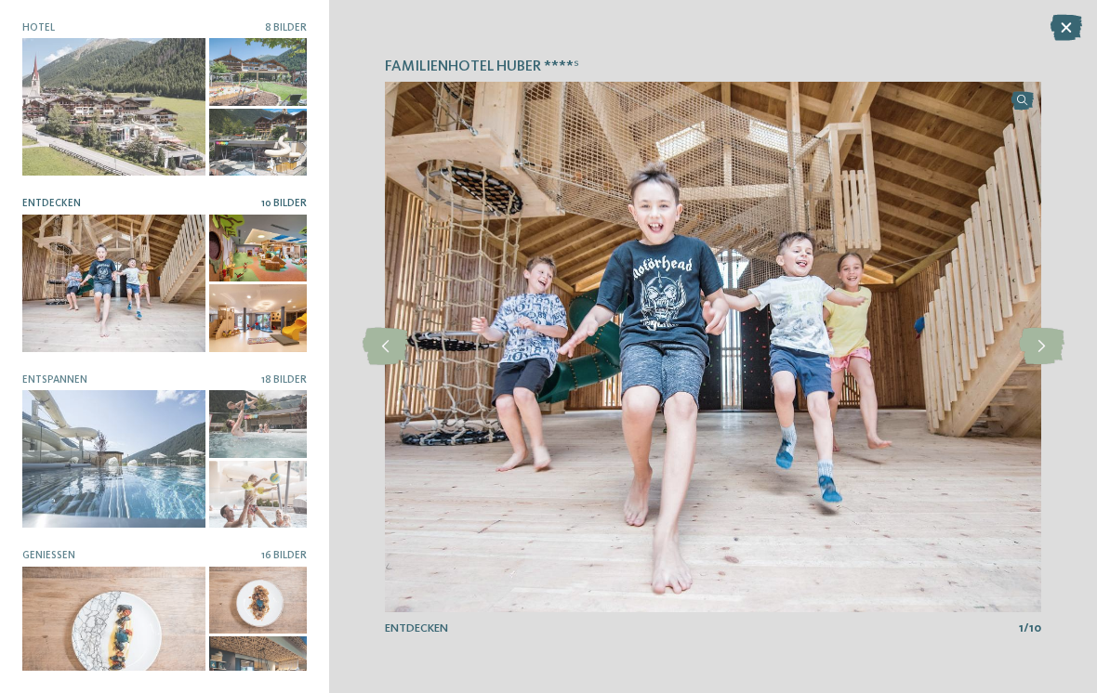
click at [1045, 340] on icon at bounding box center [1042, 346] width 46 height 37
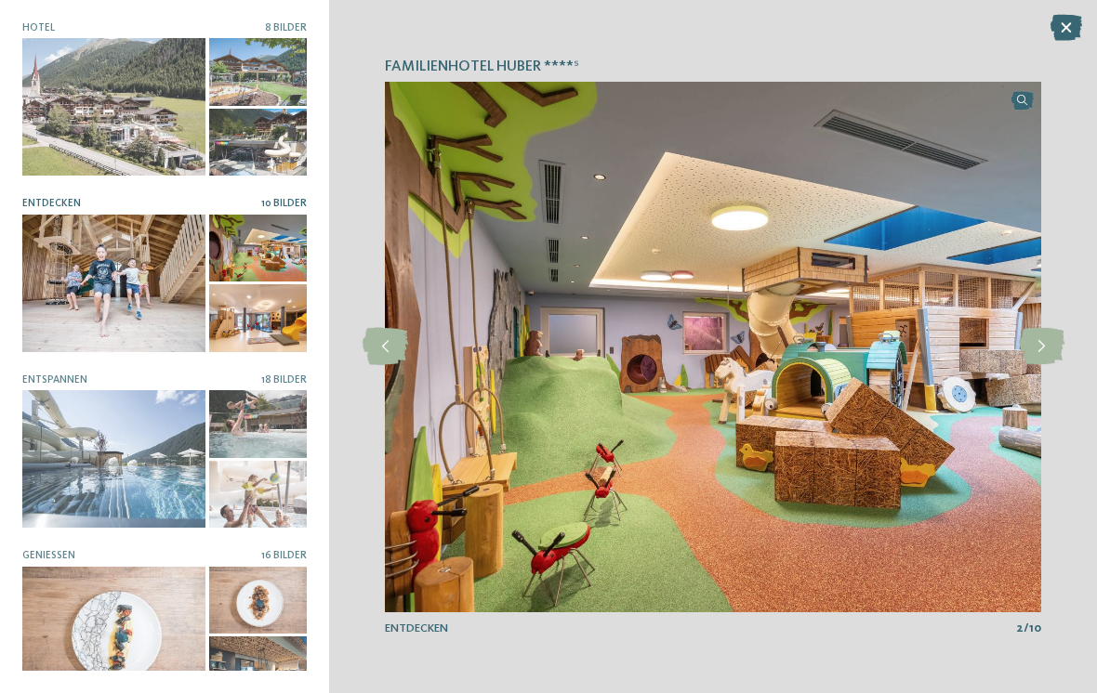
click at [132, 481] on div at bounding box center [113, 459] width 183 height 138
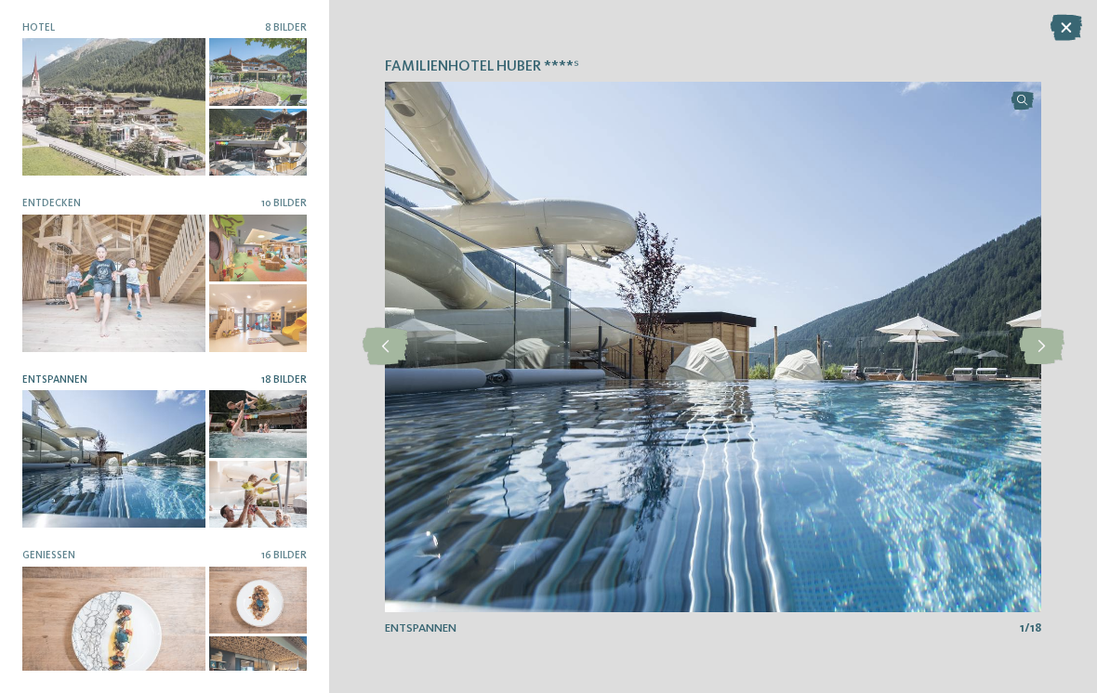
click at [1037, 347] on icon at bounding box center [1042, 346] width 46 height 37
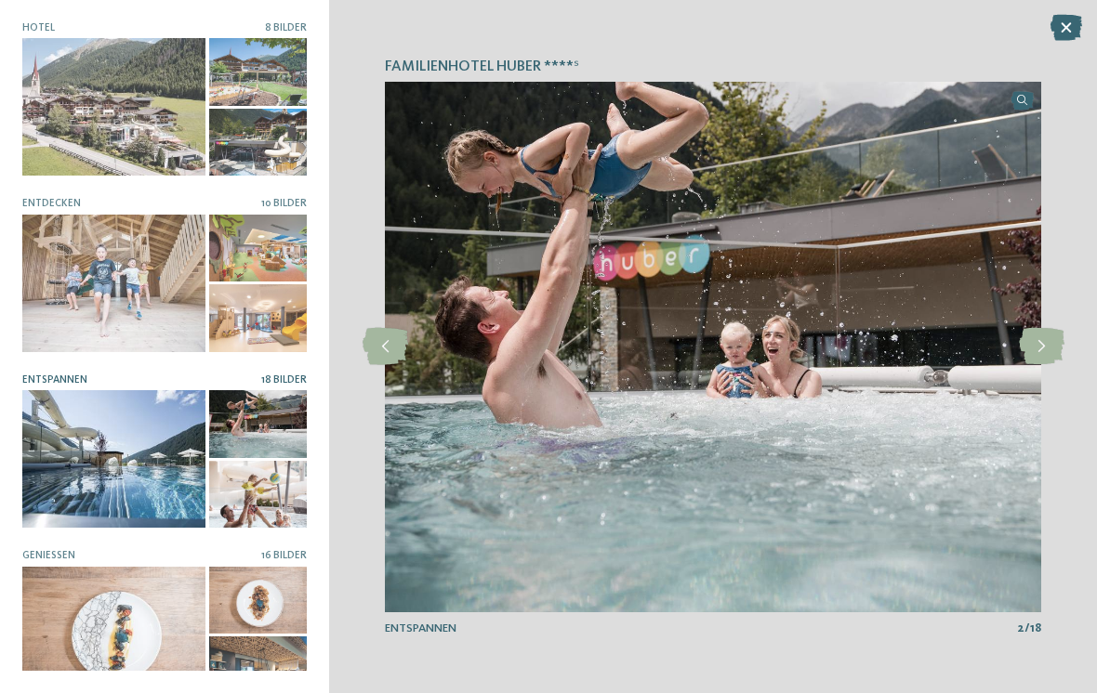
click at [1051, 347] on icon at bounding box center [1042, 346] width 46 height 37
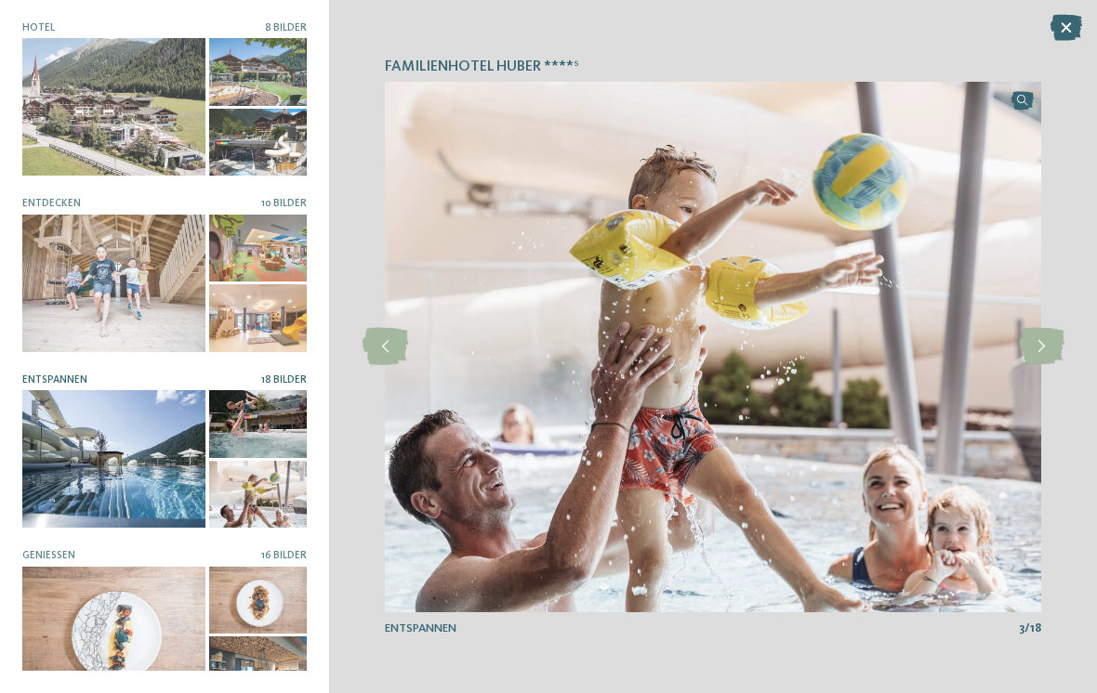
click at [1059, 345] on icon at bounding box center [1042, 346] width 46 height 37
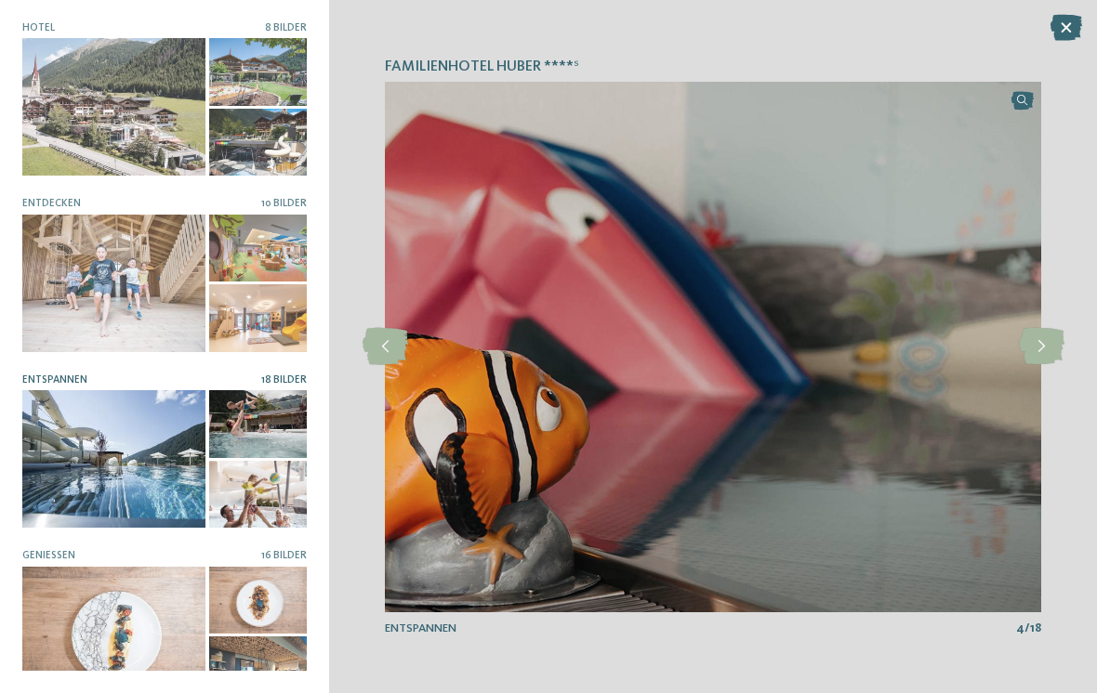
click at [1047, 342] on icon at bounding box center [1042, 346] width 46 height 37
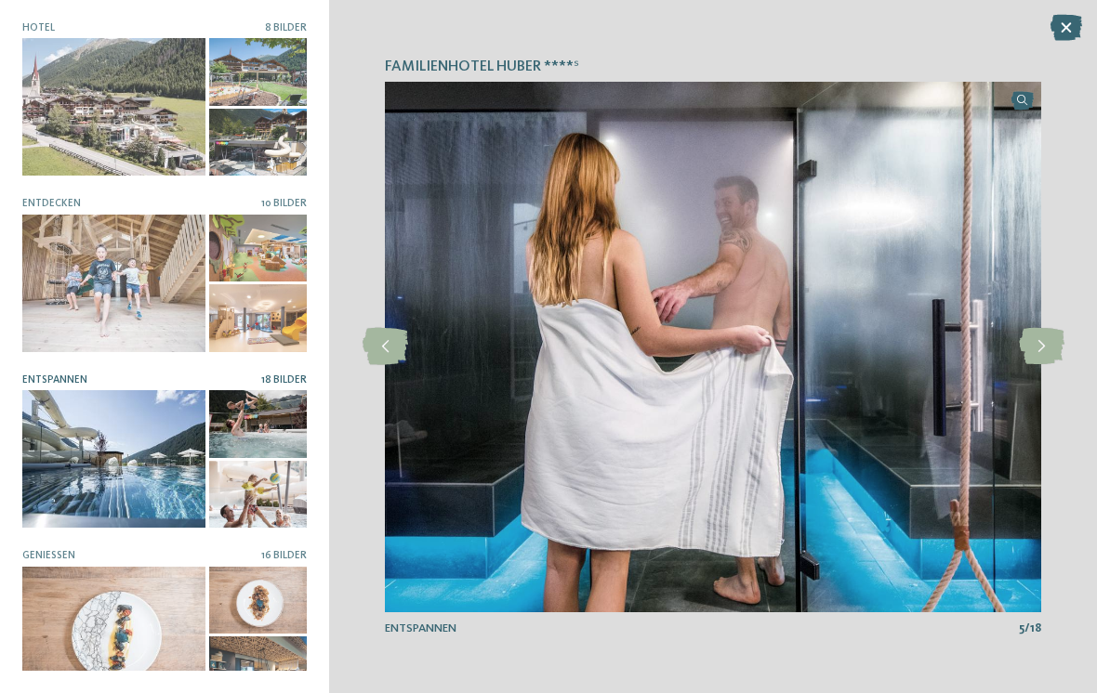
click at [1055, 338] on icon at bounding box center [1042, 346] width 46 height 37
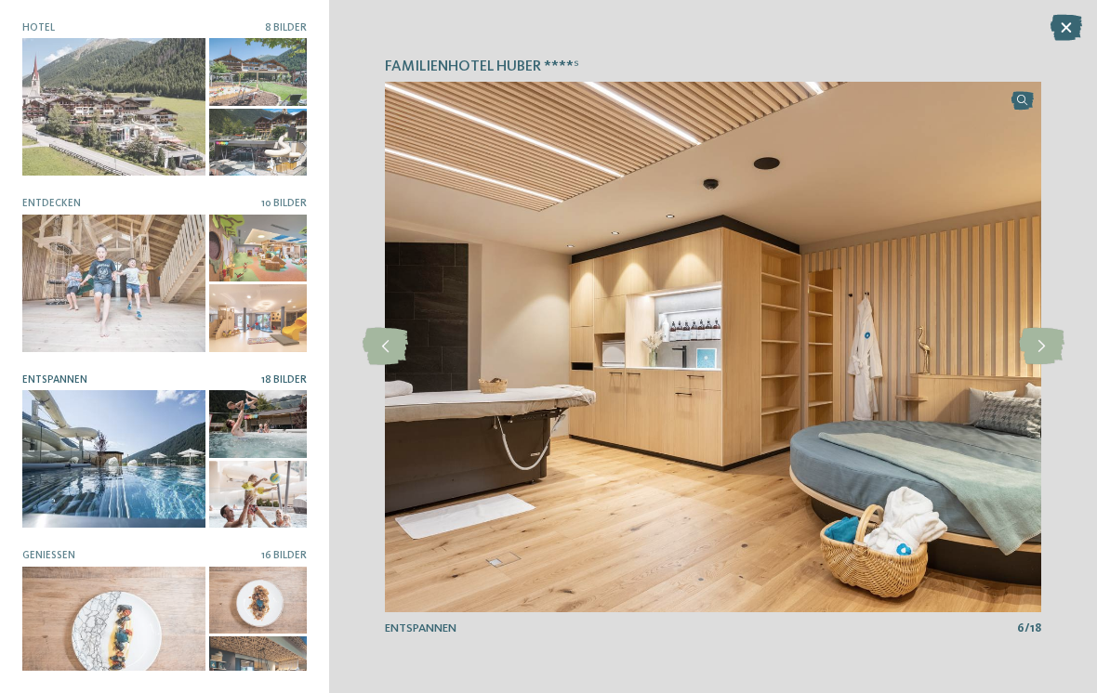
click at [1052, 337] on icon at bounding box center [1042, 346] width 46 height 37
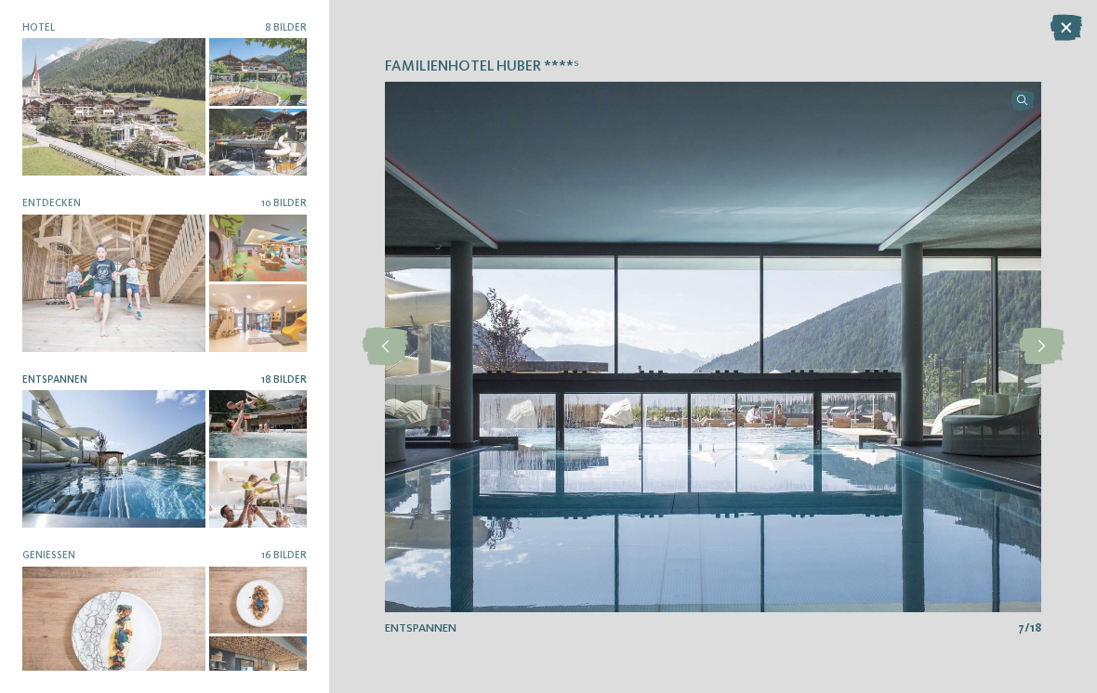
click at [1054, 340] on icon at bounding box center [1042, 346] width 46 height 37
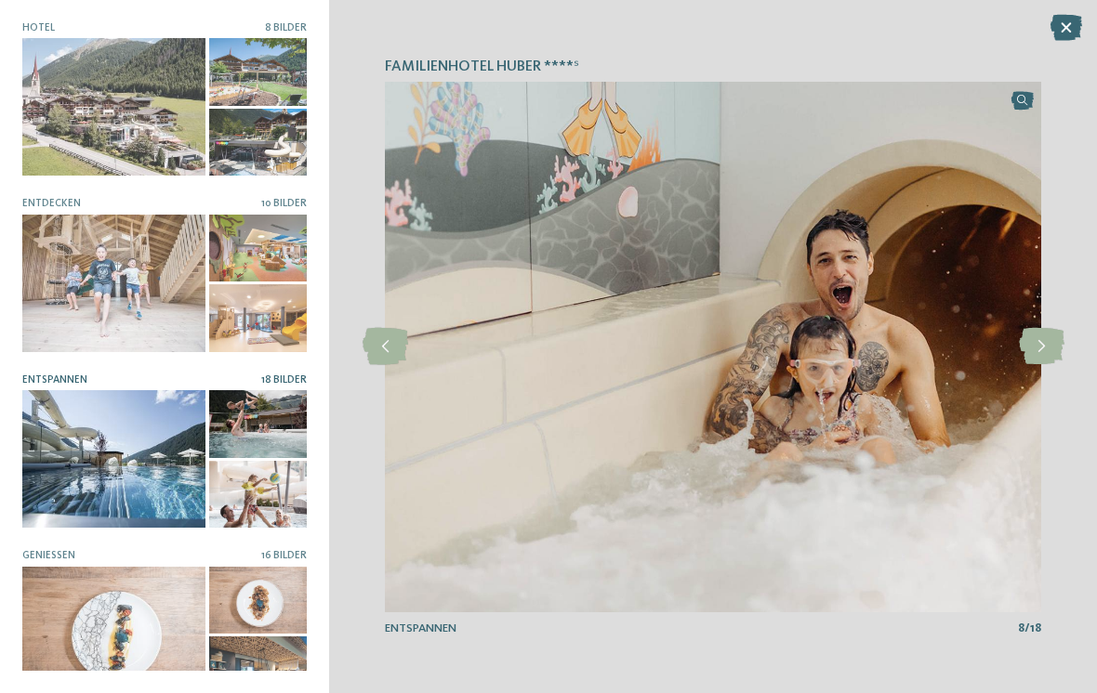
click at [1050, 336] on icon at bounding box center [1042, 346] width 46 height 37
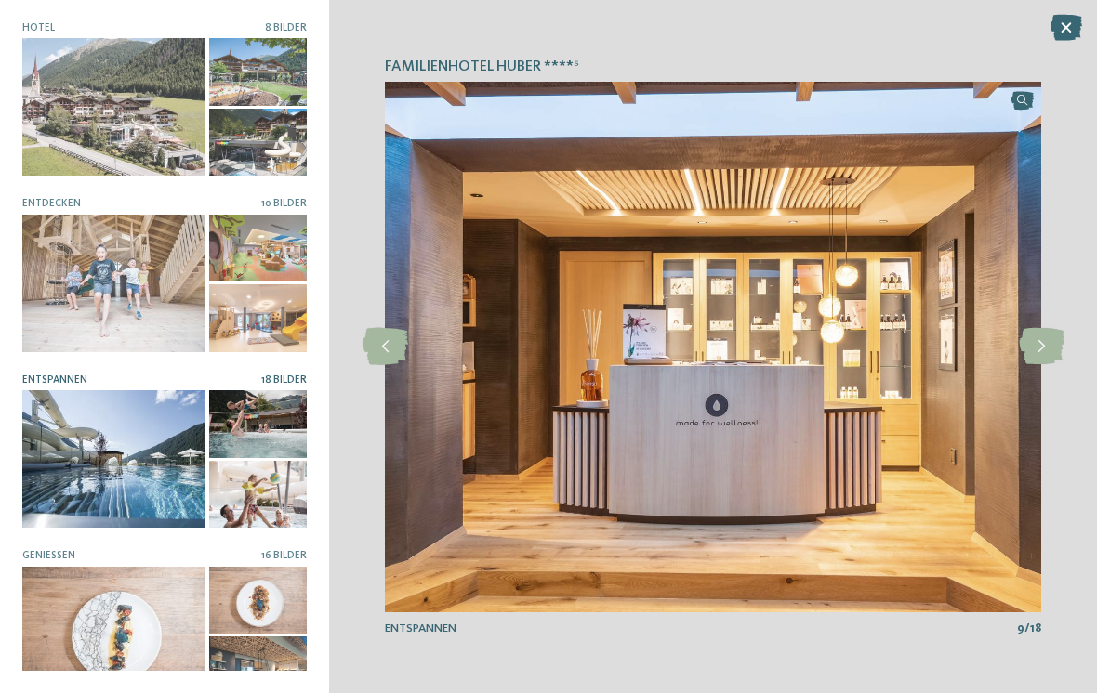
click at [1053, 342] on icon at bounding box center [1042, 346] width 46 height 37
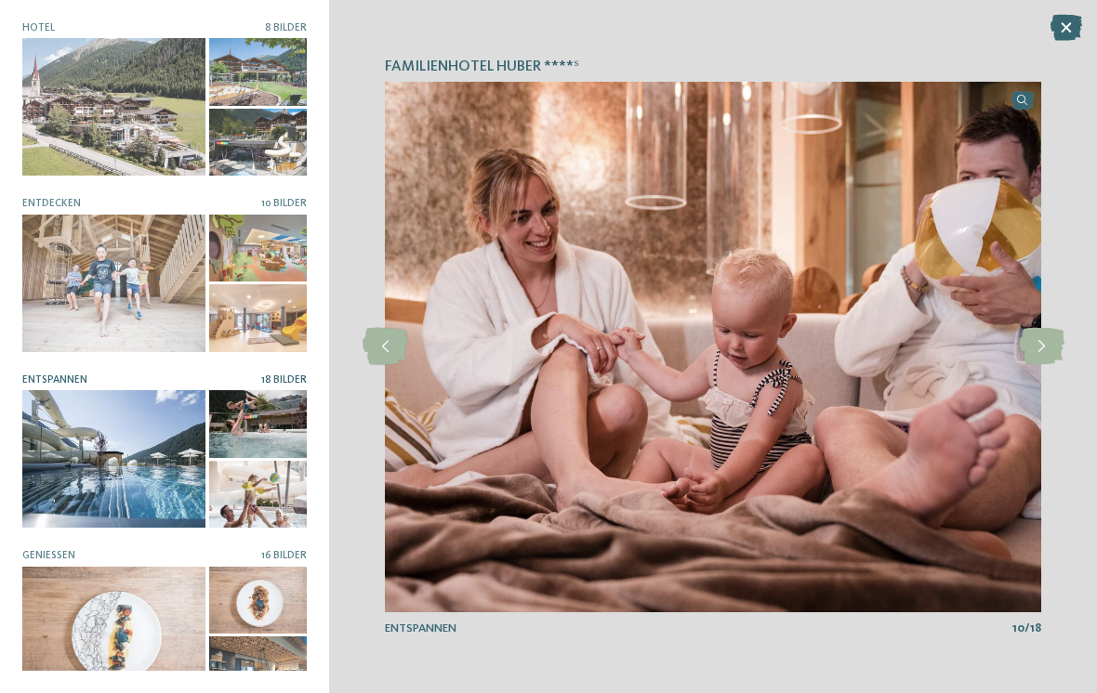
click at [1048, 337] on icon at bounding box center [1042, 346] width 46 height 37
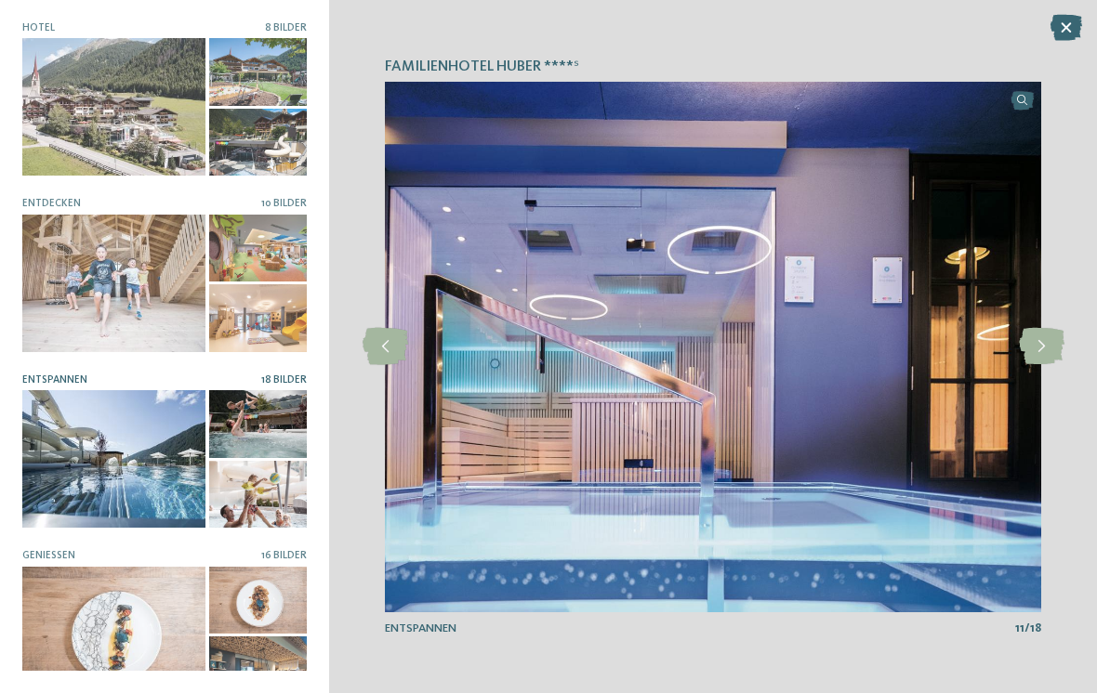
click at [1054, 335] on icon at bounding box center [1042, 346] width 46 height 37
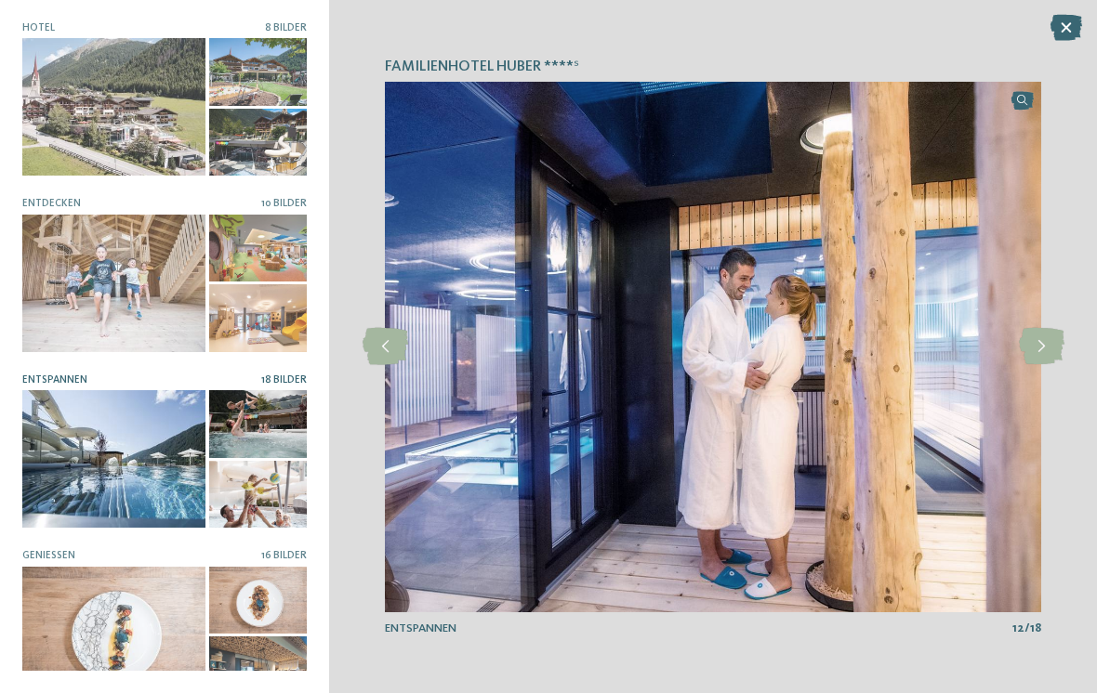
click at [1047, 334] on icon at bounding box center [1042, 346] width 46 height 37
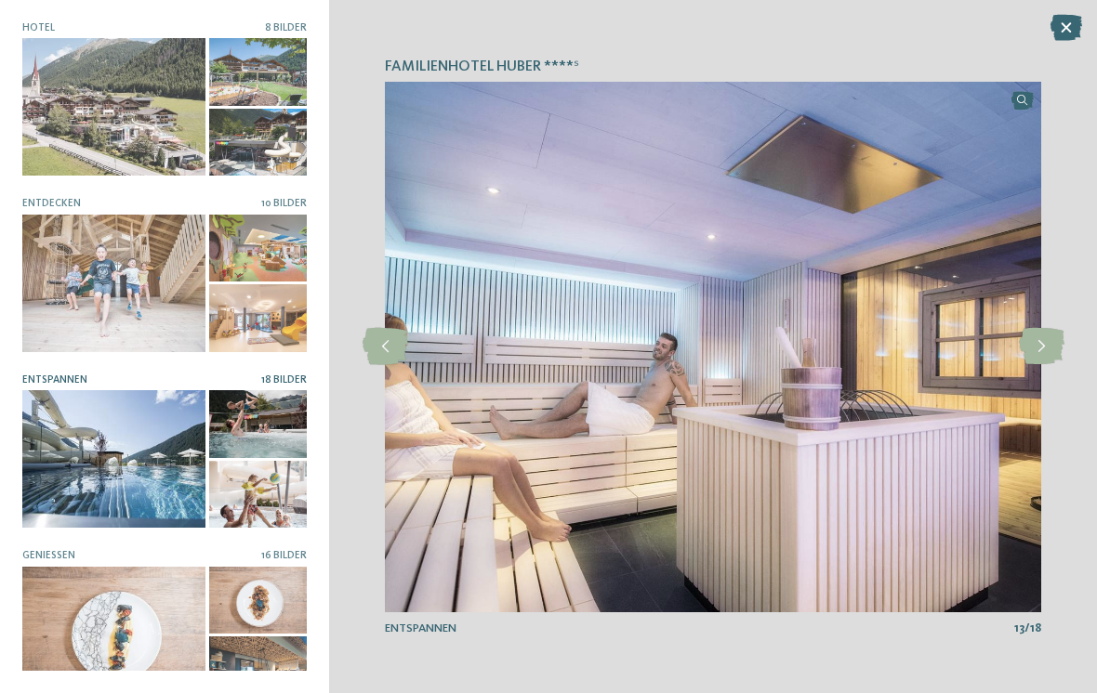
click at [1055, 335] on icon at bounding box center [1042, 346] width 46 height 37
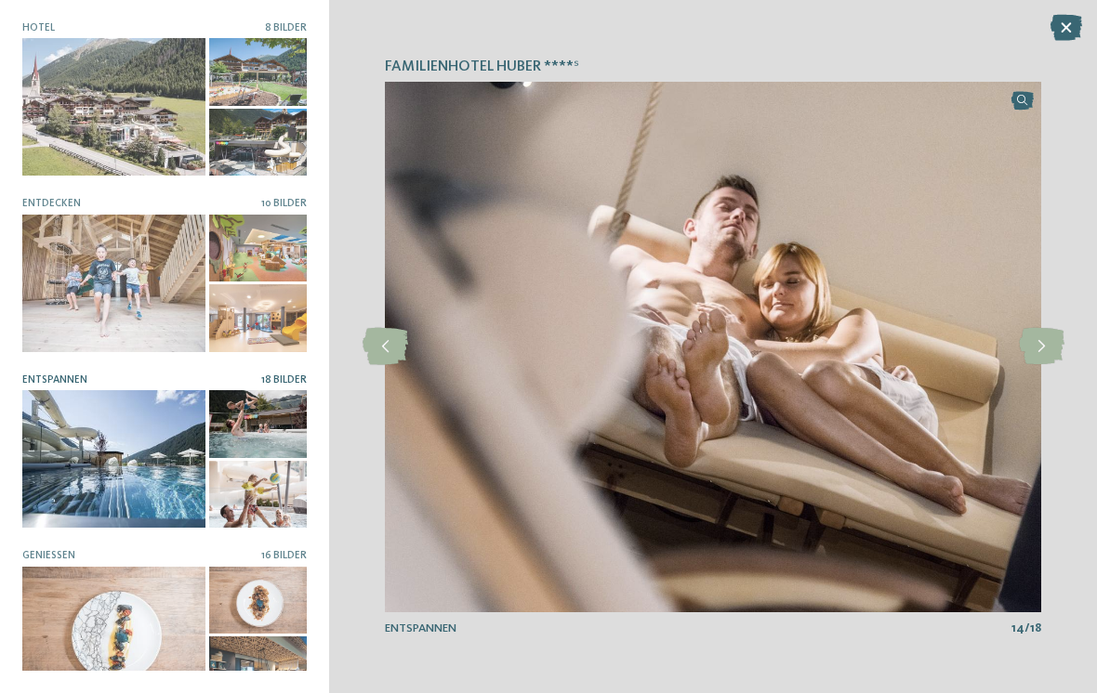
click at [1054, 332] on icon at bounding box center [1042, 346] width 46 height 37
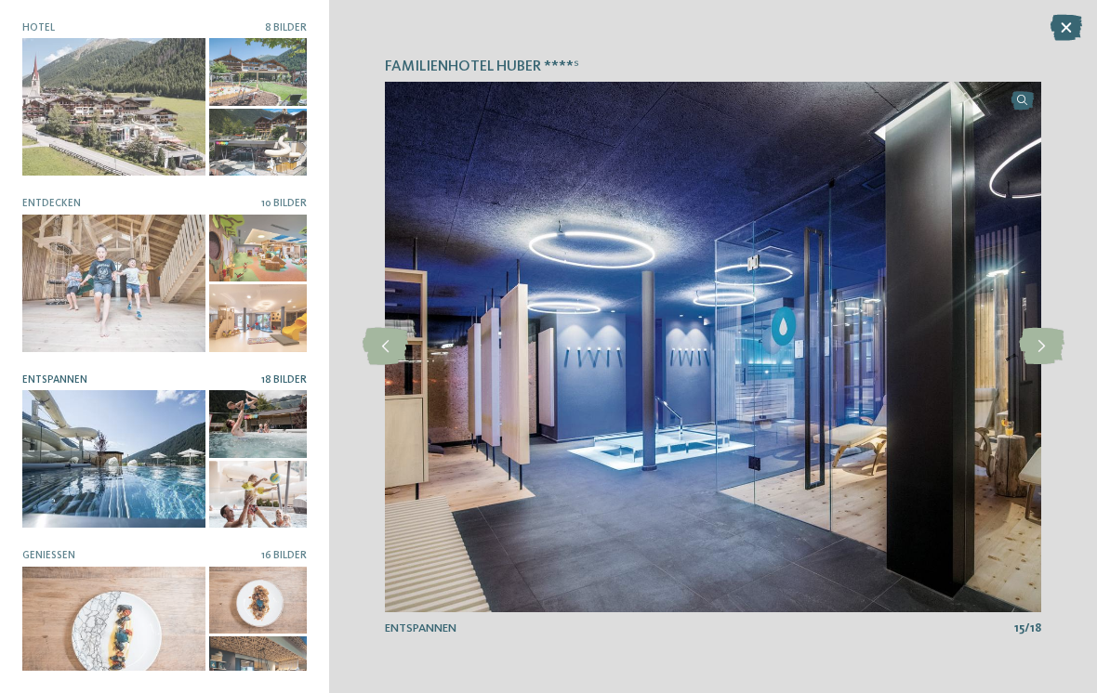
click at [1052, 333] on icon at bounding box center [1042, 346] width 46 height 37
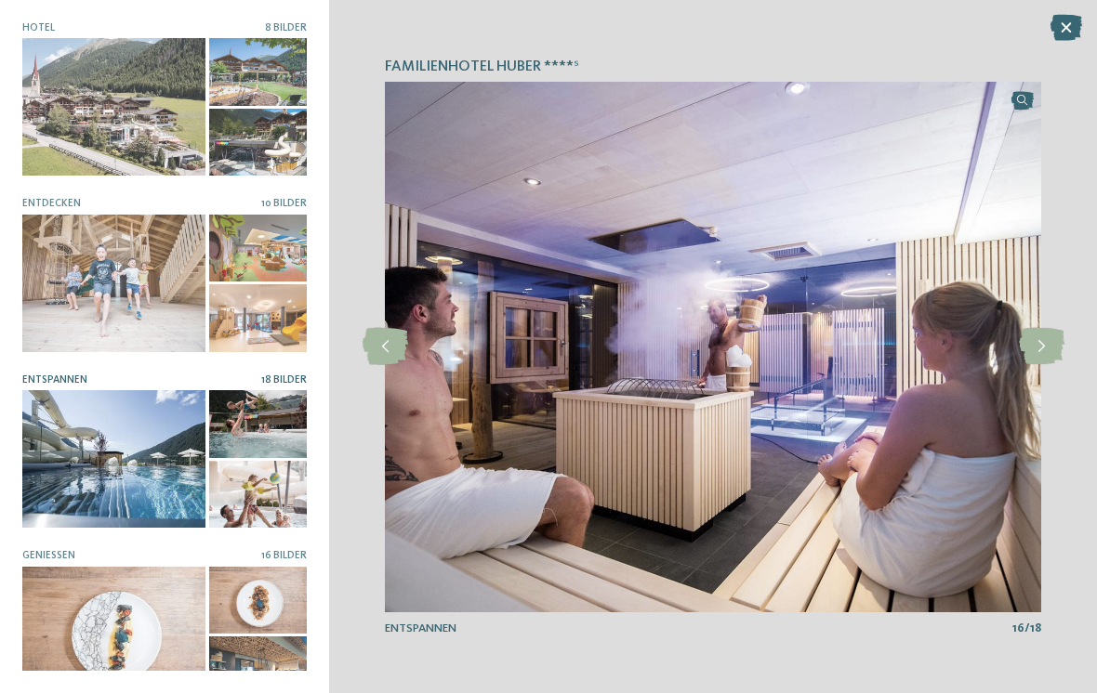
click at [1051, 331] on icon at bounding box center [1042, 346] width 46 height 37
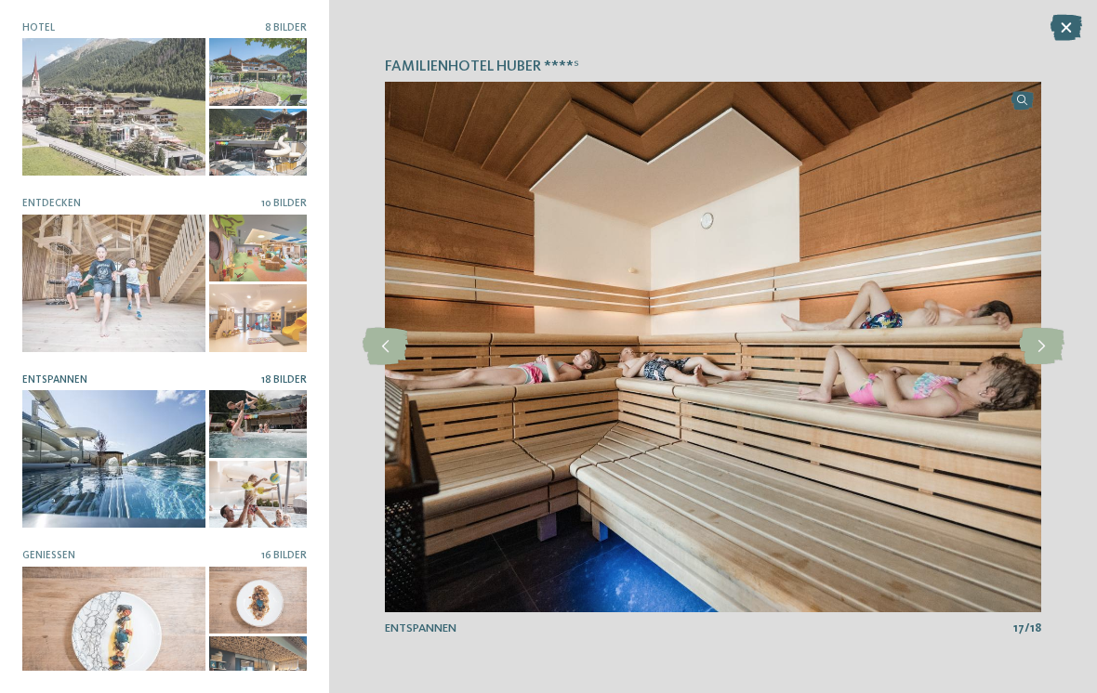
click at [1052, 334] on icon at bounding box center [1042, 346] width 46 height 37
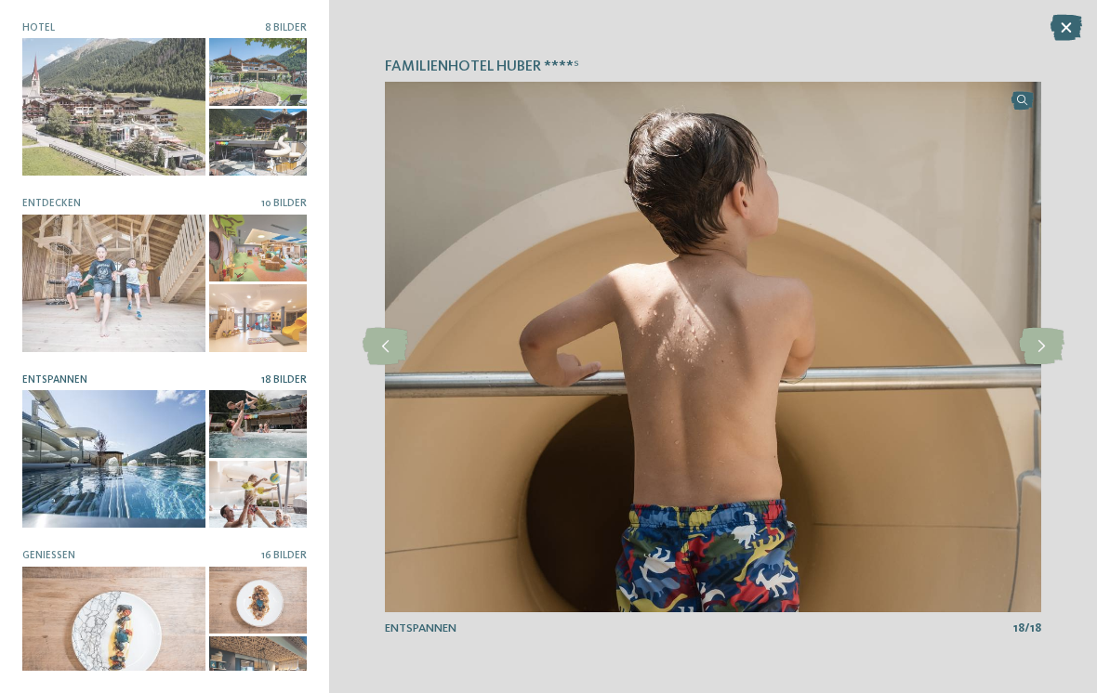
click at [1046, 334] on icon at bounding box center [1042, 346] width 46 height 37
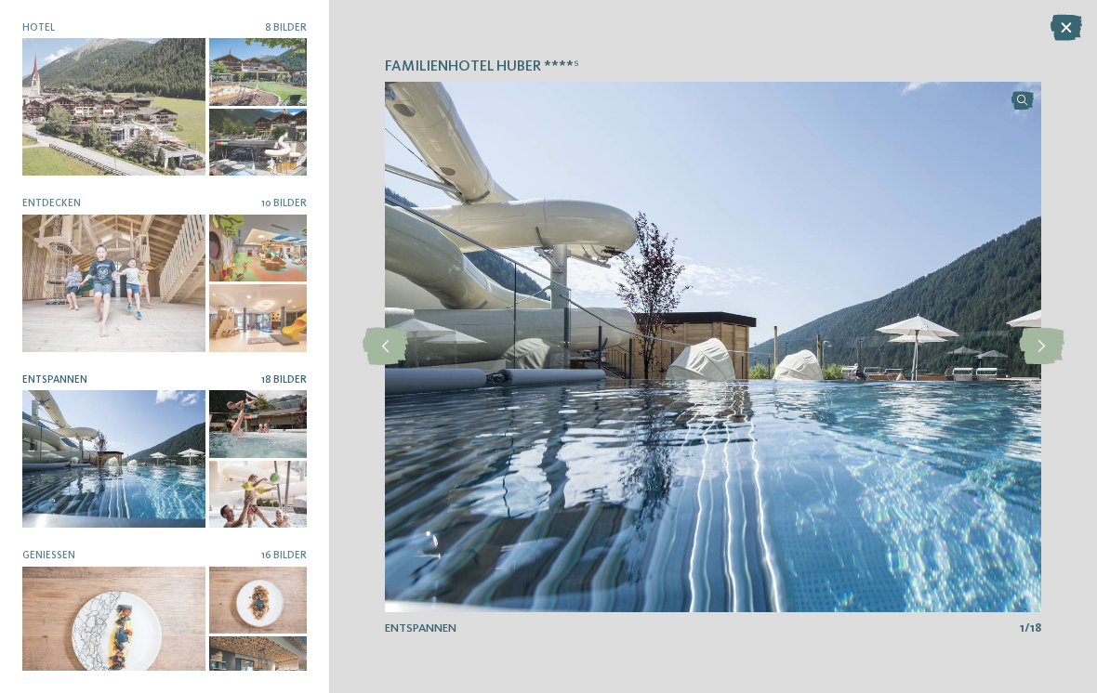
click at [1046, 336] on icon at bounding box center [1042, 346] width 46 height 37
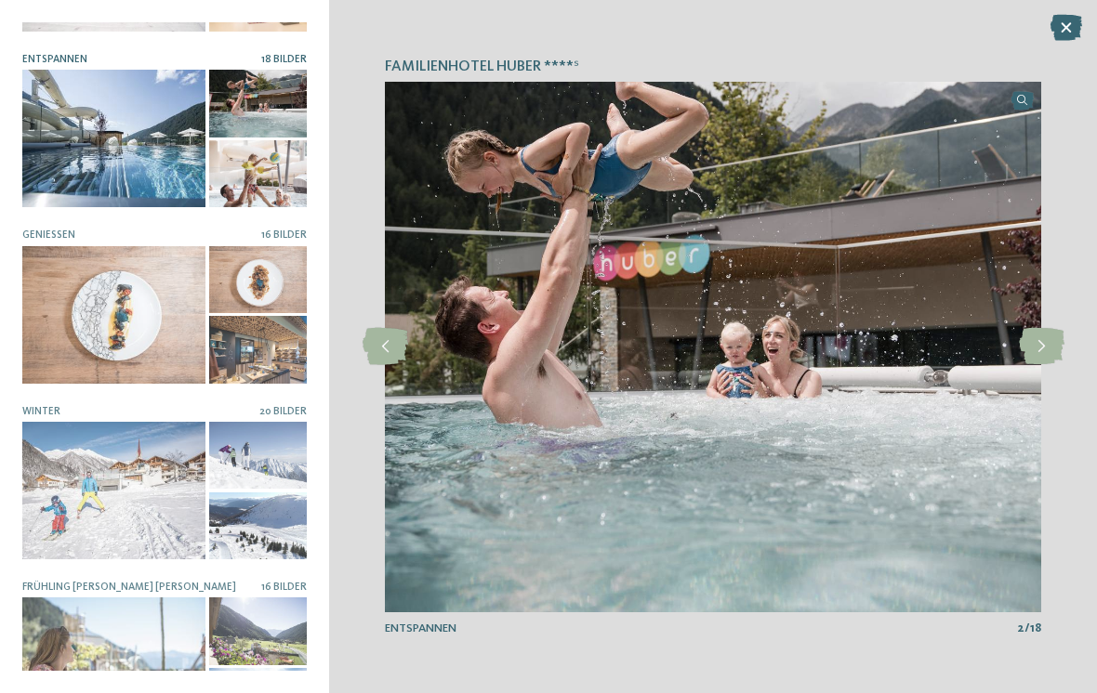
scroll to position [323, 0]
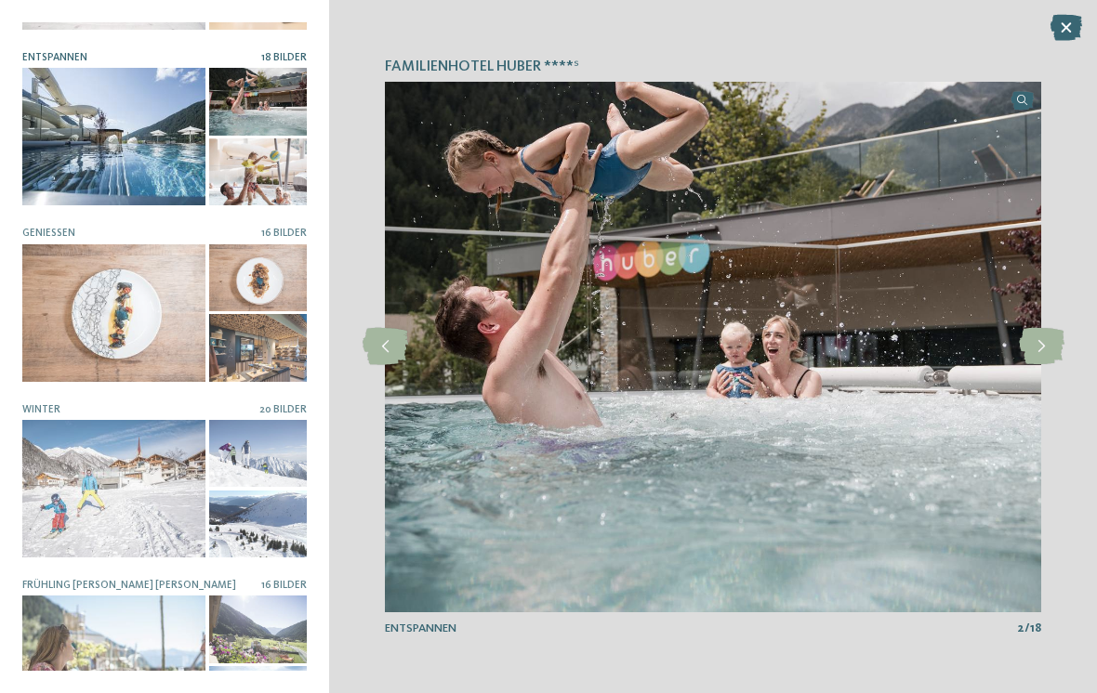
click at [150, 329] on div at bounding box center [113, 313] width 183 height 138
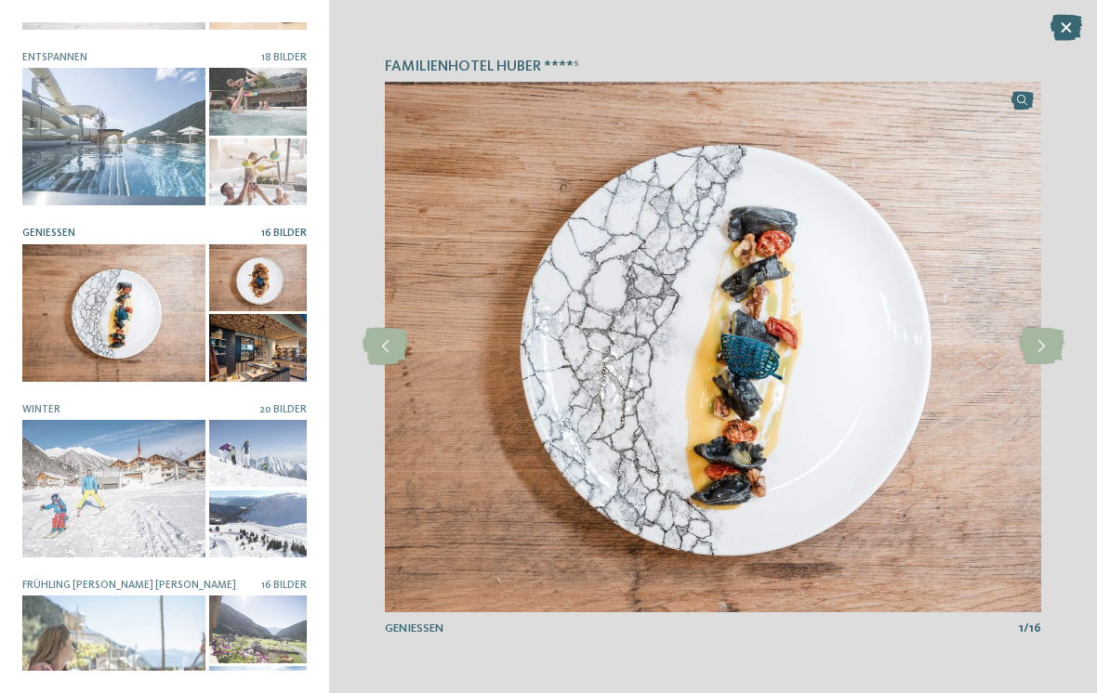
click at [1050, 352] on icon at bounding box center [1042, 346] width 46 height 37
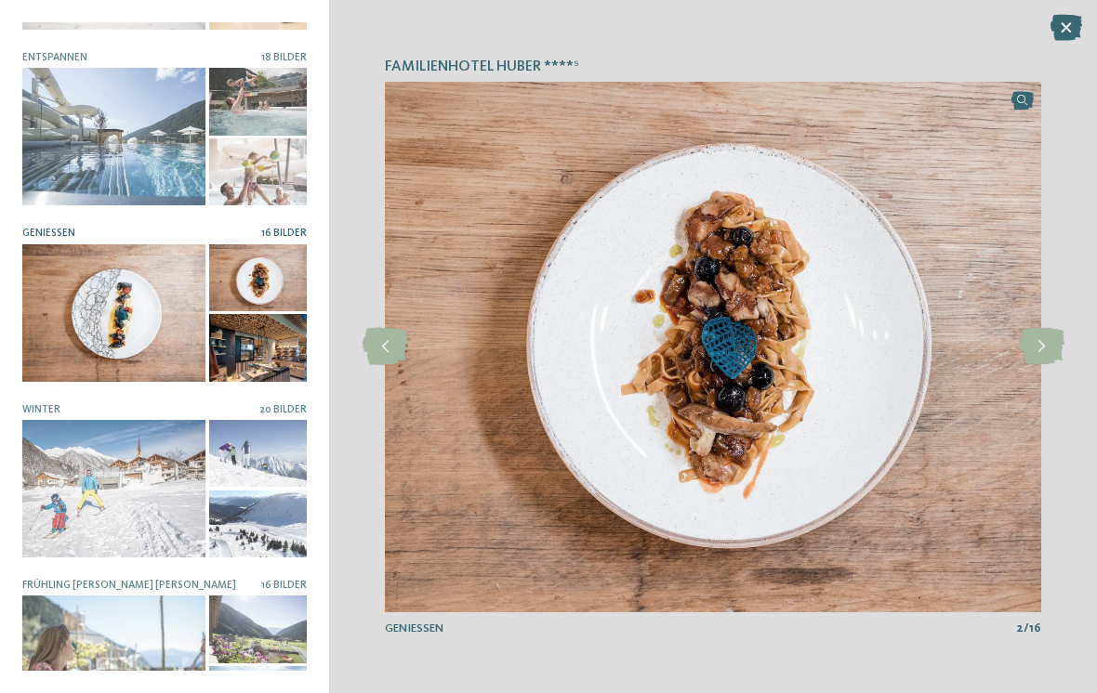
click at [1056, 344] on icon at bounding box center [1042, 346] width 46 height 37
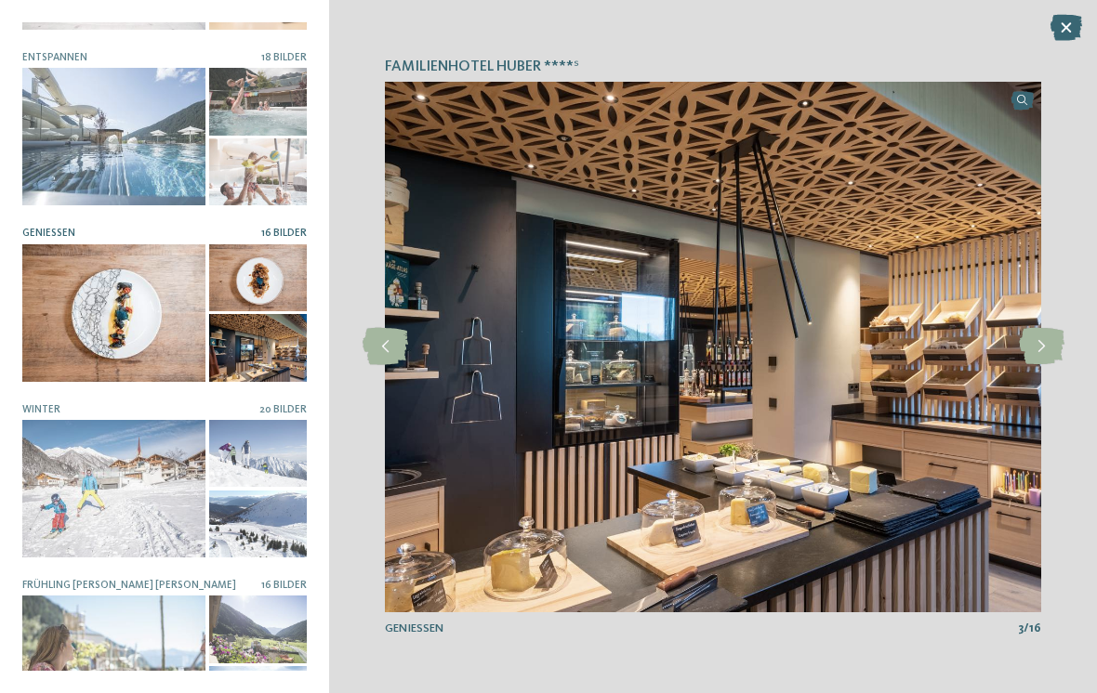
click at [1046, 336] on icon at bounding box center [1042, 346] width 46 height 37
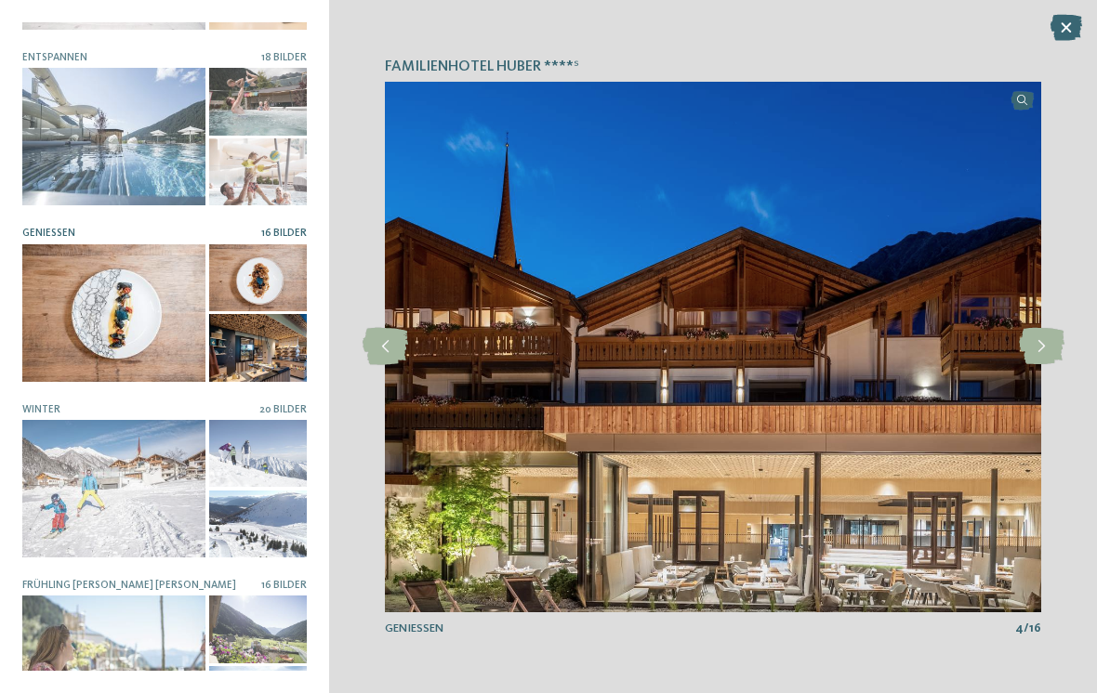
click at [1037, 350] on icon at bounding box center [1042, 346] width 46 height 37
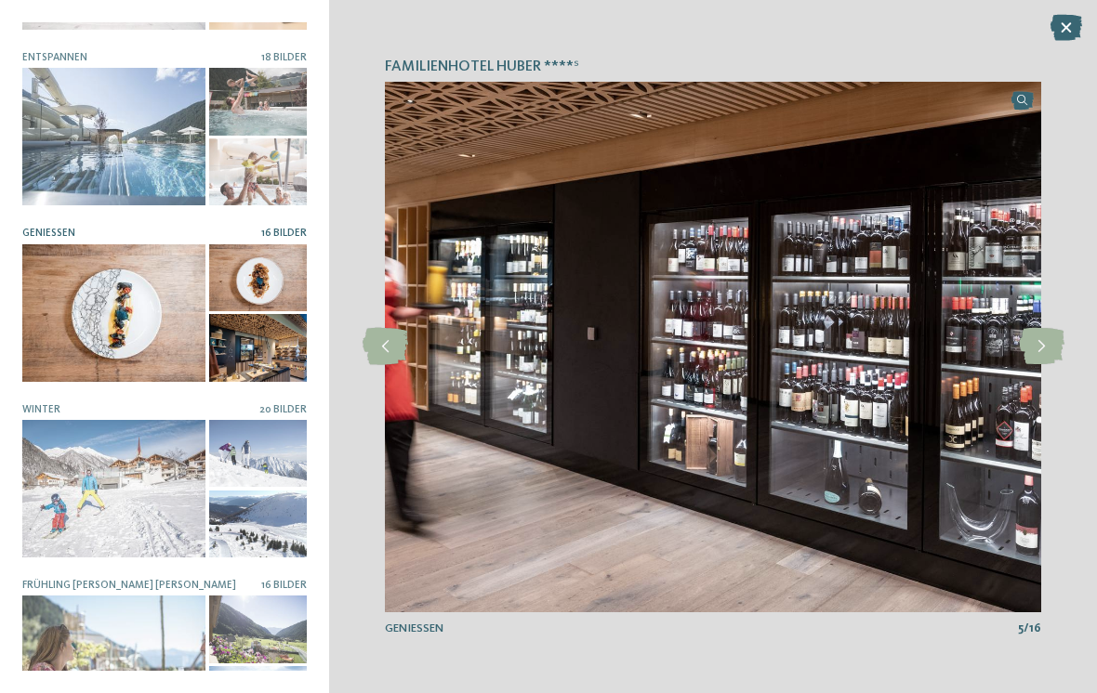
click at [1042, 349] on icon at bounding box center [1042, 346] width 46 height 37
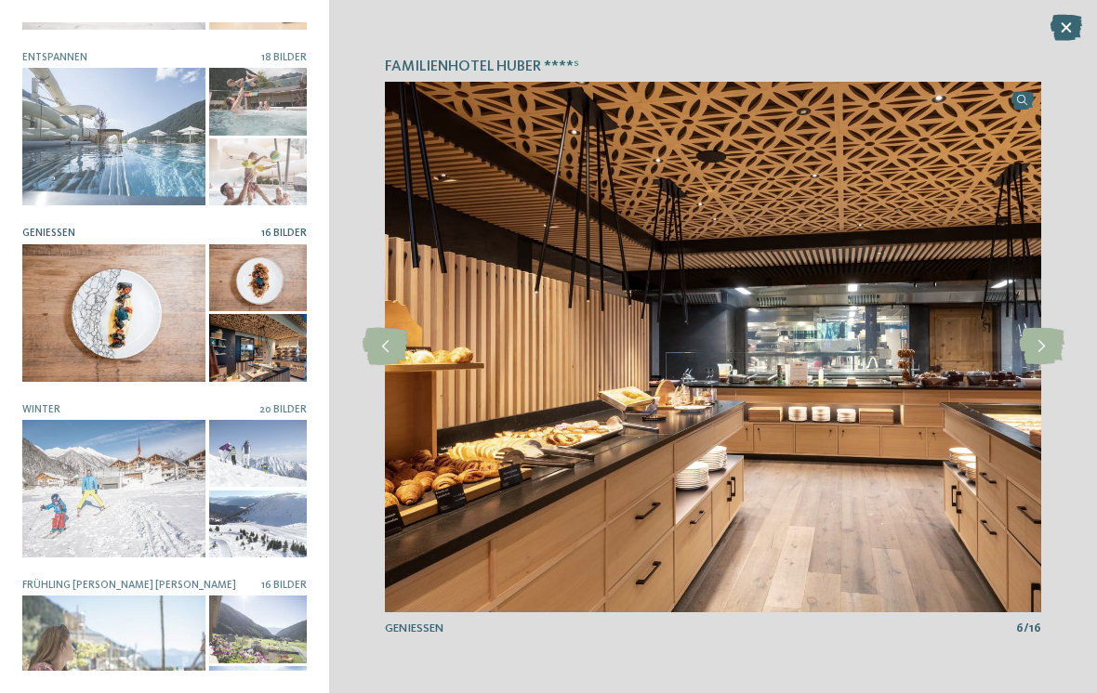
click at [1046, 348] on icon at bounding box center [1042, 346] width 46 height 37
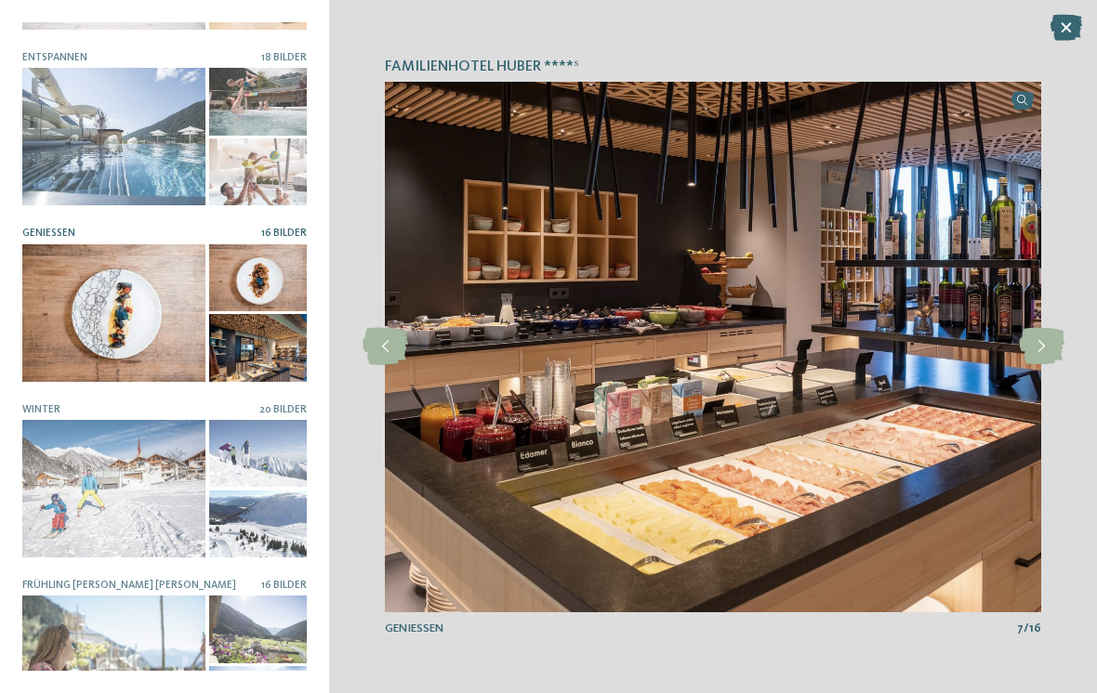
click at [1048, 346] on icon at bounding box center [1042, 346] width 46 height 37
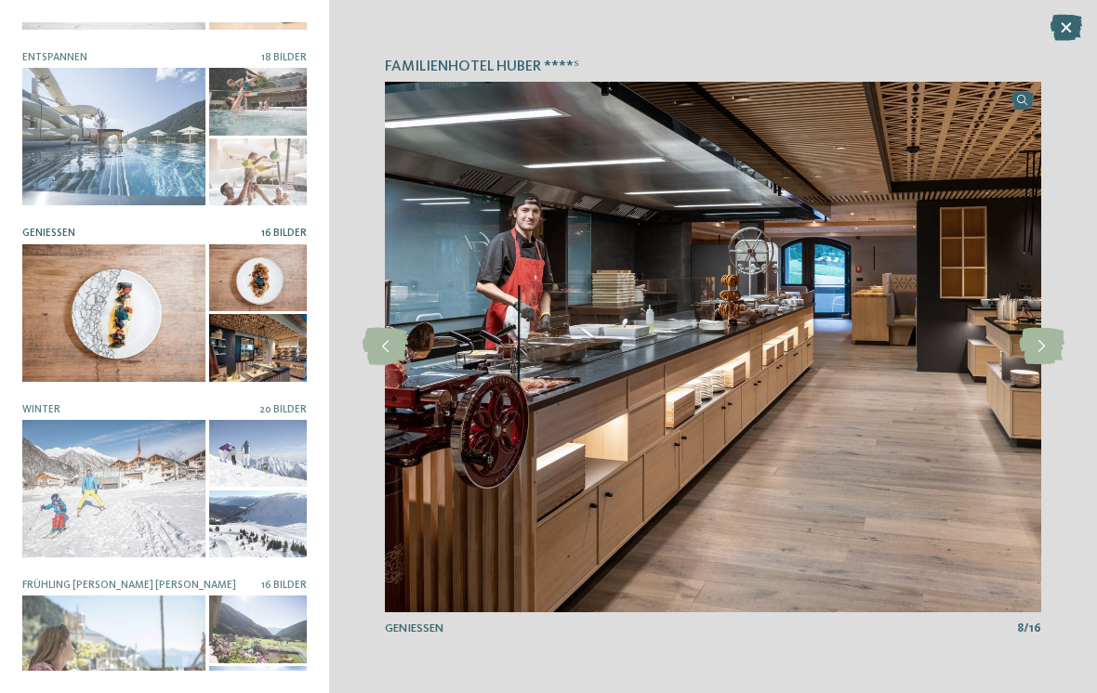
click at [1045, 348] on icon at bounding box center [1042, 346] width 46 height 37
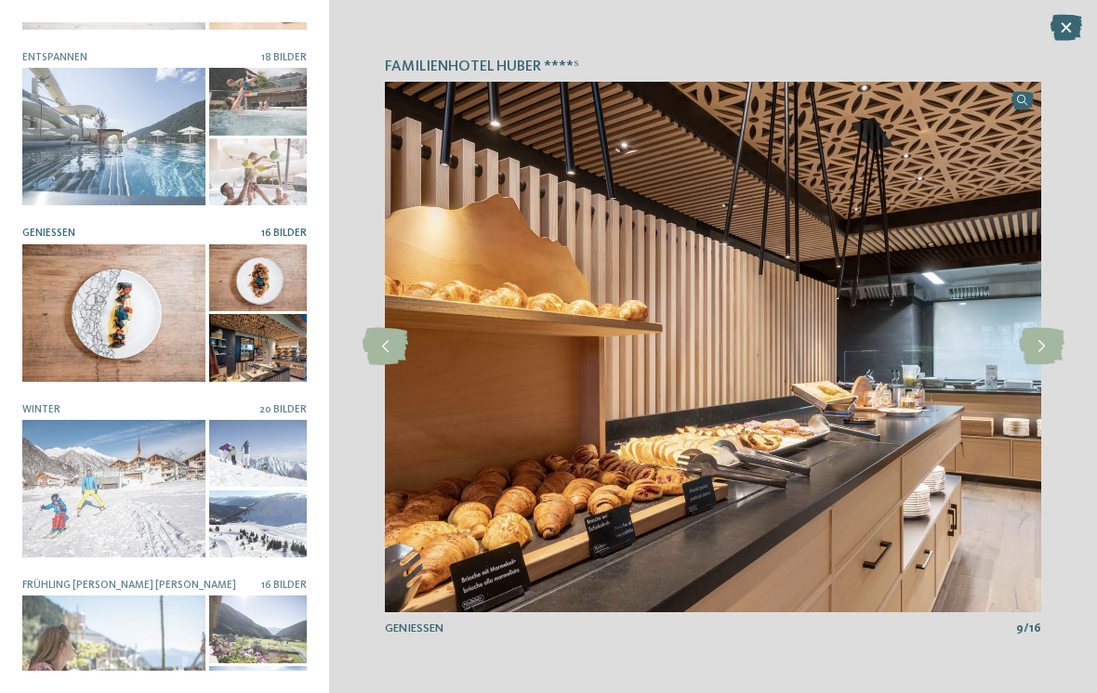
click at [1041, 345] on icon at bounding box center [1042, 346] width 46 height 37
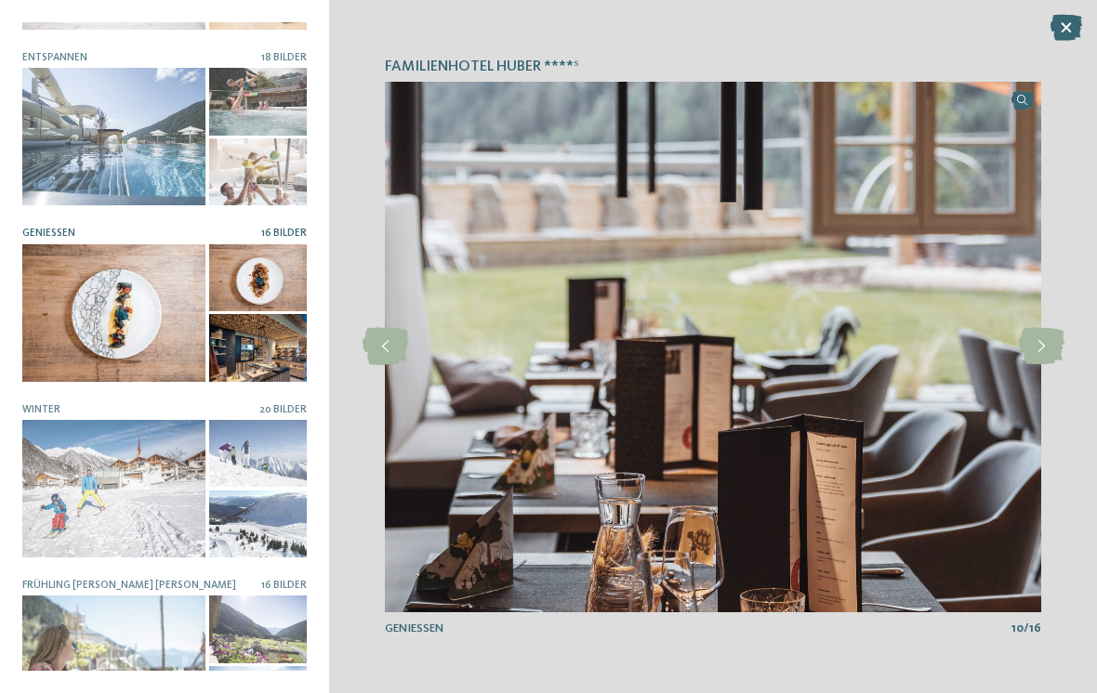
click at [1046, 344] on icon at bounding box center [1042, 346] width 46 height 37
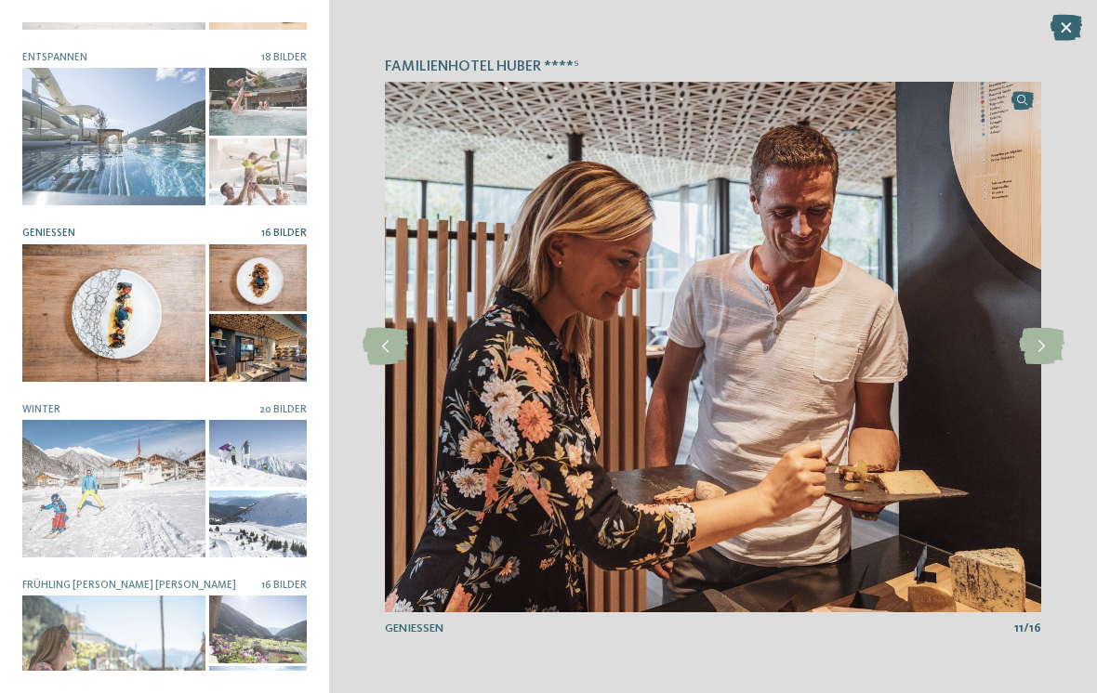
click at [1049, 345] on icon at bounding box center [1042, 346] width 46 height 37
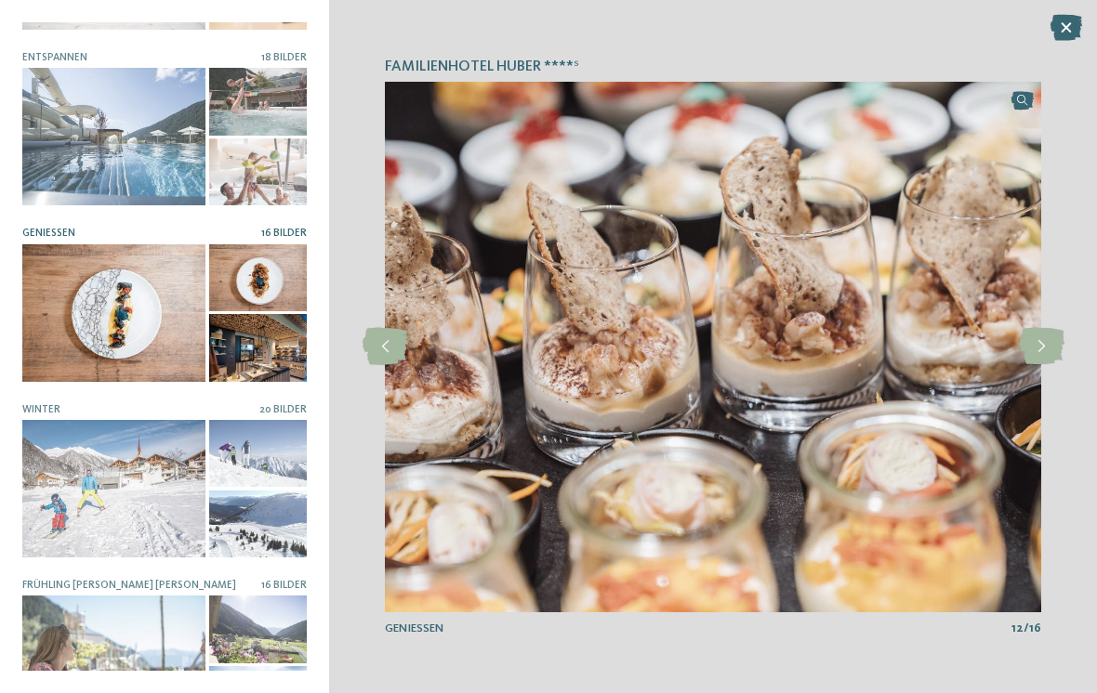
click at [1052, 345] on icon at bounding box center [1042, 346] width 46 height 37
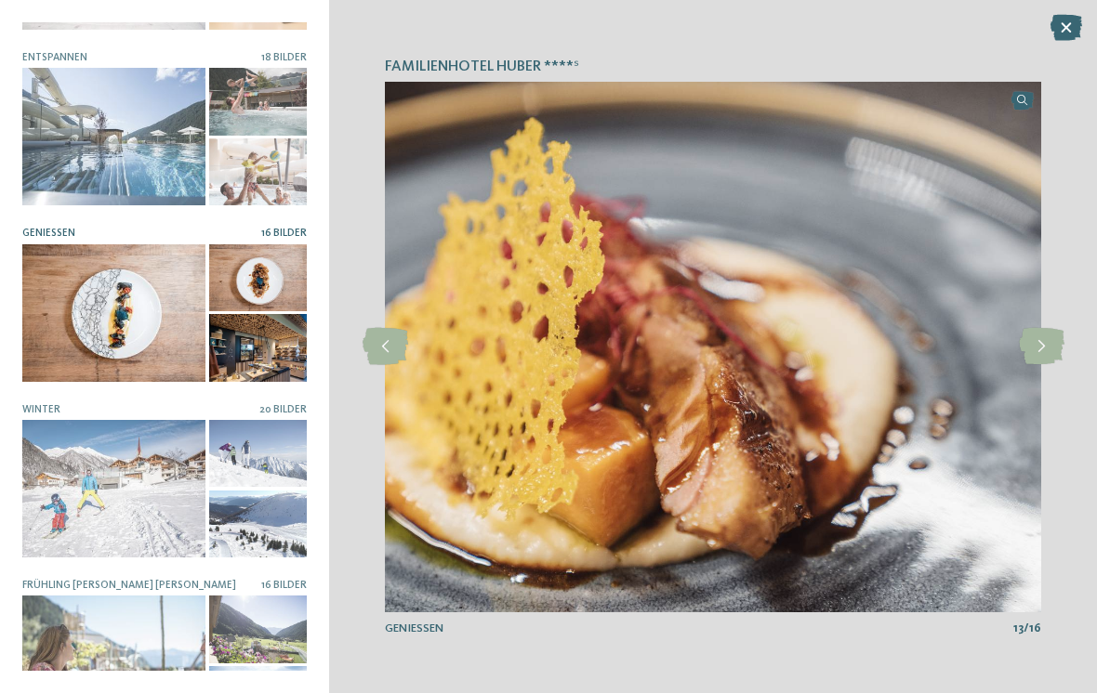
click at [1053, 343] on icon at bounding box center [1042, 346] width 46 height 37
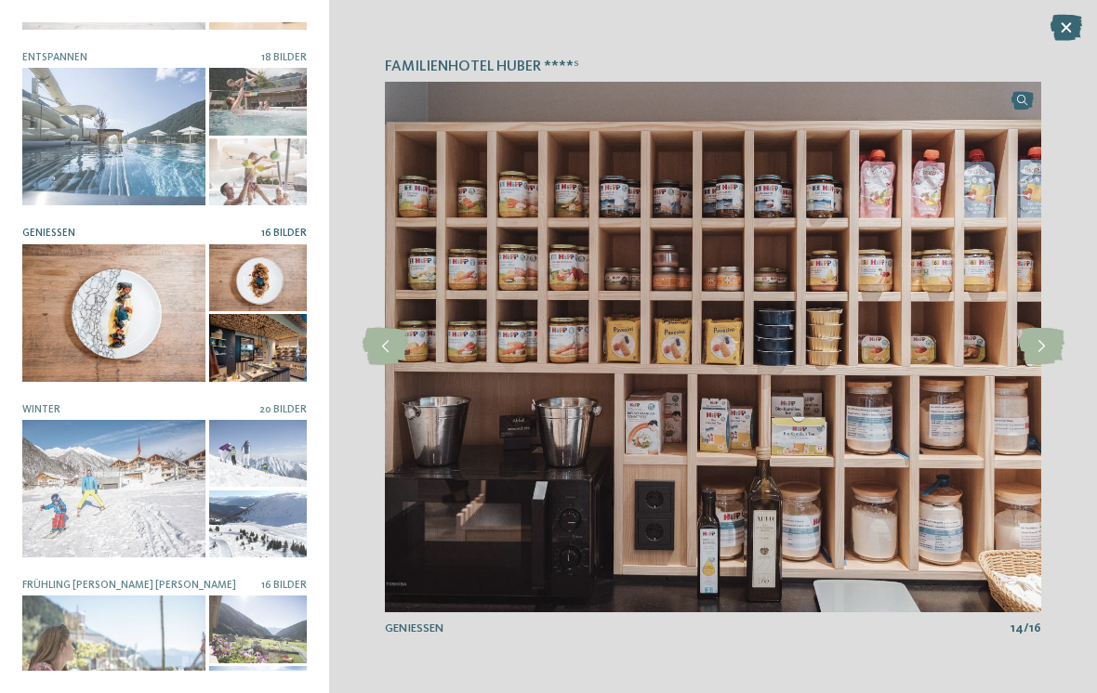
click at [124, 474] on div at bounding box center [113, 489] width 183 height 138
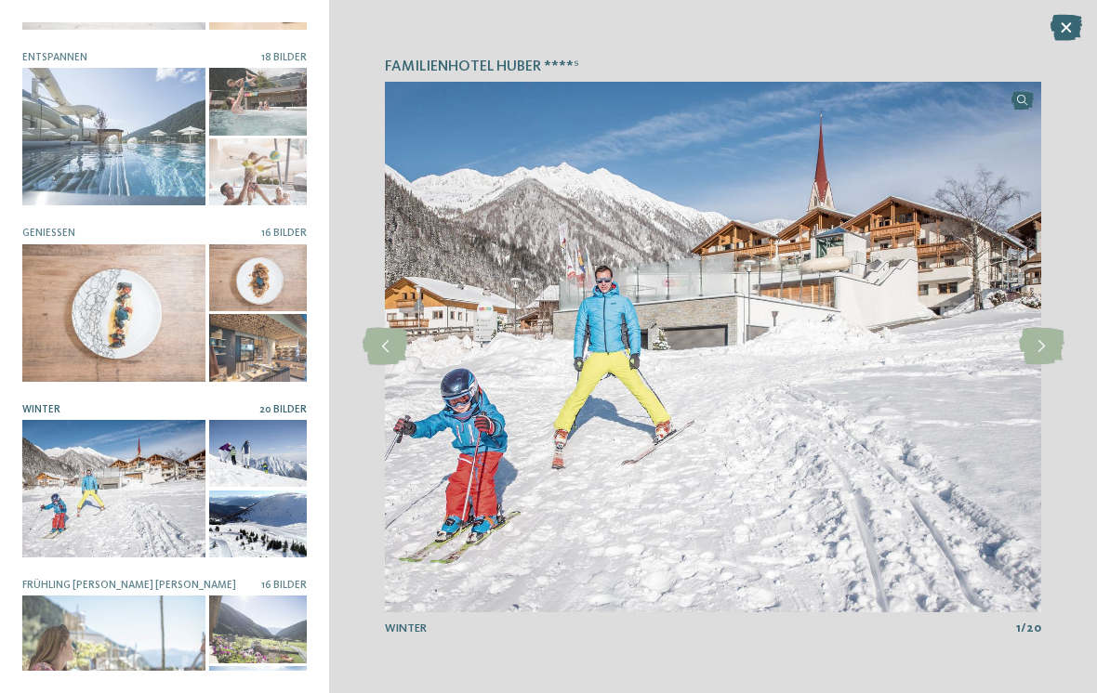
click at [1057, 330] on icon at bounding box center [1042, 346] width 46 height 37
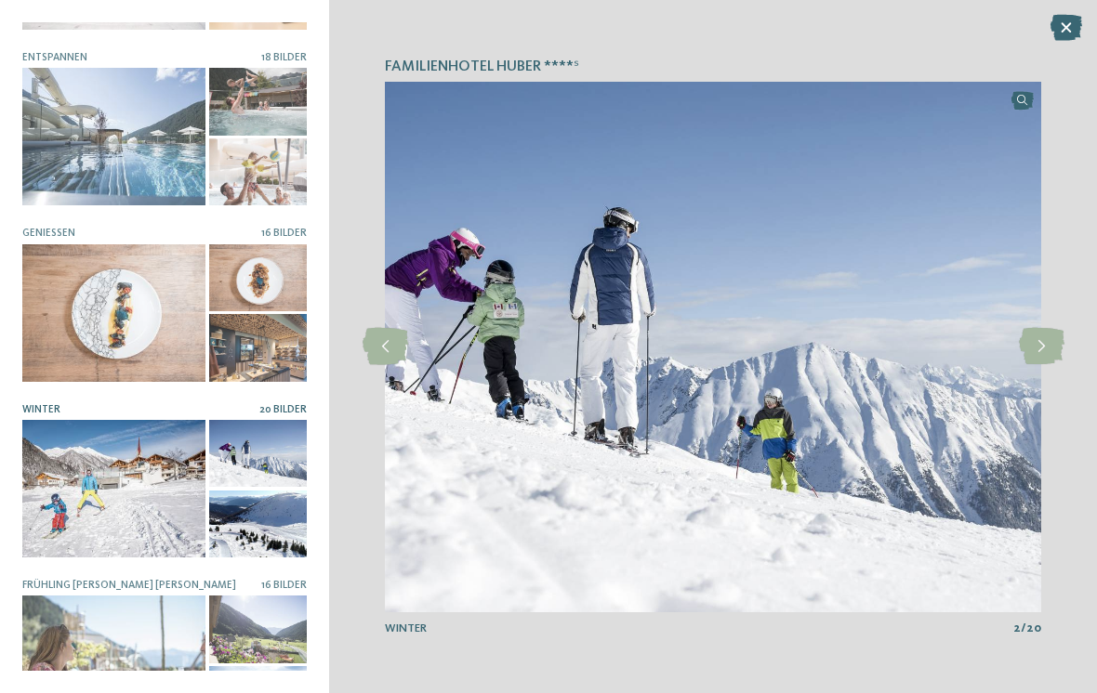
click at [1048, 352] on icon at bounding box center [1042, 346] width 46 height 37
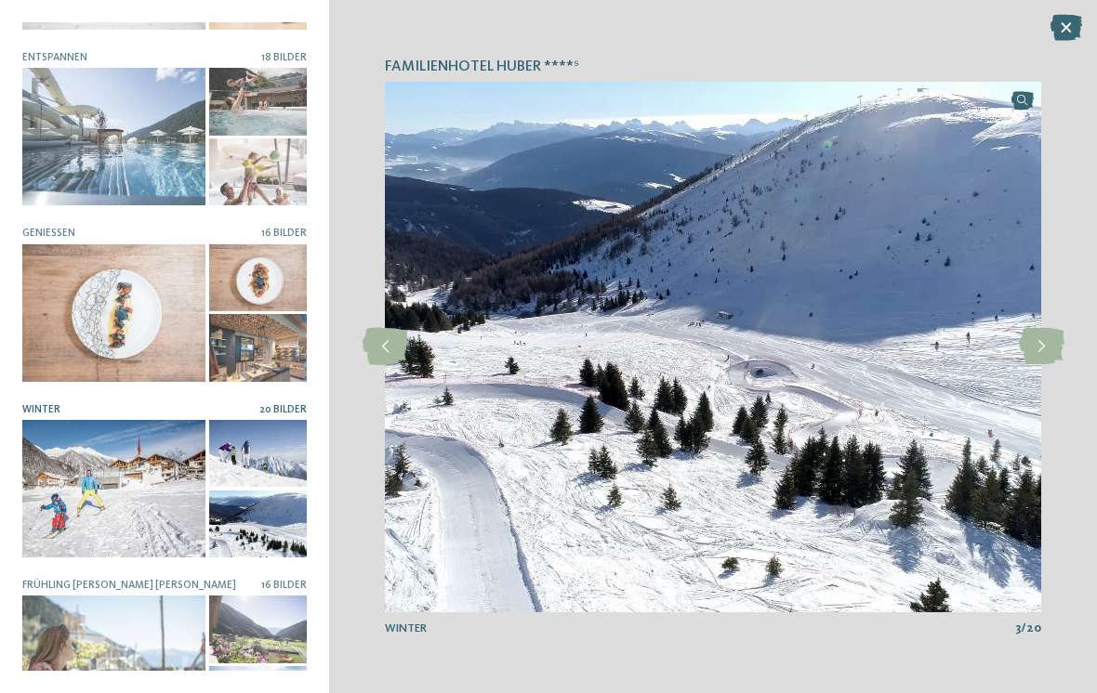
click at [1049, 349] on icon at bounding box center [1042, 346] width 46 height 37
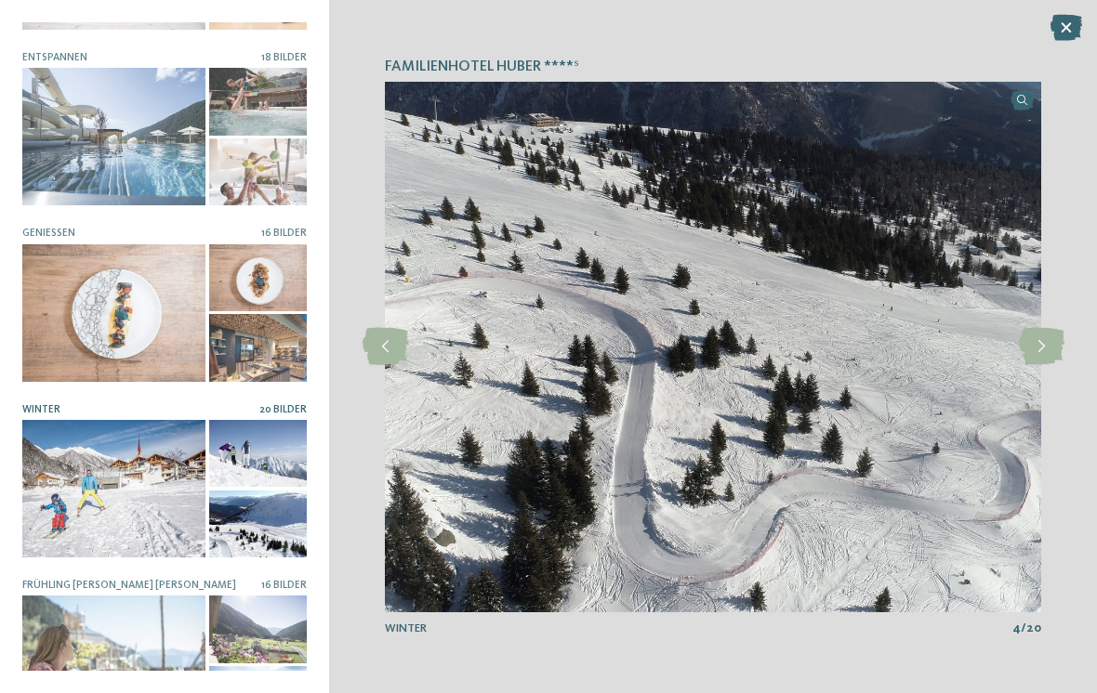
click at [1042, 349] on icon at bounding box center [1042, 346] width 46 height 37
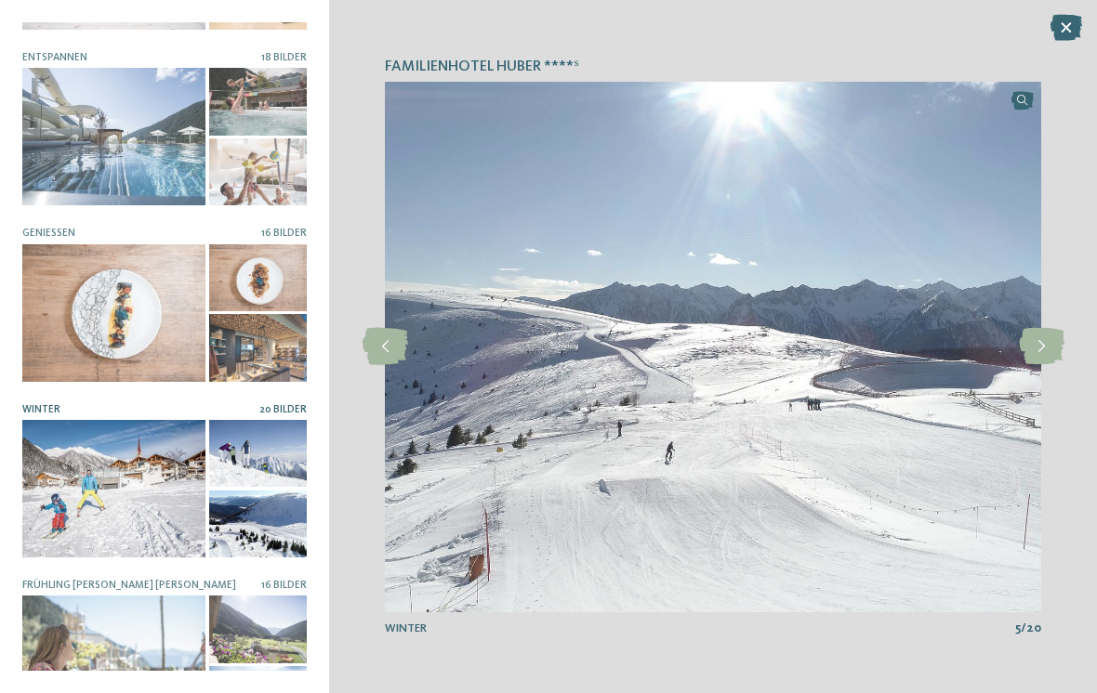
click at [1040, 352] on icon at bounding box center [1042, 346] width 46 height 37
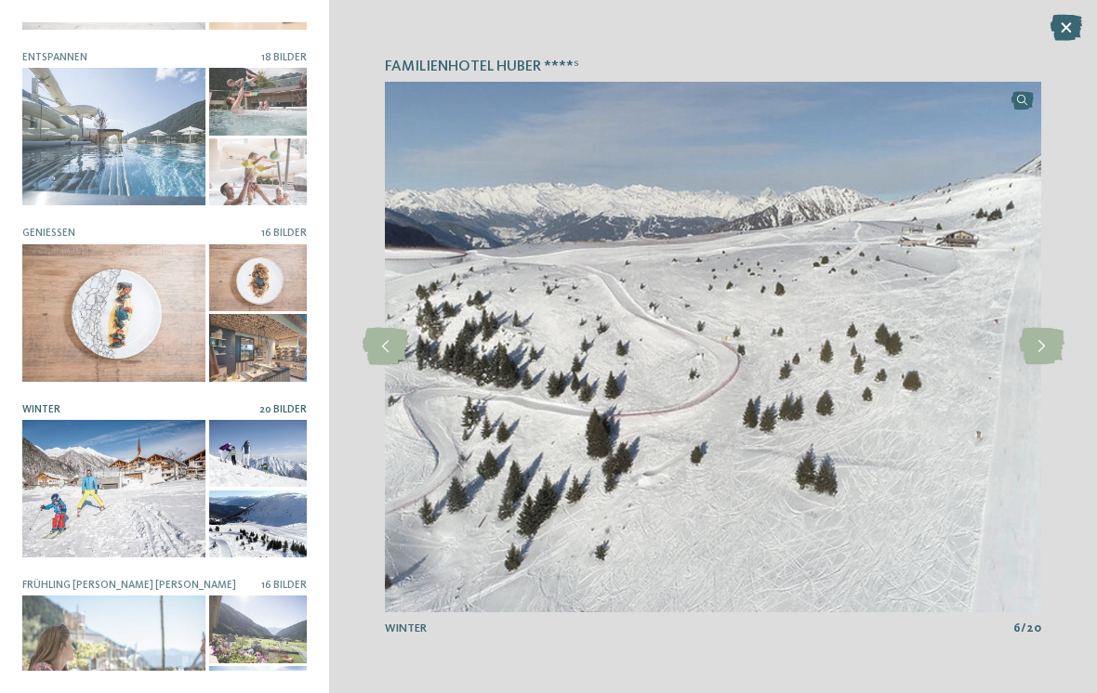
click at [1041, 350] on icon at bounding box center [1042, 346] width 46 height 37
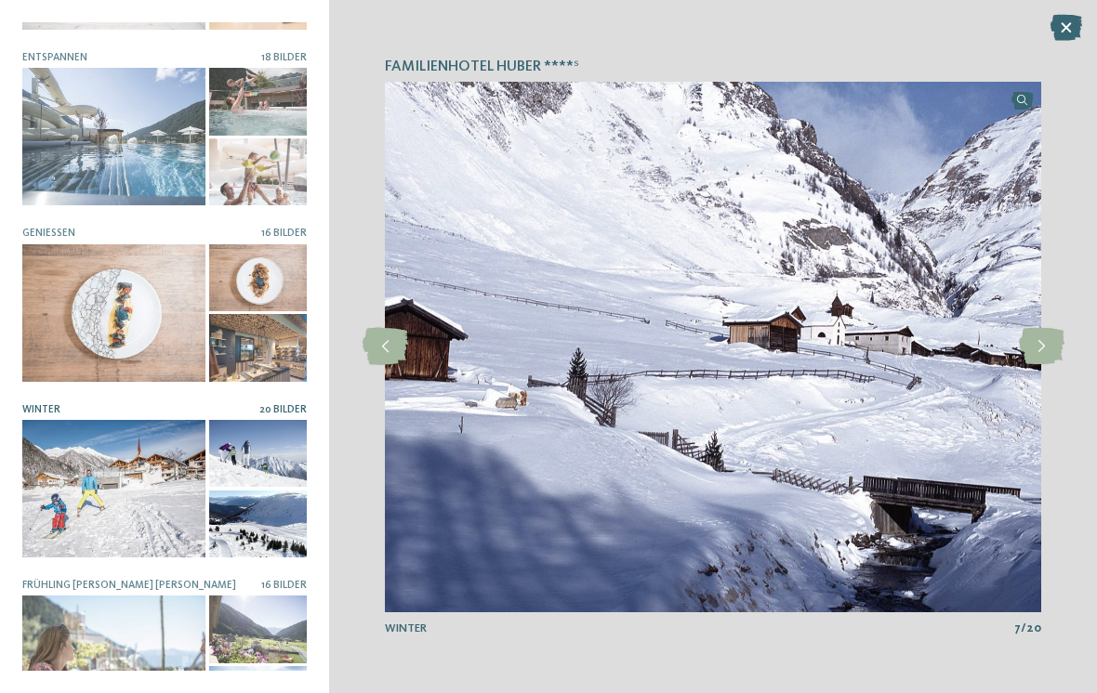
click at [1041, 350] on icon at bounding box center [1042, 346] width 46 height 37
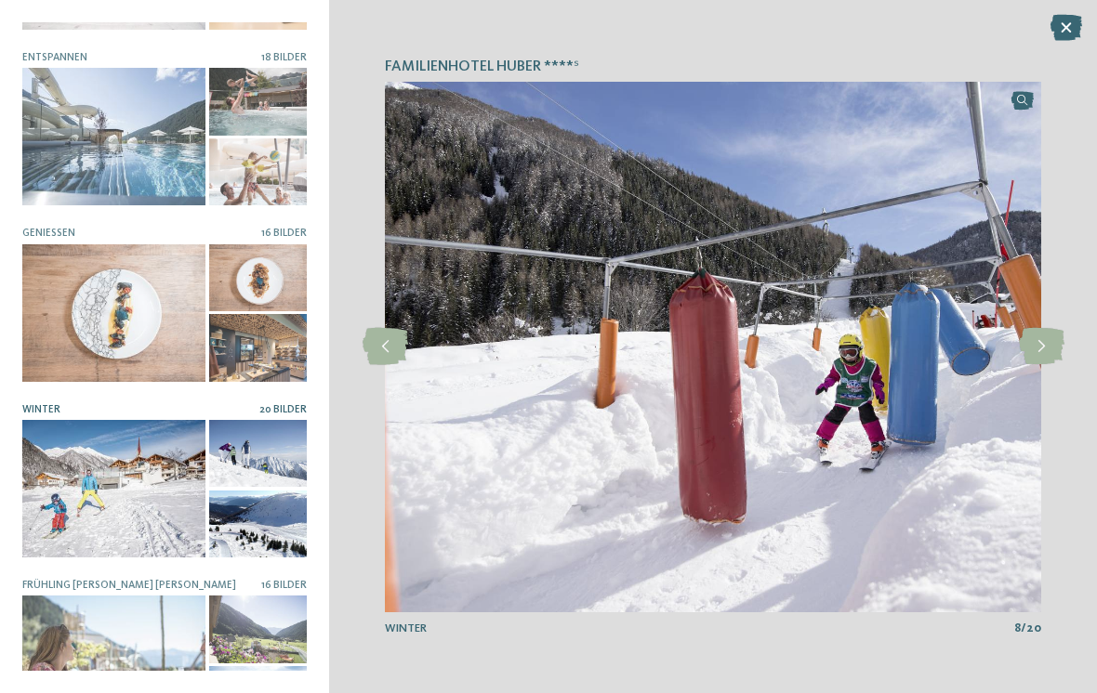
click at [1051, 348] on icon at bounding box center [1042, 346] width 46 height 37
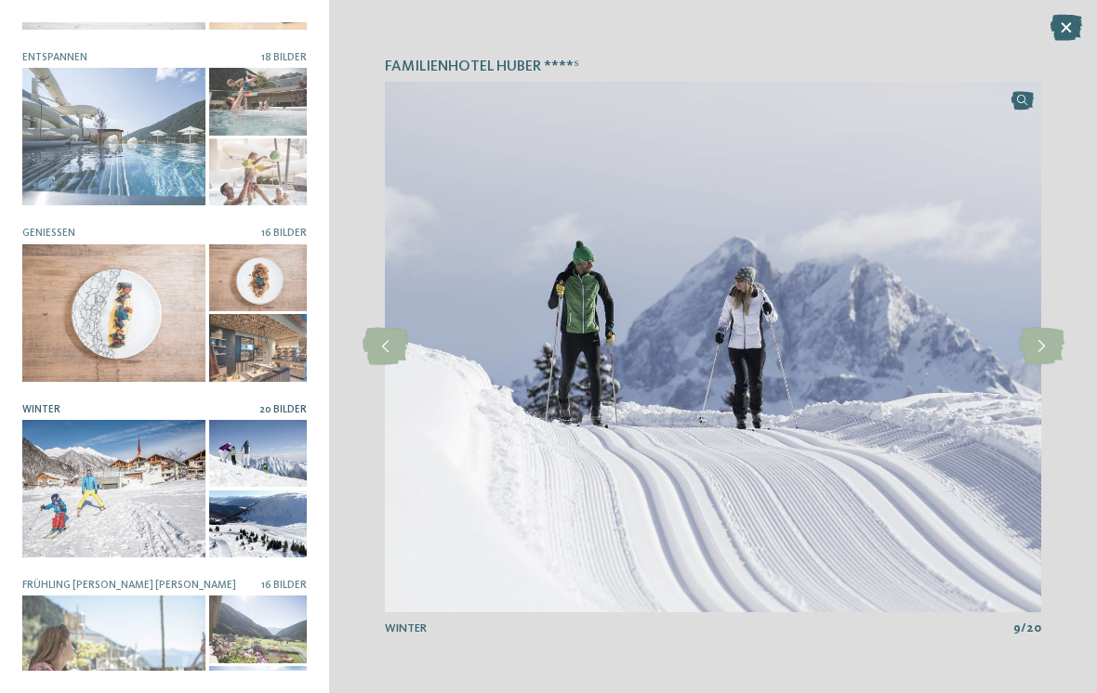
click at [1050, 350] on icon at bounding box center [1042, 346] width 46 height 37
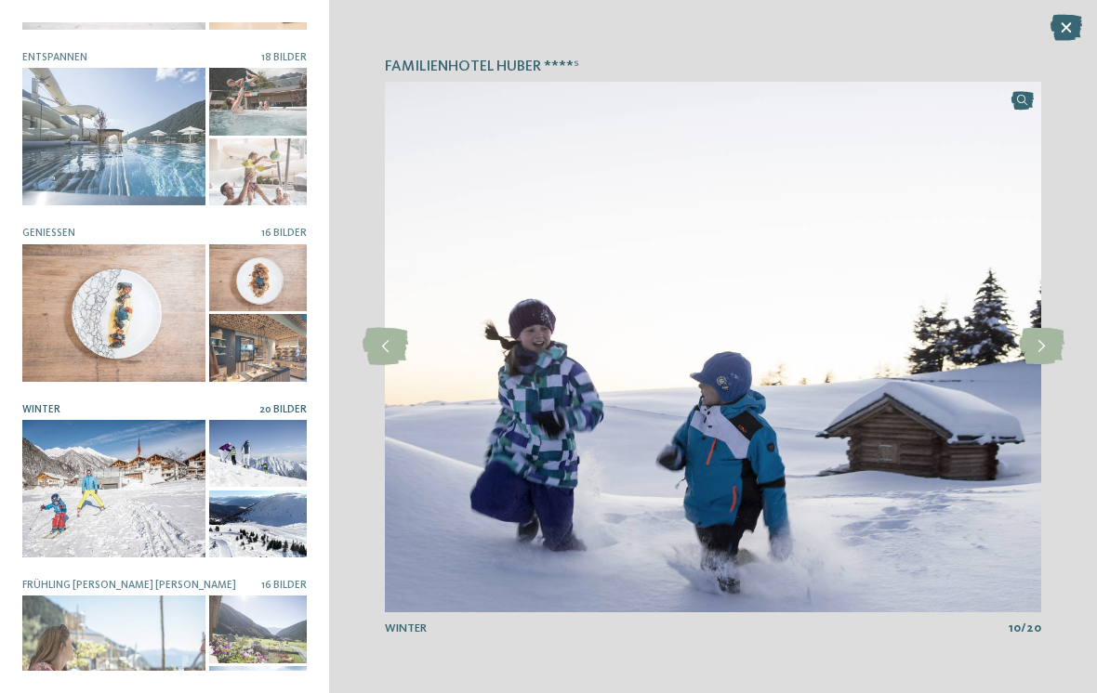
click at [1050, 350] on icon at bounding box center [1042, 346] width 46 height 37
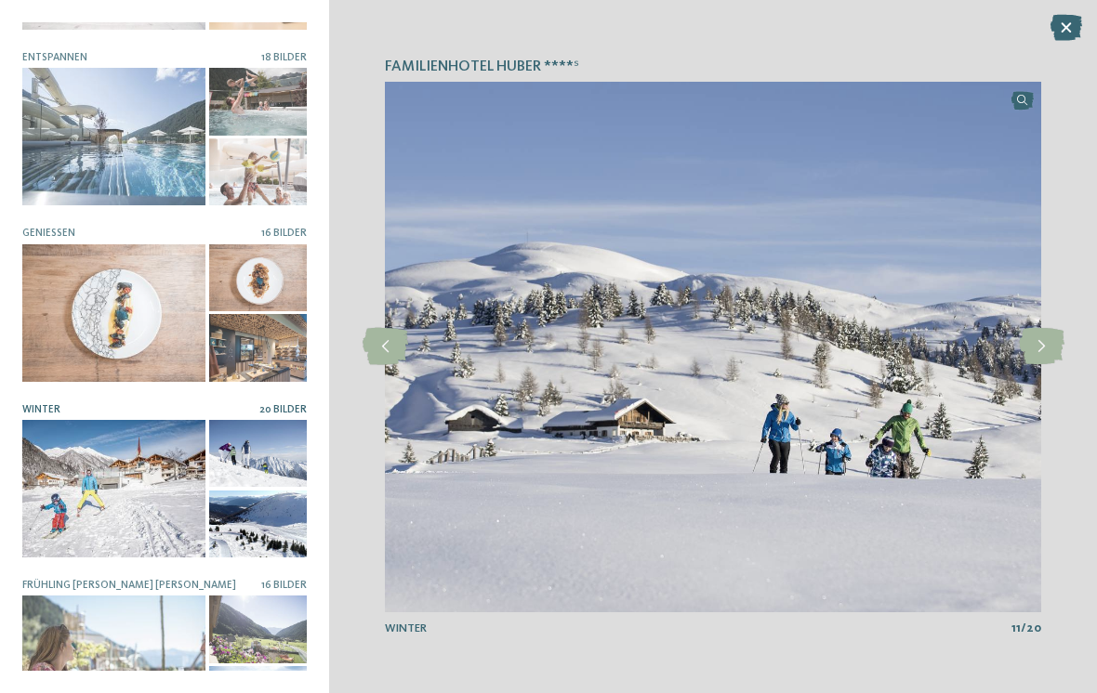
click at [1048, 348] on icon at bounding box center [1042, 346] width 46 height 37
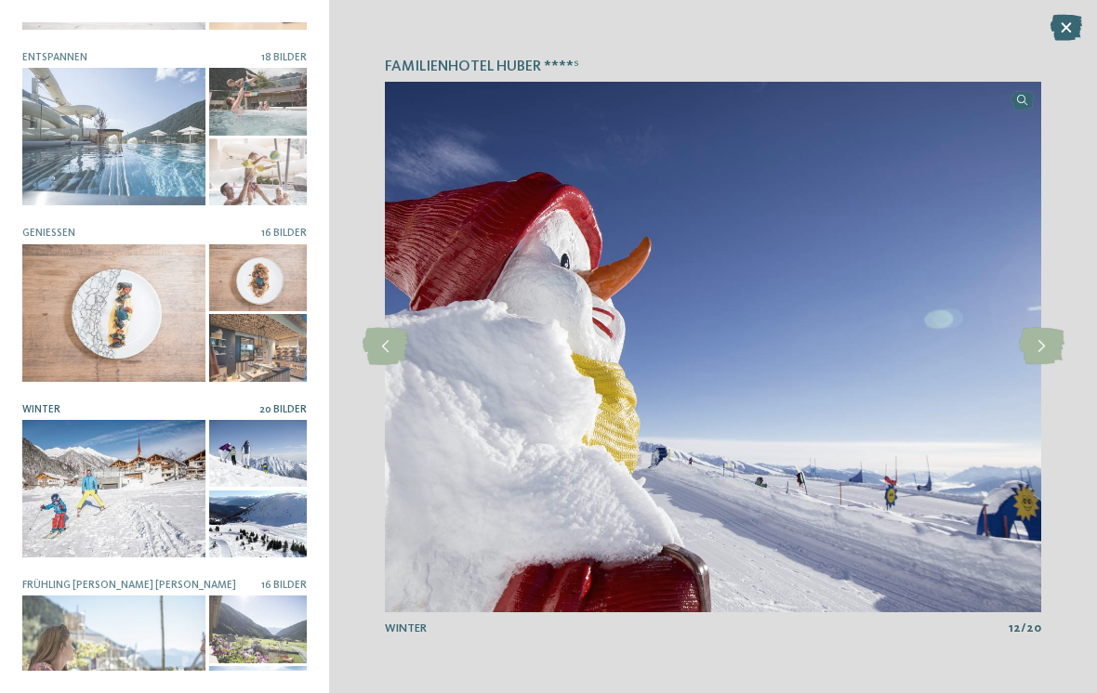
click at [1050, 346] on icon at bounding box center [1042, 346] width 46 height 37
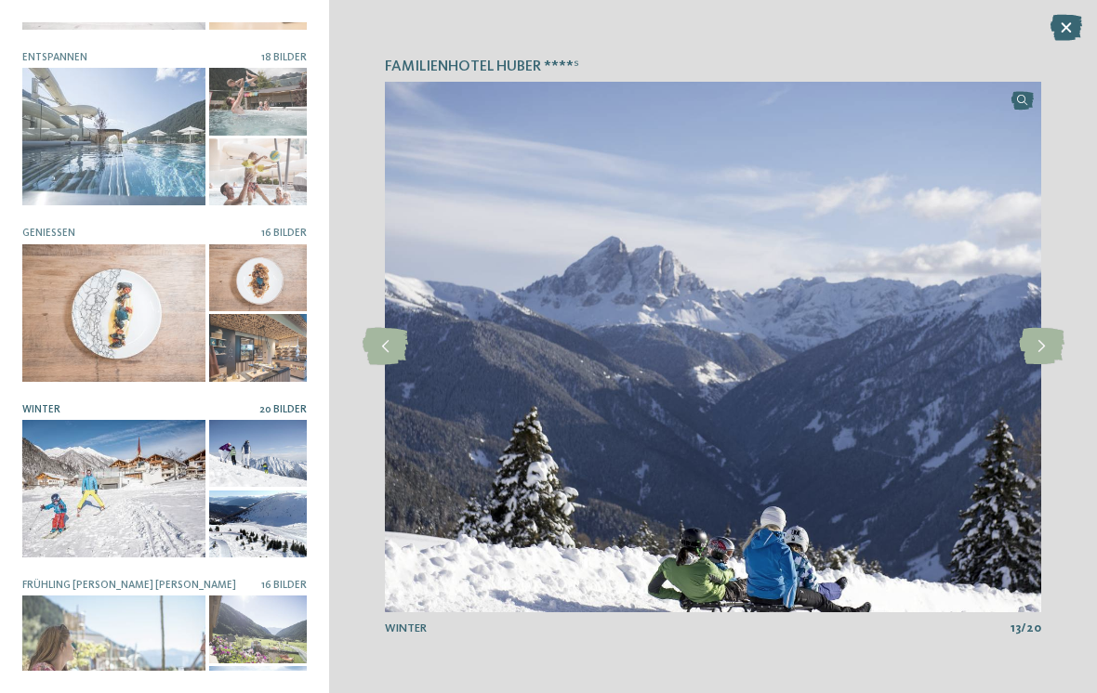
click at [1050, 345] on icon at bounding box center [1042, 346] width 46 height 37
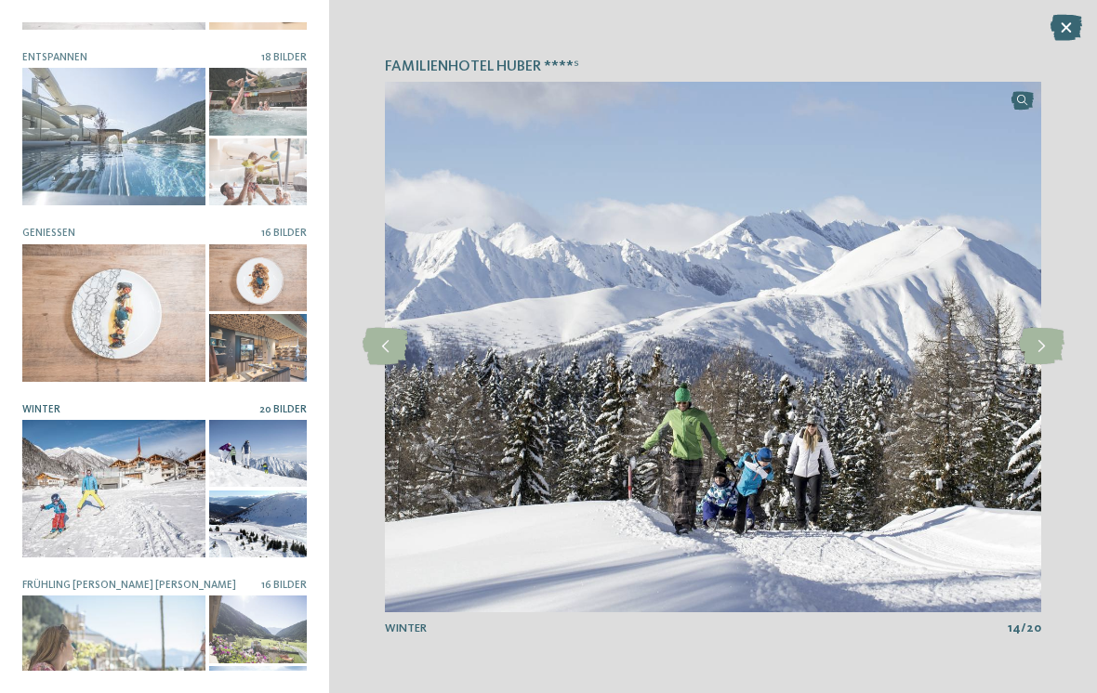
click at [1040, 343] on icon at bounding box center [1042, 346] width 46 height 37
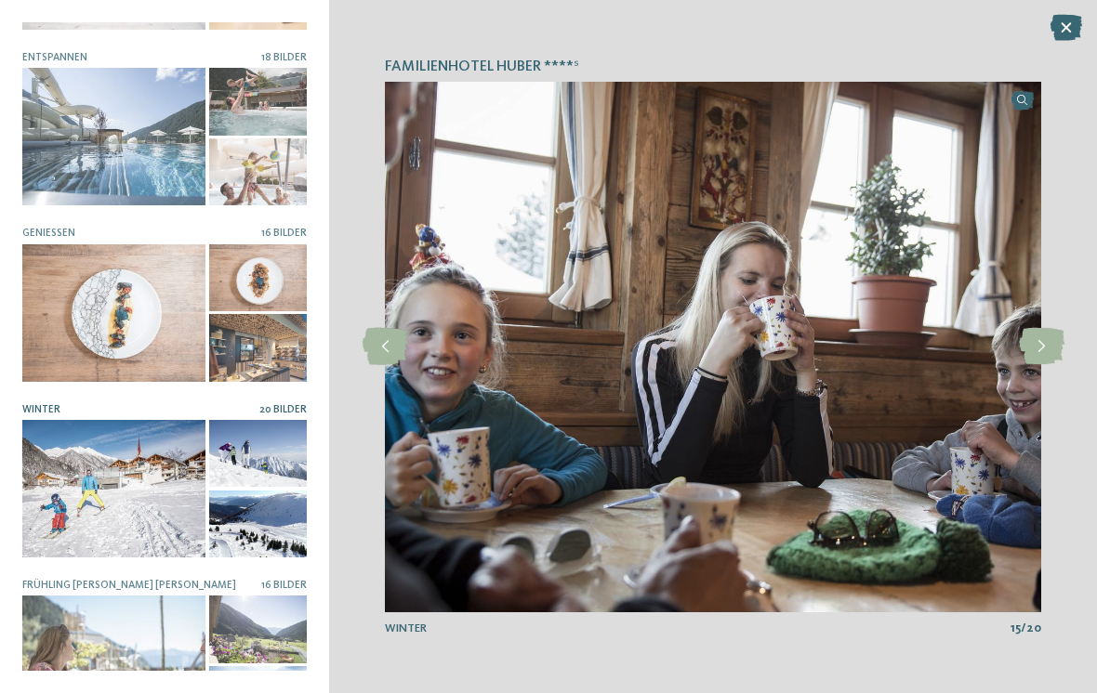
click at [1047, 346] on icon at bounding box center [1042, 346] width 46 height 37
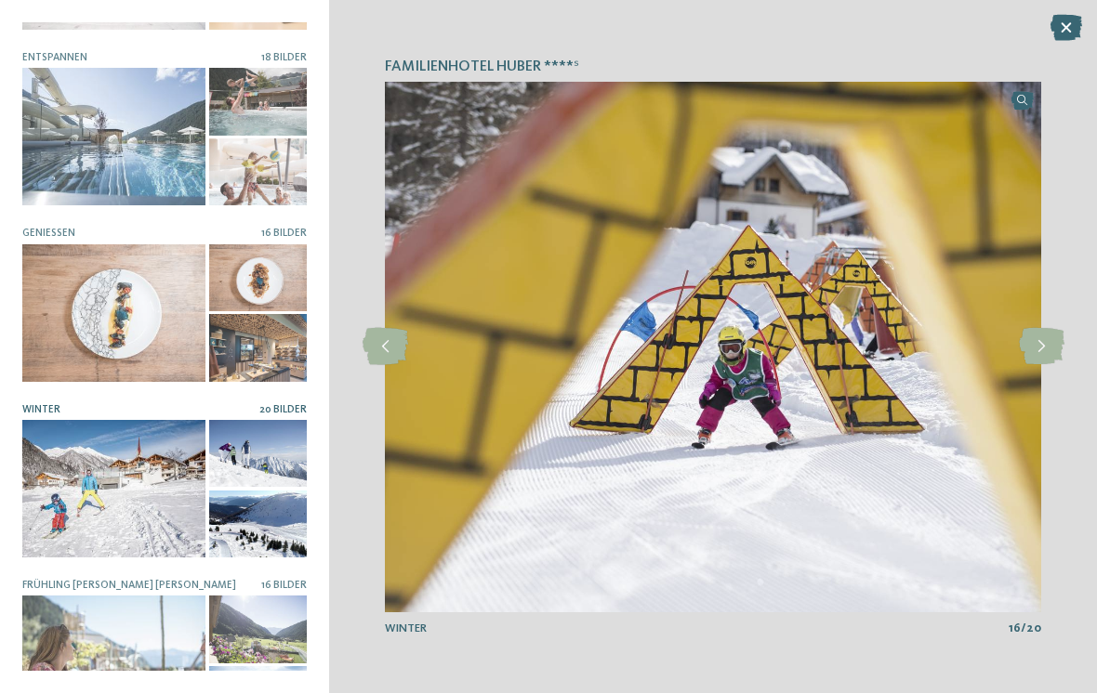
click at [1048, 345] on icon at bounding box center [1042, 346] width 46 height 37
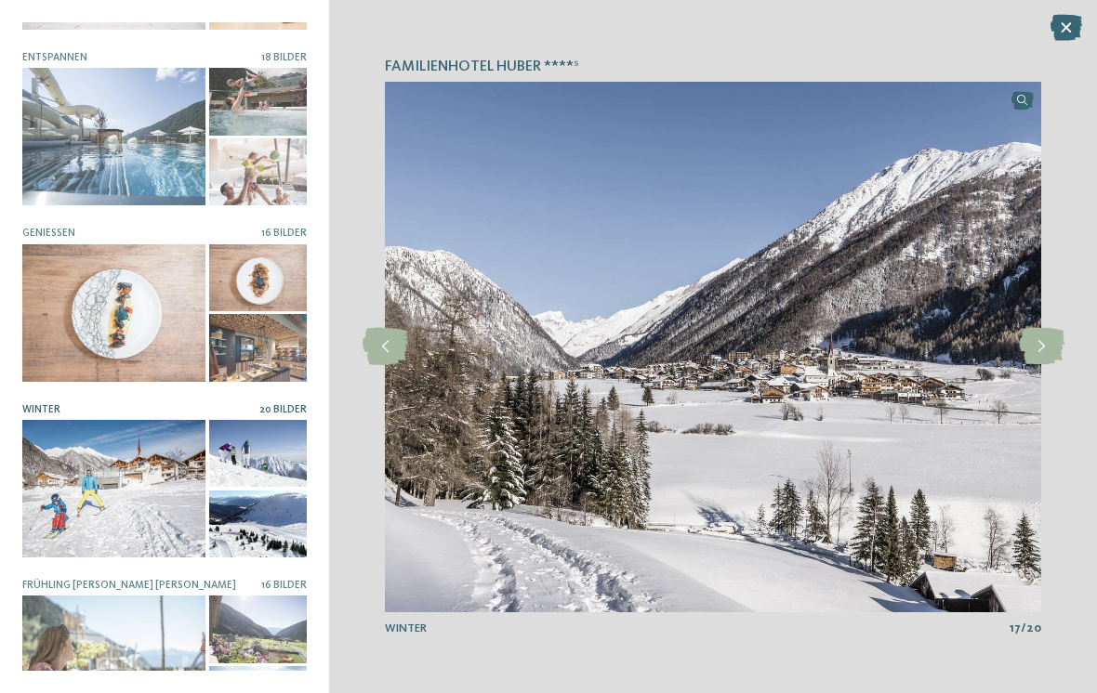
click at [1046, 341] on icon at bounding box center [1042, 346] width 46 height 37
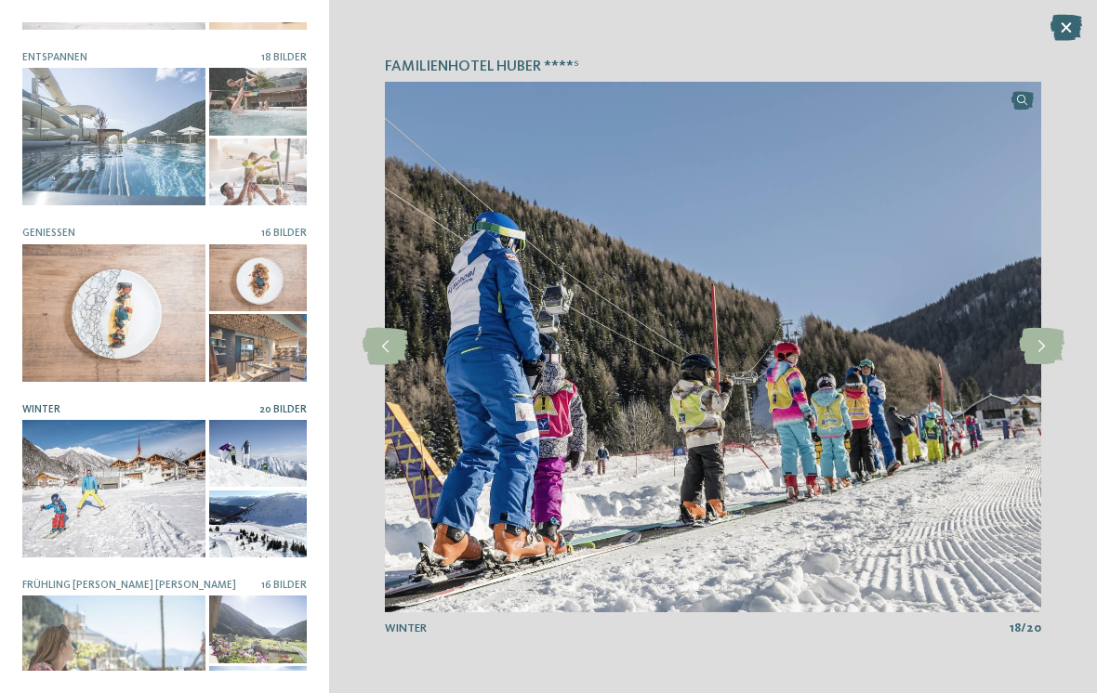
click at [1045, 340] on icon at bounding box center [1042, 346] width 46 height 37
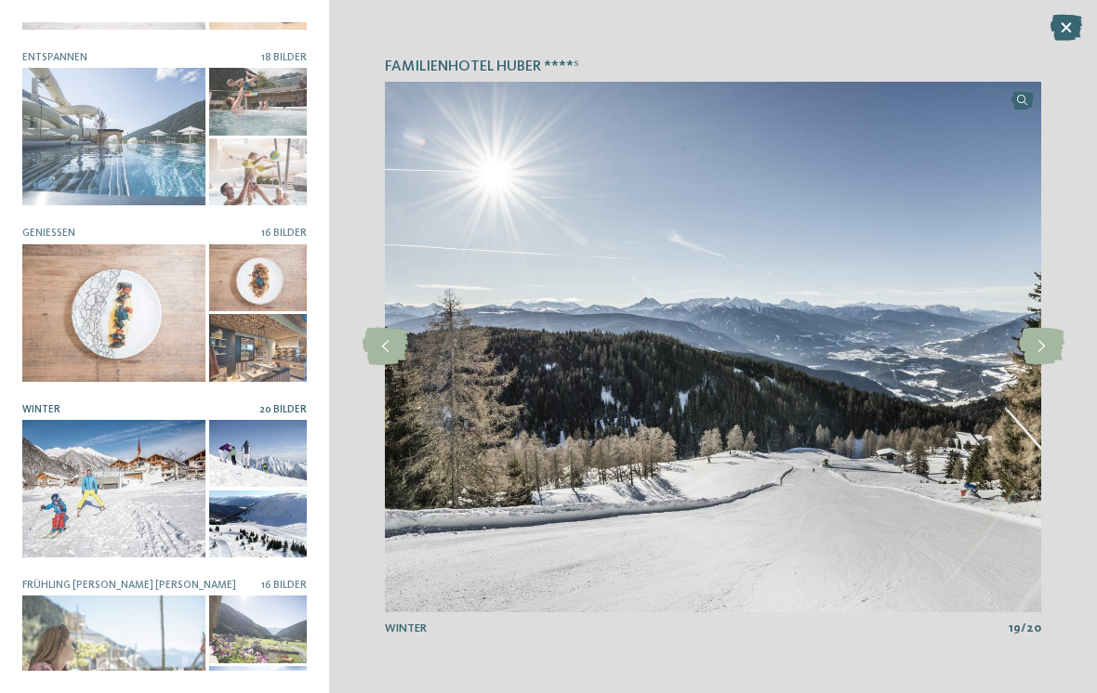
click at [1046, 342] on icon at bounding box center [1042, 346] width 46 height 37
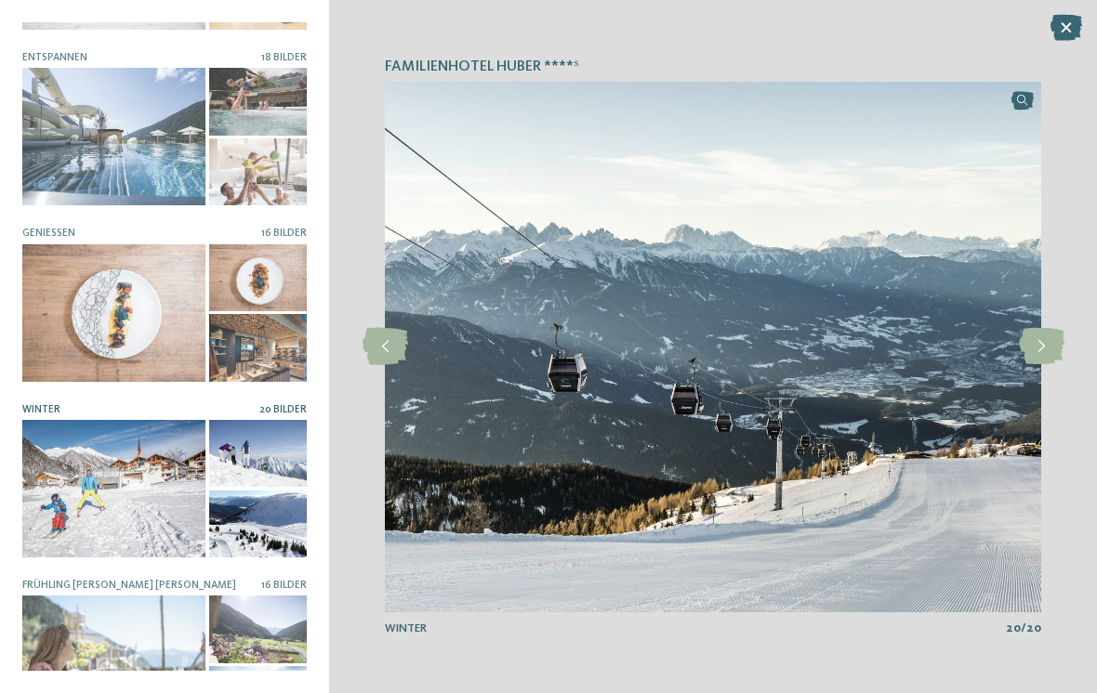
click at [1043, 342] on icon at bounding box center [1042, 346] width 46 height 37
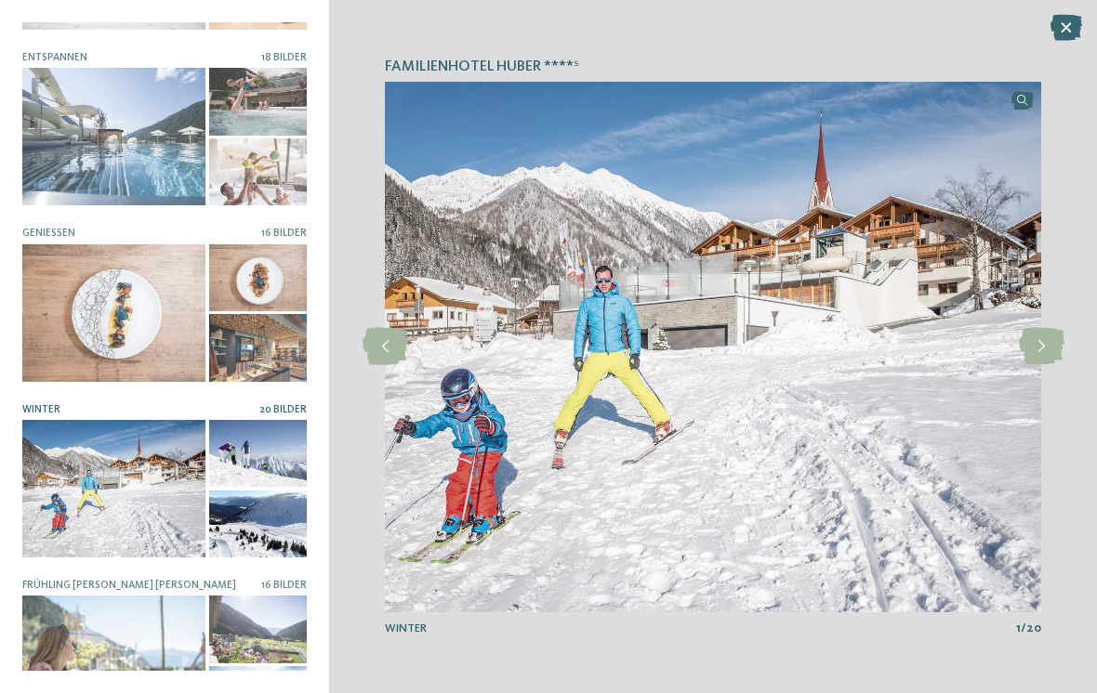
click at [1048, 344] on icon at bounding box center [1042, 346] width 46 height 37
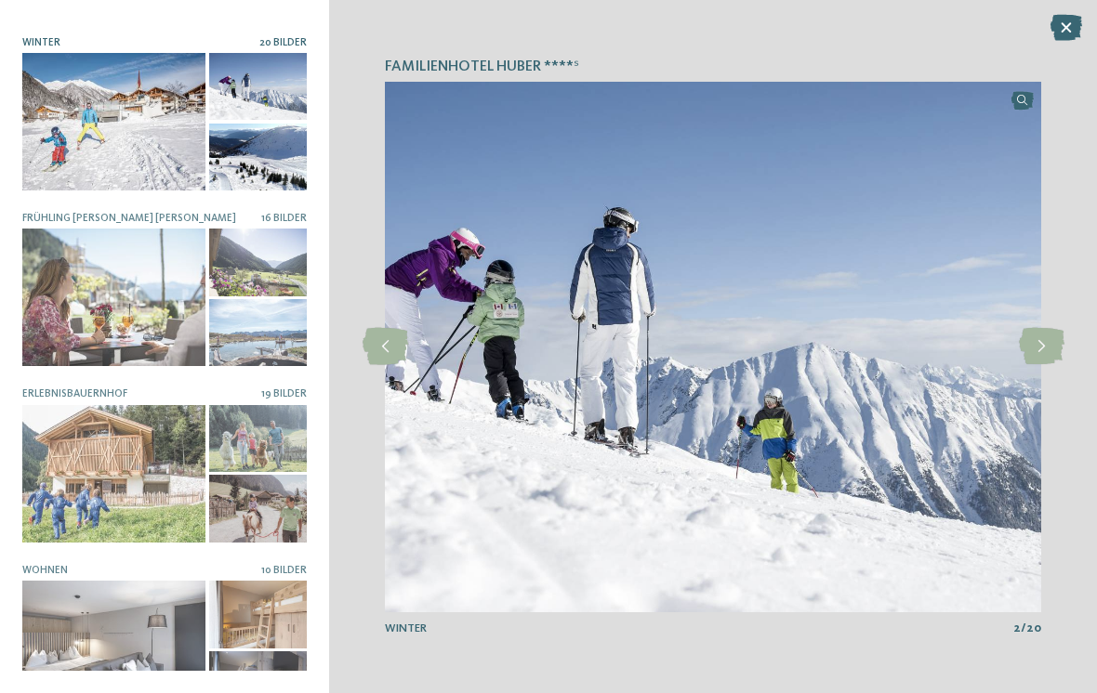
scroll to position [692, 0]
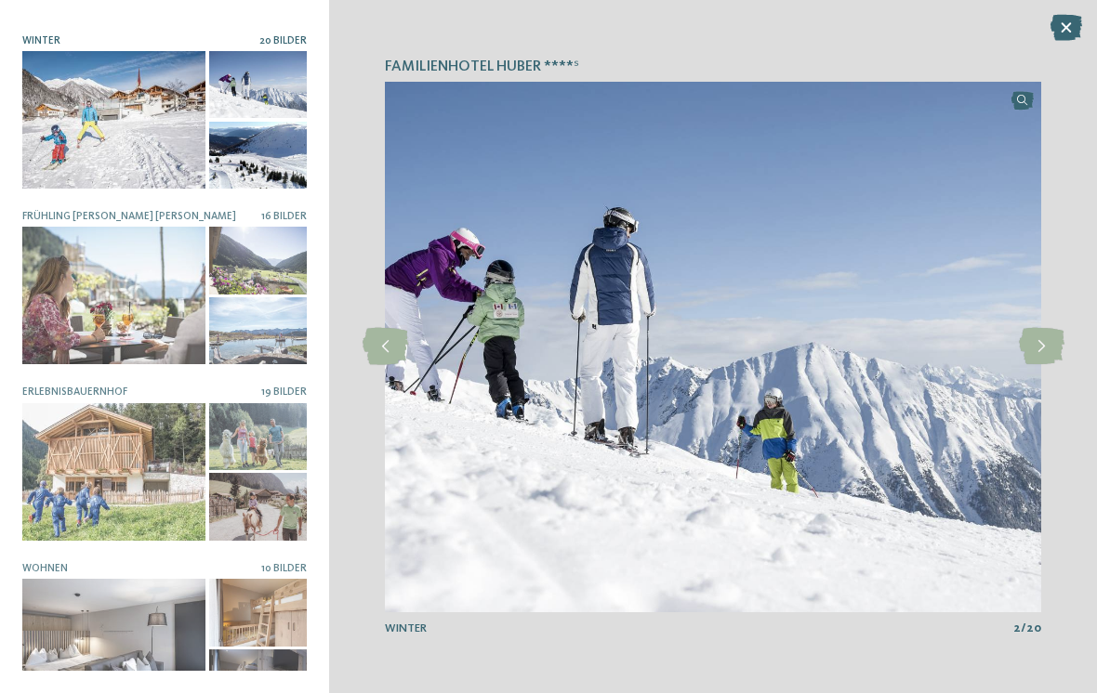
click at [139, 317] on div at bounding box center [113, 296] width 183 height 138
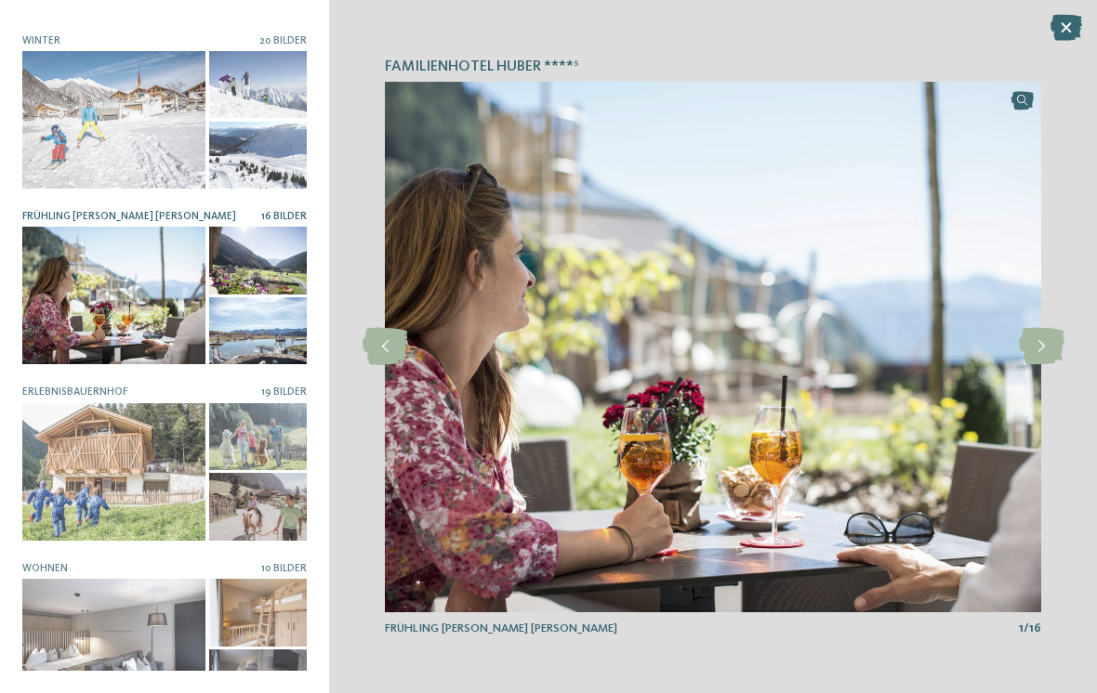
click at [1060, 352] on icon at bounding box center [1042, 346] width 46 height 37
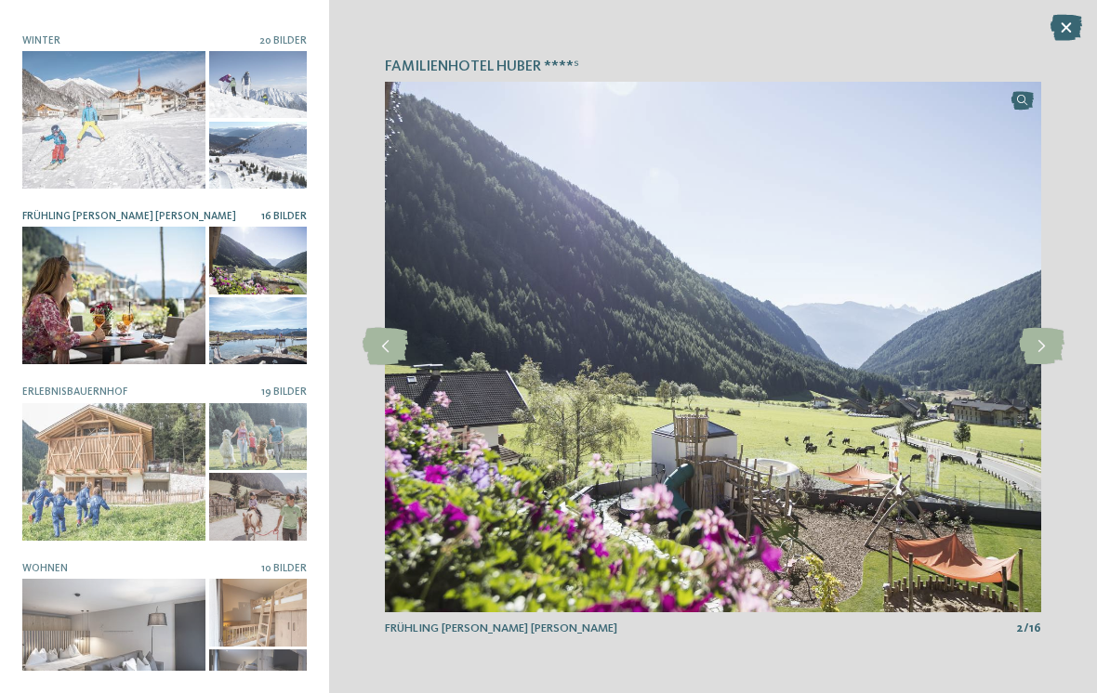
click at [1053, 351] on icon at bounding box center [1042, 346] width 46 height 37
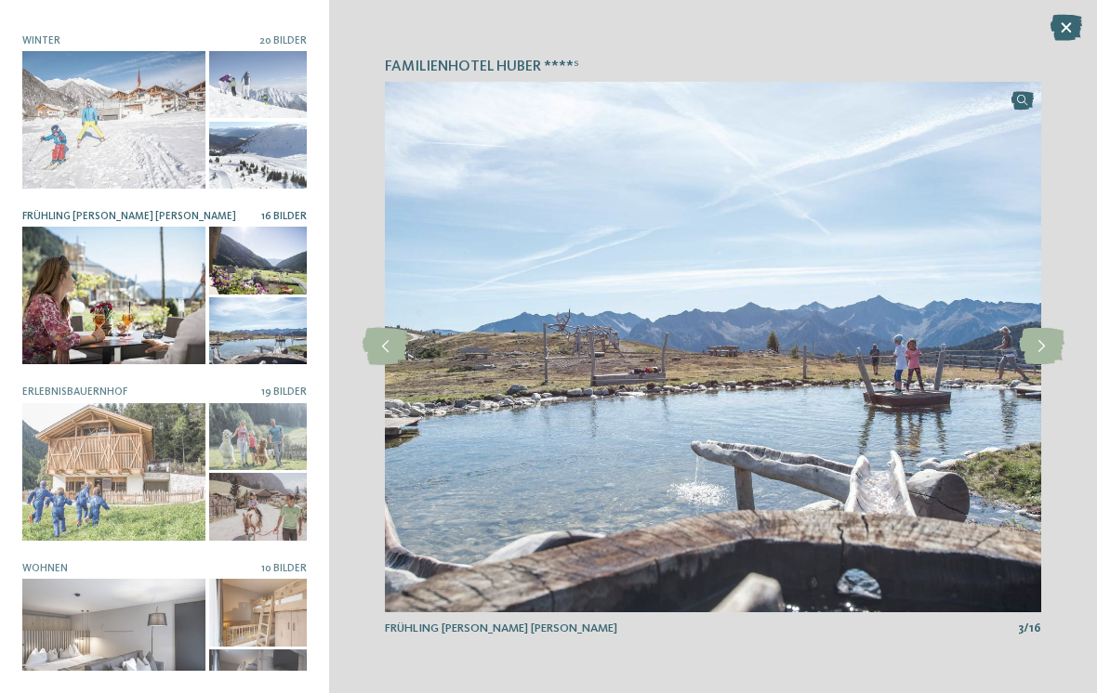
click at [1051, 341] on icon at bounding box center [1042, 346] width 46 height 37
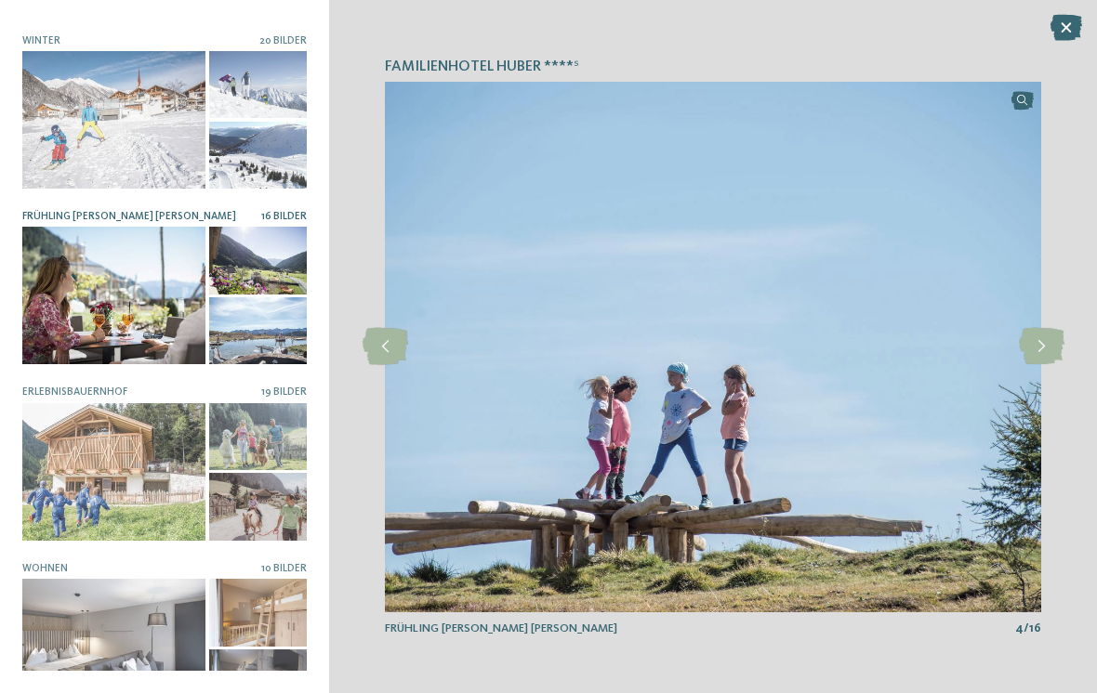
click at [1054, 344] on icon at bounding box center [1042, 346] width 46 height 37
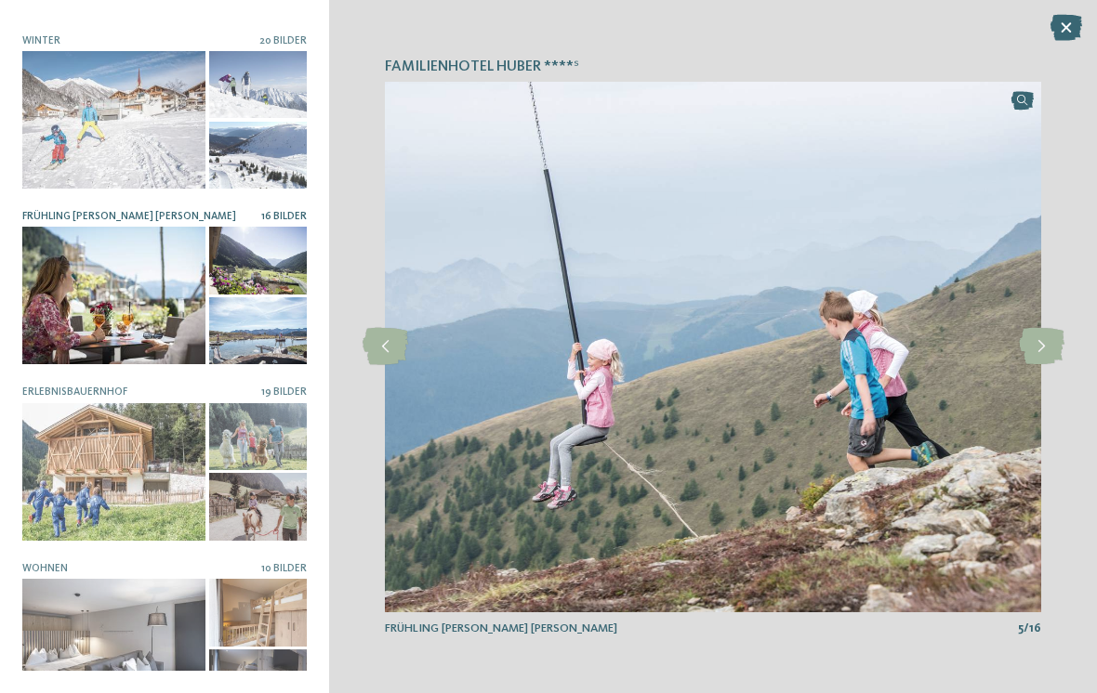
click at [1045, 340] on icon at bounding box center [1042, 346] width 46 height 37
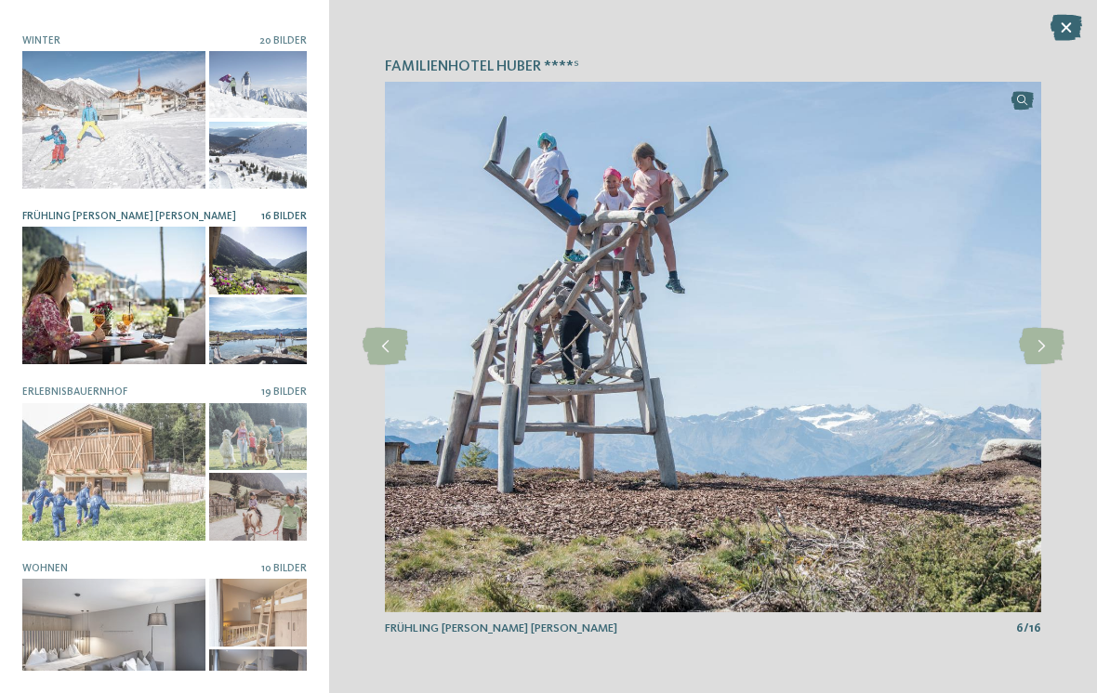
click at [1049, 339] on icon at bounding box center [1042, 346] width 46 height 37
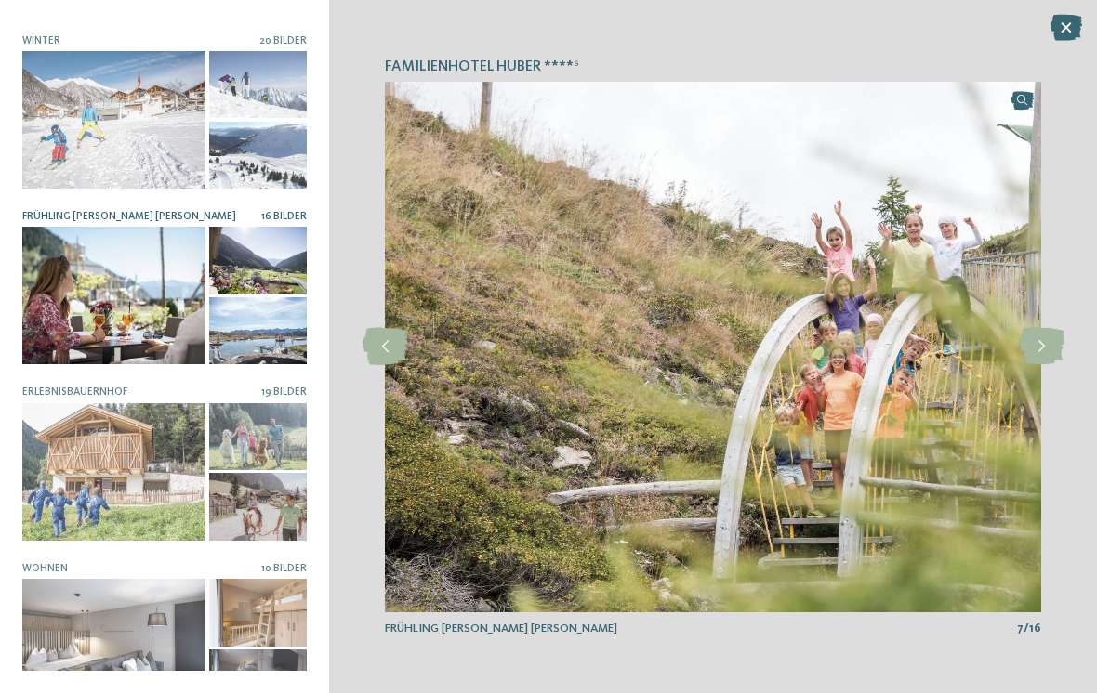
click at [1049, 336] on icon at bounding box center [1042, 346] width 46 height 37
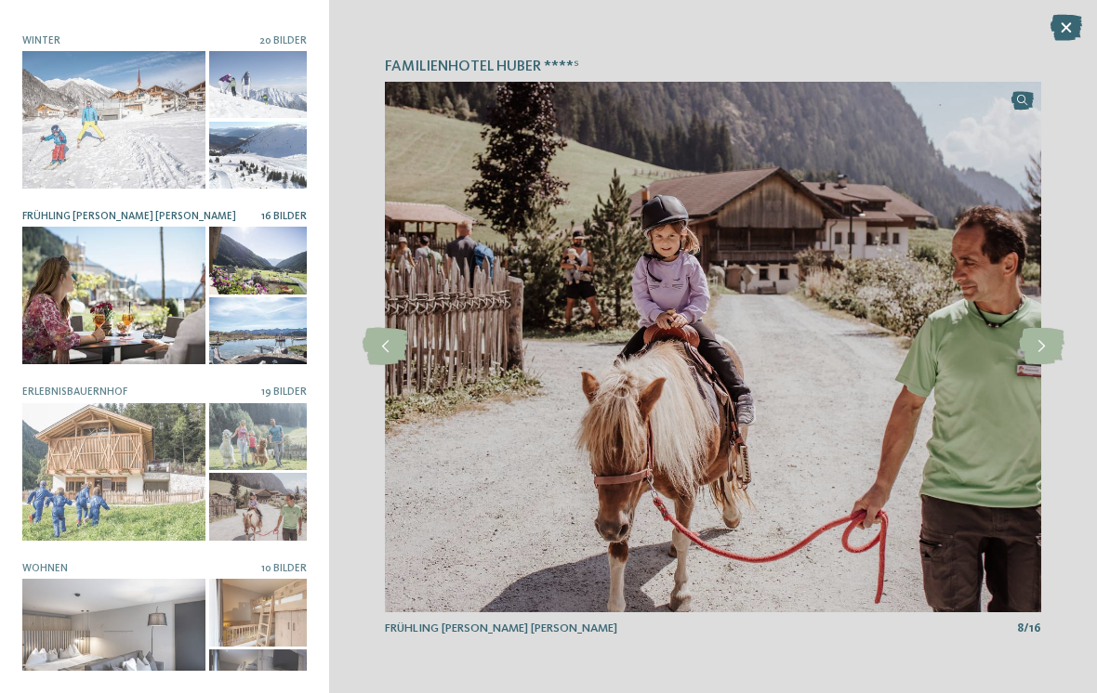
click at [1049, 339] on icon at bounding box center [1042, 346] width 46 height 37
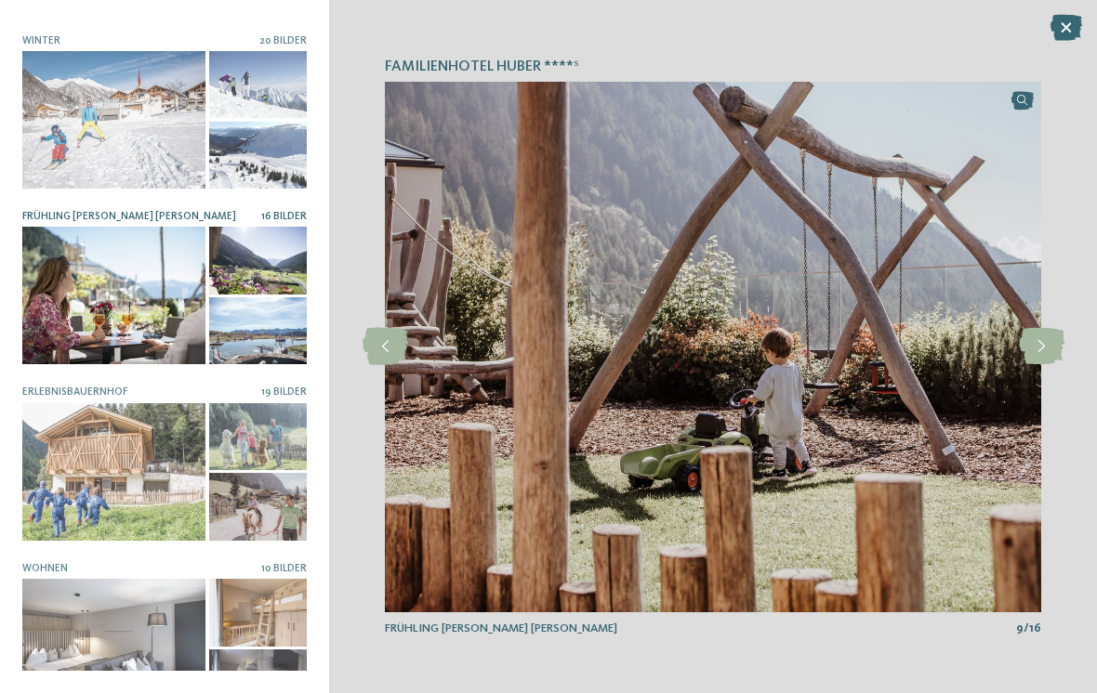
click at [1052, 340] on icon at bounding box center [1042, 346] width 46 height 37
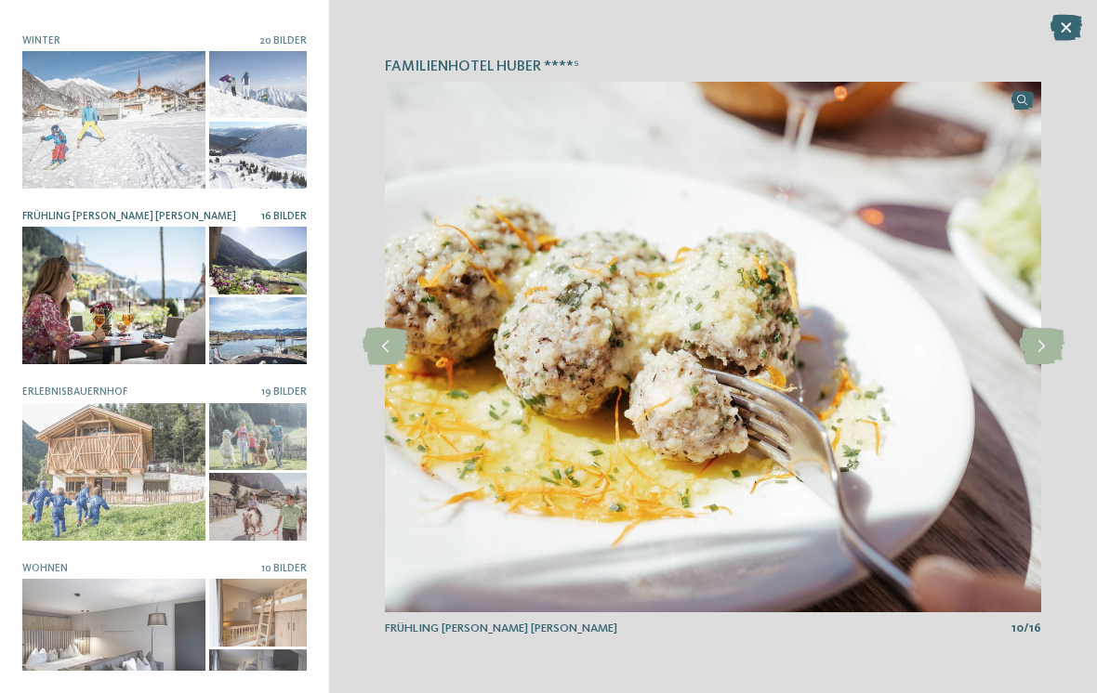
click at [1050, 339] on icon at bounding box center [1042, 346] width 46 height 37
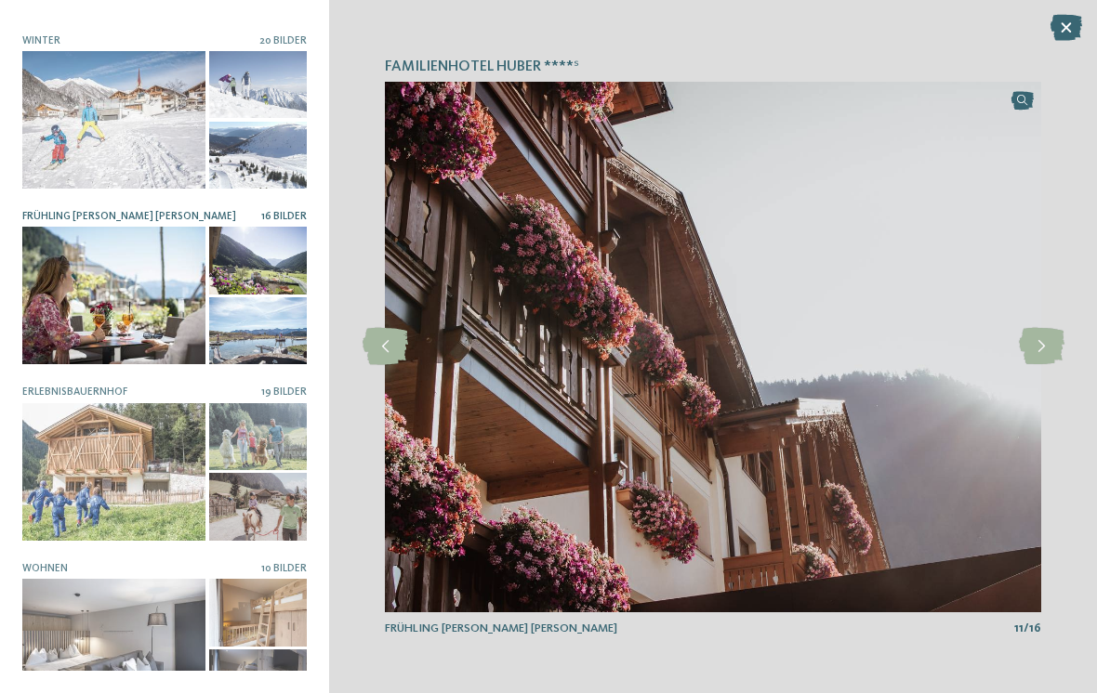
click at [1050, 341] on icon at bounding box center [1042, 346] width 46 height 37
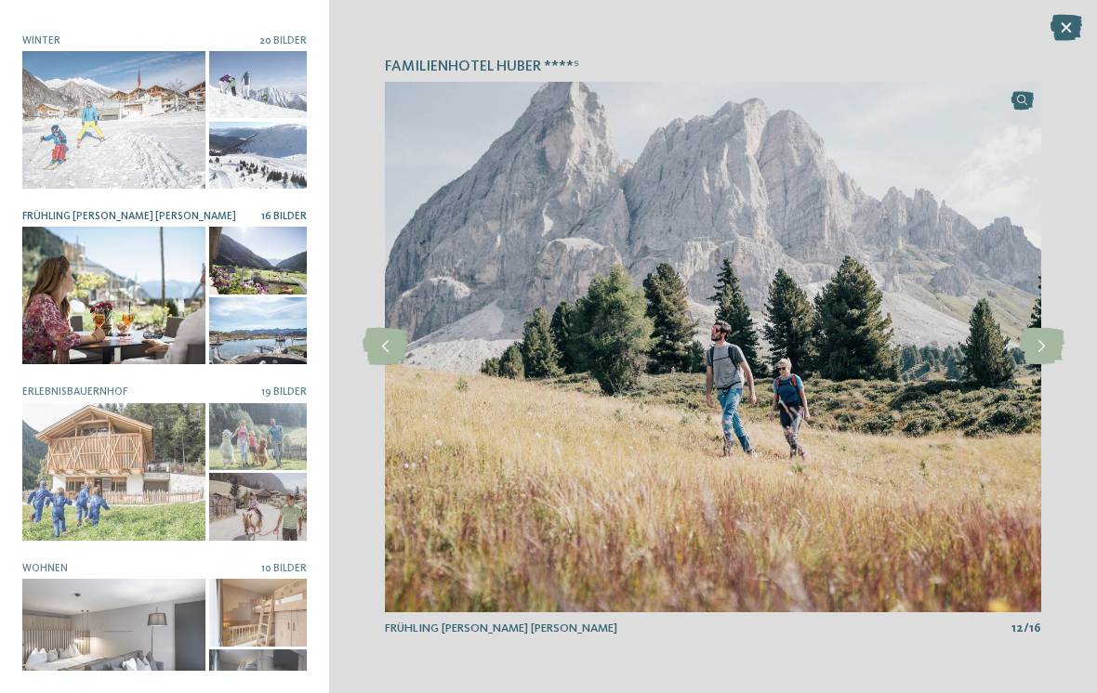
click at [1050, 344] on icon at bounding box center [1042, 346] width 46 height 37
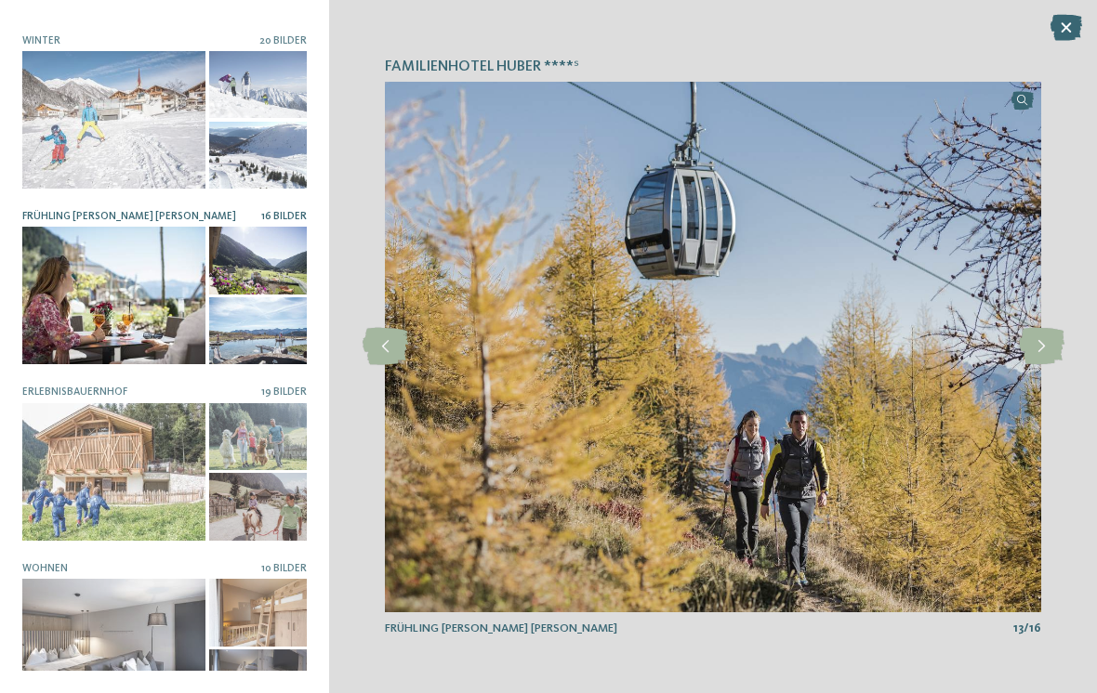
click at [1046, 343] on icon at bounding box center [1042, 346] width 46 height 37
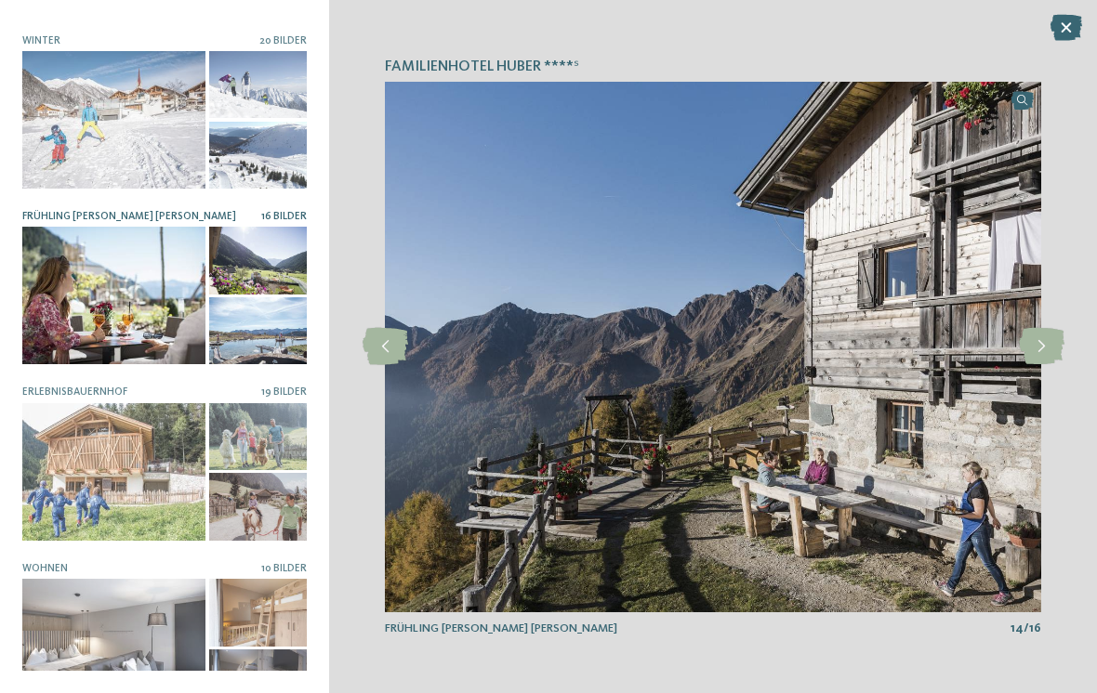
click at [1049, 348] on icon at bounding box center [1042, 346] width 46 height 37
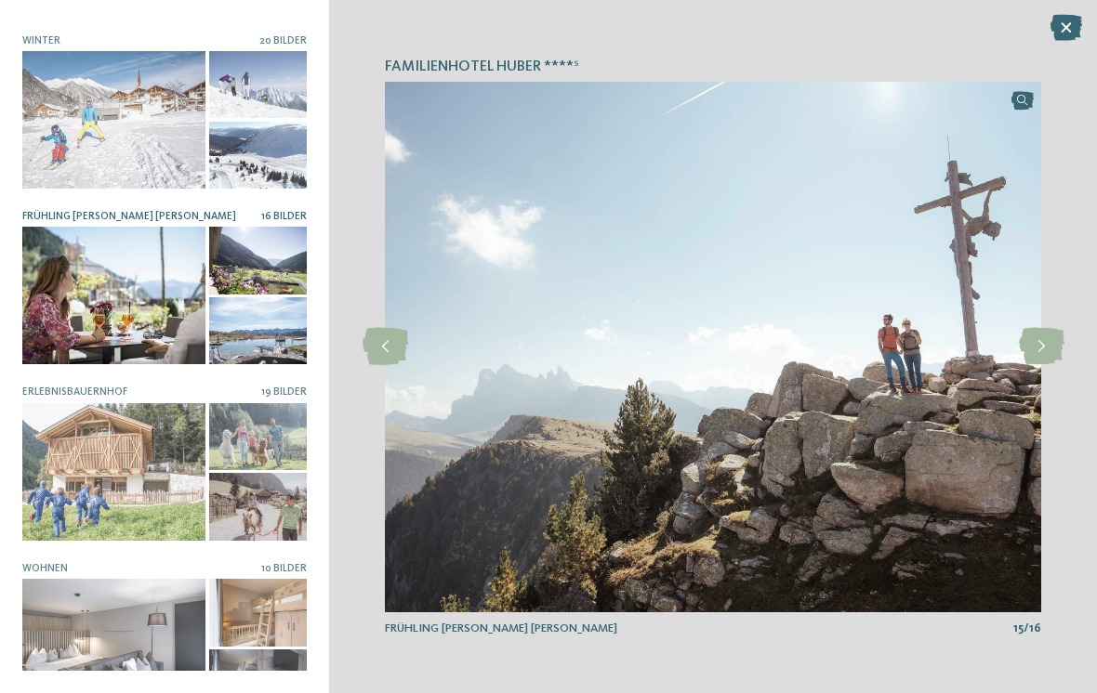
click at [1050, 345] on icon at bounding box center [1042, 346] width 46 height 37
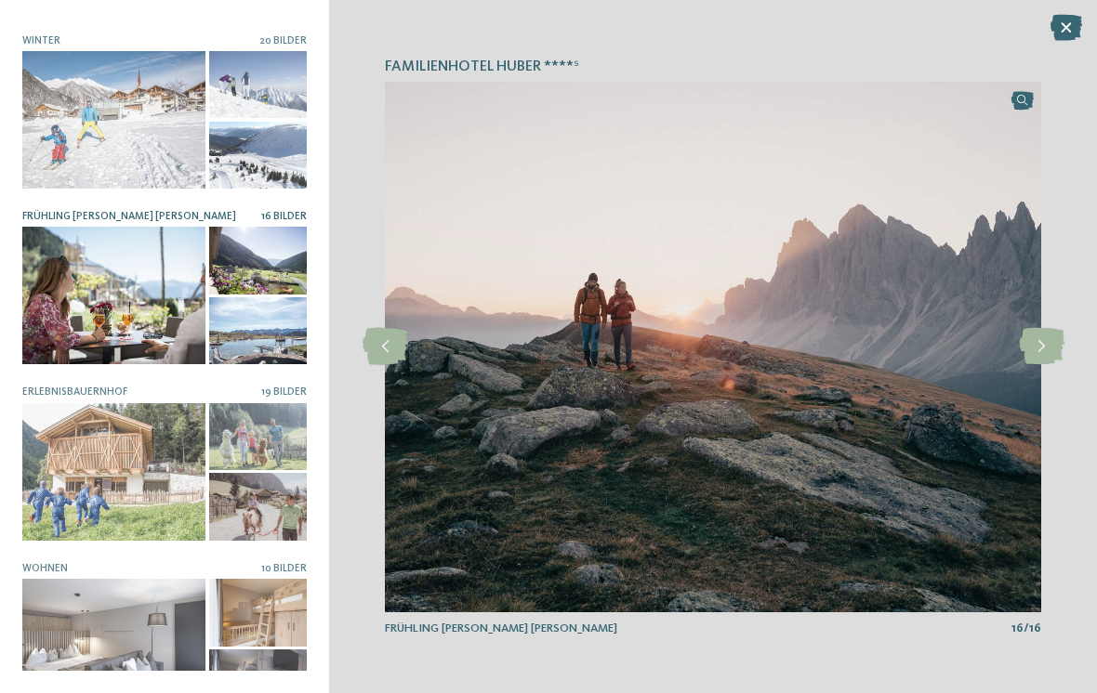
click at [1044, 349] on icon at bounding box center [1042, 346] width 46 height 37
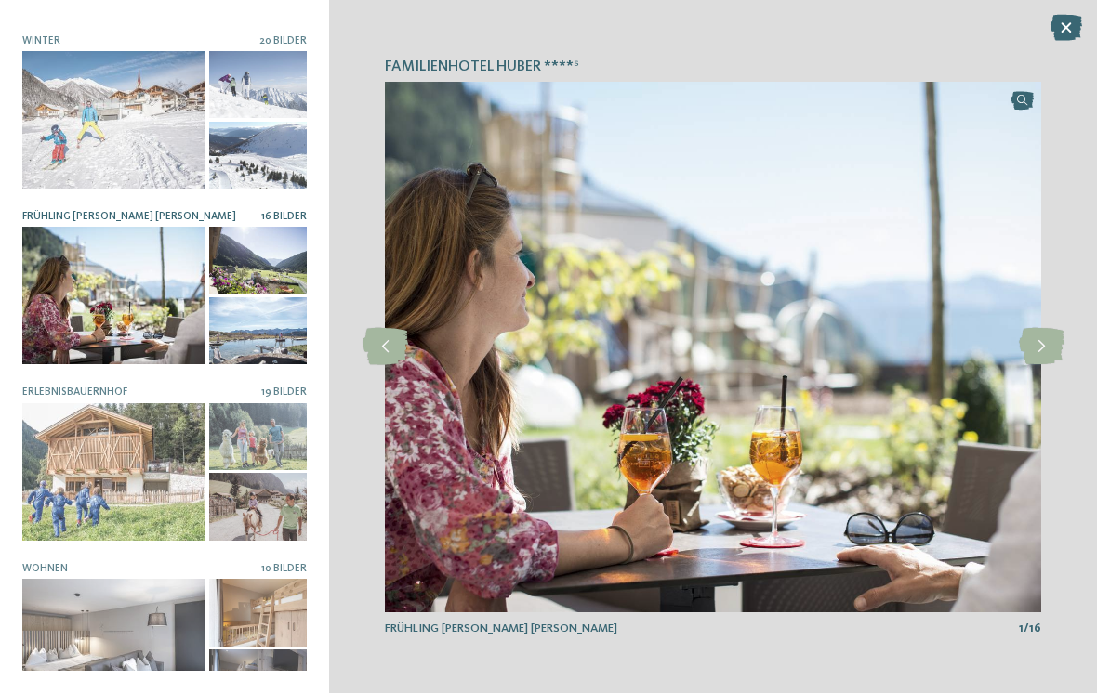
click at [1041, 360] on icon at bounding box center [1042, 346] width 46 height 37
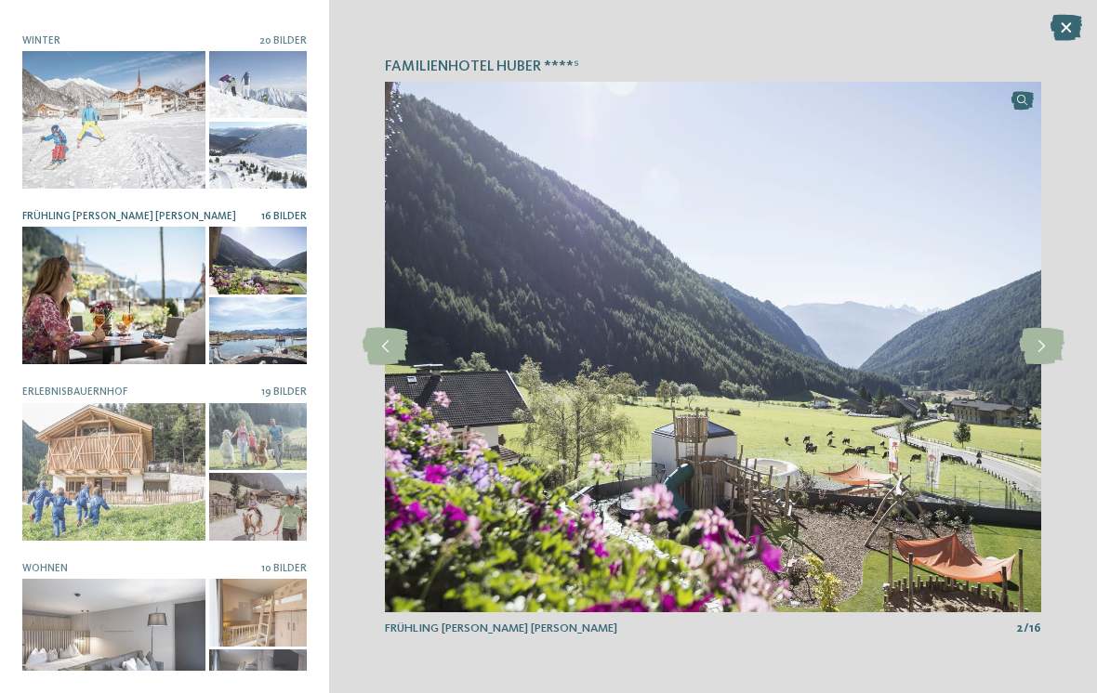
click at [1041, 352] on icon at bounding box center [1042, 346] width 46 height 37
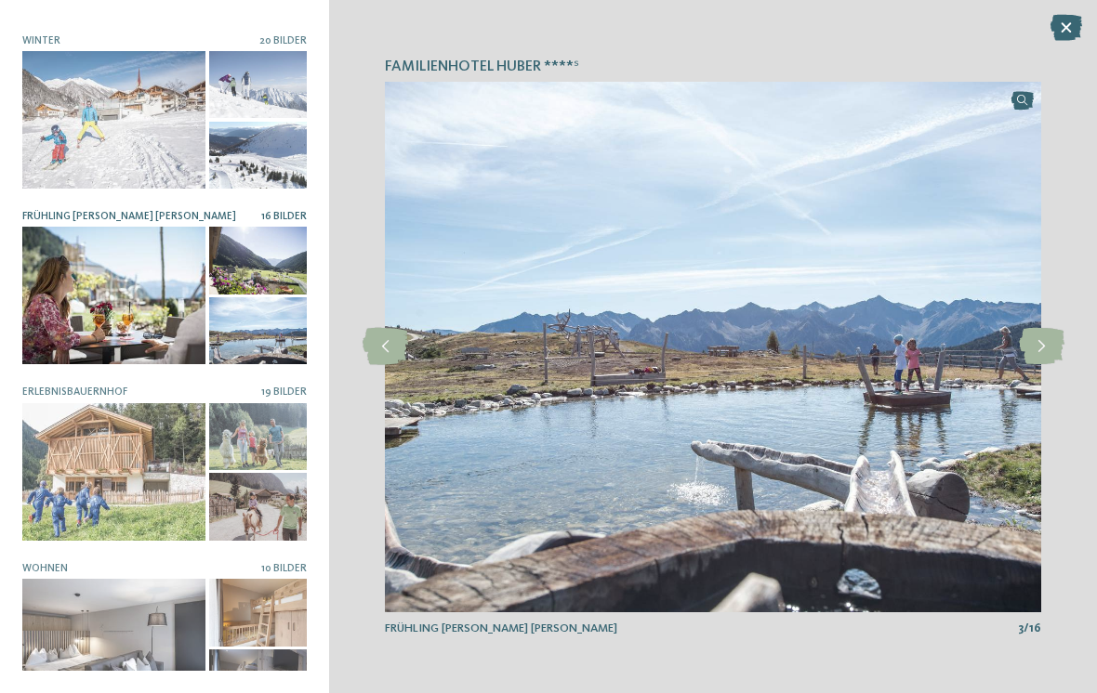
click at [1038, 352] on icon at bounding box center [1042, 346] width 46 height 37
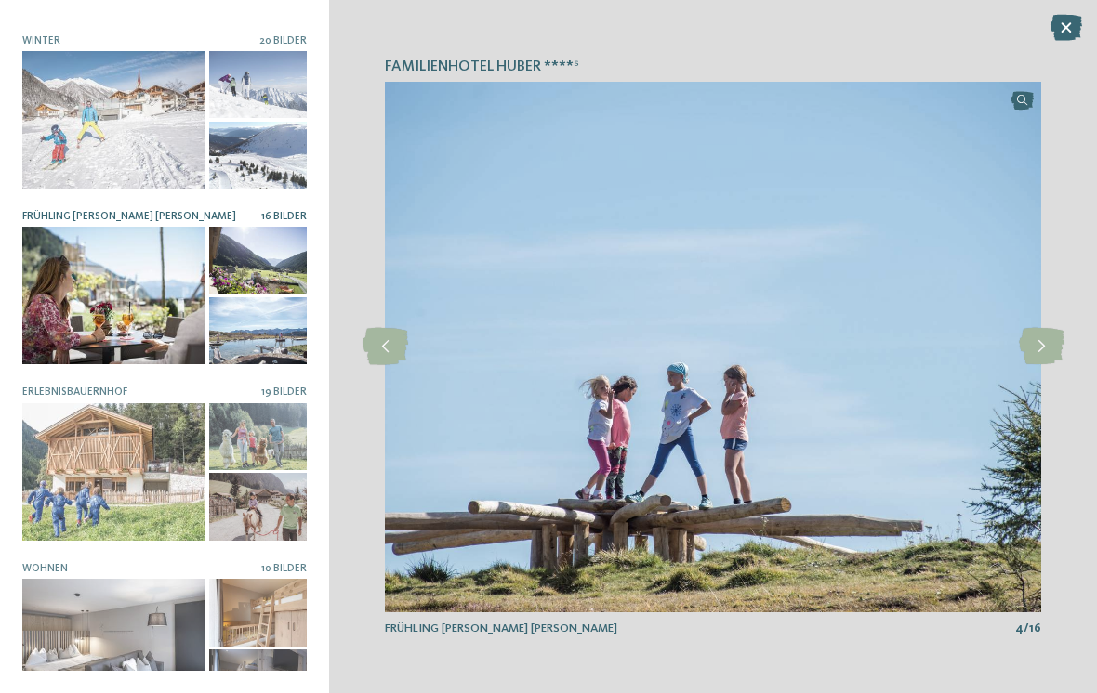
click at [1037, 354] on icon at bounding box center [1042, 346] width 46 height 37
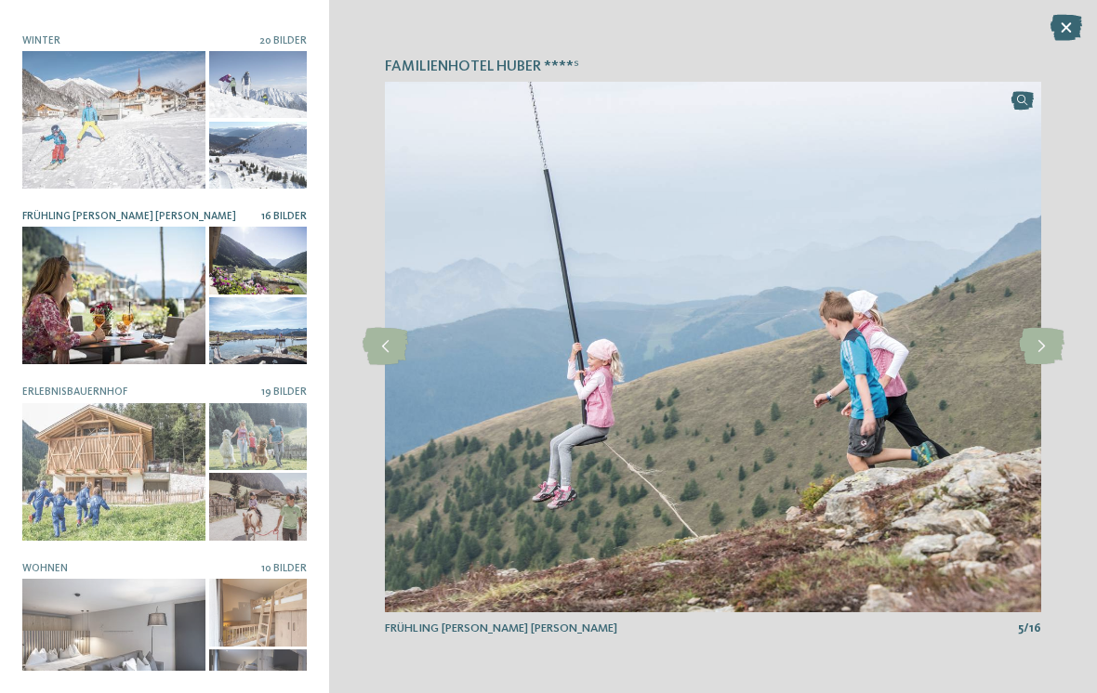
click at [1043, 350] on icon at bounding box center [1042, 346] width 46 height 37
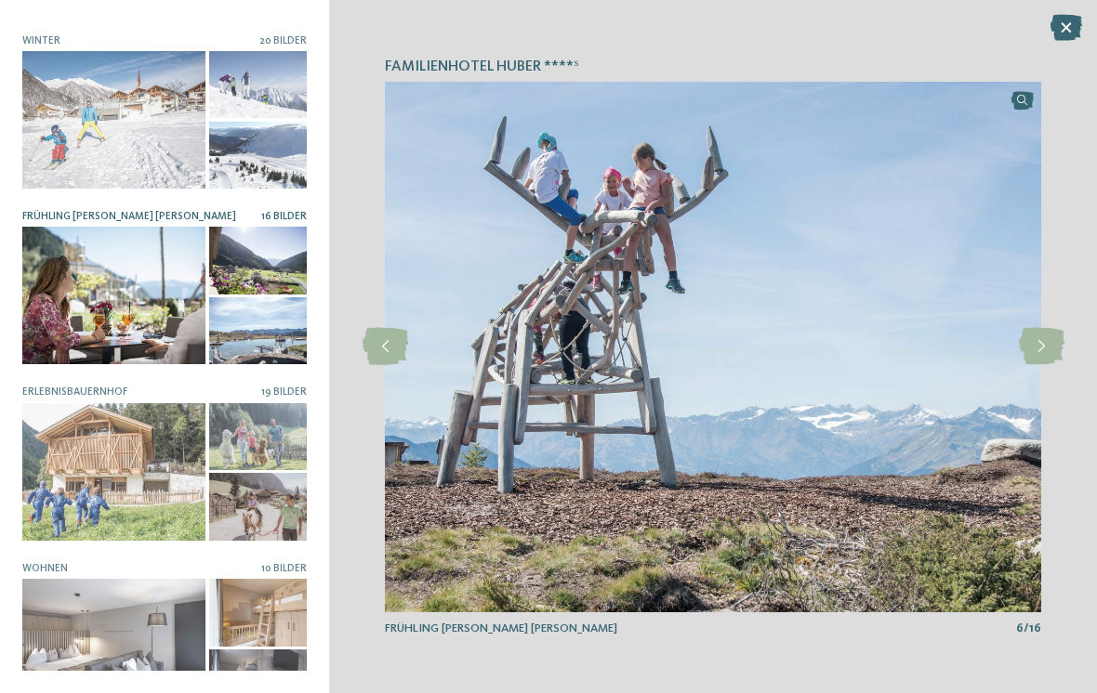
click at [1045, 352] on icon at bounding box center [1042, 346] width 46 height 37
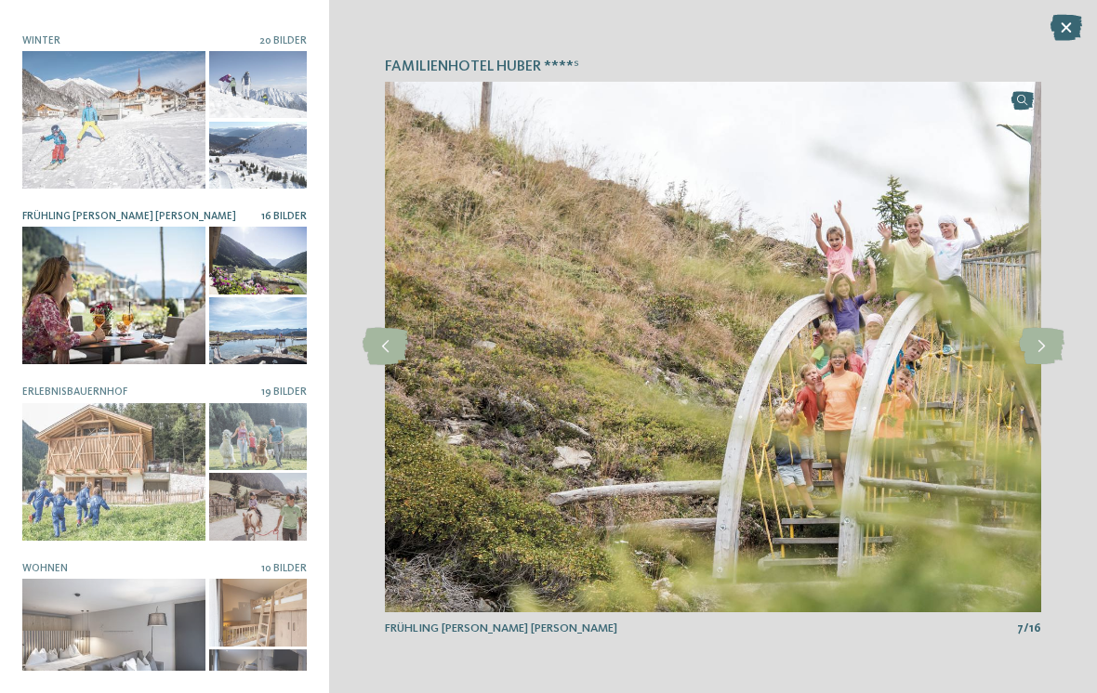
click at [1038, 350] on icon at bounding box center [1042, 346] width 46 height 37
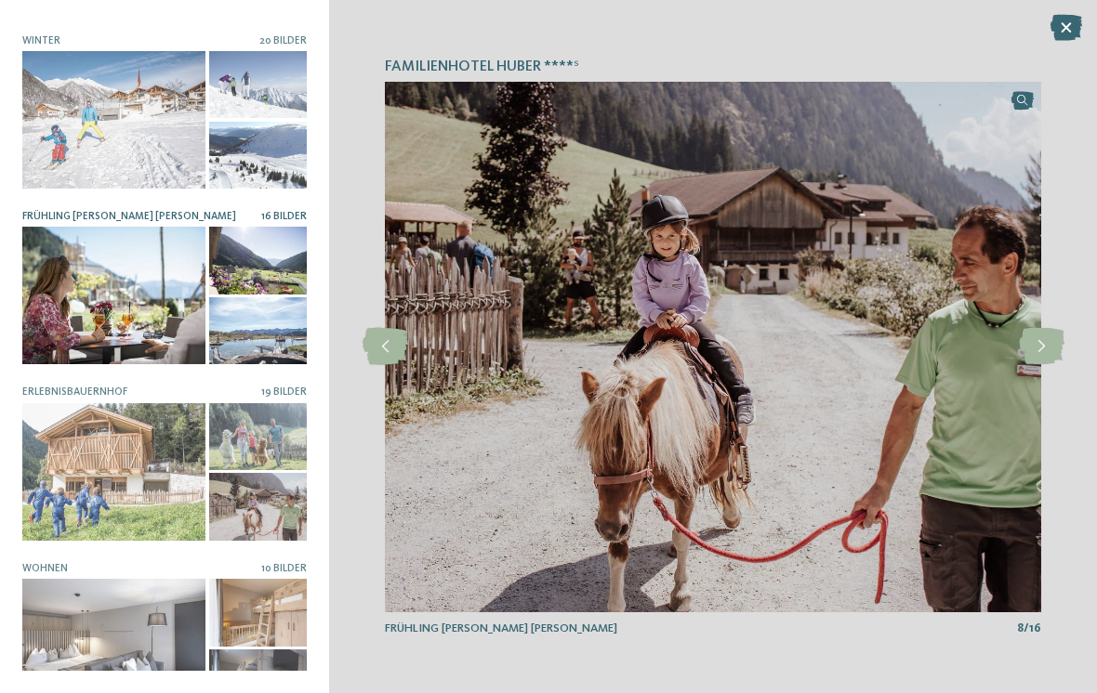
click at [1042, 345] on icon at bounding box center [1042, 346] width 46 height 37
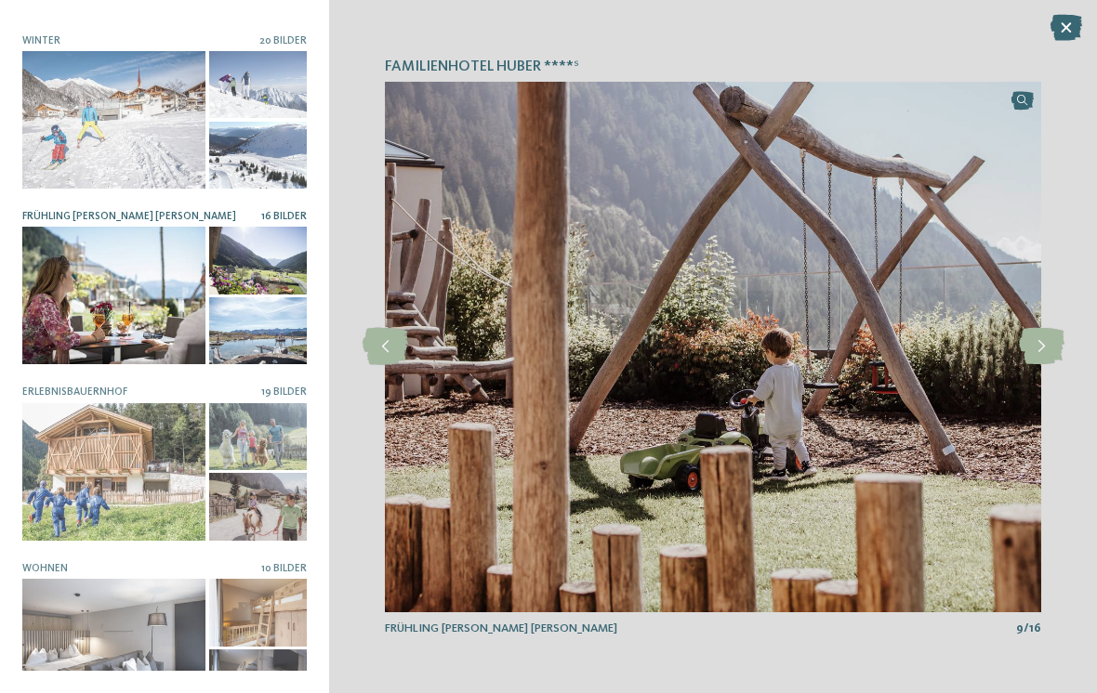
click at [1048, 347] on icon at bounding box center [1042, 346] width 46 height 37
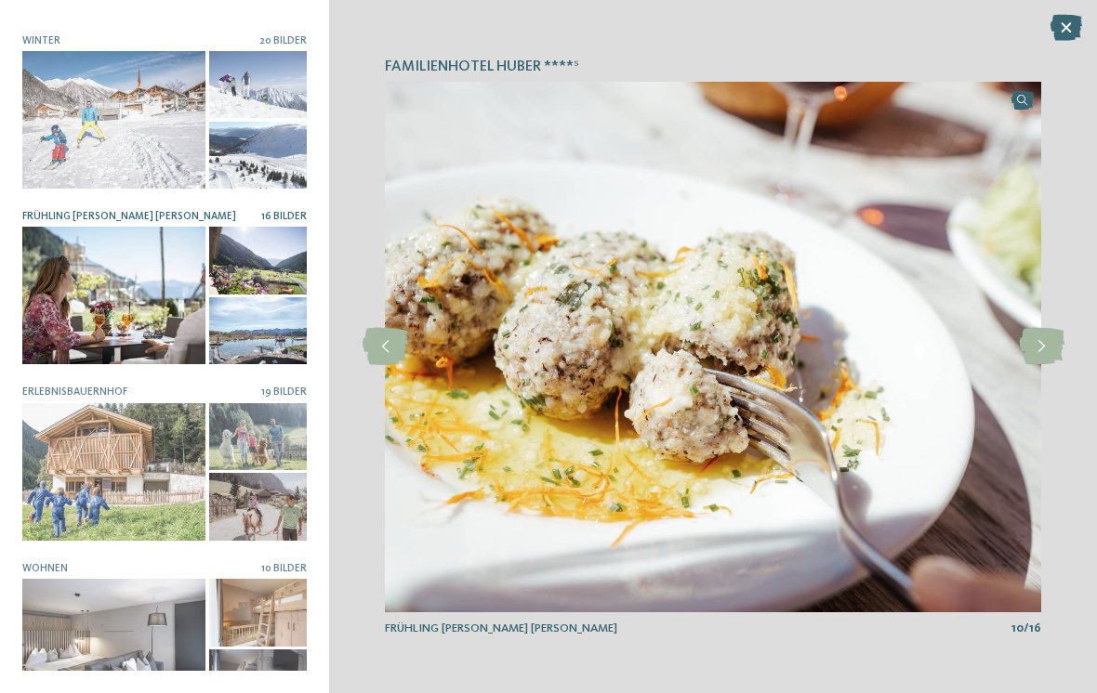
click at [1044, 350] on icon at bounding box center [1042, 346] width 46 height 37
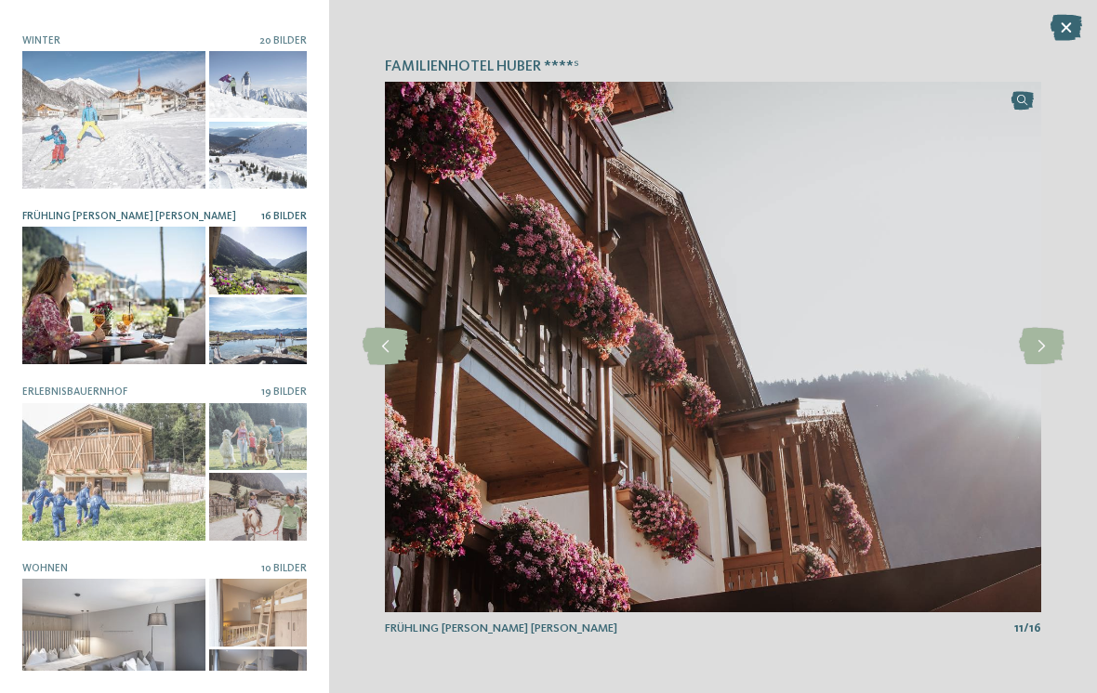
click at [1043, 355] on icon at bounding box center [1042, 346] width 46 height 37
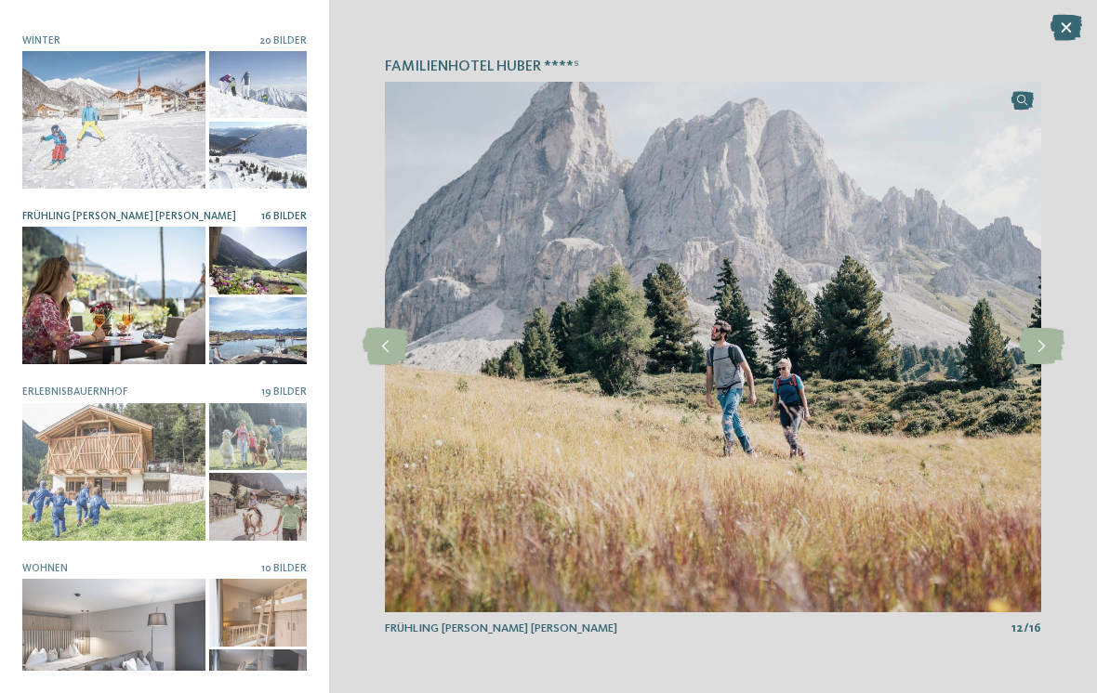
click at [1044, 354] on icon at bounding box center [1042, 346] width 46 height 37
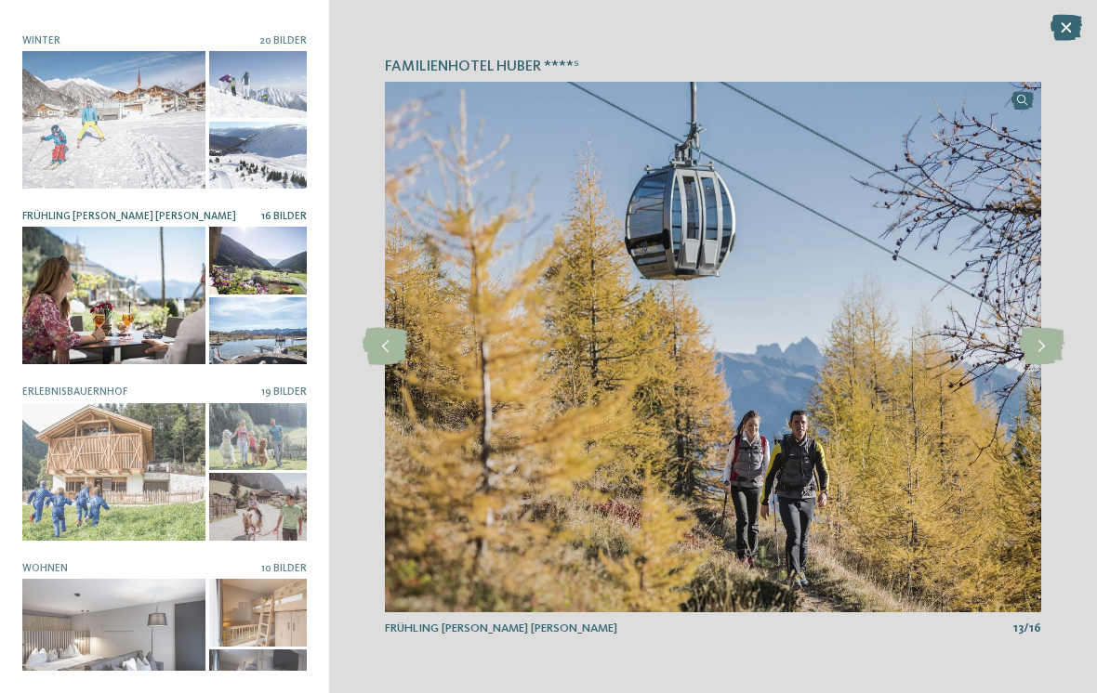
click at [1041, 353] on icon at bounding box center [1042, 346] width 46 height 37
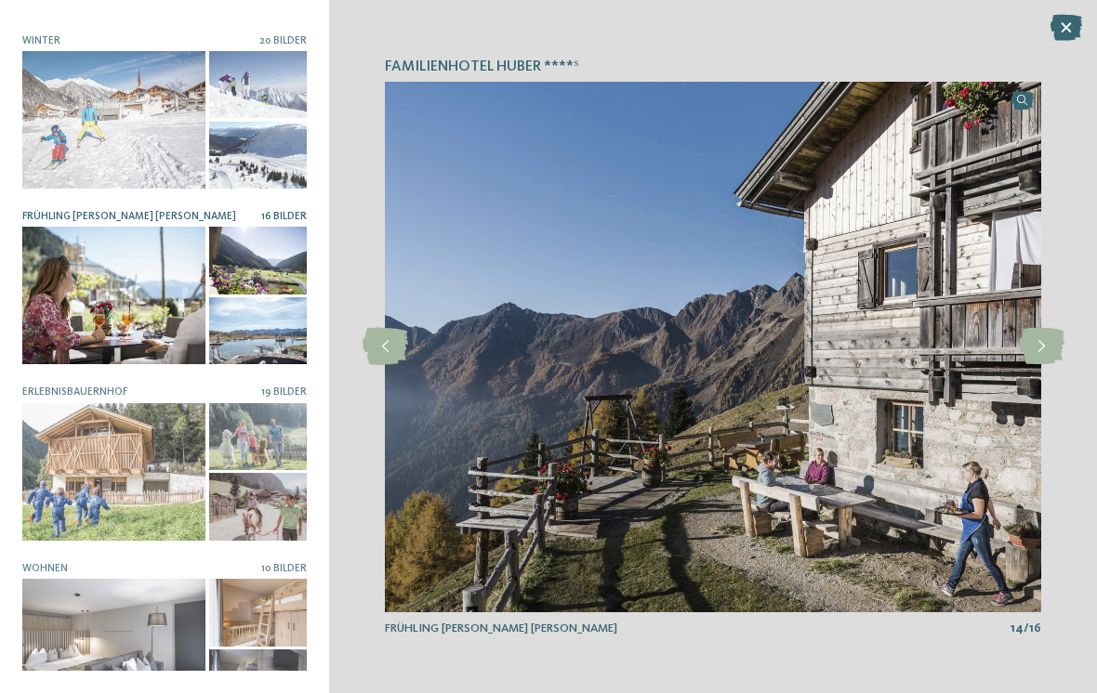
click at [1041, 347] on icon at bounding box center [1042, 346] width 46 height 37
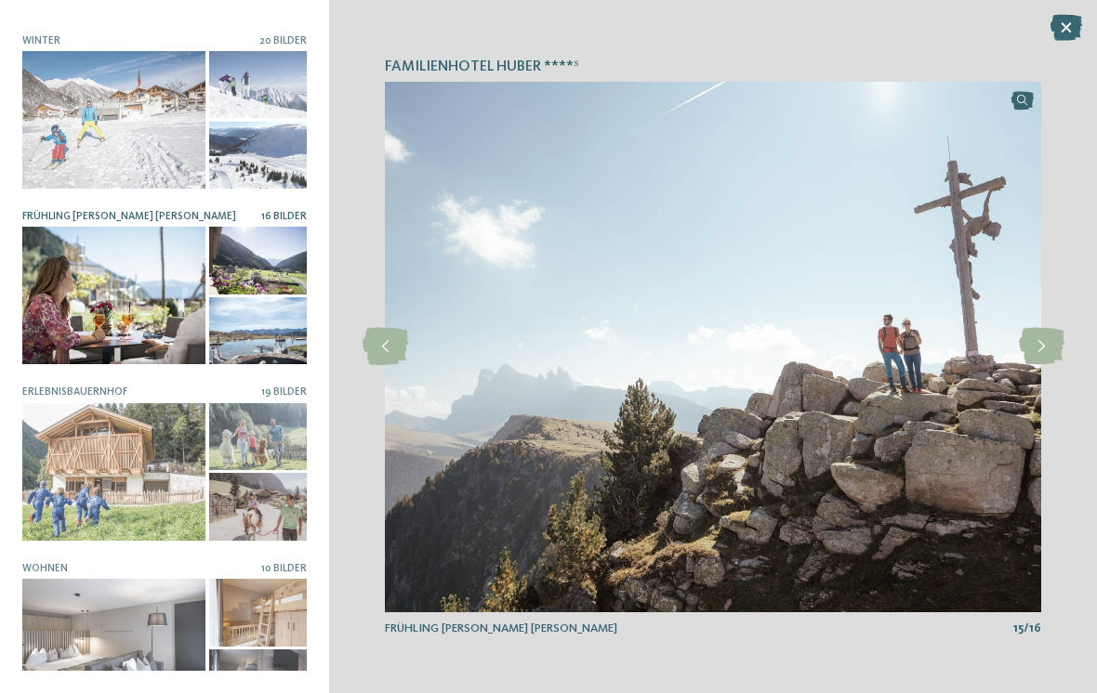
click at [1047, 350] on icon at bounding box center [1042, 346] width 46 height 37
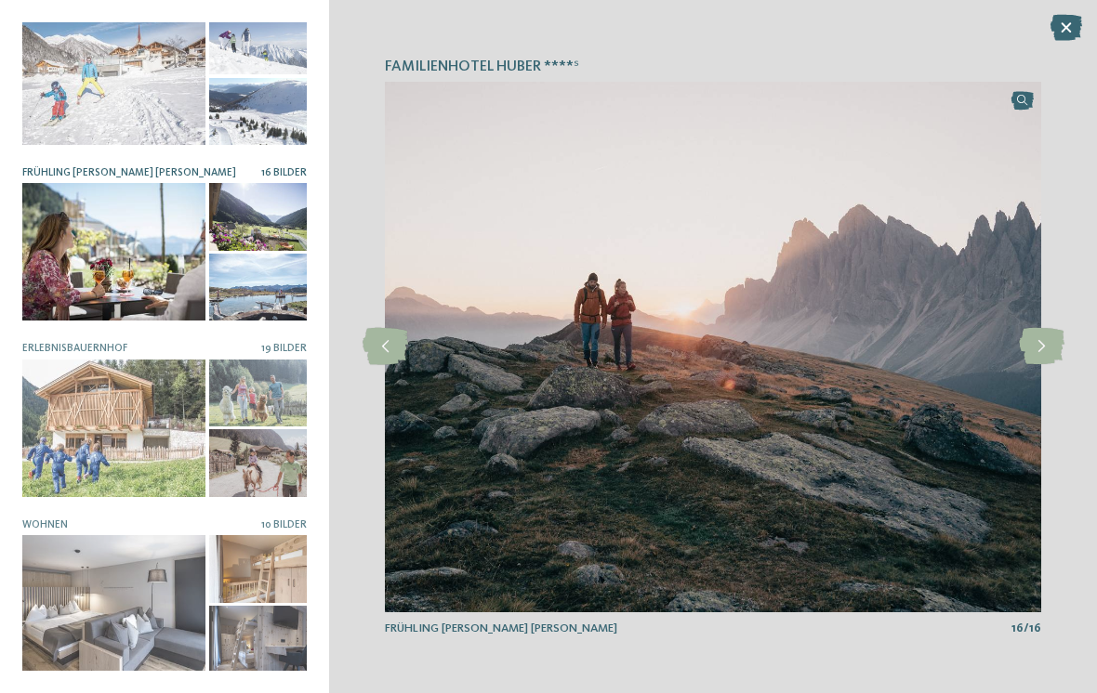
scroll to position [734, 0]
click at [152, 416] on div at bounding box center [113, 430] width 183 height 138
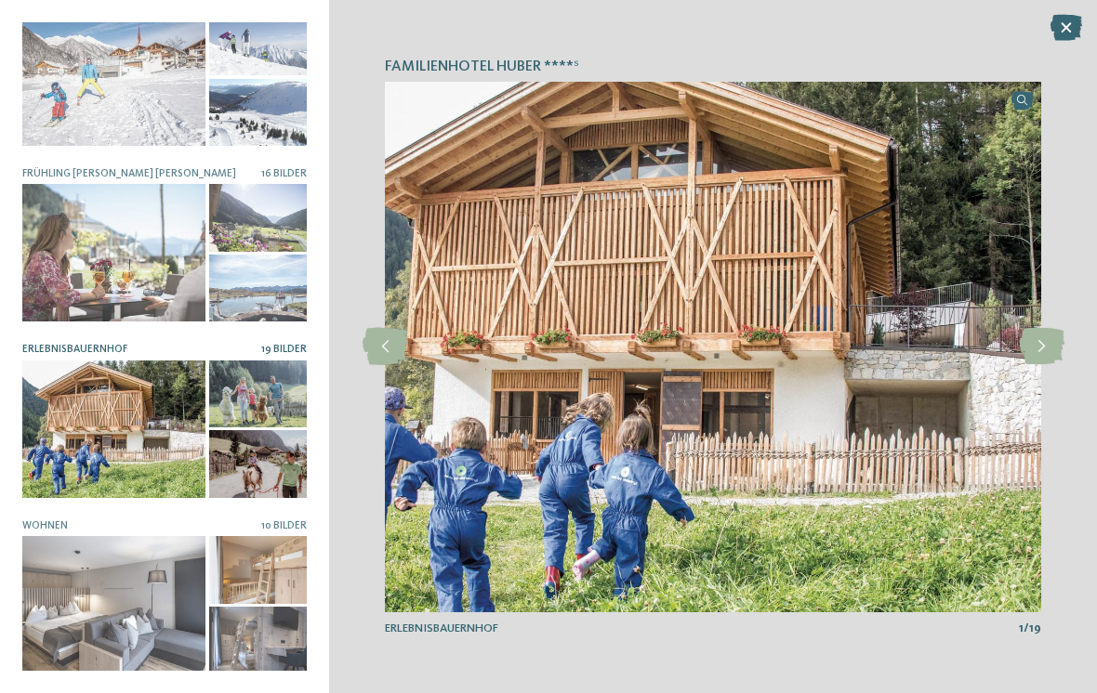
click at [1020, 351] on icon at bounding box center [1042, 346] width 46 height 37
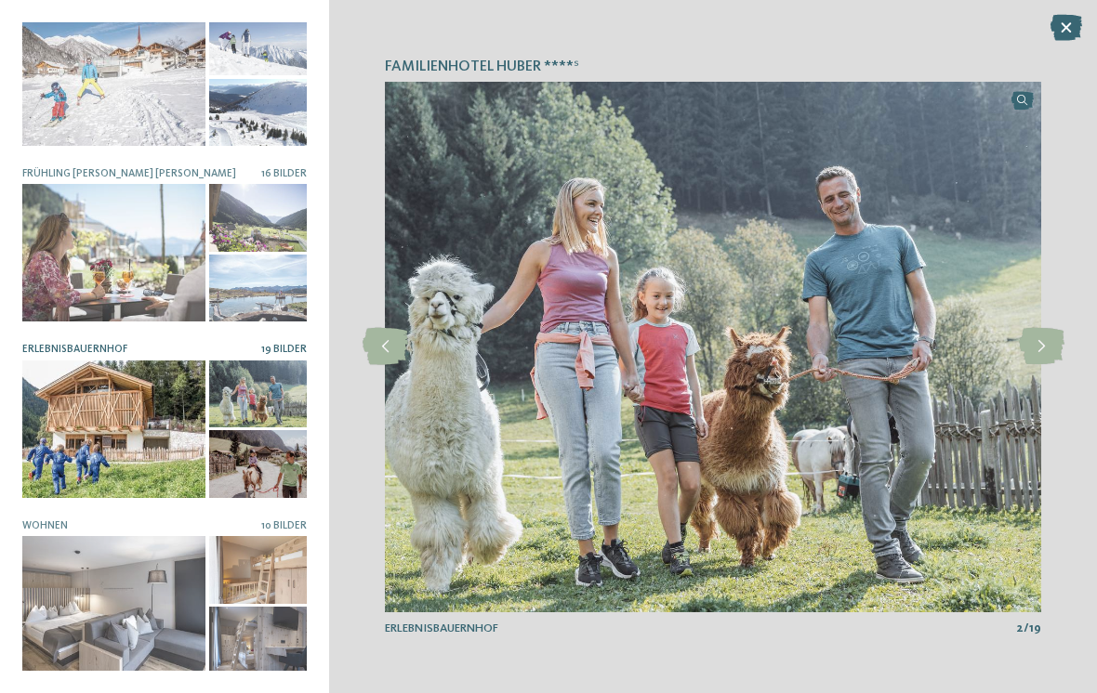
click at [1041, 351] on icon at bounding box center [1042, 346] width 46 height 37
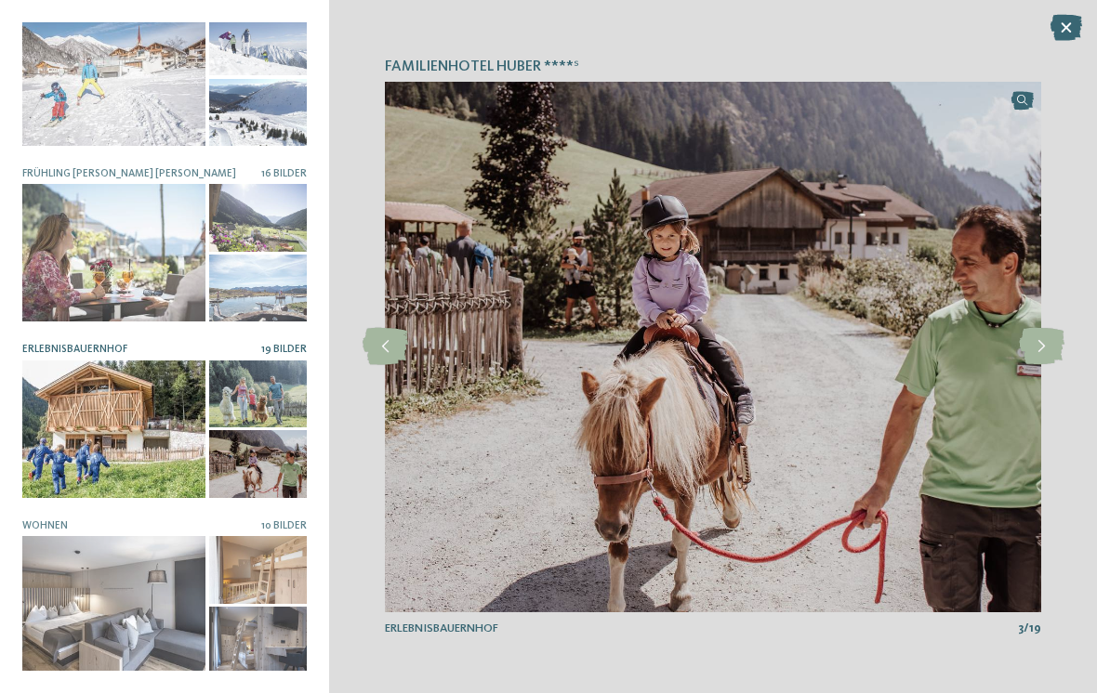
click at [1039, 343] on icon at bounding box center [1042, 346] width 46 height 37
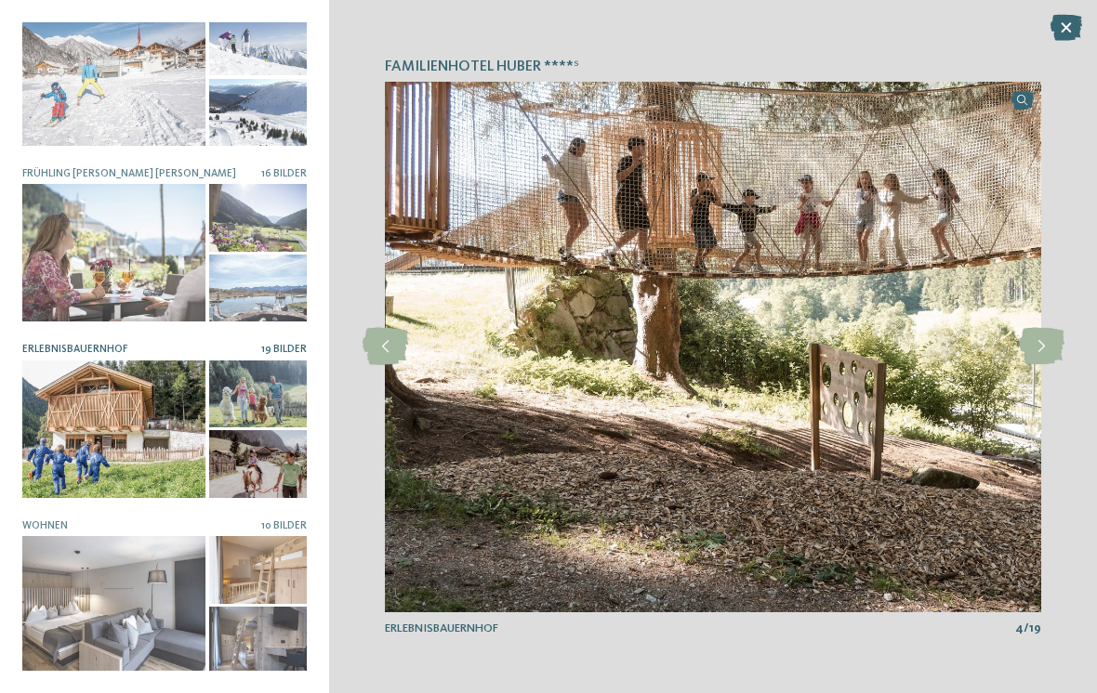
click at [1043, 338] on icon at bounding box center [1042, 346] width 46 height 37
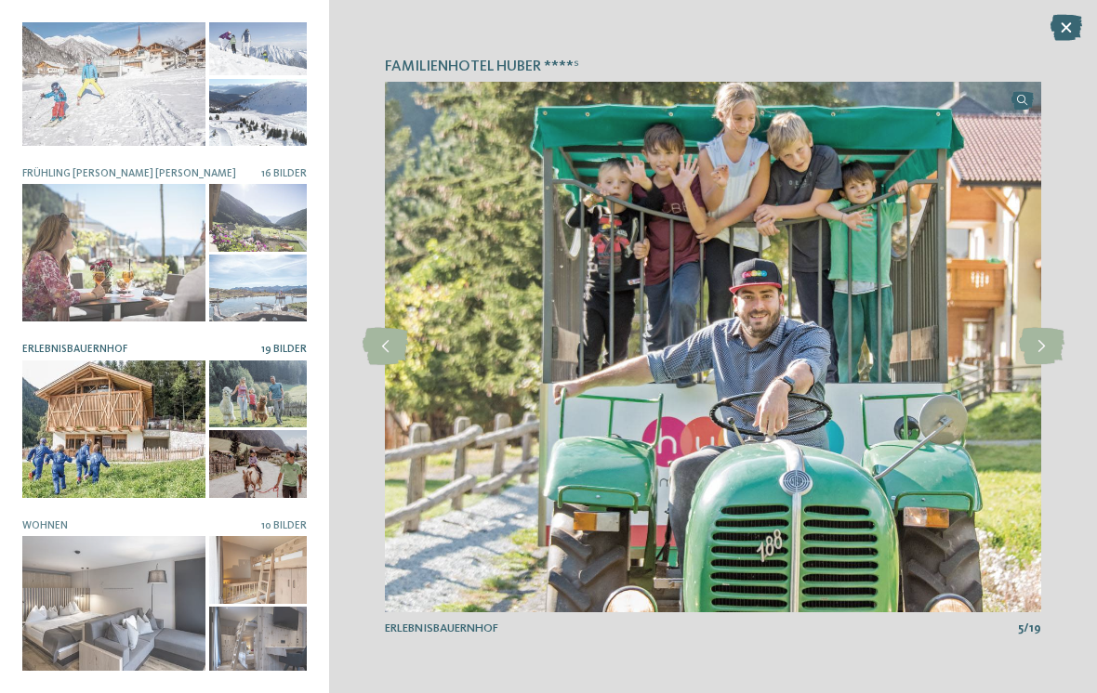
click at [1050, 337] on icon at bounding box center [1042, 346] width 46 height 37
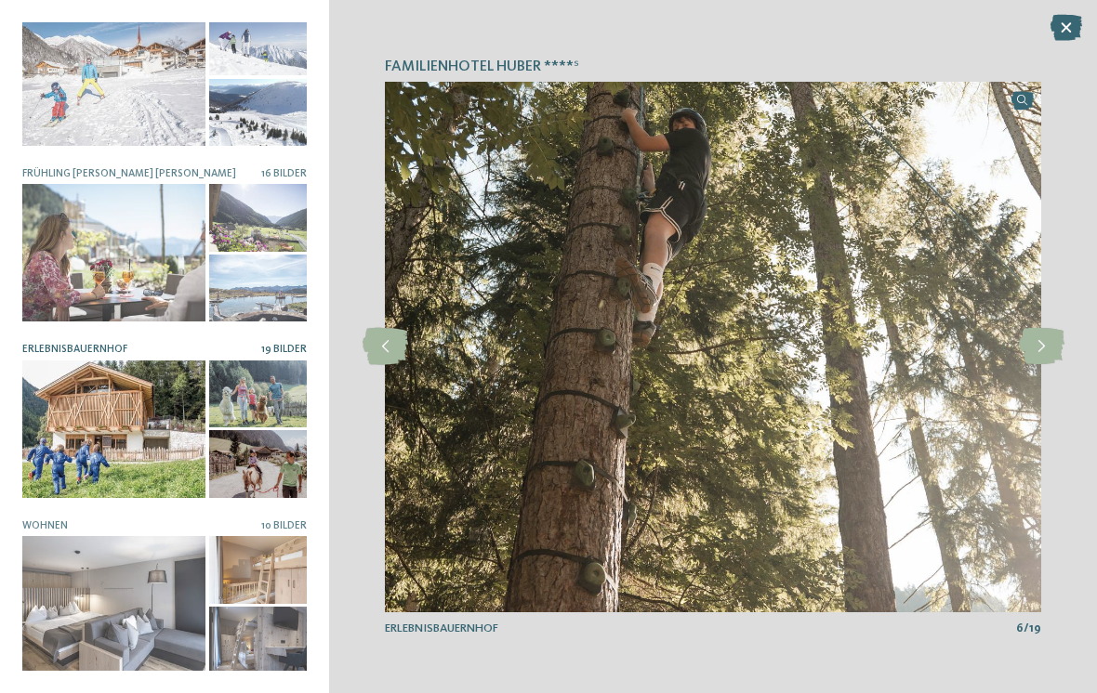
click at [1047, 342] on icon at bounding box center [1042, 346] width 46 height 37
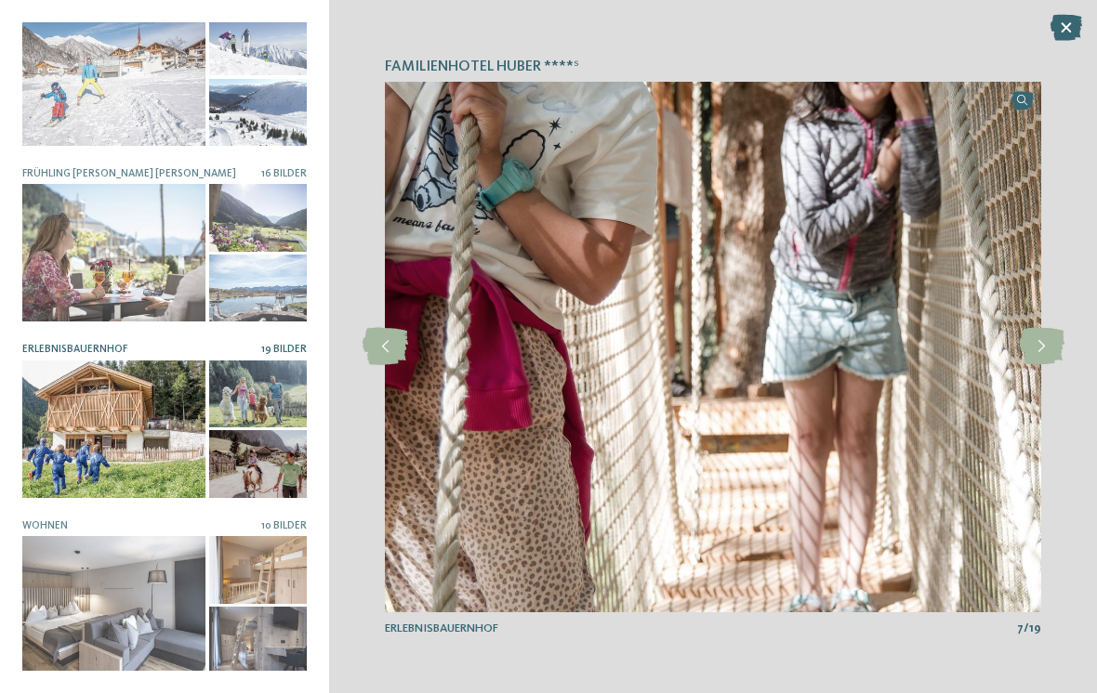
click at [1049, 339] on icon at bounding box center [1042, 346] width 46 height 37
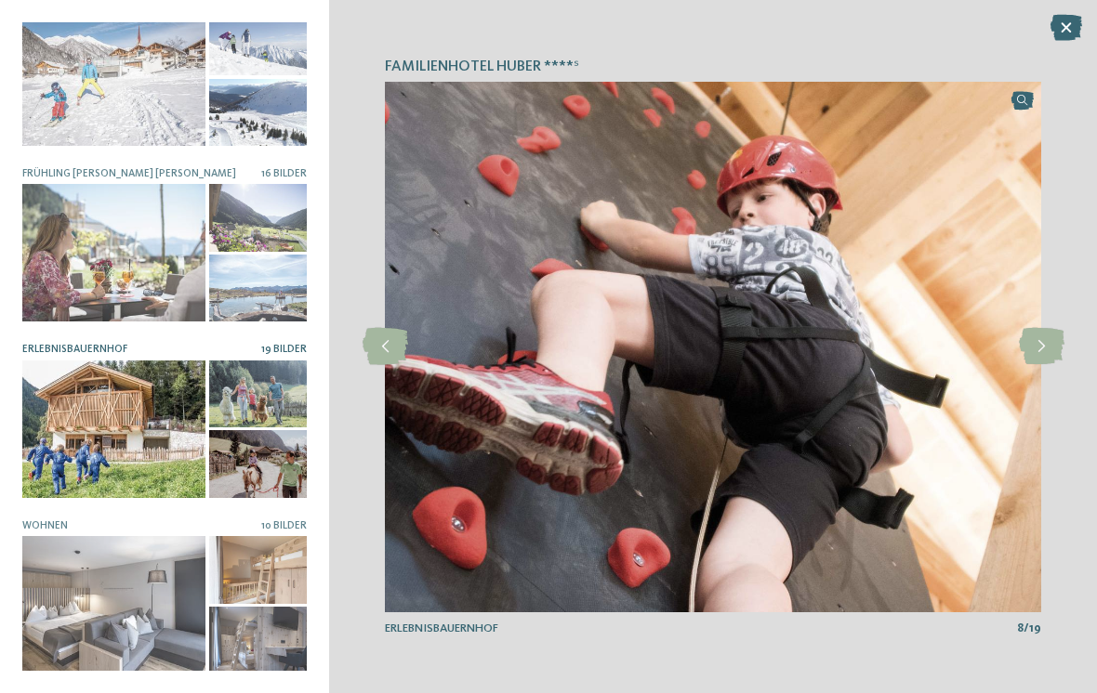
click at [1056, 342] on icon at bounding box center [1042, 346] width 46 height 37
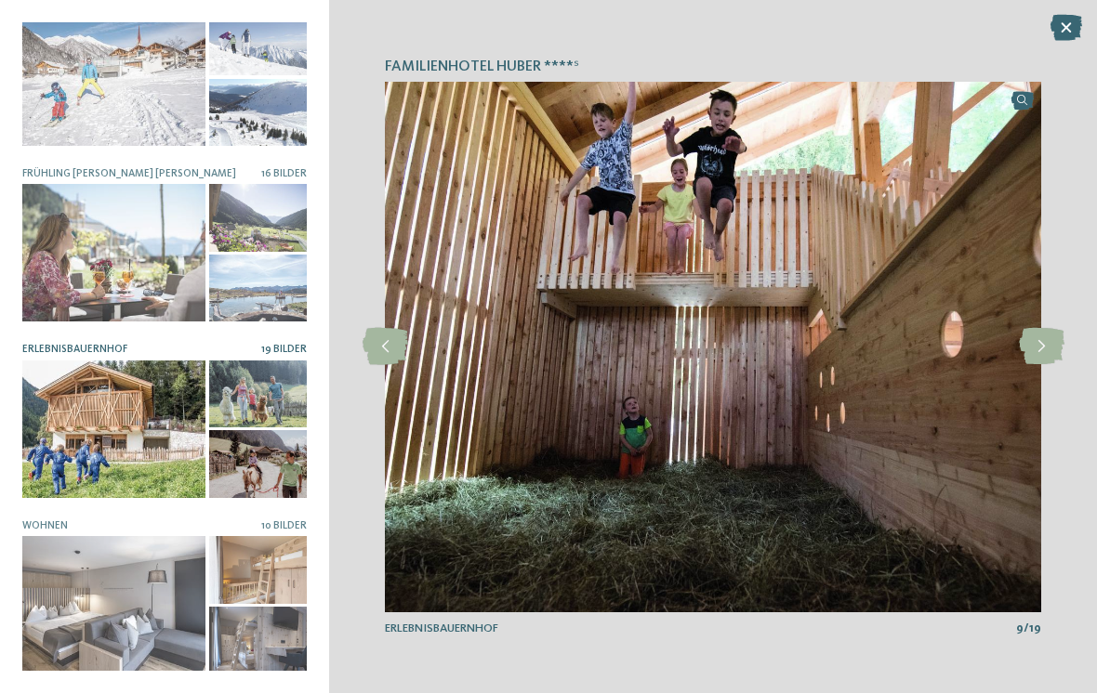
click at [1056, 337] on icon at bounding box center [1042, 346] width 46 height 37
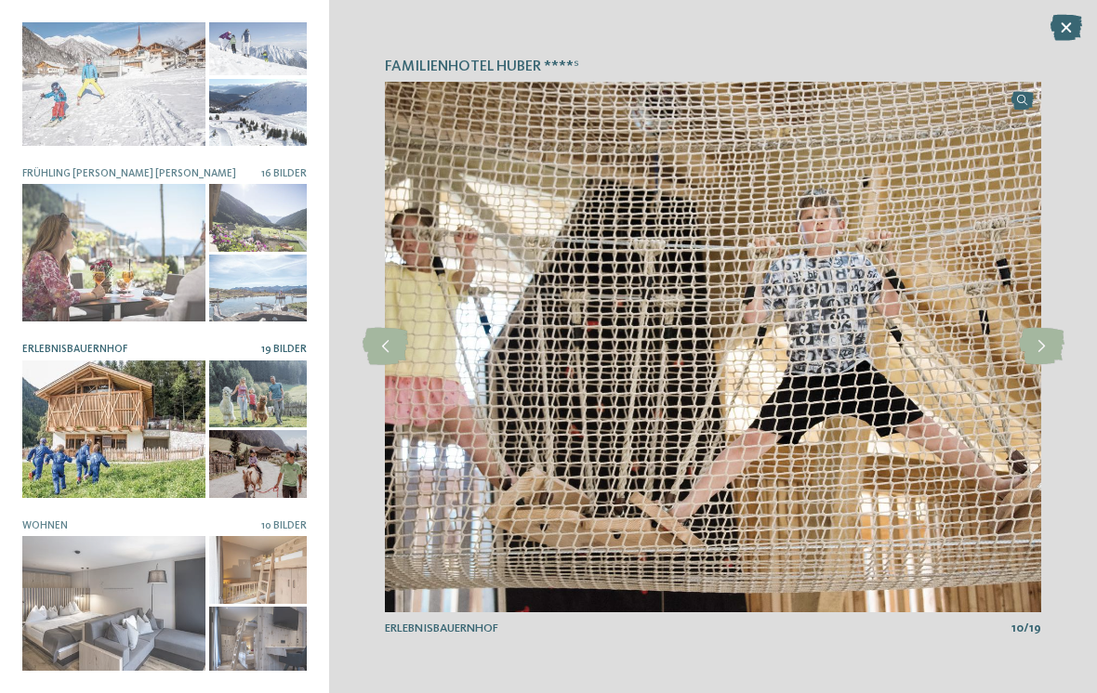
click at [1042, 339] on icon at bounding box center [1042, 346] width 46 height 37
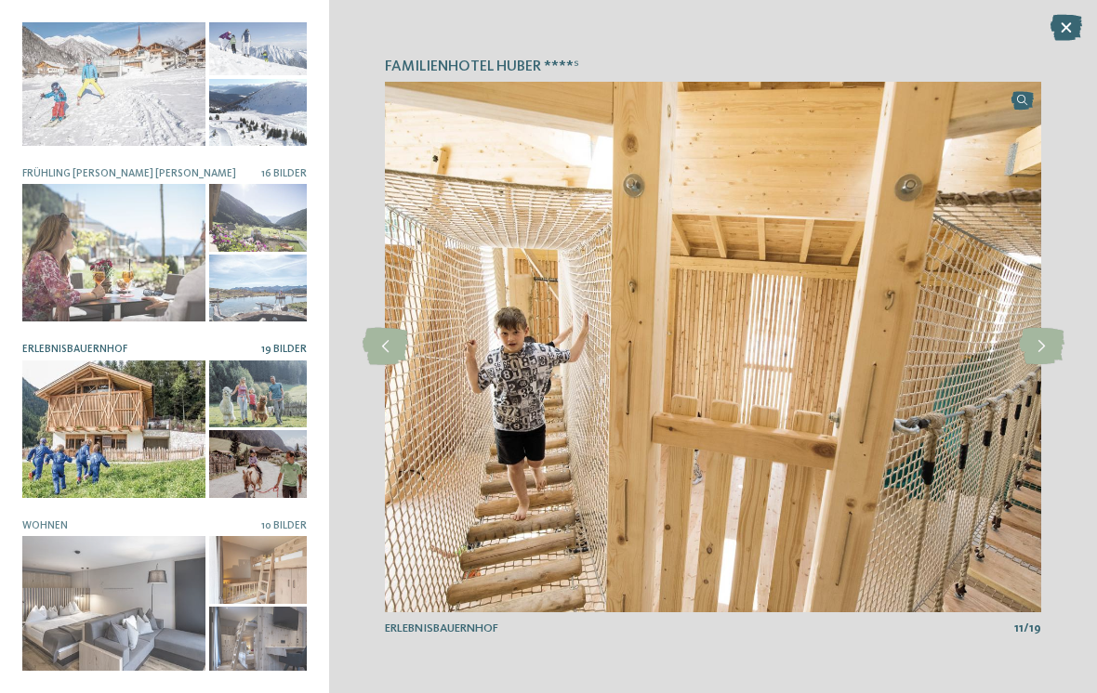
click at [1056, 343] on icon at bounding box center [1042, 346] width 46 height 37
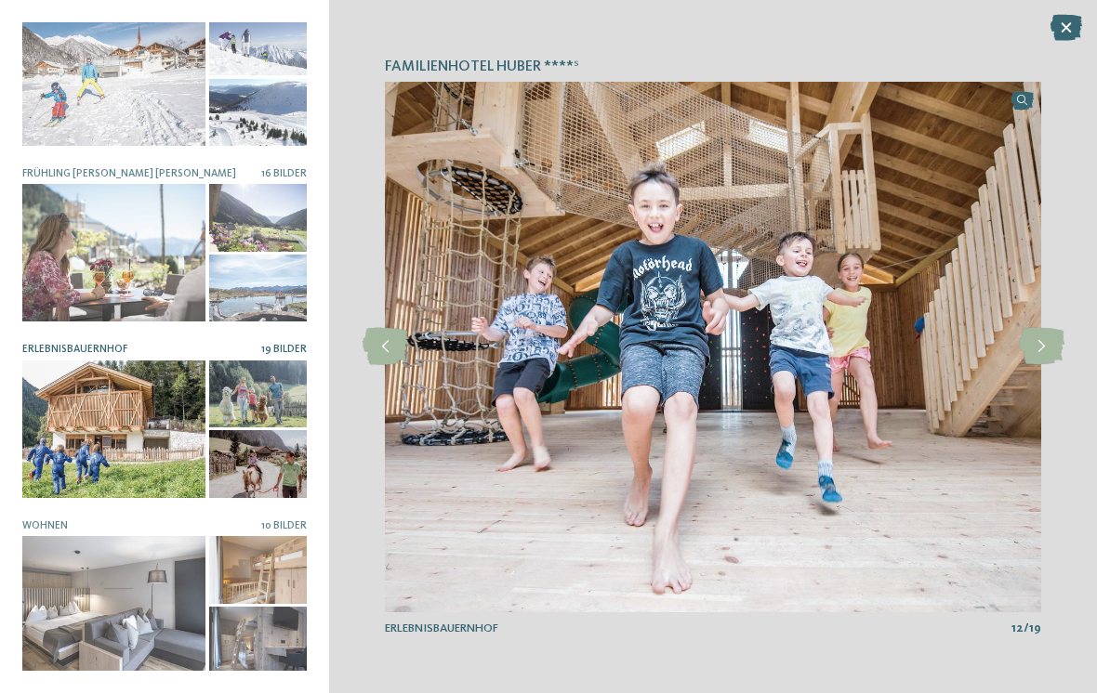
click at [1050, 343] on icon at bounding box center [1042, 346] width 46 height 37
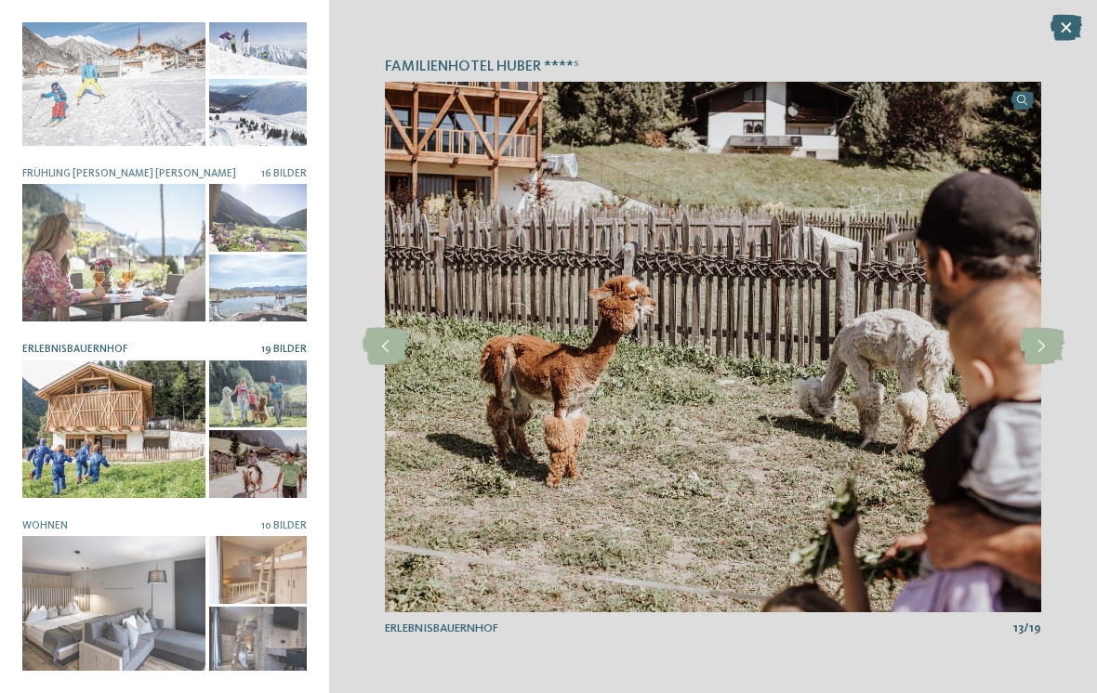
click at [1042, 343] on icon at bounding box center [1042, 346] width 46 height 37
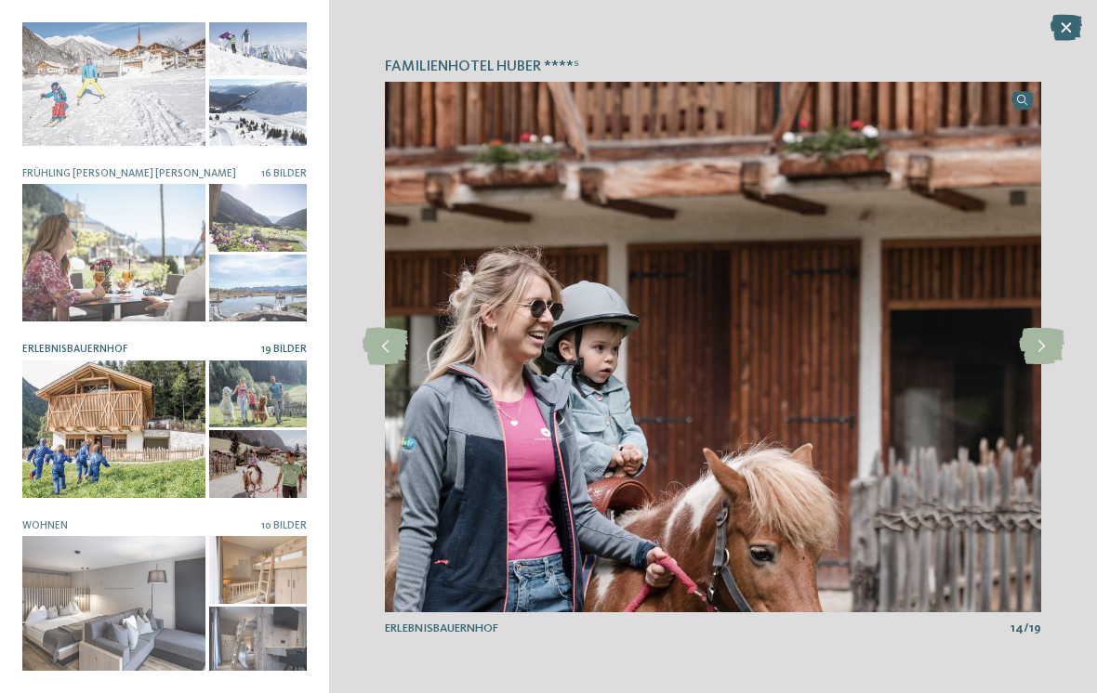
click at [1055, 345] on icon at bounding box center [1042, 346] width 46 height 37
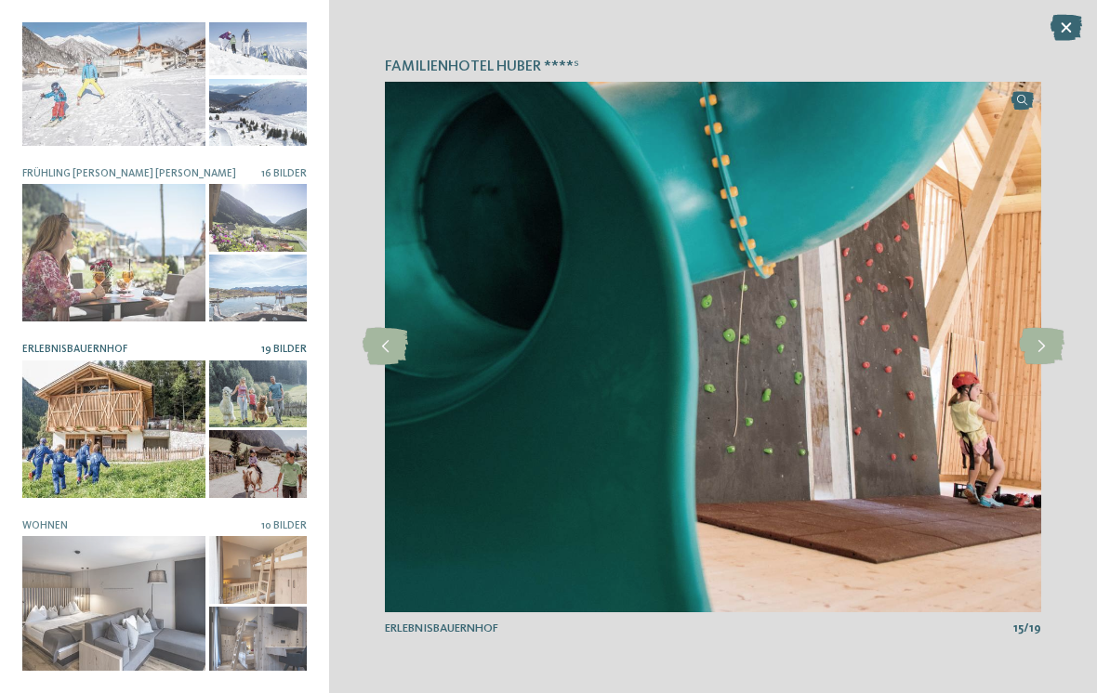
click at [1055, 338] on icon at bounding box center [1042, 346] width 46 height 37
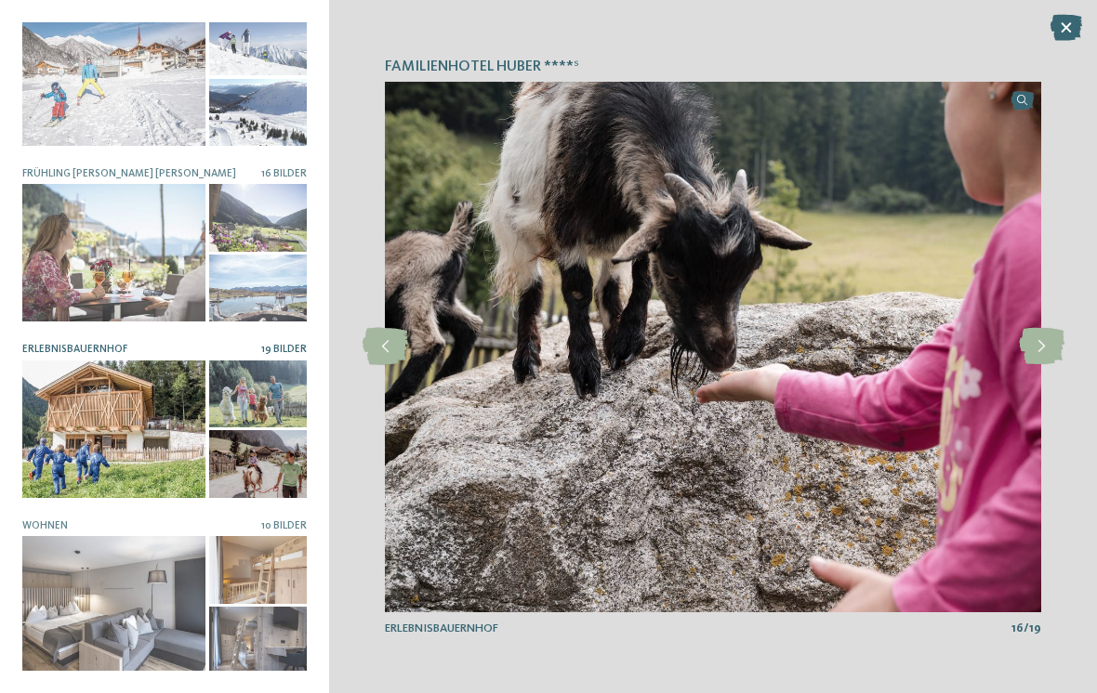
click at [1054, 342] on icon at bounding box center [1042, 346] width 46 height 37
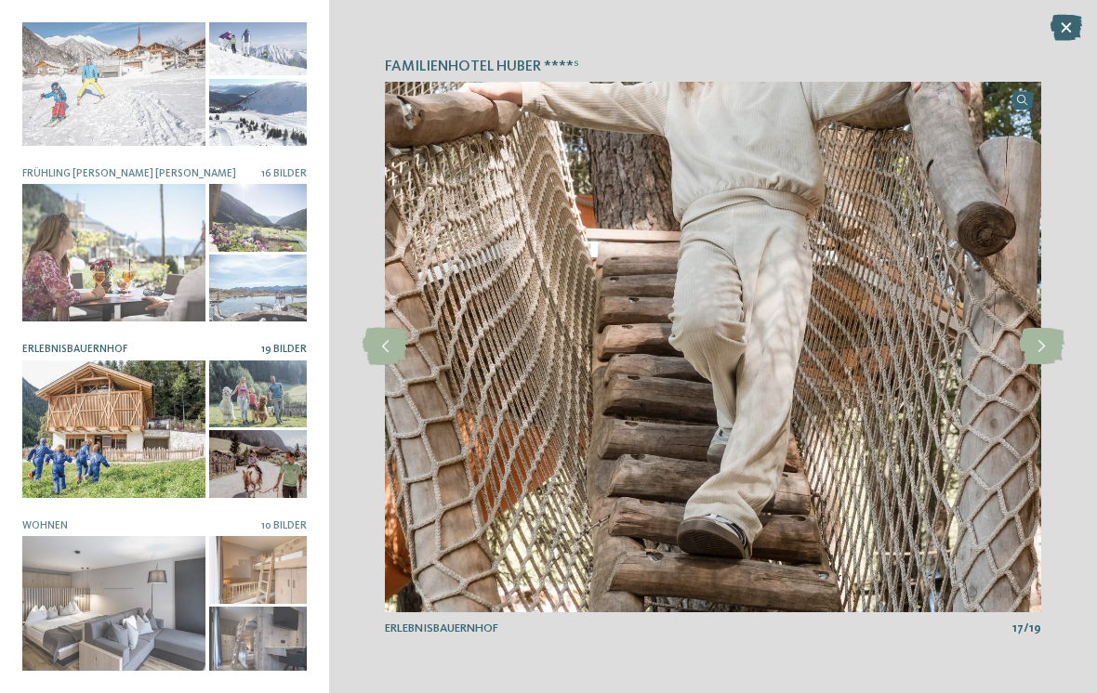
click at [1056, 346] on icon at bounding box center [1042, 346] width 46 height 37
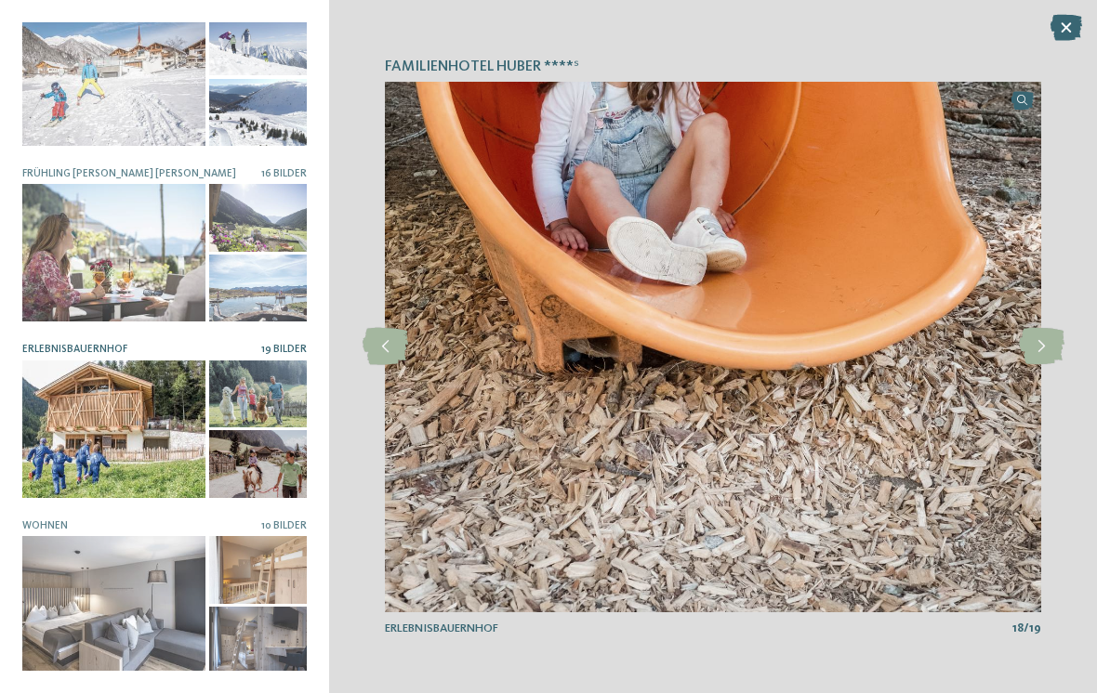
click at [1056, 343] on icon at bounding box center [1042, 346] width 46 height 37
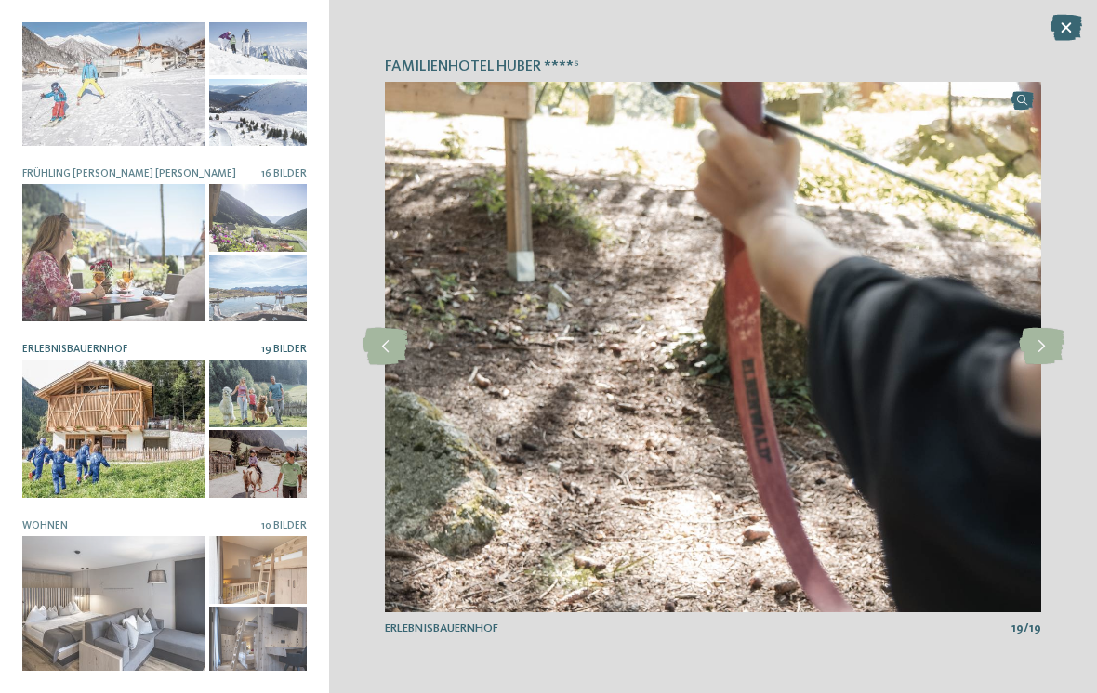
click at [1056, 342] on icon at bounding box center [1042, 346] width 46 height 37
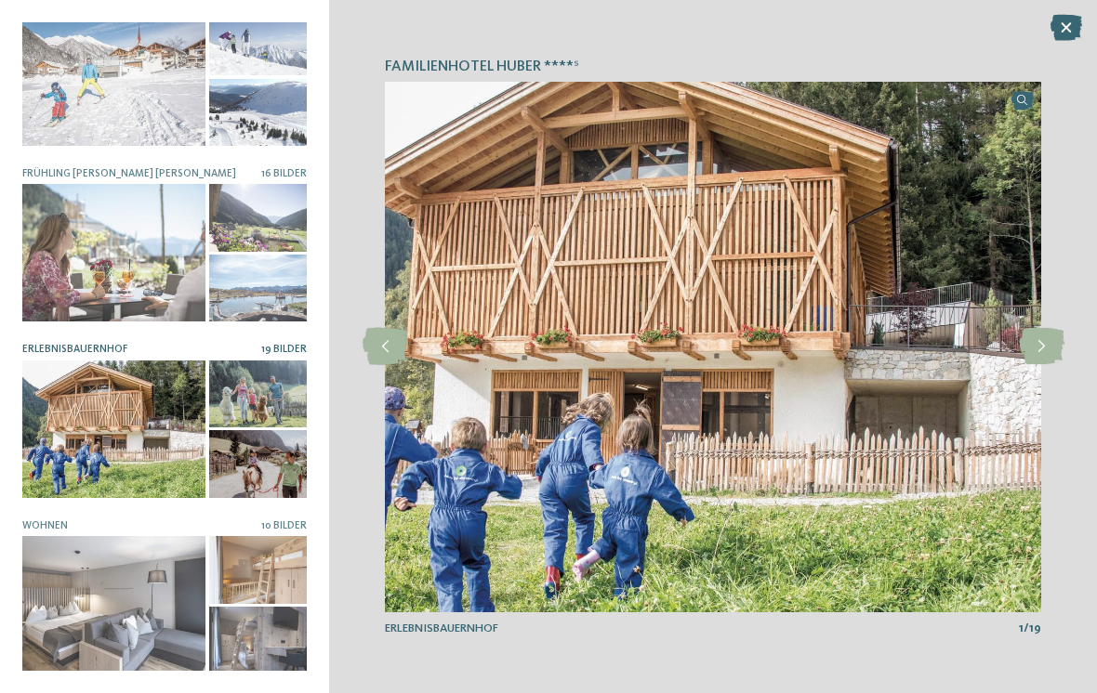
click at [1055, 342] on icon at bounding box center [1042, 346] width 46 height 37
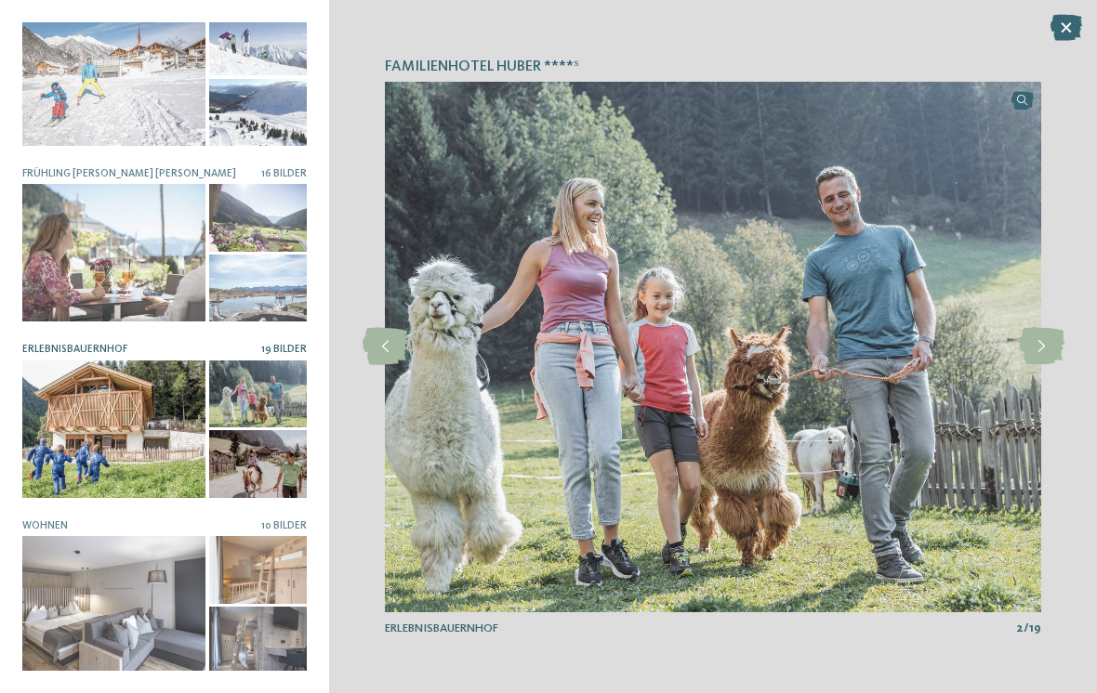
click at [1084, 11] on div "Familienhotel Huber ****ˢ slide 1 of 8" at bounding box center [713, 346] width 768 height 693
click at [1038, 24] on div "Familienhotel Huber ****ˢ slide 1 of 8" at bounding box center [713, 346] width 768 height 693
click at [1066, 29] on icon at bounding box center [1066, 28] width 32 height 26
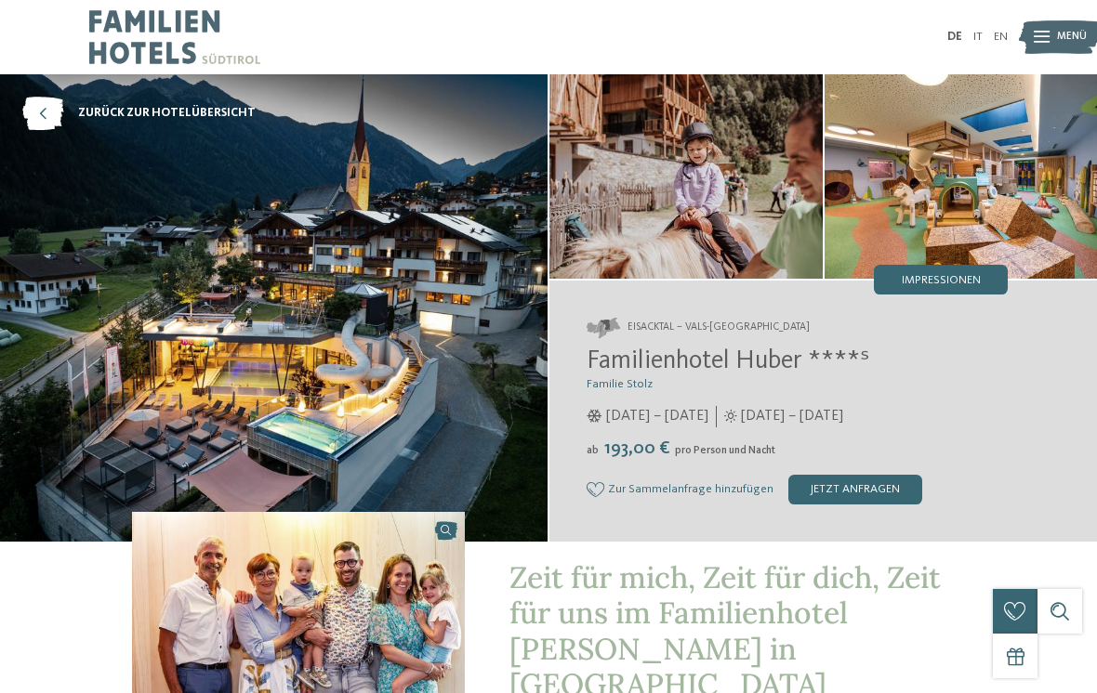
click at [1053, 23] on img at bounding box center [1060, 37] width 82 height 41
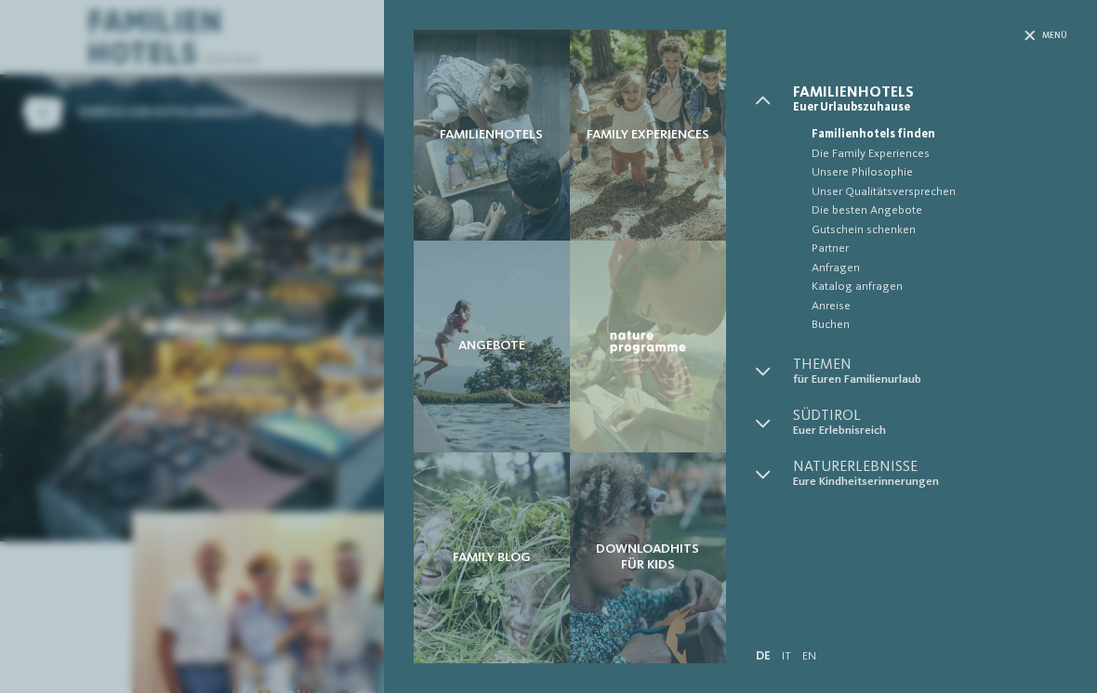
click at [510, 153] on div "Familienhotels" at bounding box center [492, 135] width 156 height 211
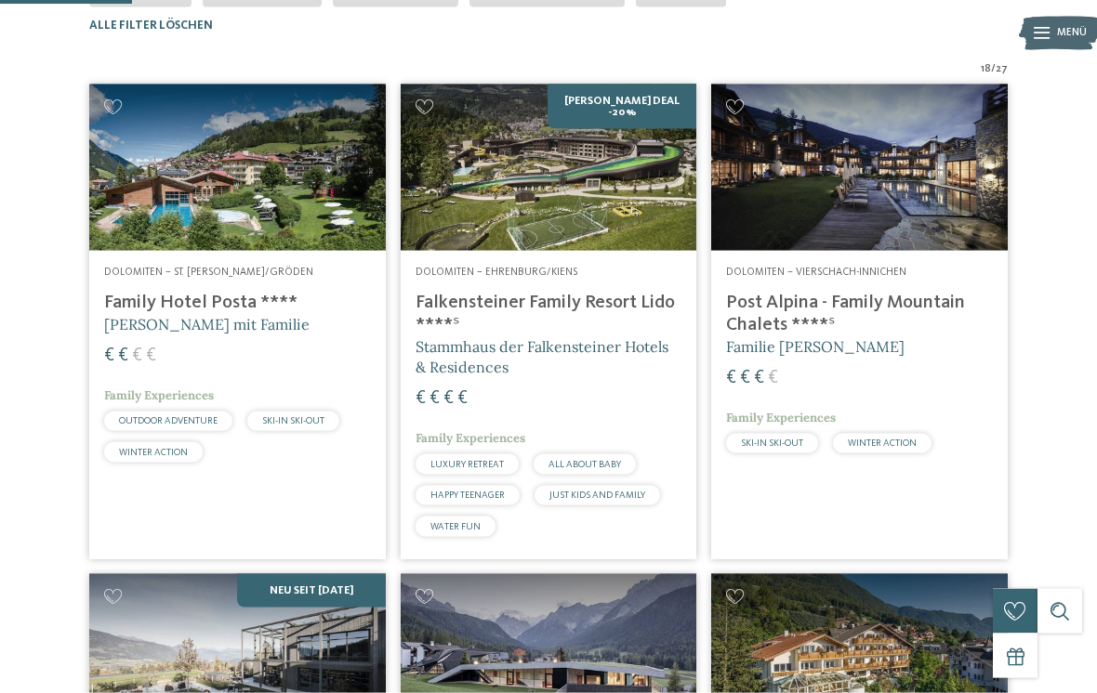
scroll to position [390, 0]
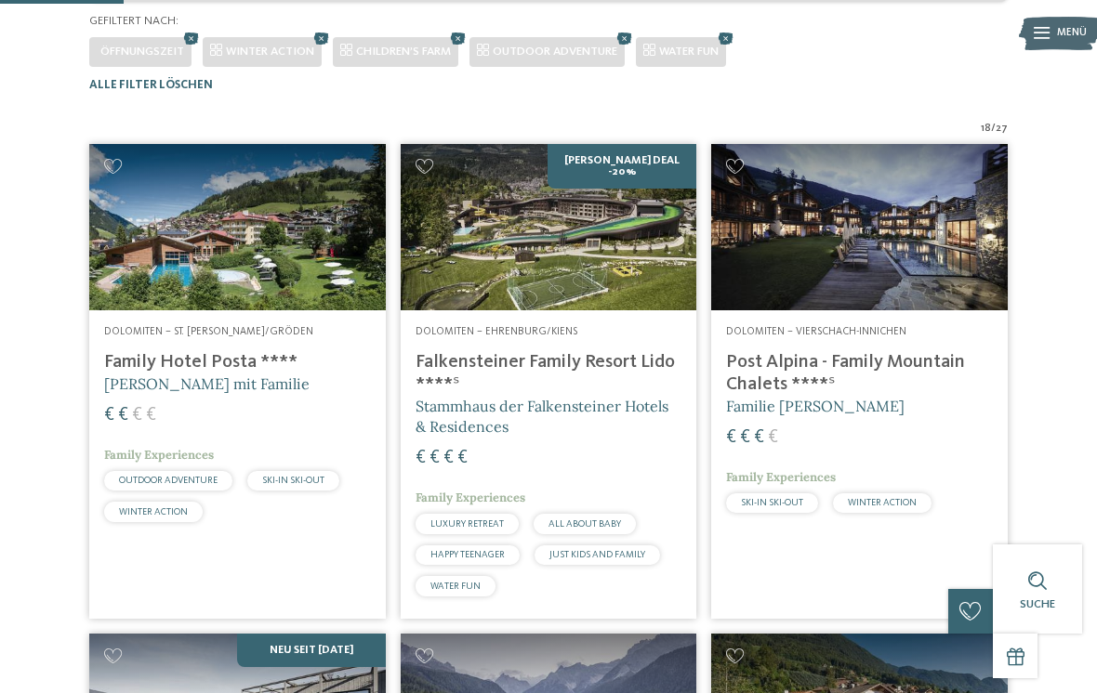
click at [265, 67] on div "WINTER ACTION" at bounding box center [262, 52] width 119 height 30
click at [267, 58] on span "WINTER ACTION" at bounding box center [270, 52] width 88 height 12
click at [276, 58] on span "WINTER ACTION" at bounding box center [270, 52] width 88 height 12
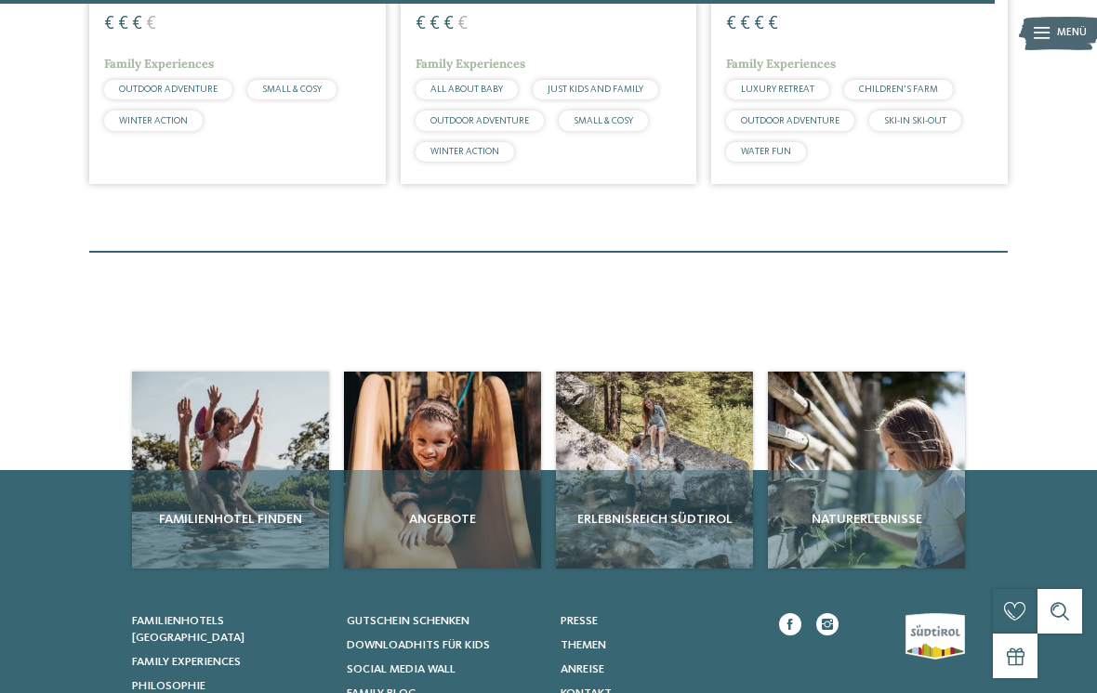
scroll to position [3136, 0]
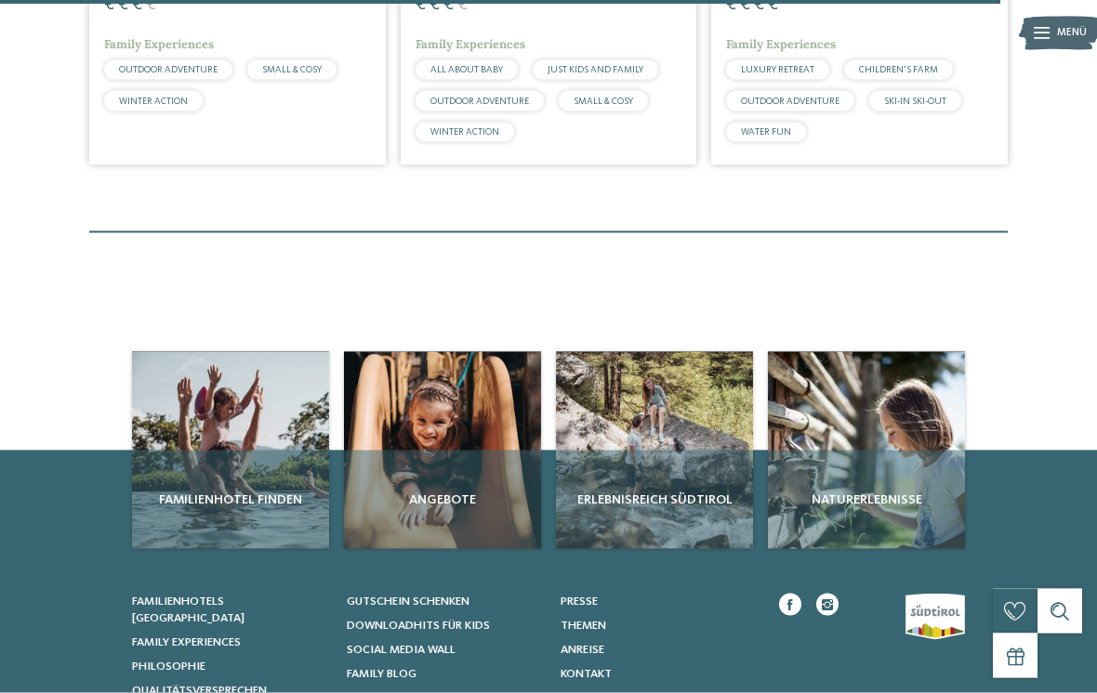
click at [461, 491] on span "Angebote" at bounding box center [442, 500] width 182 height 19
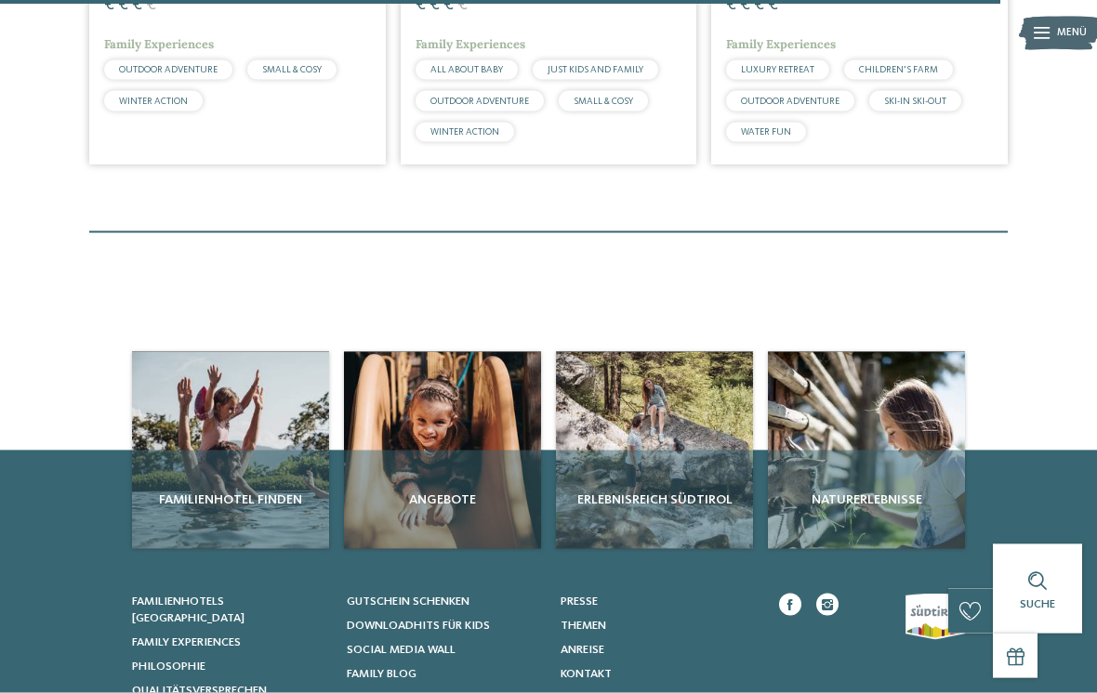
click at [437, 451] on div "Angebote" at bounding box center [442, 500] width 197 height 99
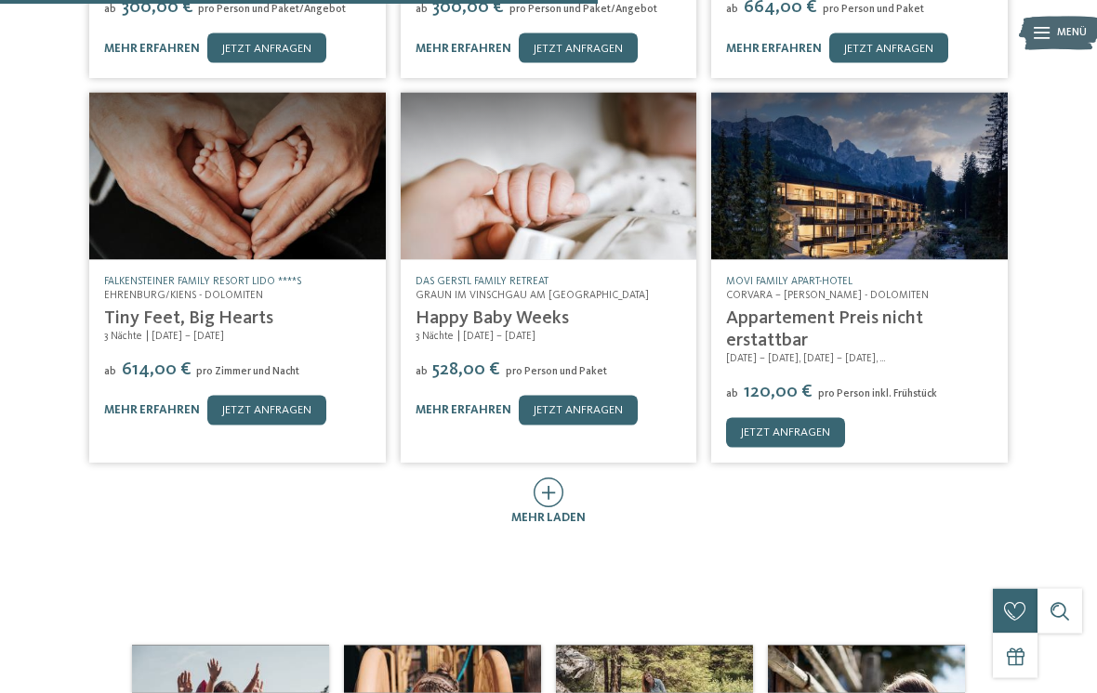
scroll to position [723, 0]
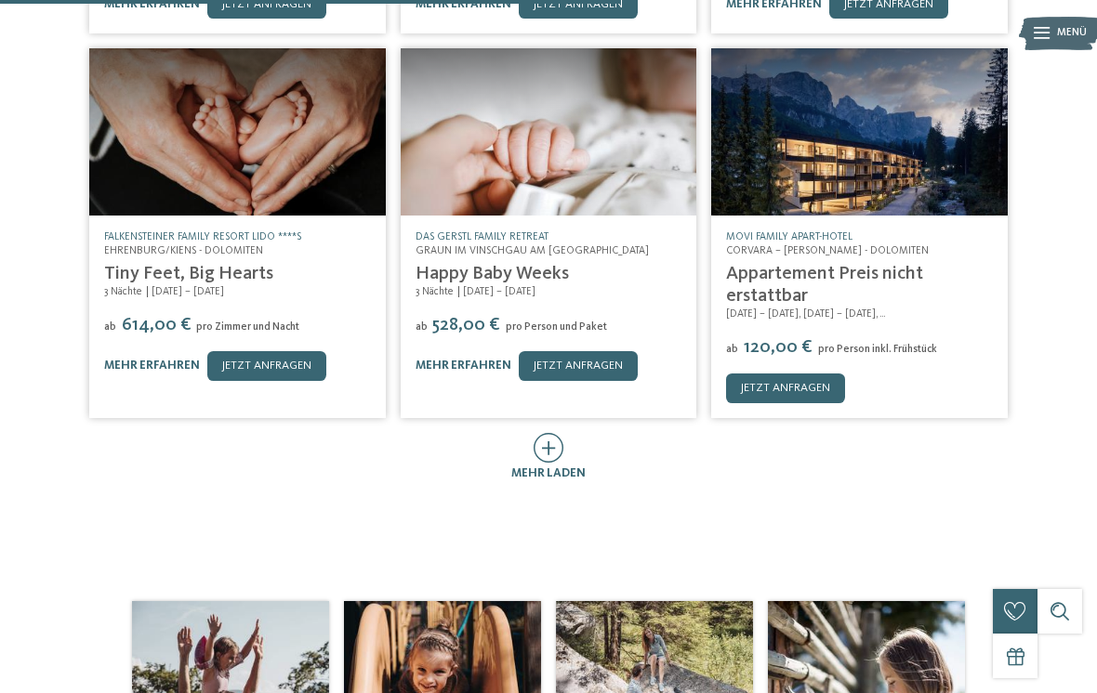
click at [546, 439] on icon at bounding box center [549, 448] width 31 height 30
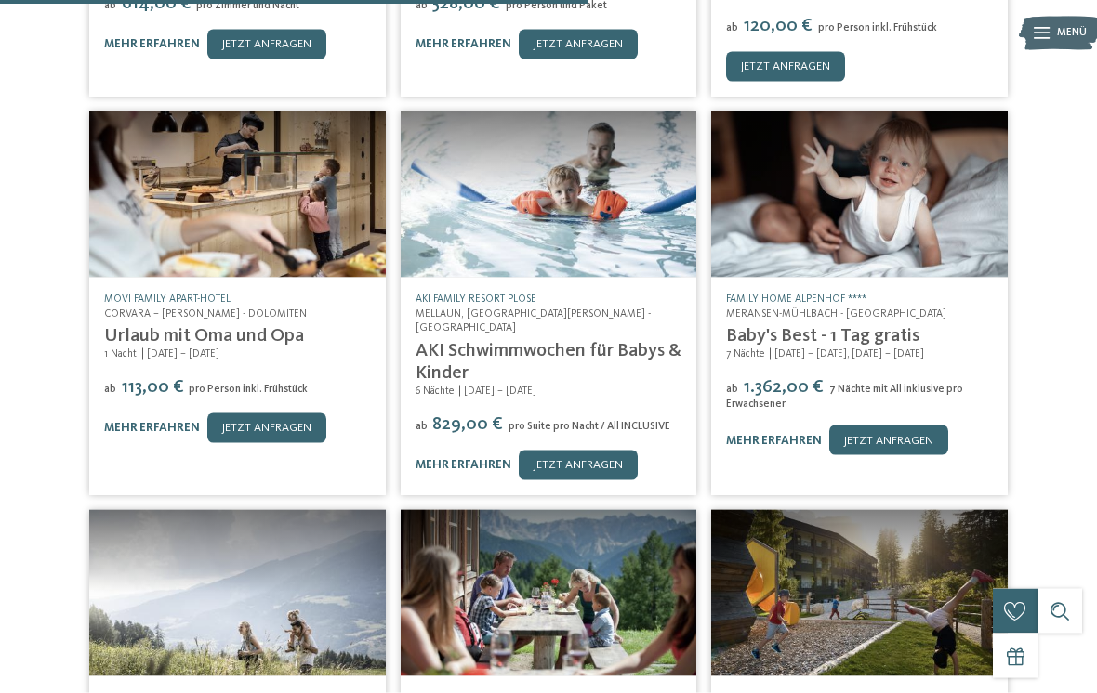
scroll to position [1039, 0]
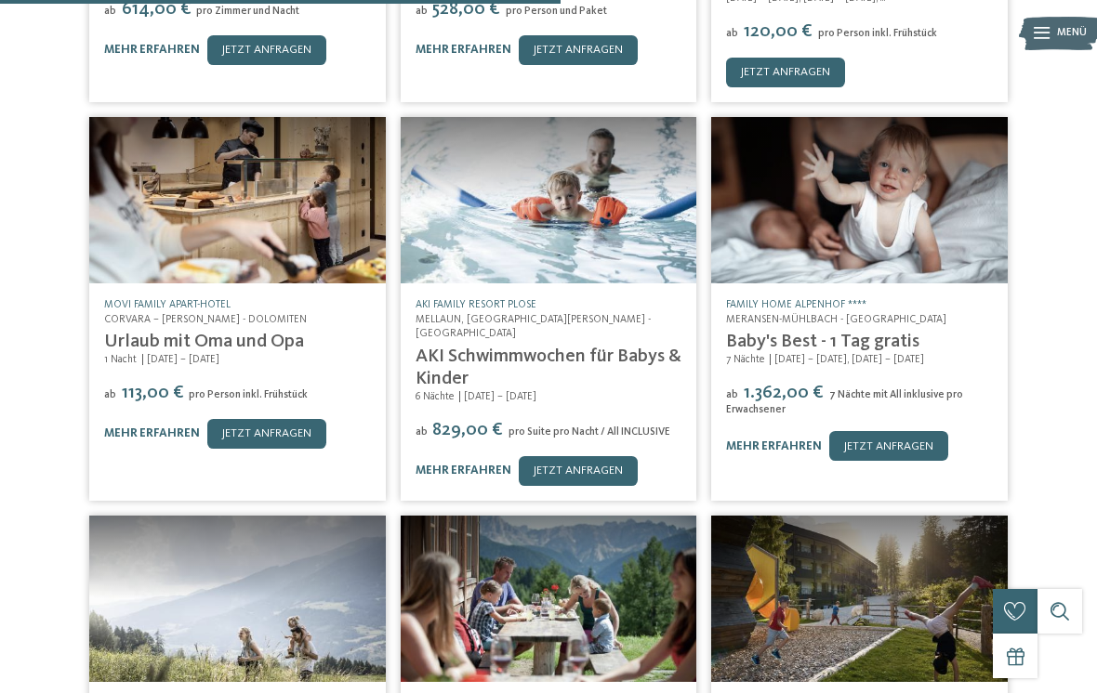
click at [549, 210] on img at bounding box center [549, 200] width 297 height 166
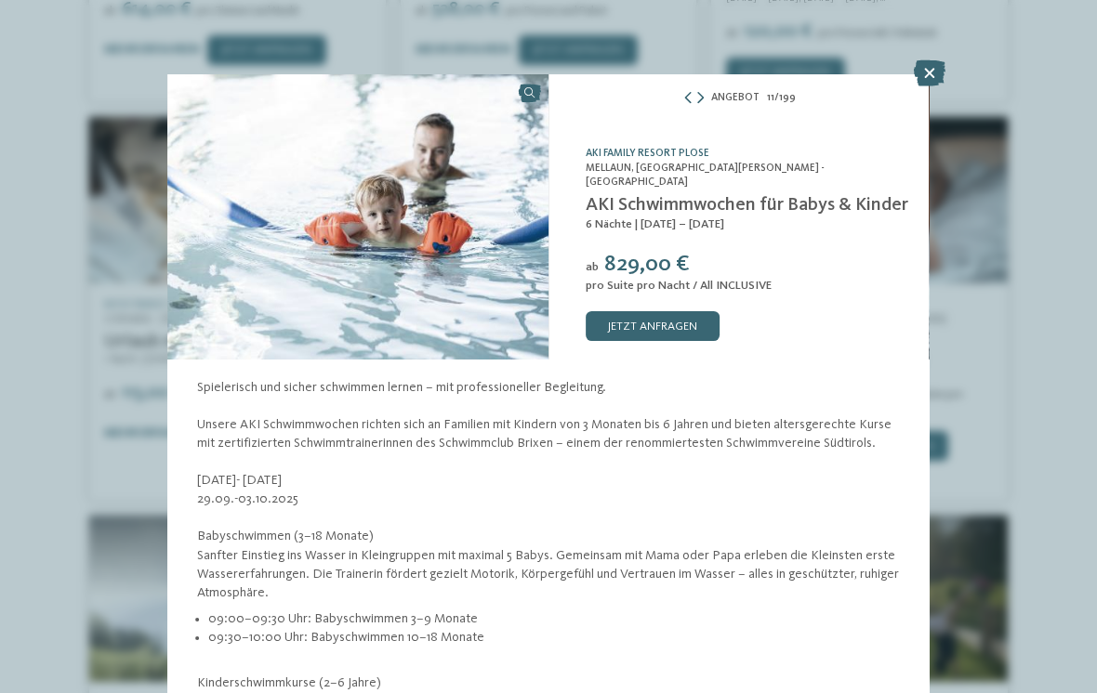
click at [929, 80] on icon at bounding box center [930, 73] width 32 height 26
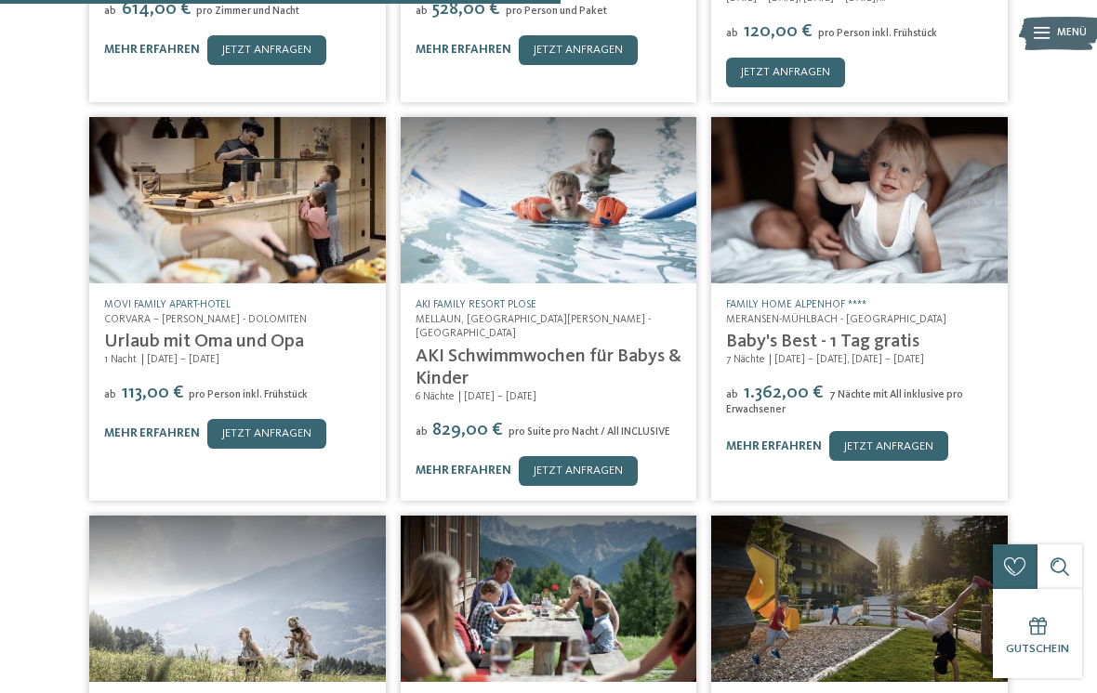
click at [469, 465] on link "mehr erfahren" at bounding box center [464, 471] width 96 height 12
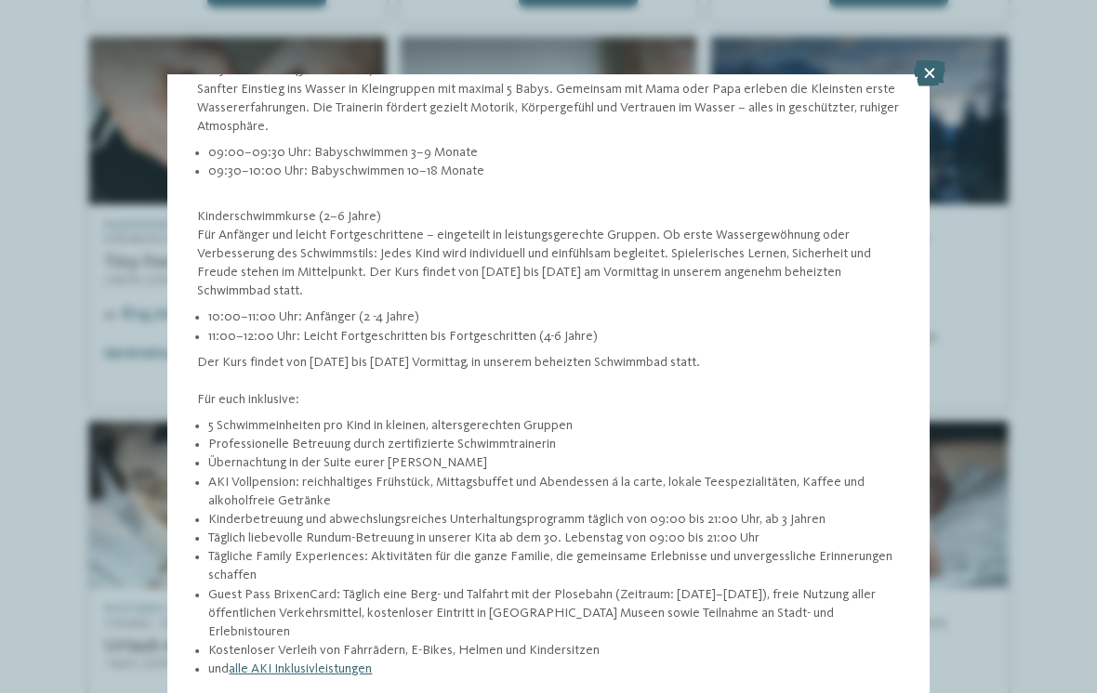
scroll to position [541, 0]
click at [915, 87] on div at bounding box center [930, 74] width 32 height 28
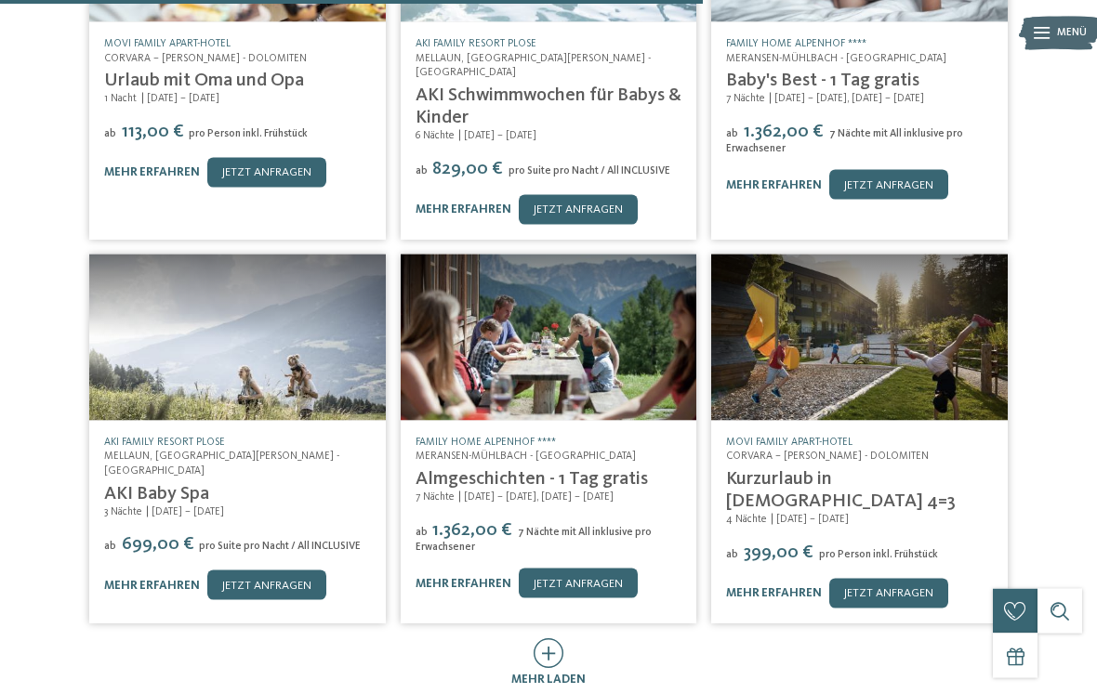
scroll to position [1302, 0]
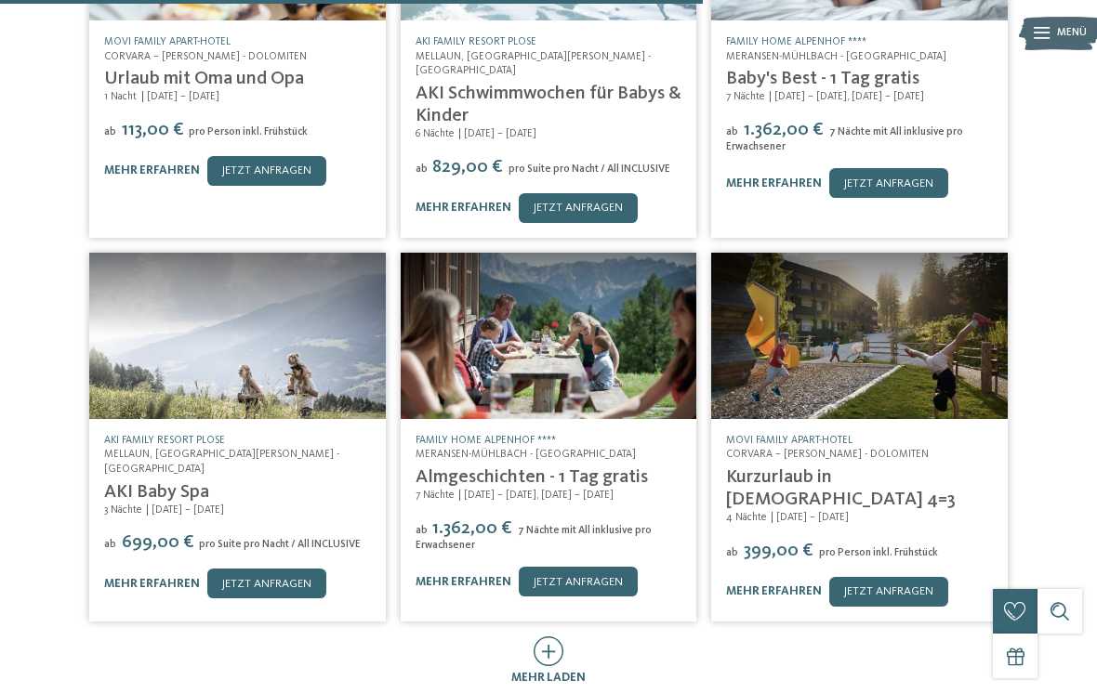
click at [549, 637] on icon at bounding box center [549, 652] width 31 height 30
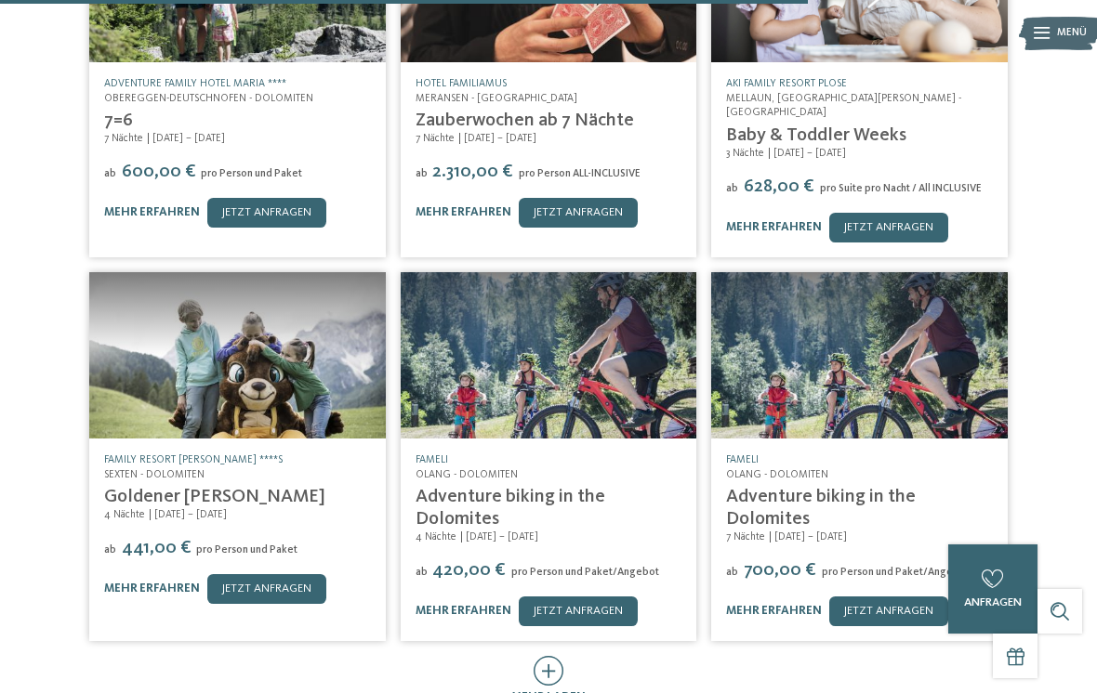
scroll to position [2046, 0]
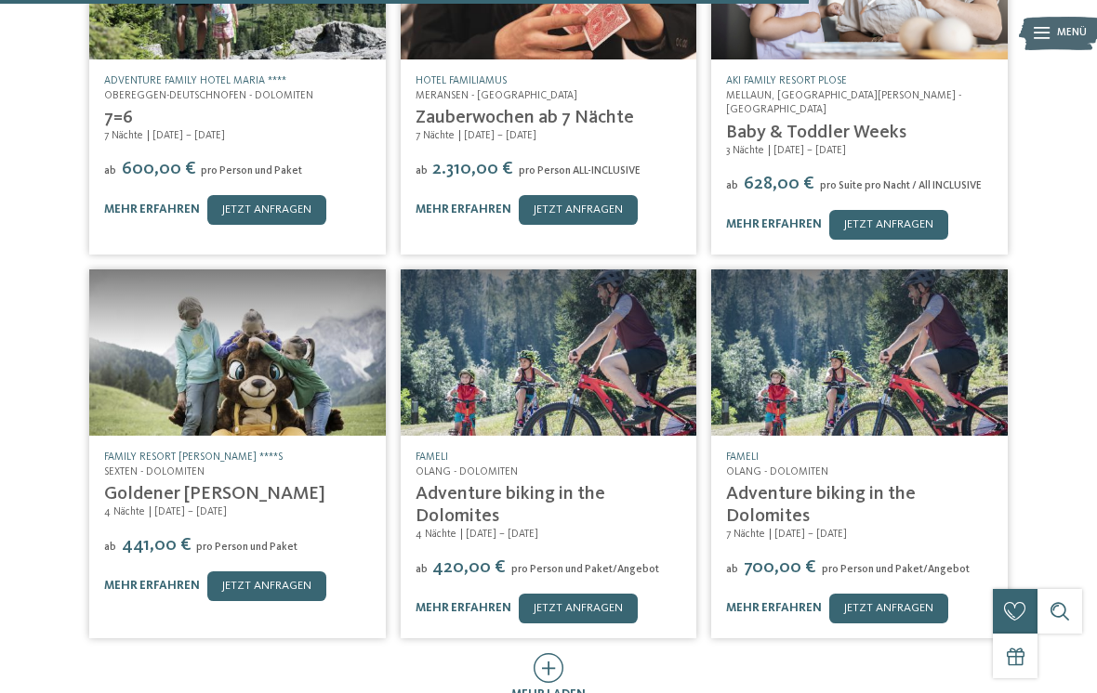
click at [540, 654] on icon at bounding box center [549, 669] width 31 height 30
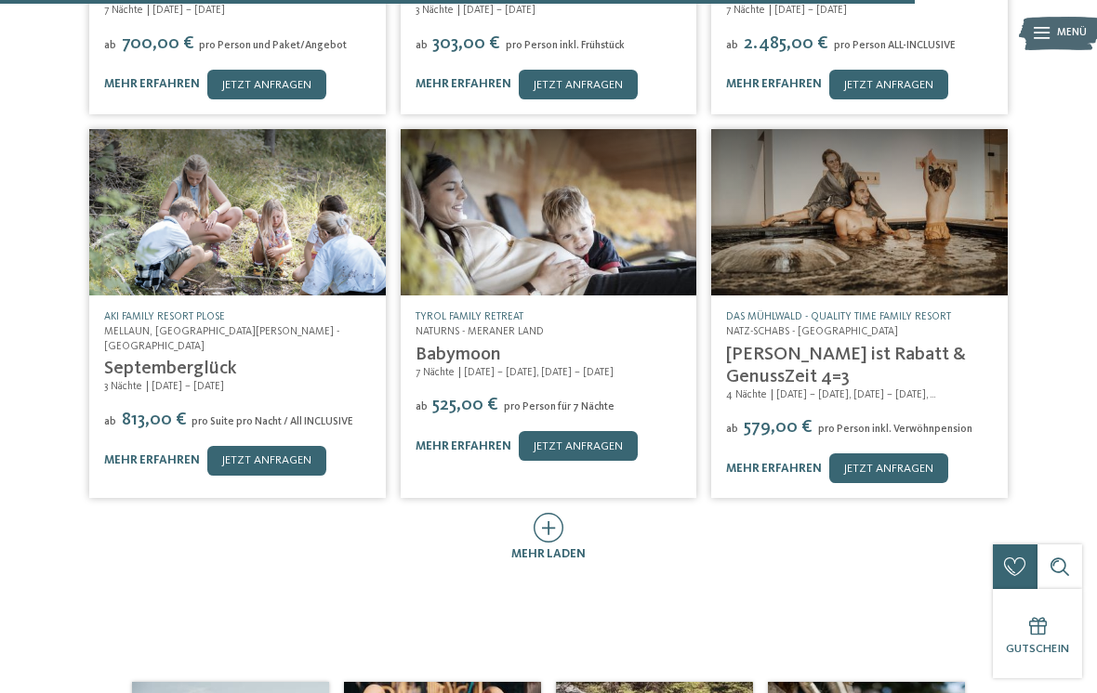
scroll to position [2936, 0]
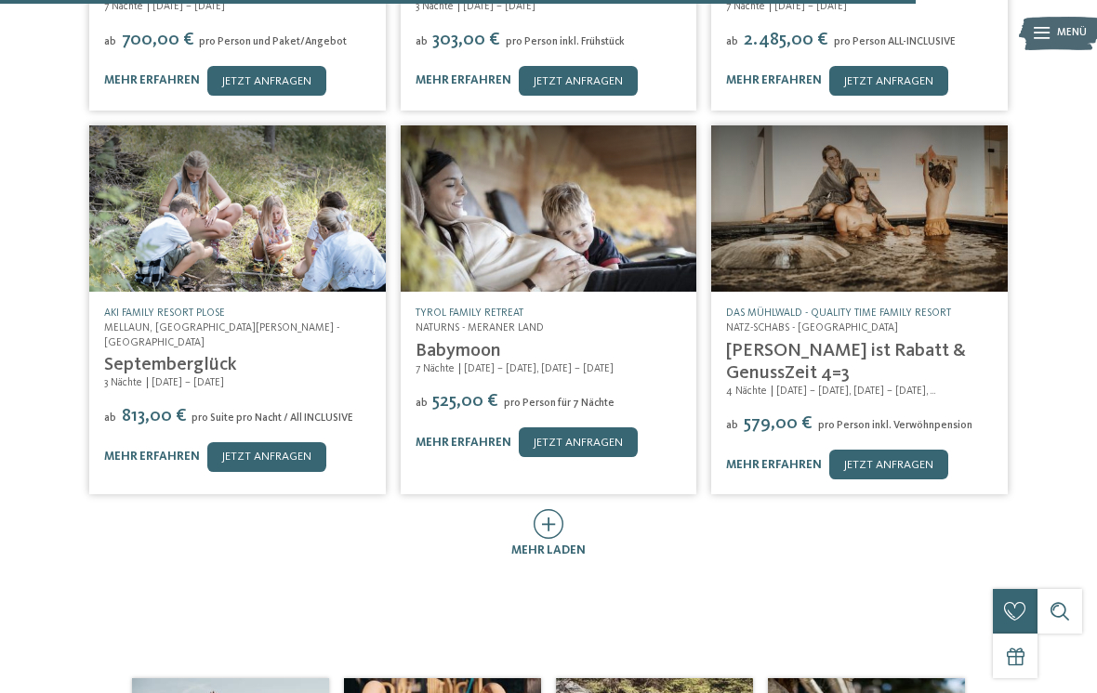
click at [532, 509] on div "mehr laden" at bounding box center [548, 534] width 74 height 50
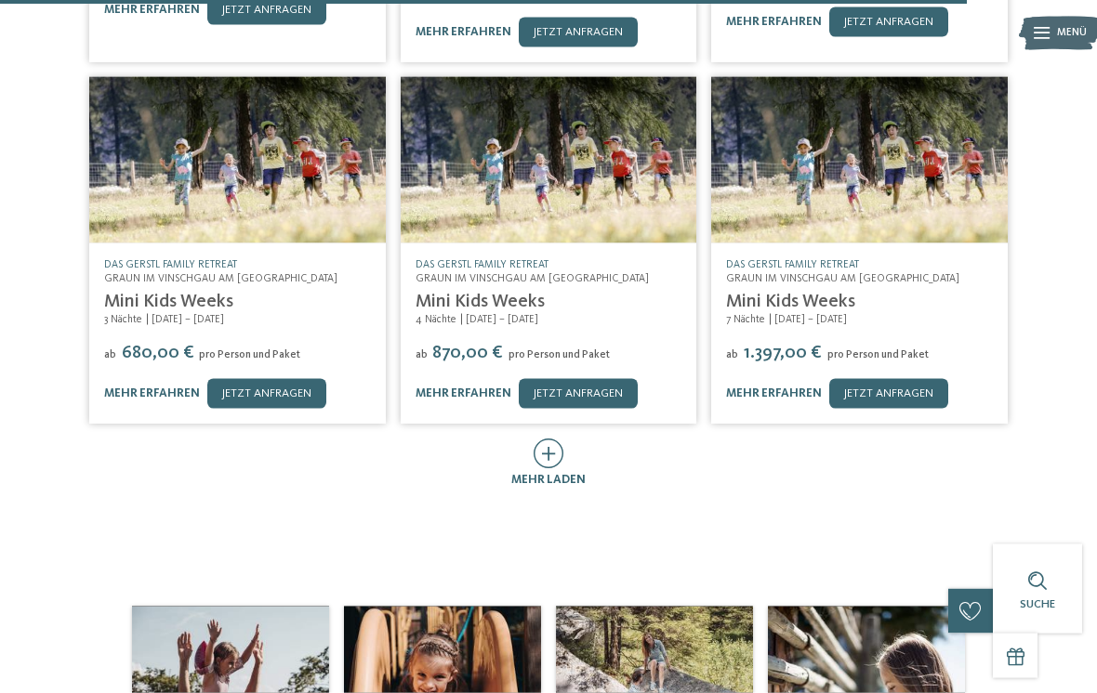
scroll to position [3758, 0]
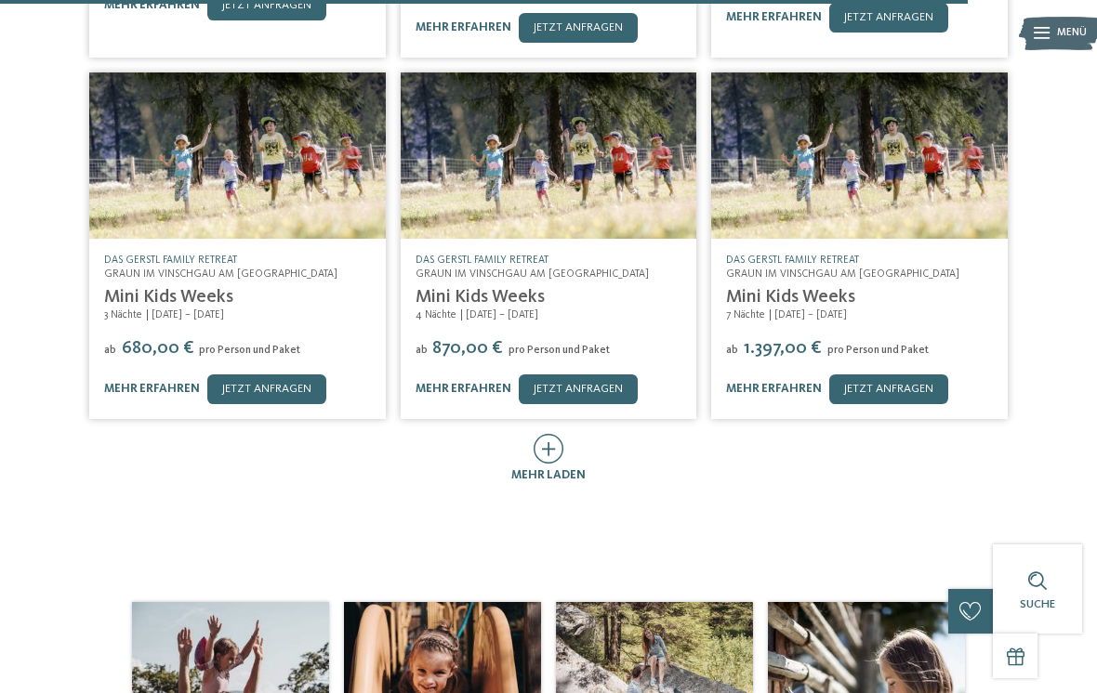
click at [548, 434] on icon at bounding box center [549, 449] width 31 height 30
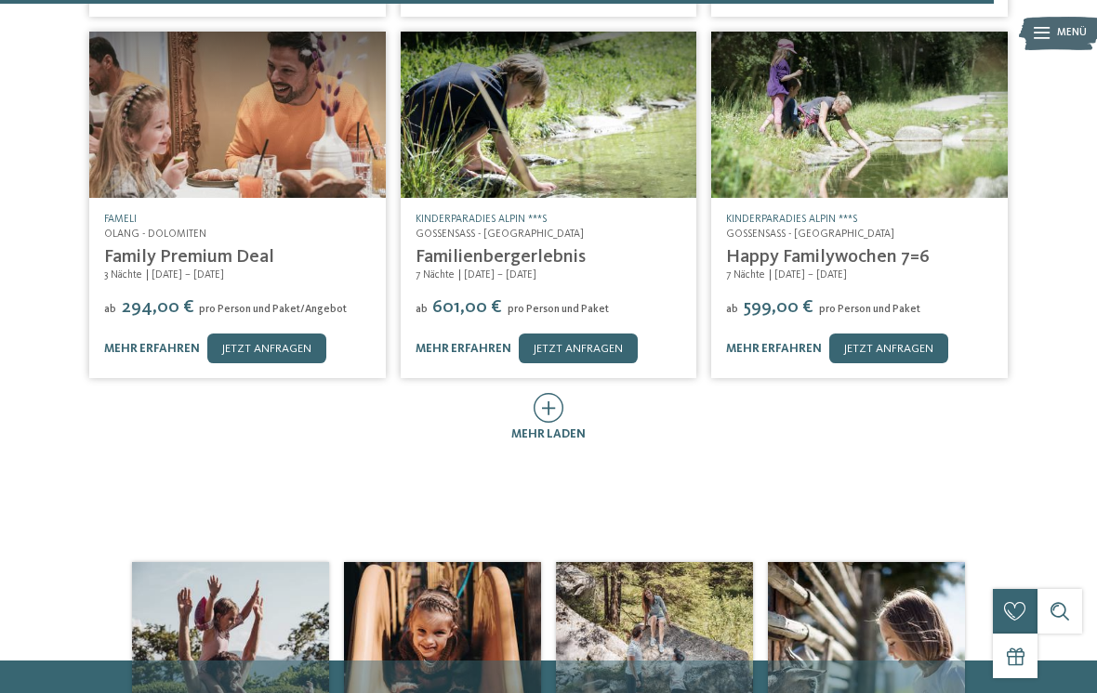
scroll to position [4530, 0]
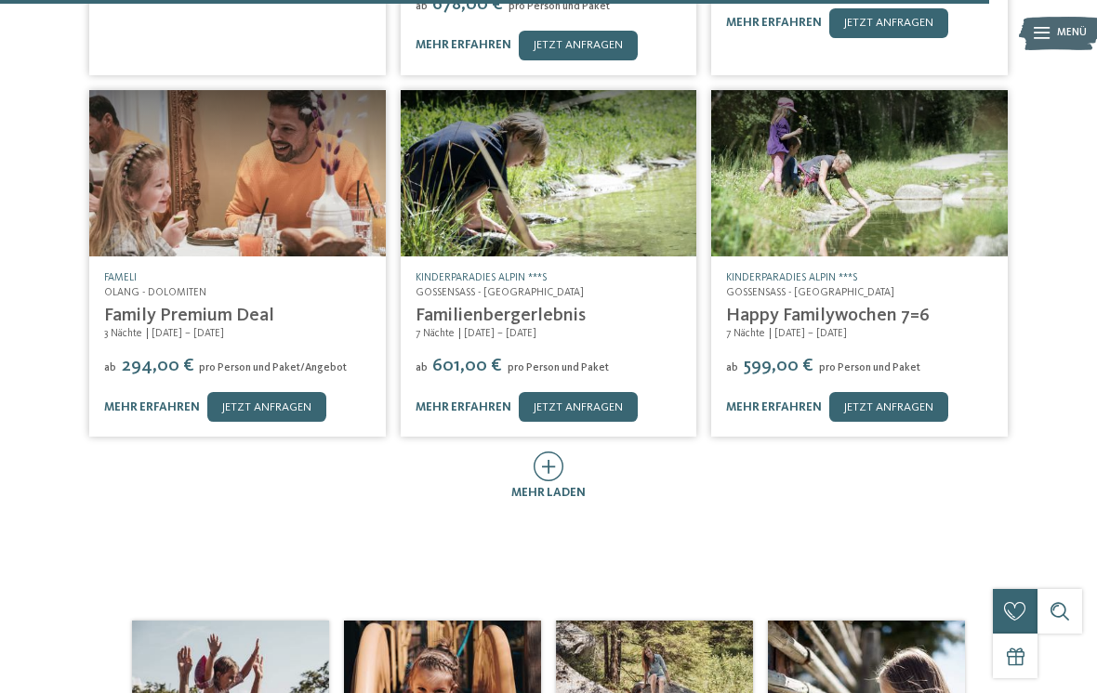
click at [552, 487] on span "mehr laden" at bounding box center [548, 493] width 74 height 12
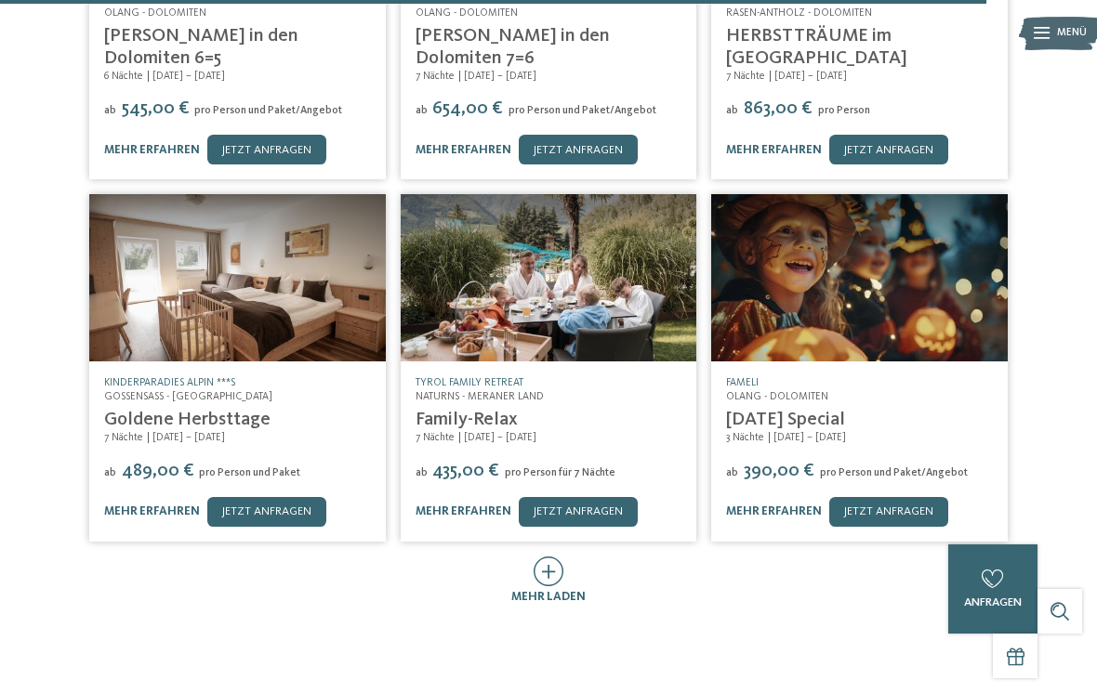
scroll to position [5218, 0]
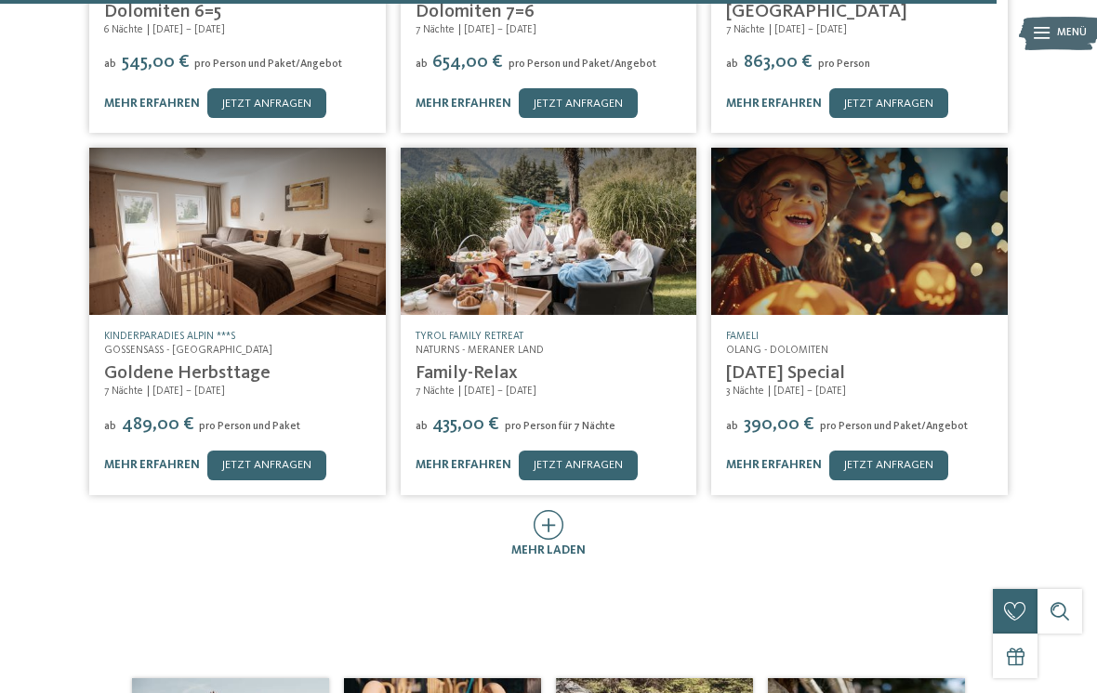
click at [544, 510] on icon at bounding box center [549, 525] width 31 height 30
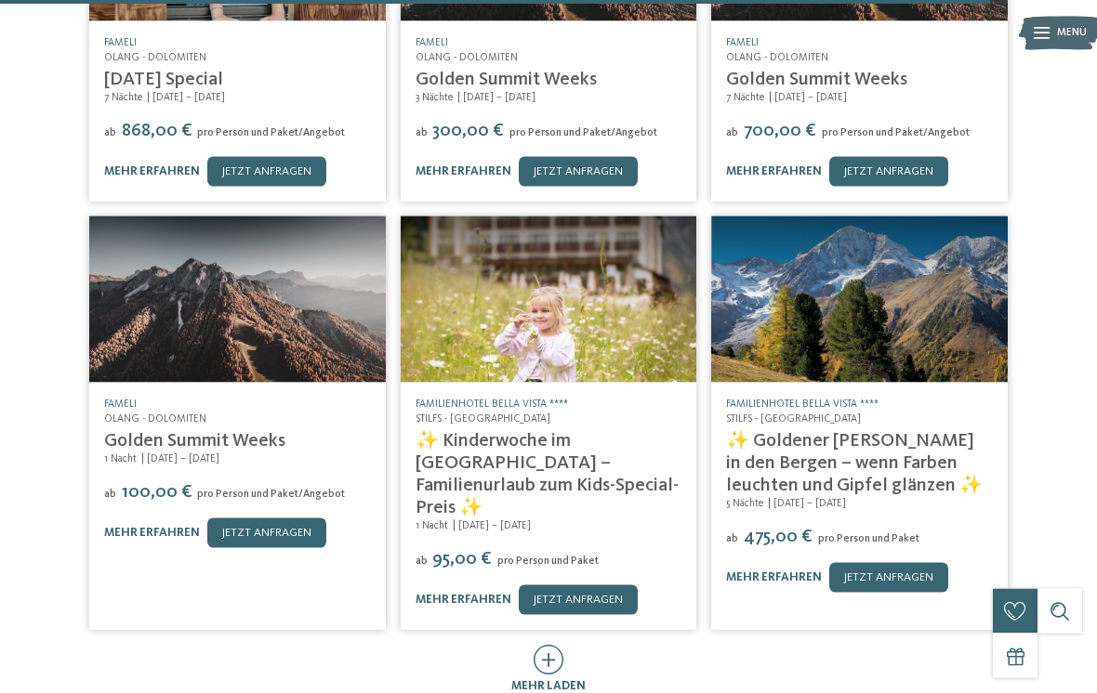
scroll to position [5874, 0]
click at [544, 644] on icon at bounding box center [549, 659] width 31 height 30
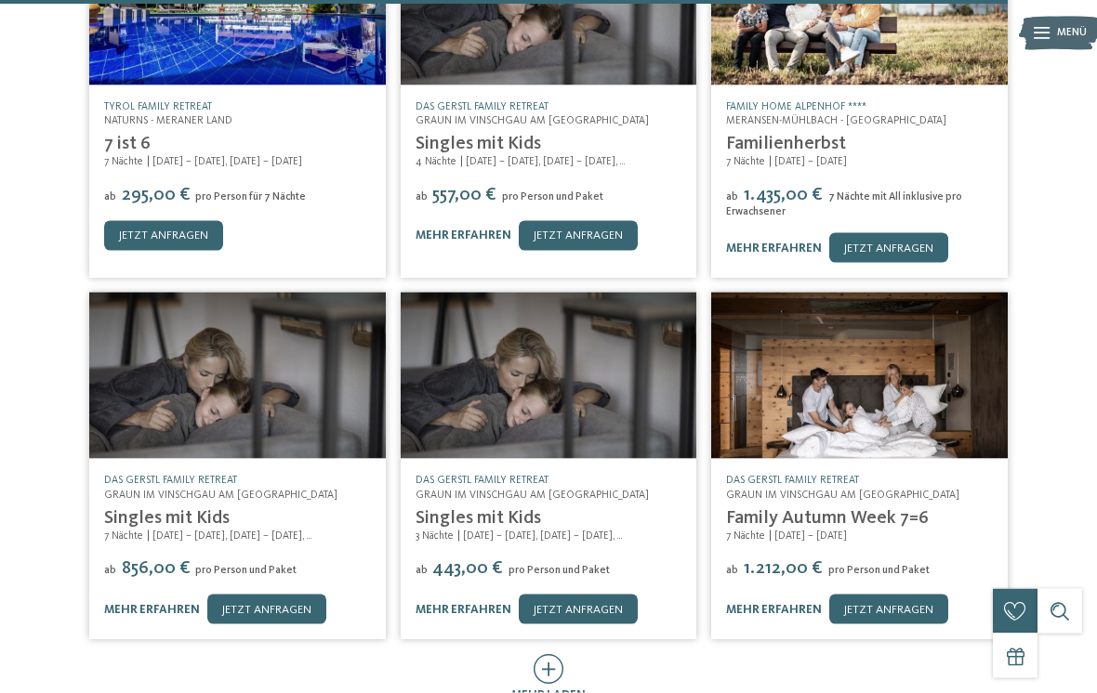
scroll to position [7350, 0]
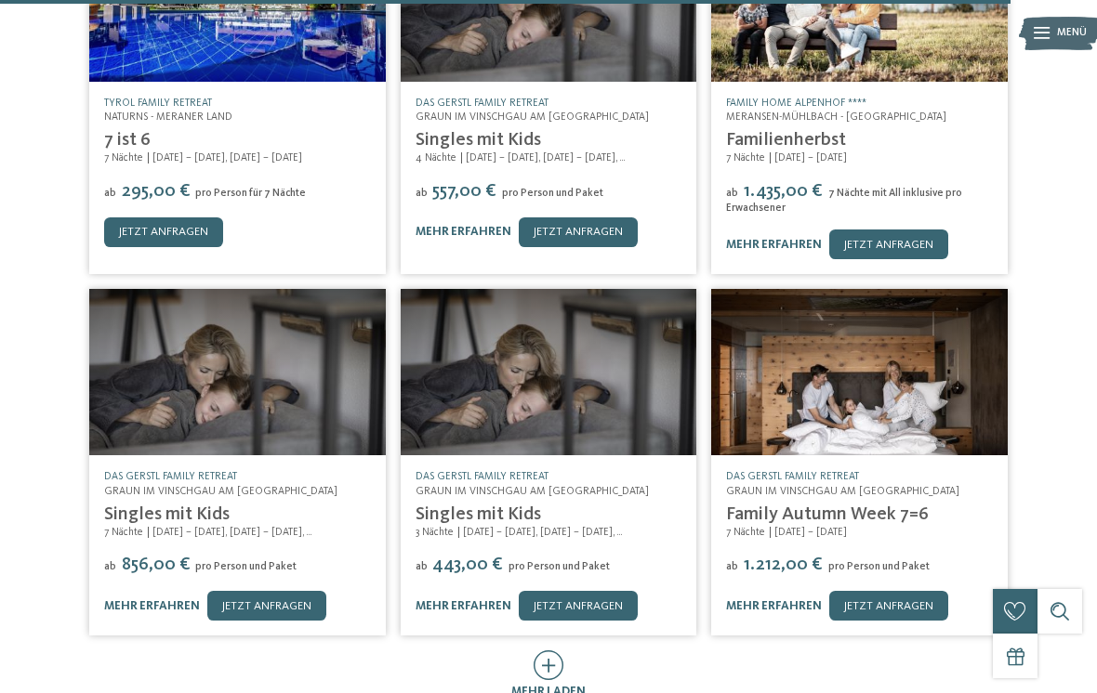
click at [545, 651] on icon at bounding box center [549, 666] width 31 height 30
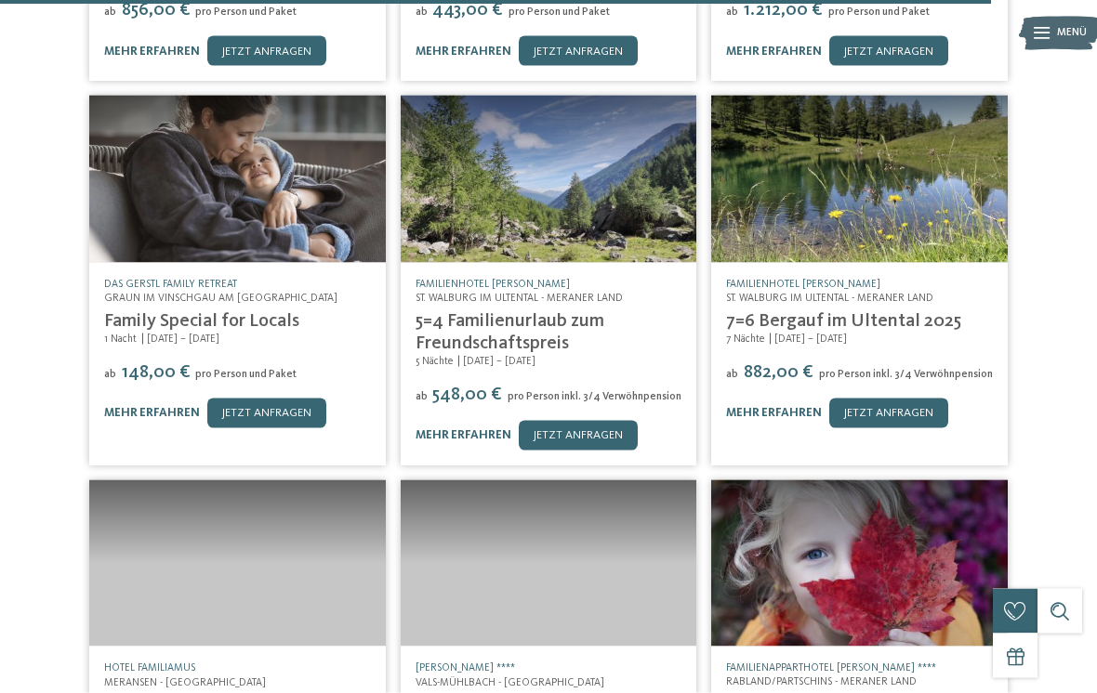
scroll to position [7926, 0]
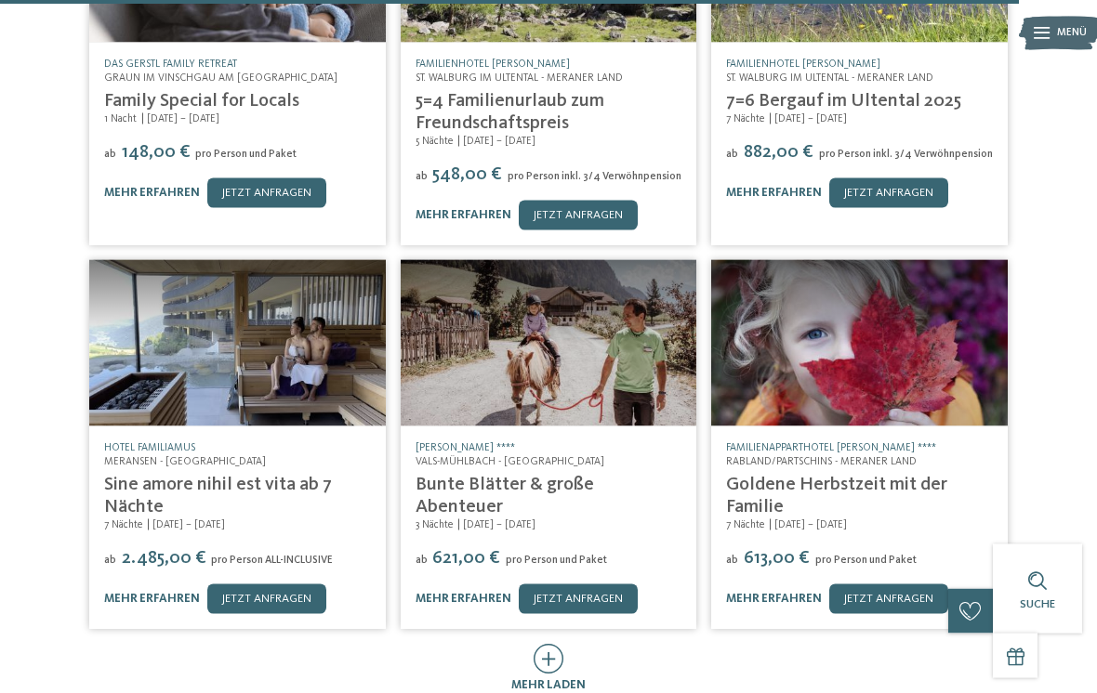
click at [561, 644] on div "mehr laden" at bounding box center [548, 669] width 74 height 50
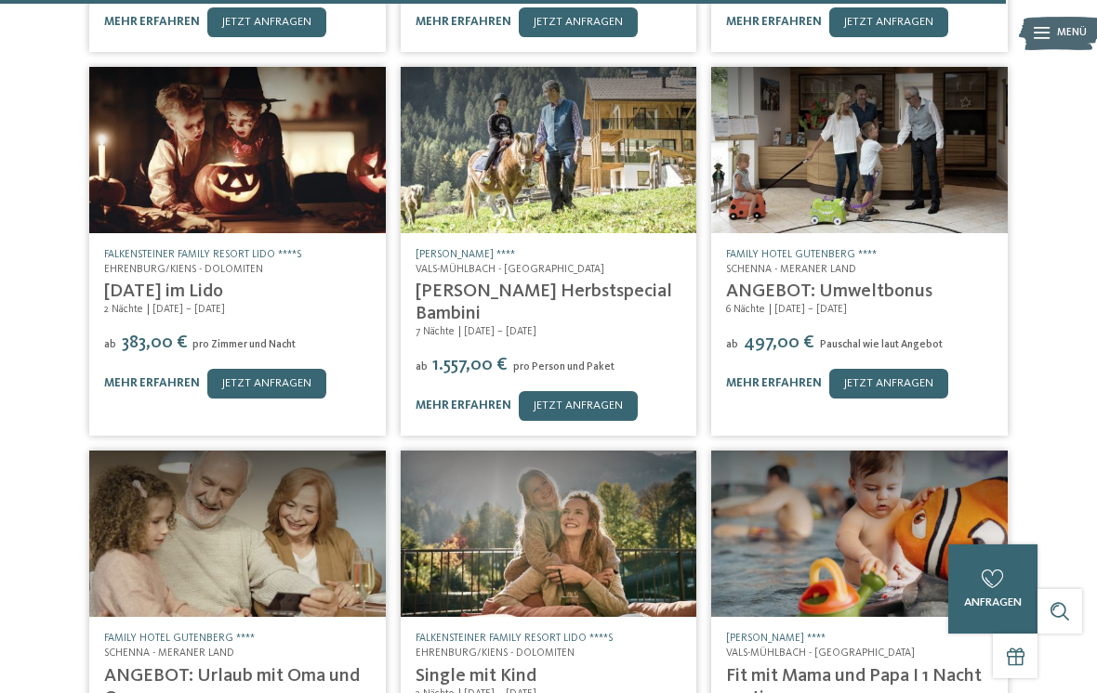
scroll to position [8700, 0]
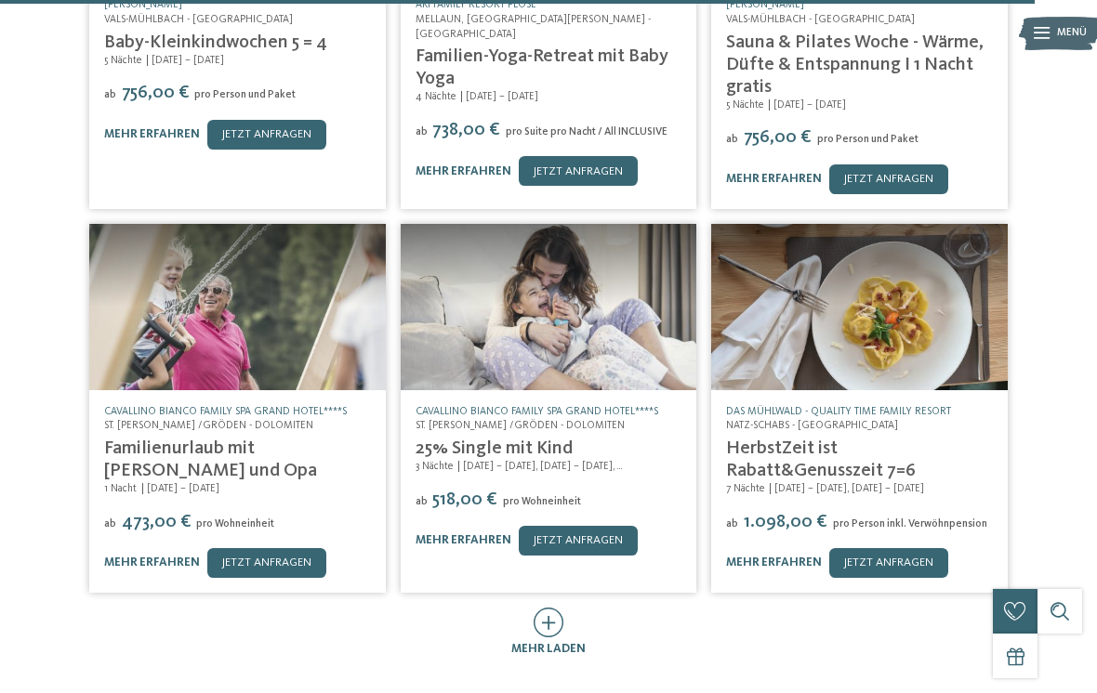
scroll to position [9723, 0]
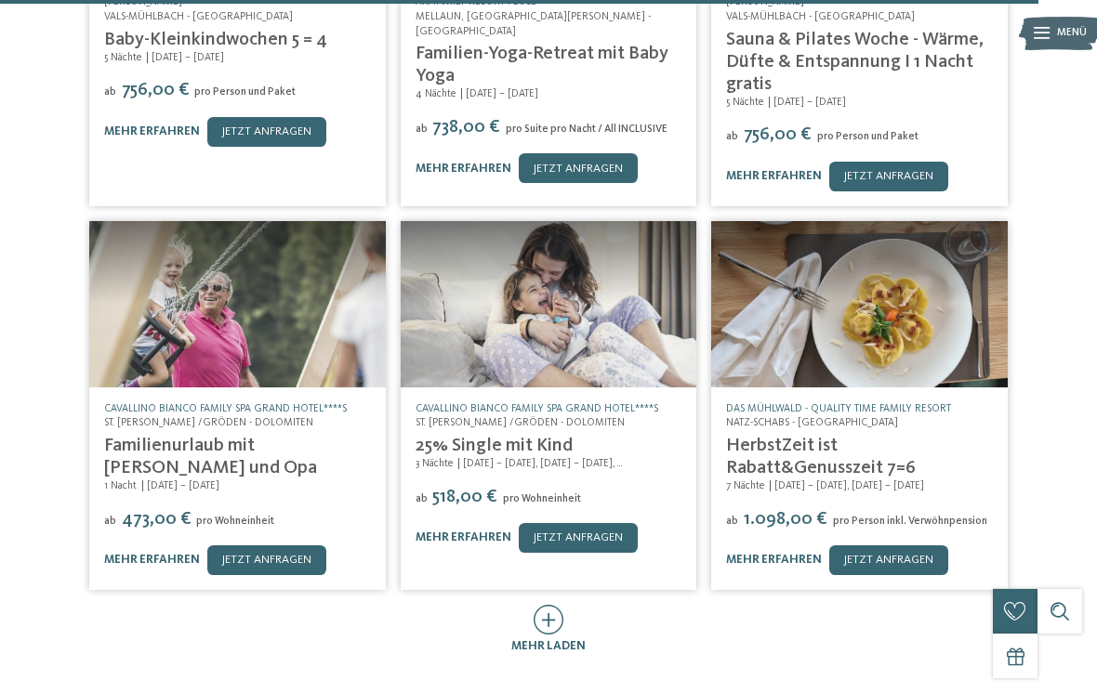
click at [535, 641] on span "mehr laden" at bounding box center [548, 647] width 74 height 12
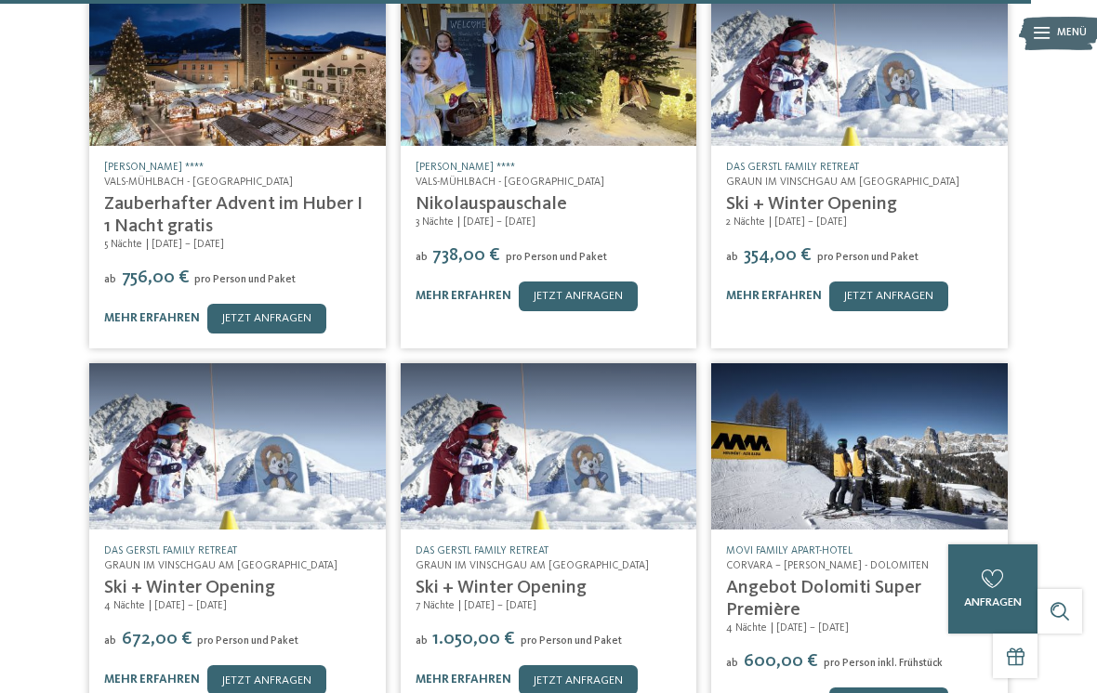
scroll to position [10429, 0]
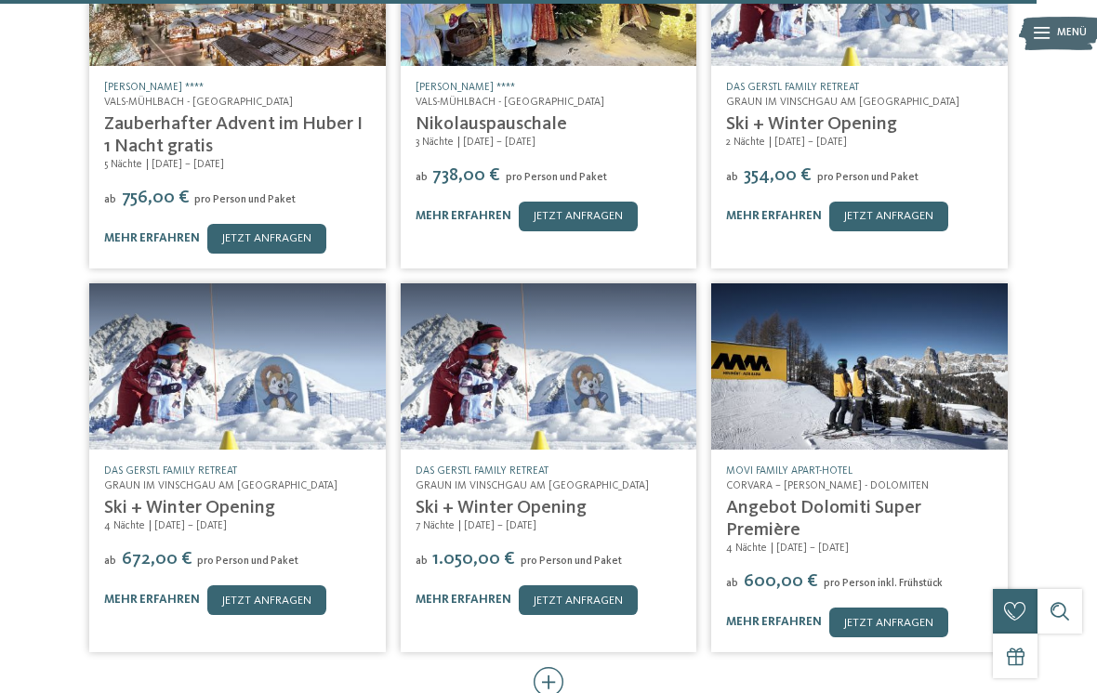
click at [539, 667] on icon at bounding box center [549, 682] width 31 height 30
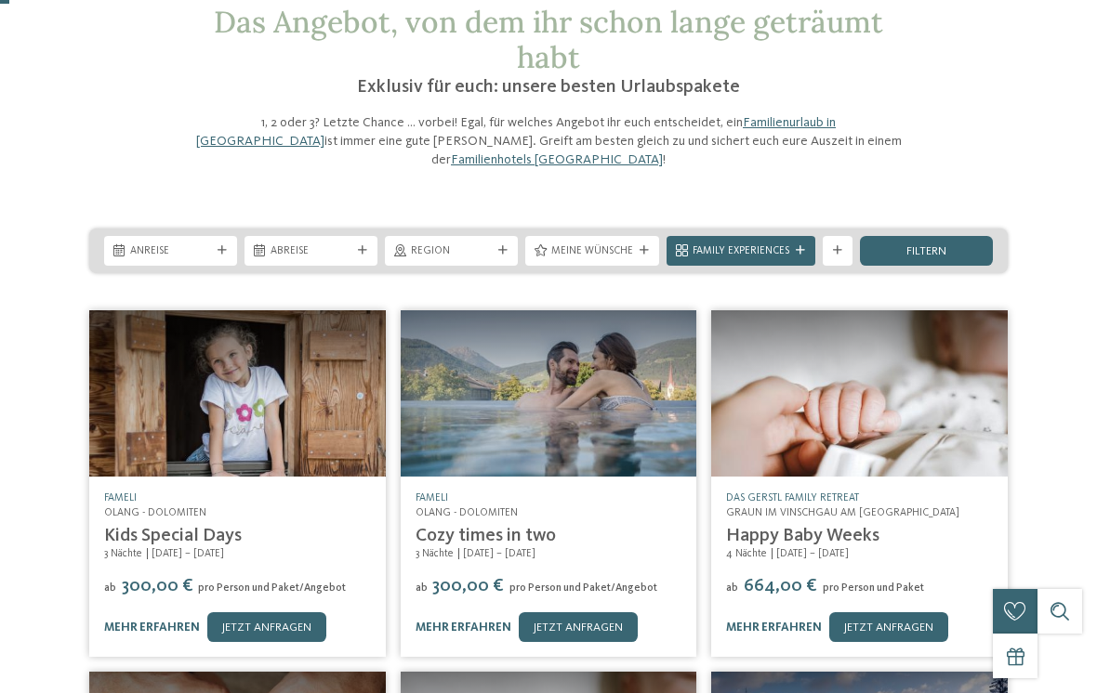
scroll to position [0, 0]
